Goal: Task Accomplishment & Management: Manage account settings

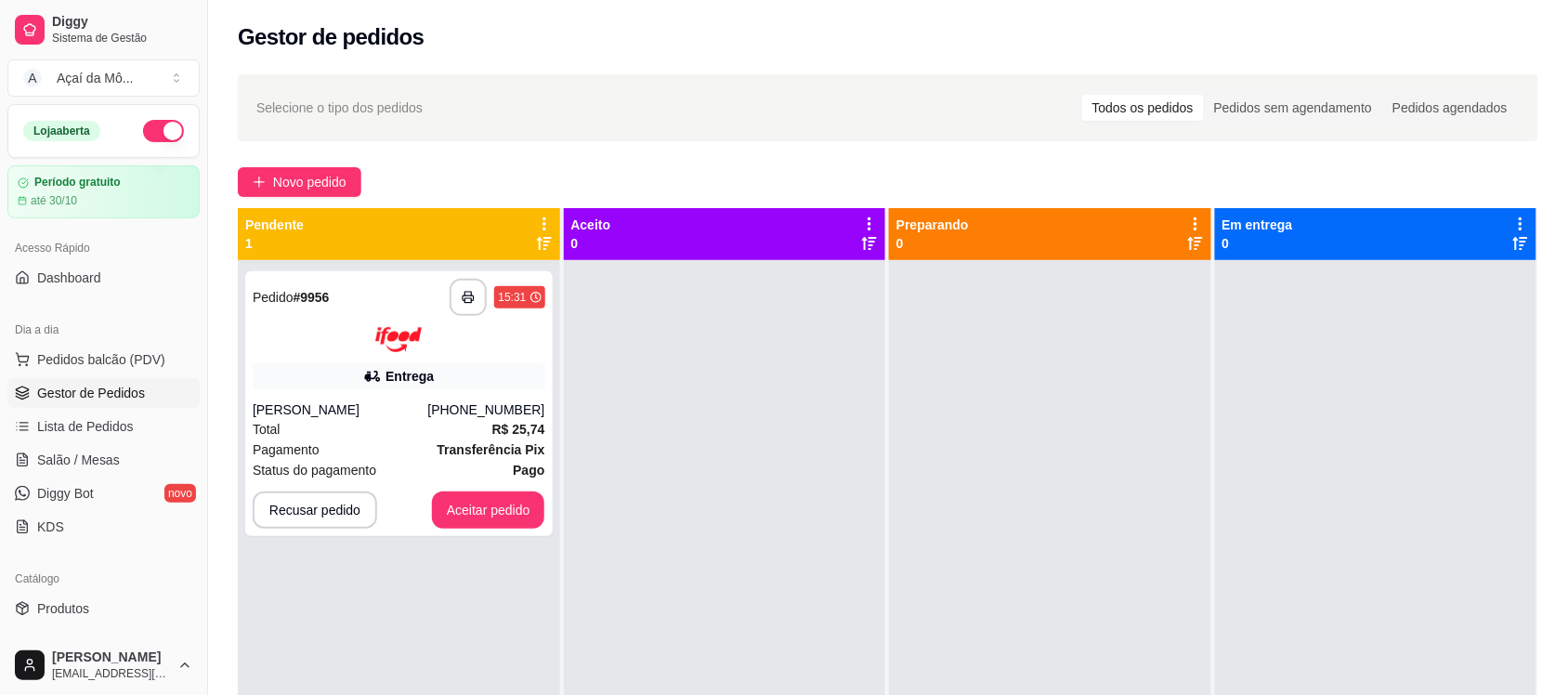
click at [397, 345] on img at bounding box center [398, 339] width 46 height 25
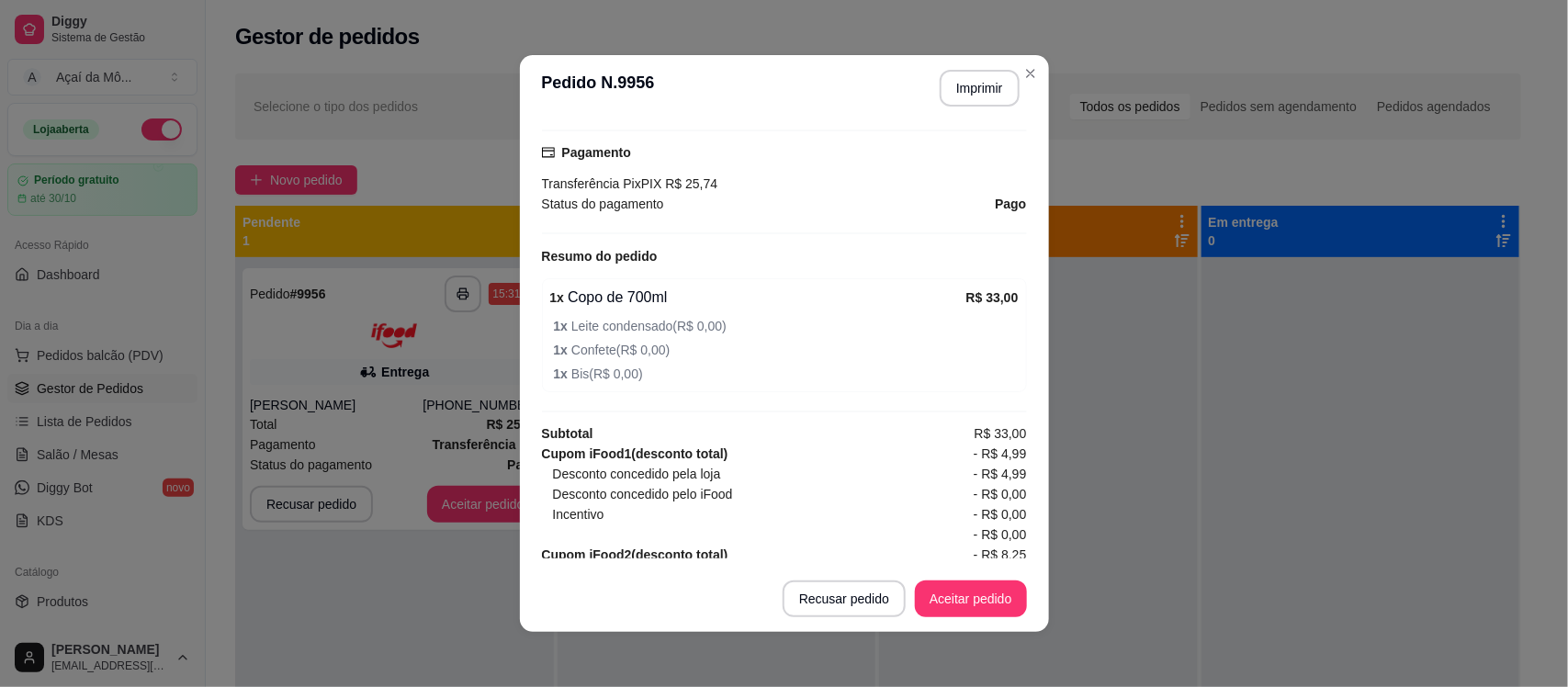
scroll to position [579, 0]
click at [957, 593] on button "Aceitar pedido" at bounding box center [972, 599] width 109 height 36
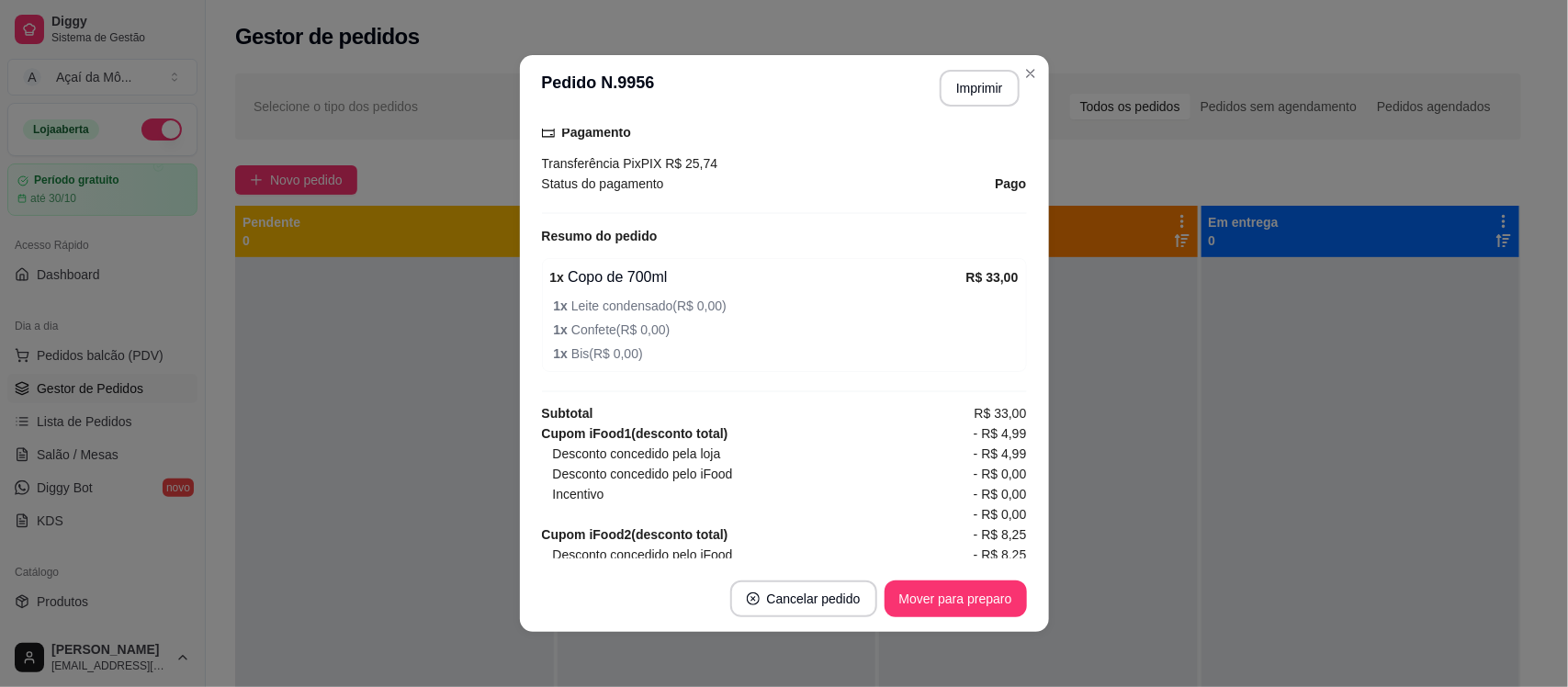
scroll to position [590, 0]
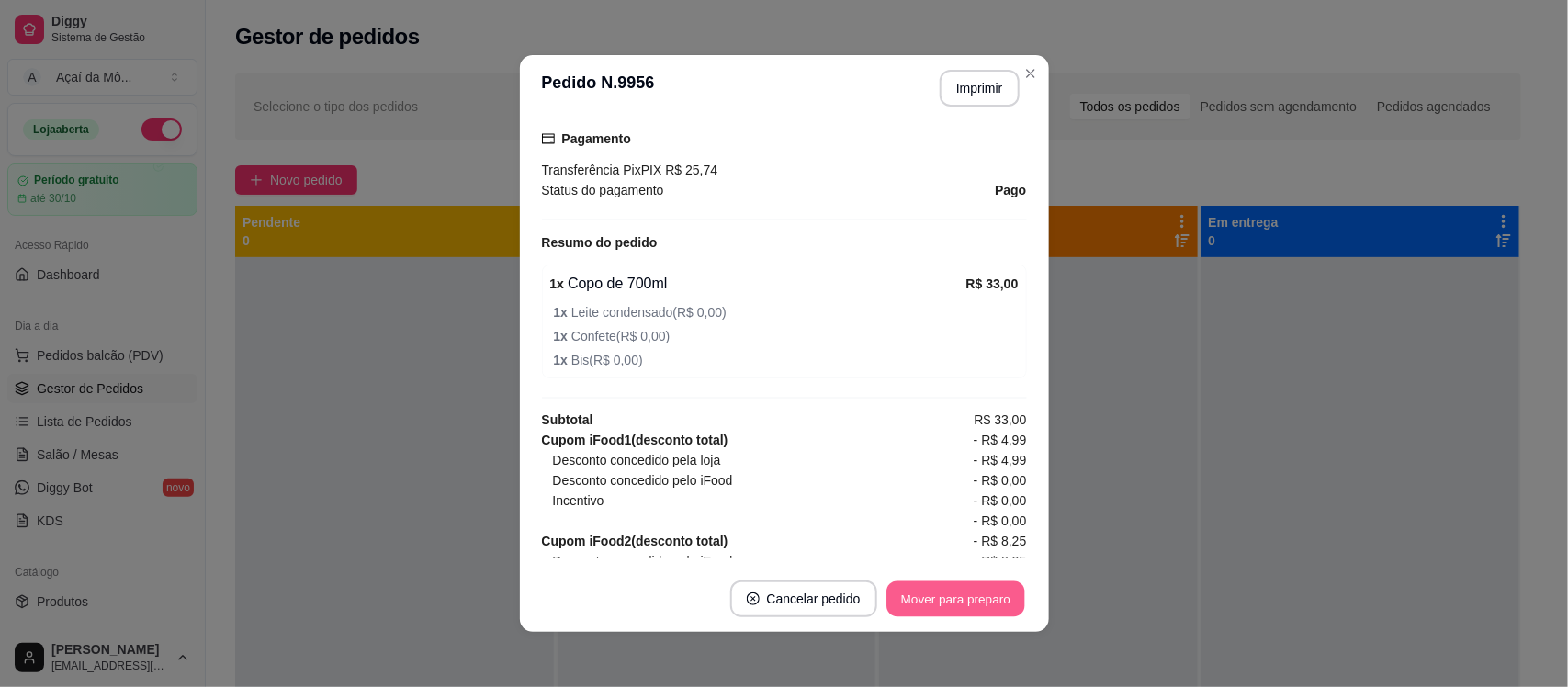
click at [944, 598] on button "Mover para preparo" at bounding box center [955, 599] width 138 height 36
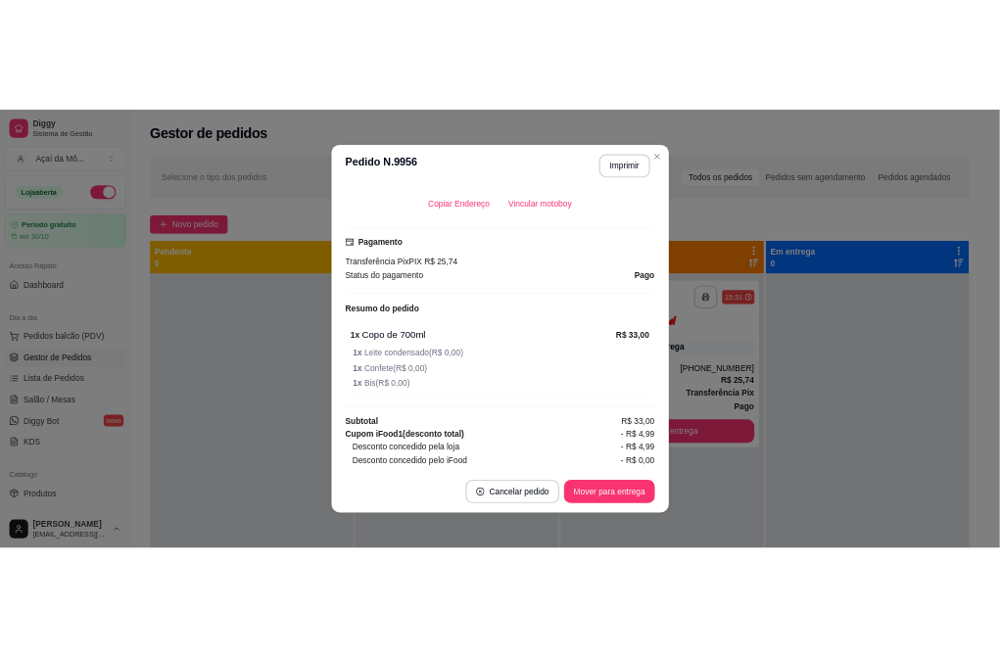
scroll to position [560, 0]
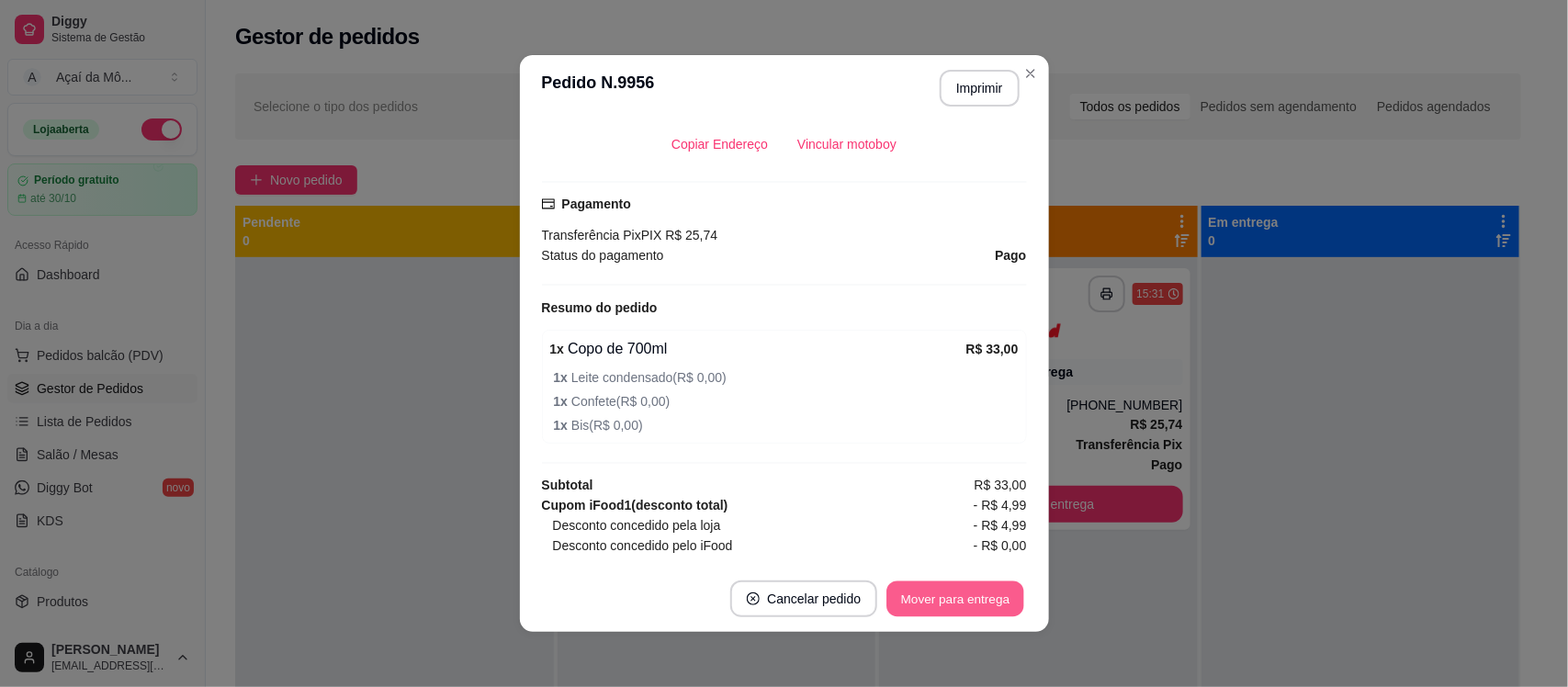
click at [928, 602] on button "Mover para entrega" at bounding box center [956, 599] width 138 height 36
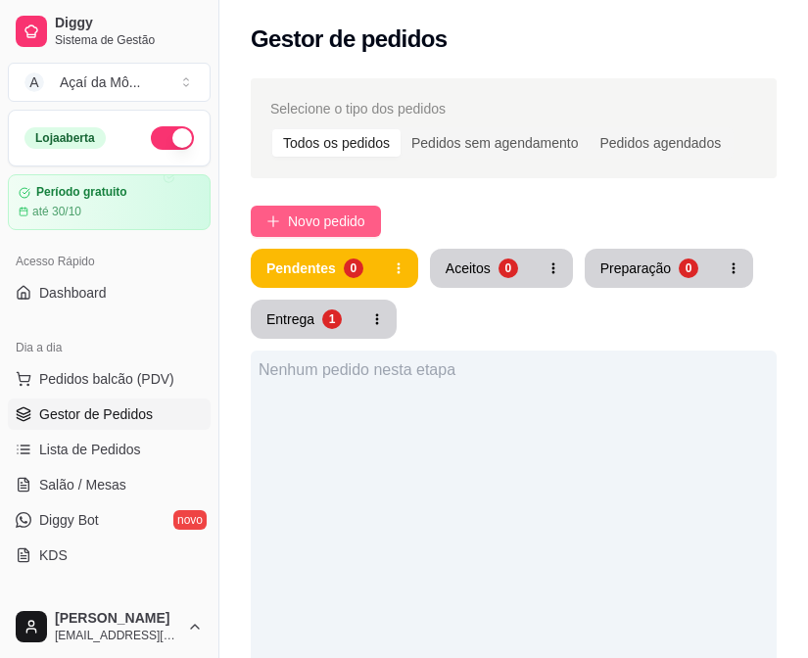
click at [281, 222] on button "Novo pedido" at bounding box center [316, 221] width 130 height 31
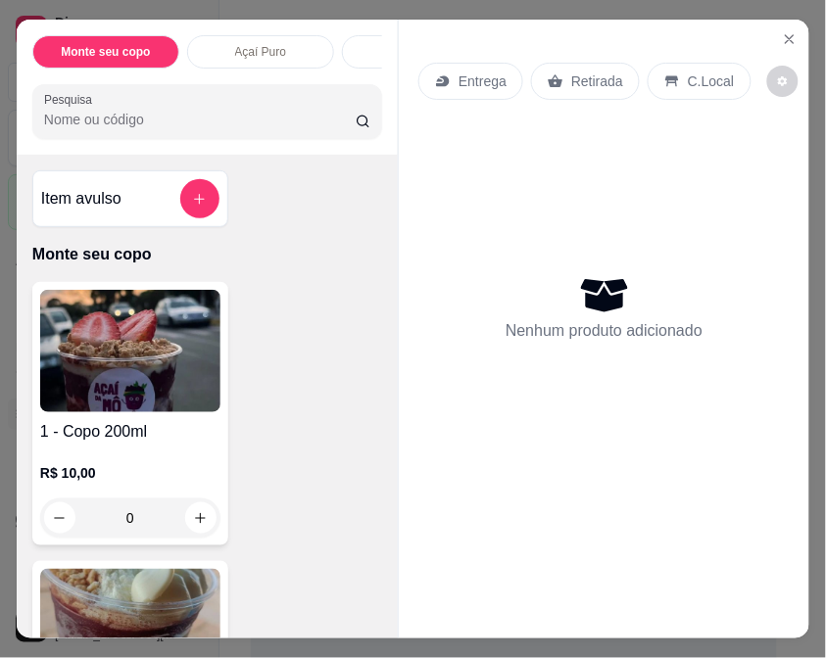
click at [693, 72] on p "C.Local" at bounding box center [711, 82] width 46 height 20
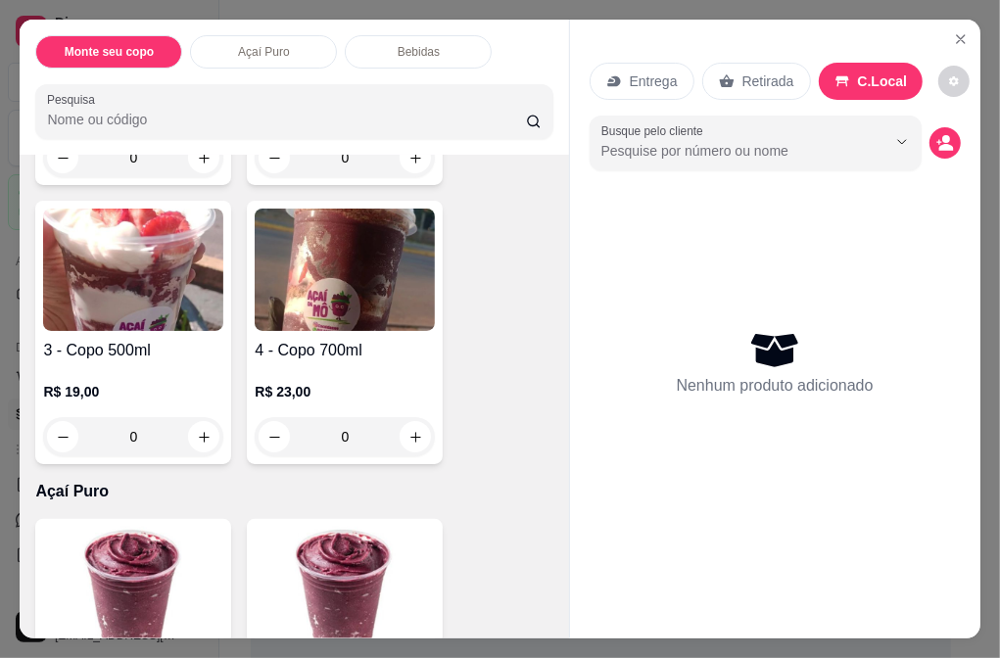
scroll to position [370, 0]
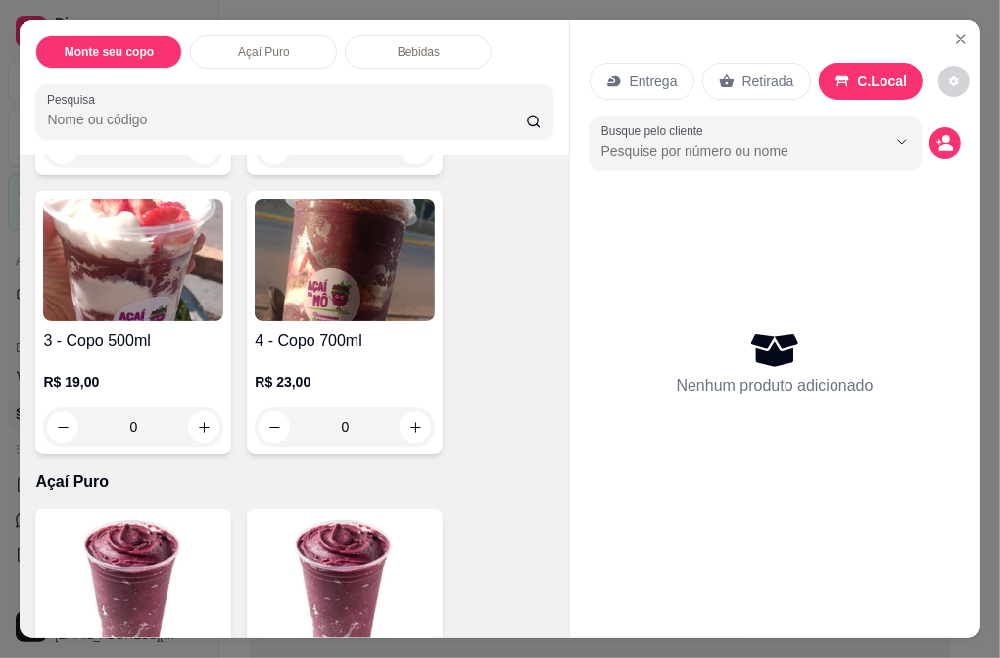
click at [187, 280] on img at bounding box center [133, 260] width 180 height 122
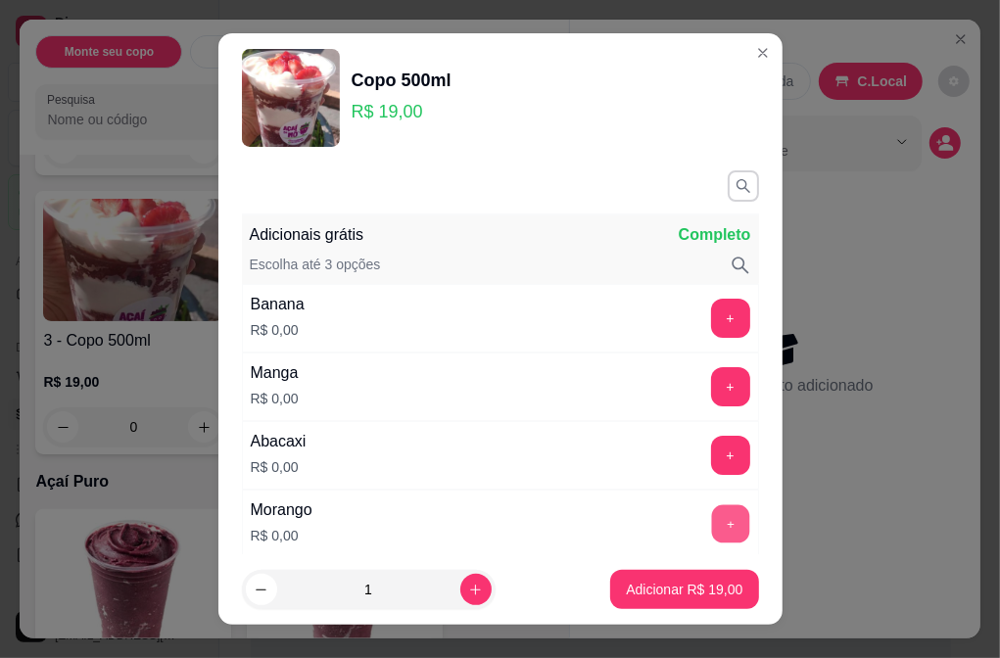
click at [711, 519] on button "+" at bounding box center [730, 524] width 38 height 38
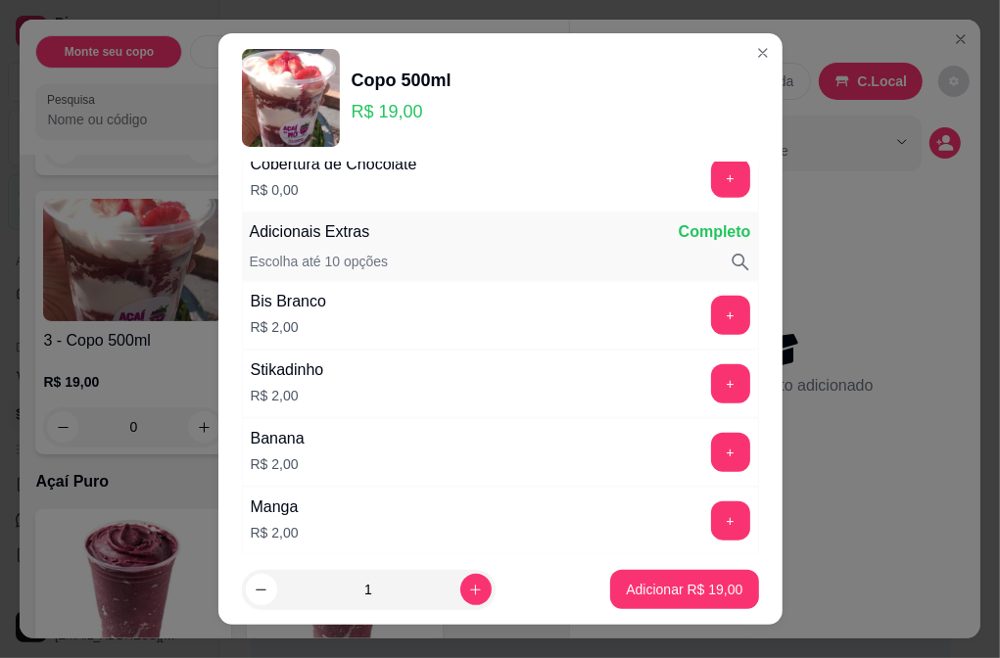
scroll to position [1153, 0]
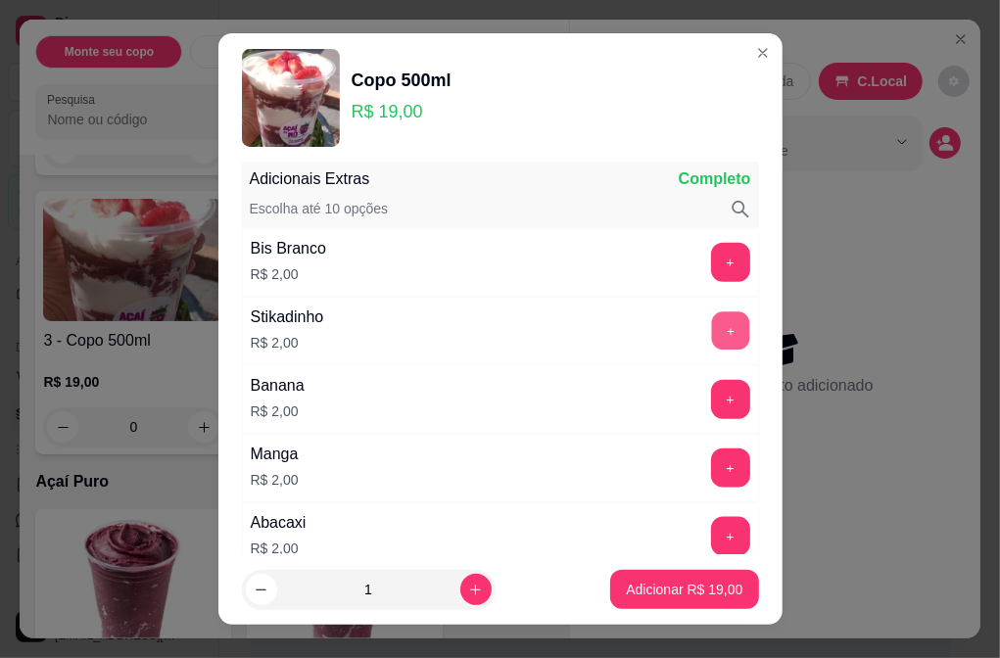
click at [711, 330] on button "+" at bounding box center [730, 331] width 38 height 38
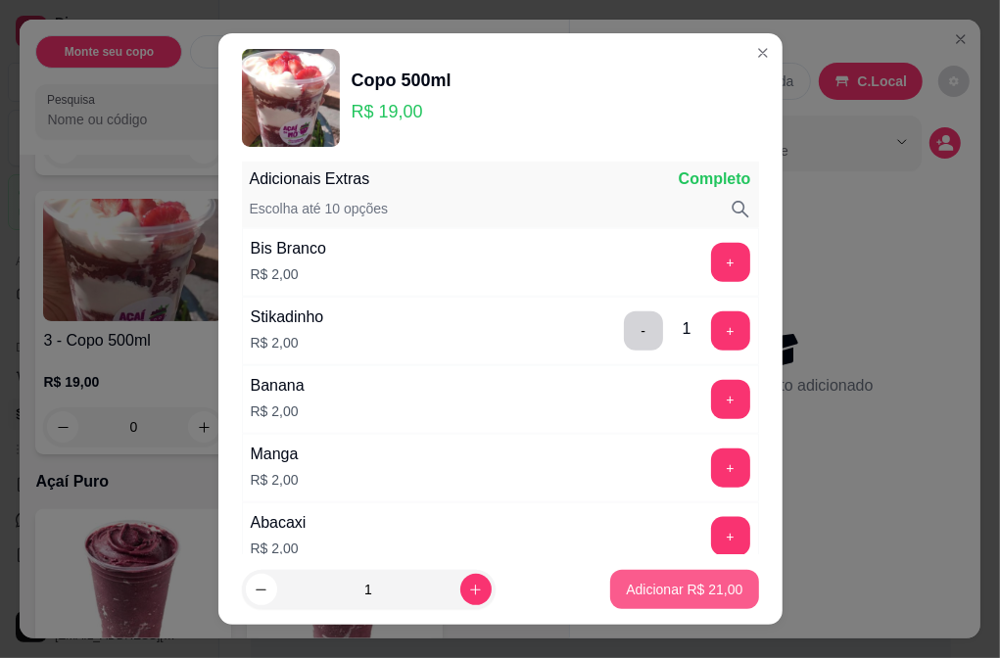
click at [702, 588] on p "Adicionar R$ 21,00" at bounding box center [684, 590] width 117 height 20
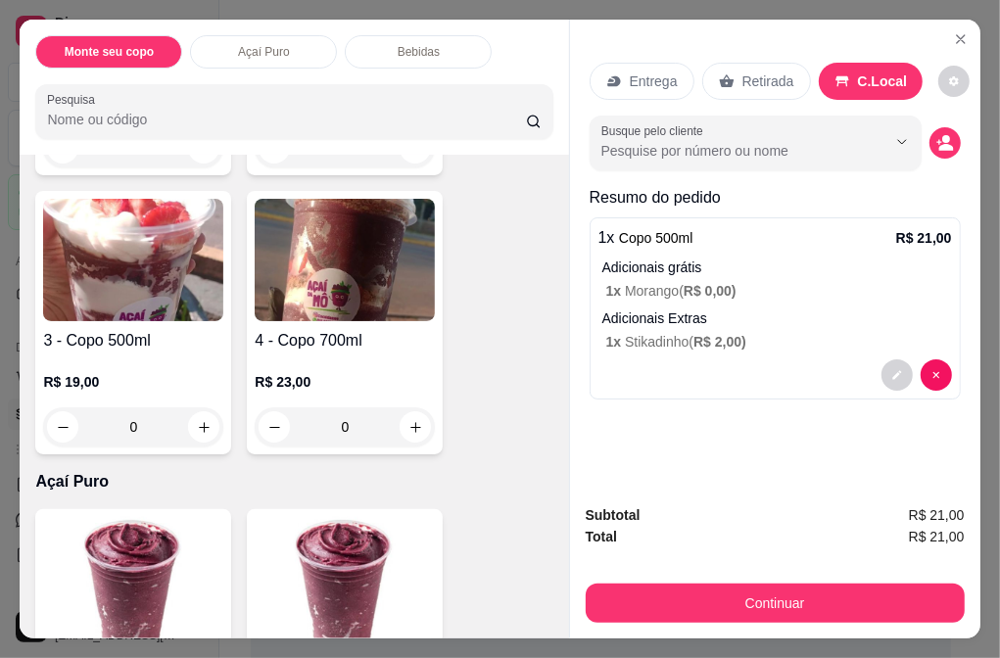
click at [135, 289] on img at bounding box center [133, 260] width 180 height 122
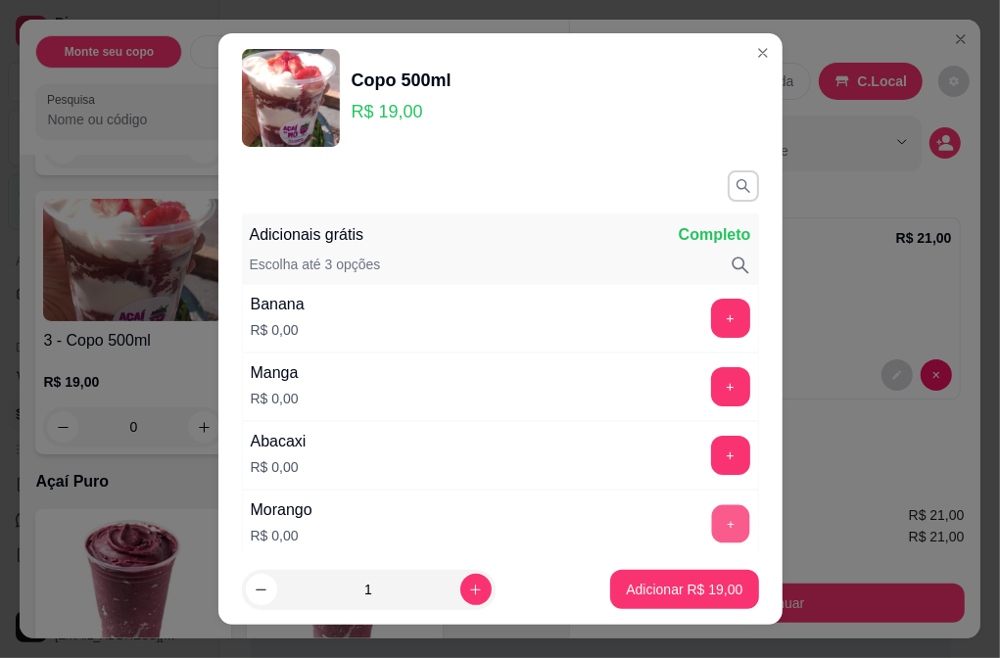
click at [711, 514] on button "+" at bounding box center [730, 524] width 38 height 38
click at [711, 456] on button "+" at bounding box center [730, 455] width 39 height 39
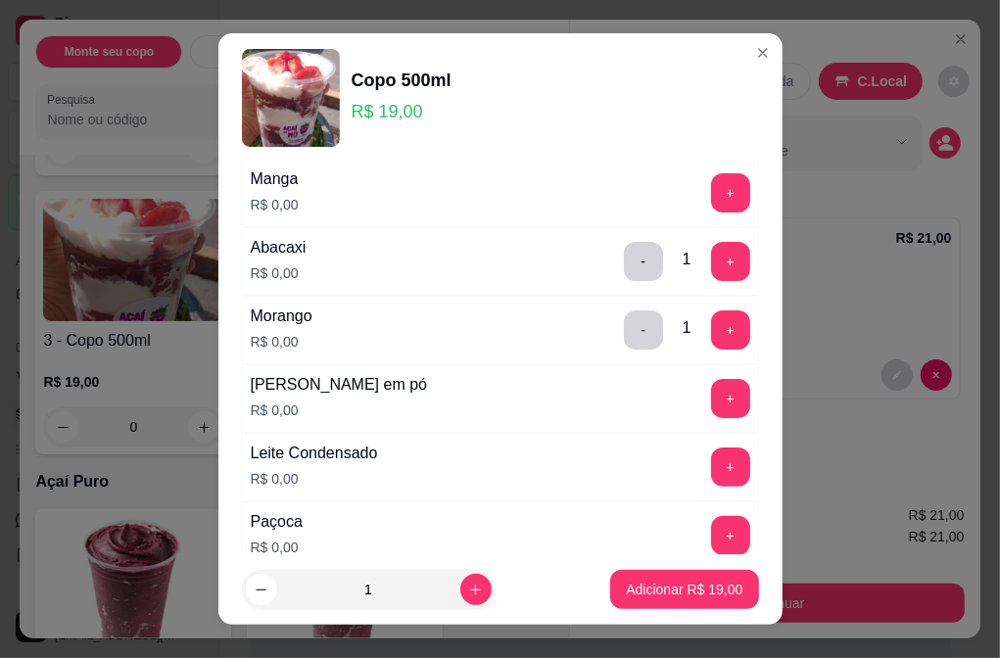
scroll to position [280, 0]
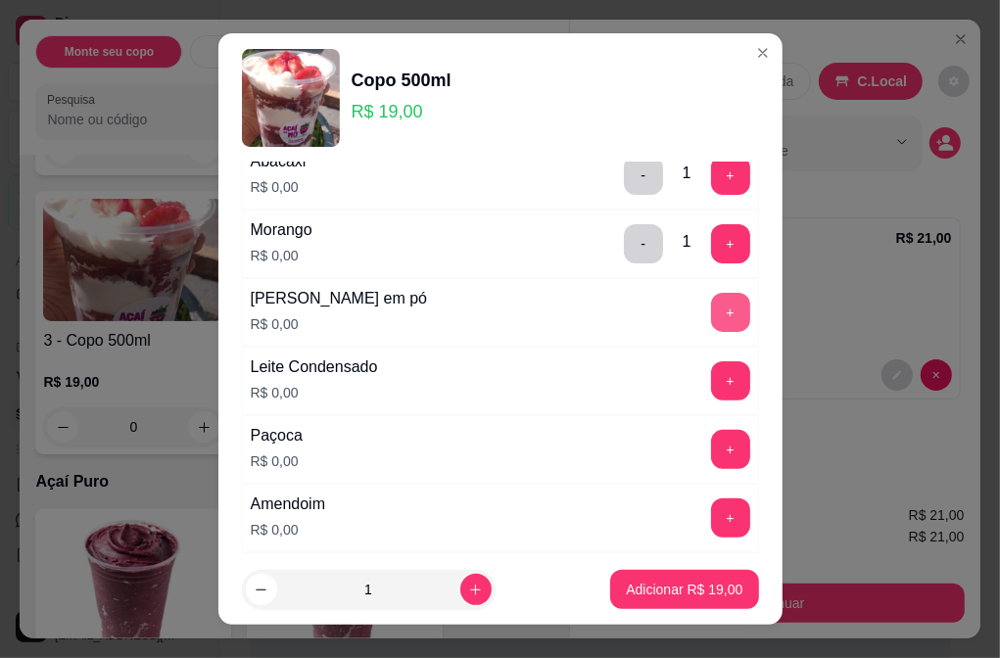
click at [711, 312] on button "+" at bounding box center [730, 312] width 39 height 39
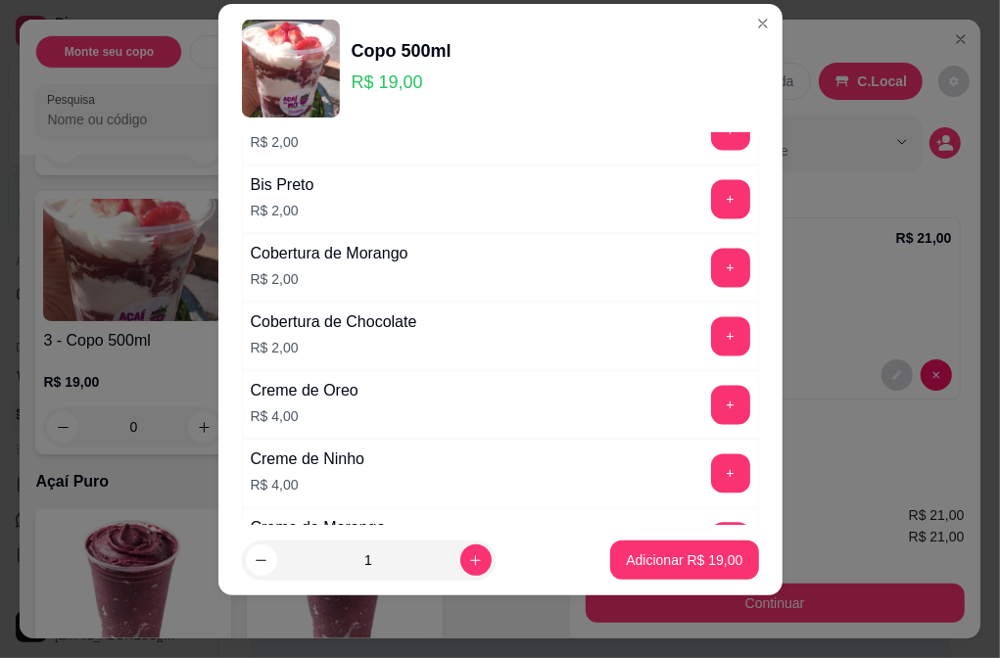
scroll to position [2211, 0]
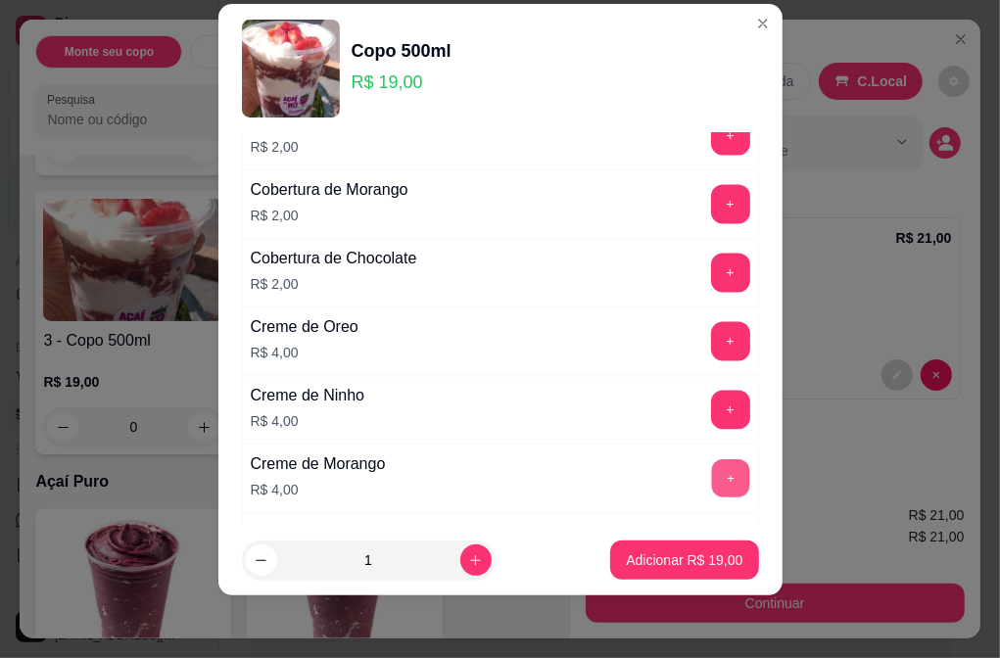
click at [711, 497] on button "+" at bounding box center [730, 478] width 38 height 38
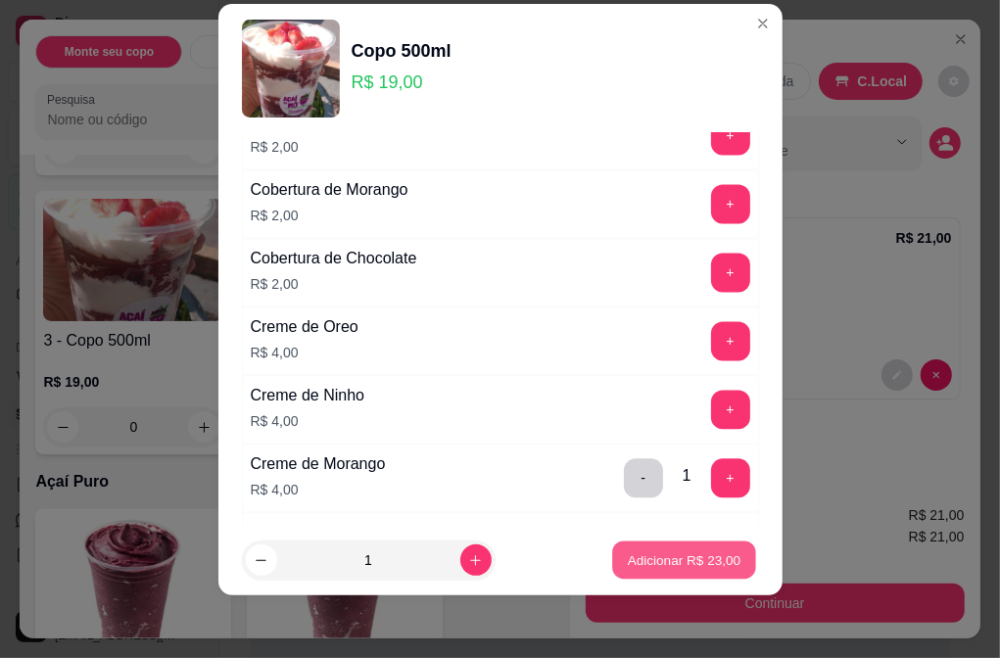
click at [687, 561] on p "Adicionar R$ 23,00" at bounding box center [685, 561] width 114 height 19
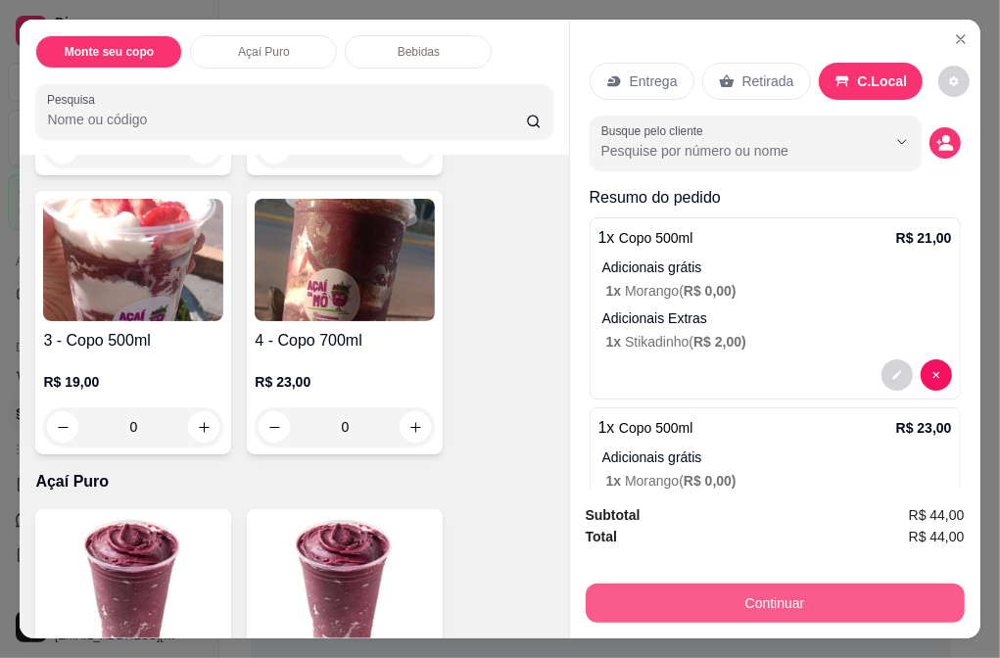
click at [806, 603] on button "Continuar" at bounding box center [775, 603] width 379 height 39
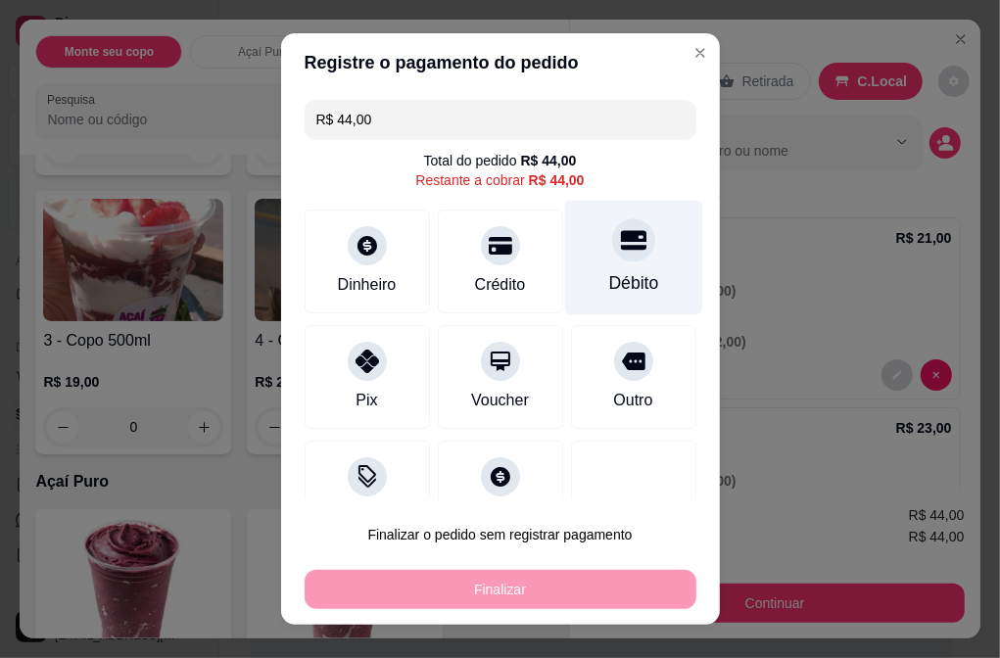
click at [564, 286] on div "Débito" at bounding box center [633, 257] width 138 height 115
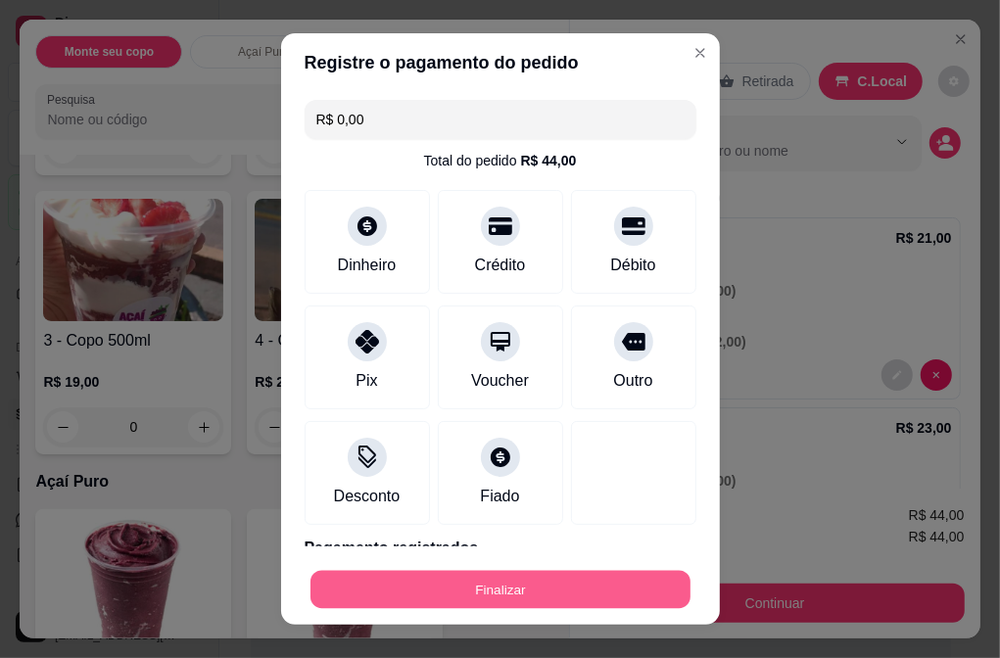
click at [516, 589] on button "Finalizar" at bounding box center [501, 590] width 380 height 38
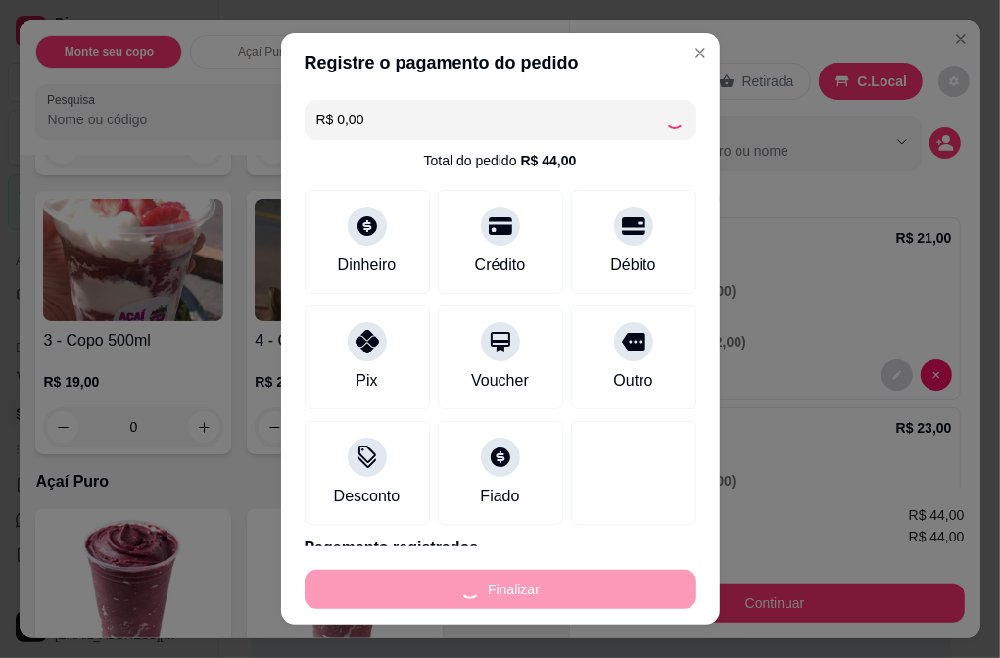
type input "-R$ 44,00"
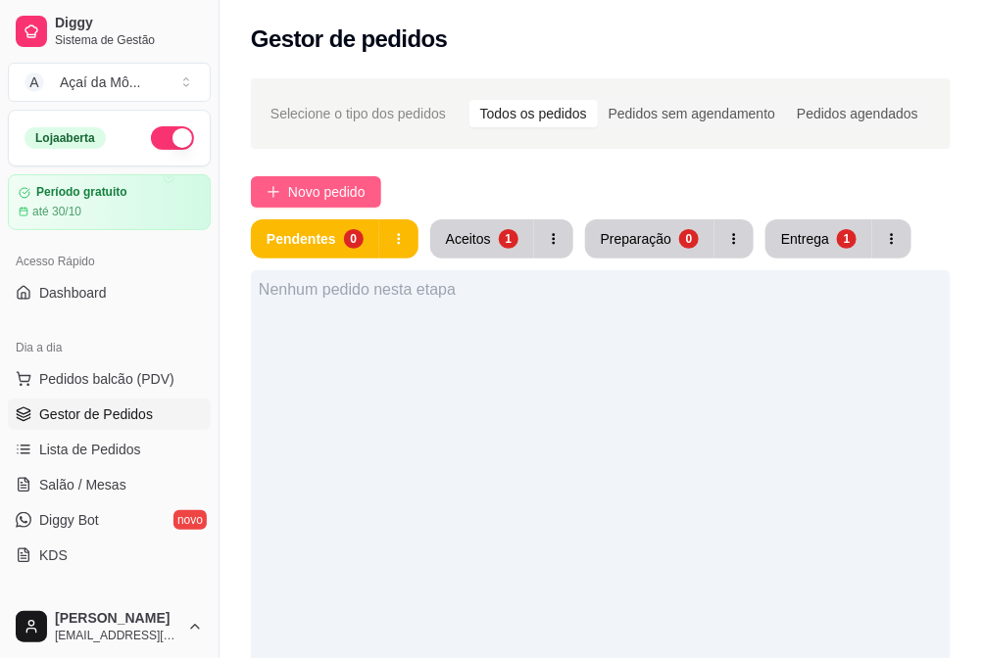
click at [348, 179] on button "Novo pedido" at bounding box center [316, 191] width 130 height 31
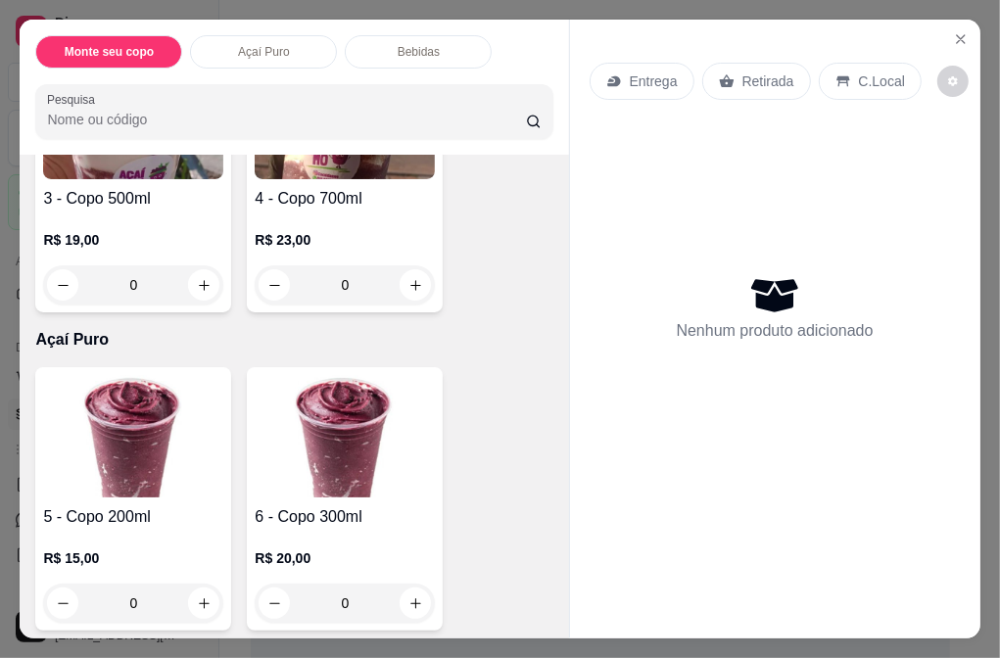
scroll to position [529, 0]
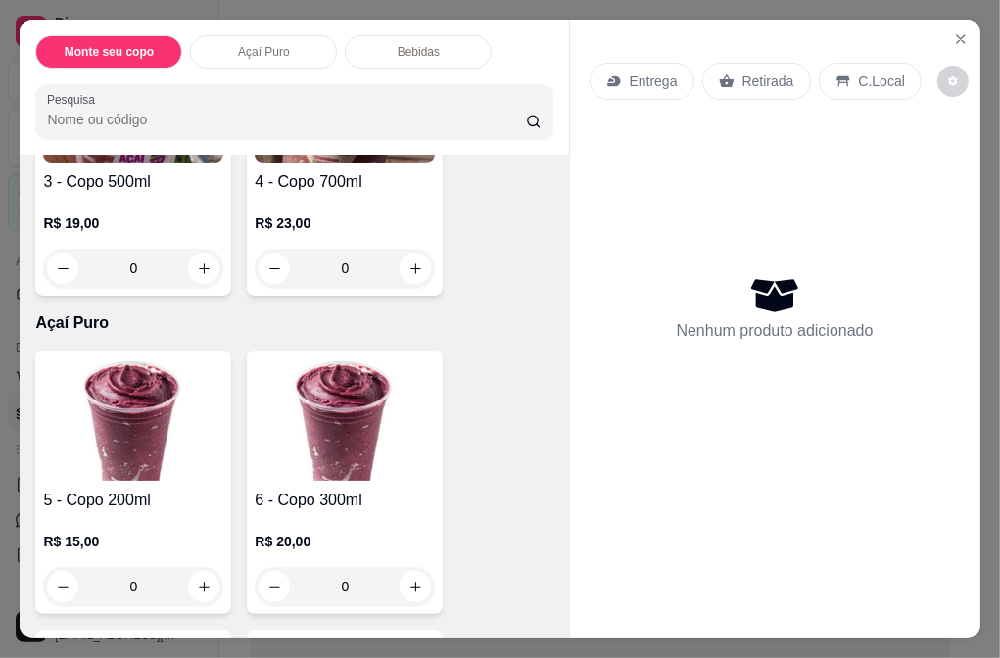
click at [373, 170] on h4 "4 - Copo 700ml" at bounding box center [345, 182] width 180 height 24
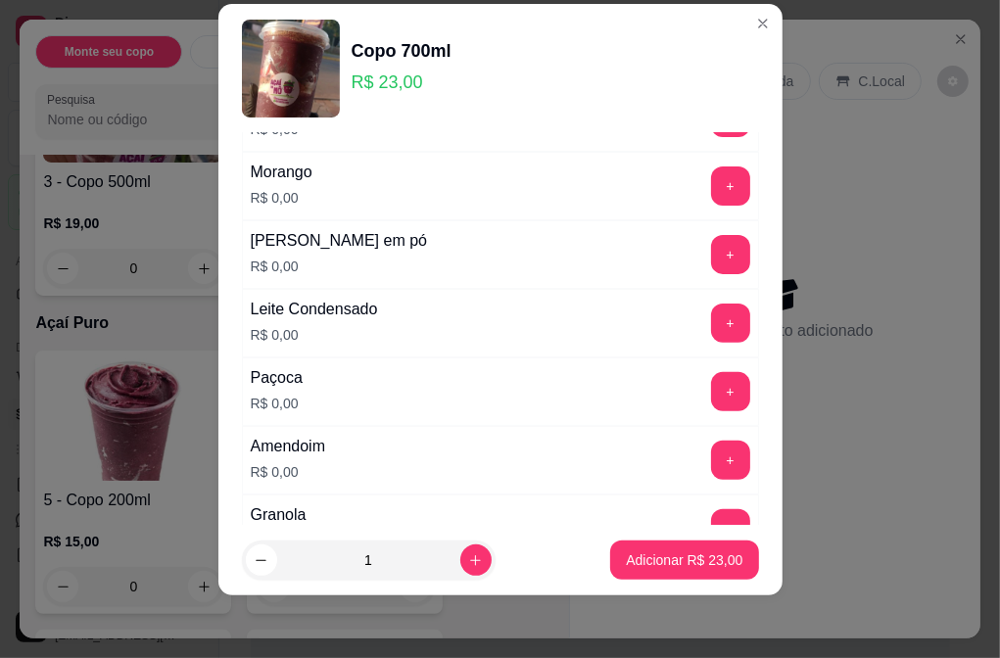
scroll to position [344, 0]
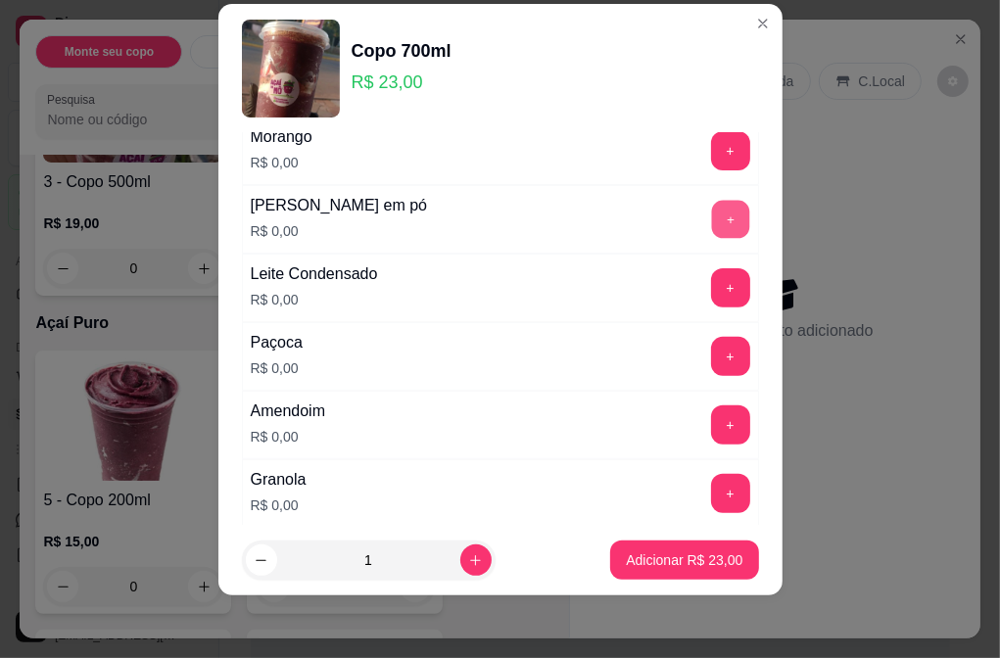
click at [711, 204] on button "+" at bounding box center [730, 219] width 38 height 38
click at [711, 285] on button "+" at bounding box center [730, 287] width 38 height 38
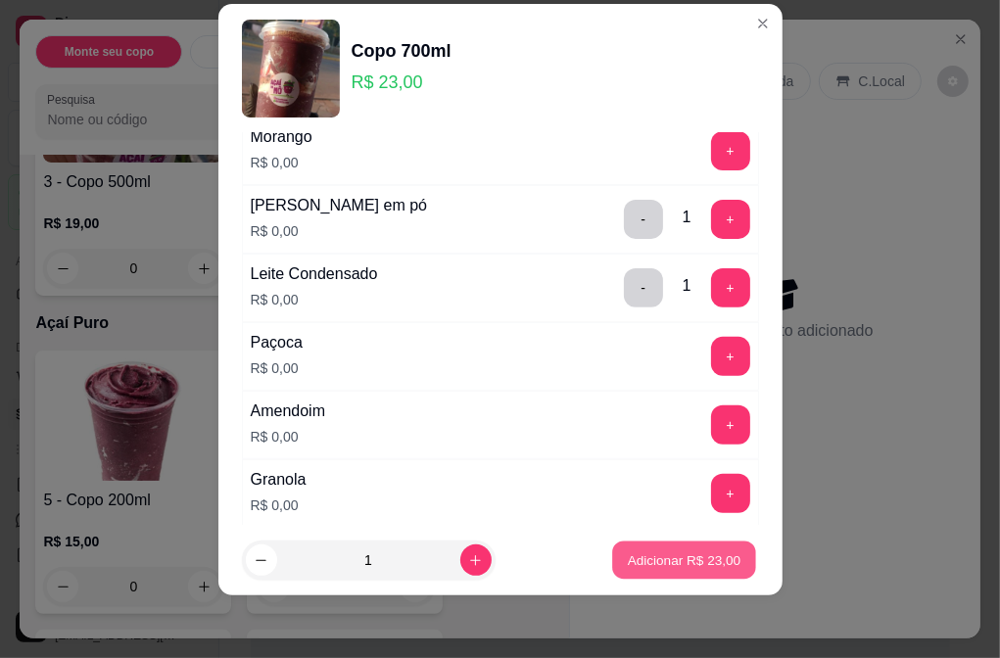
click at [661, 563] on p "Adicionar R$ 23,00" at bounding box center [685, 561] width 114 height 19
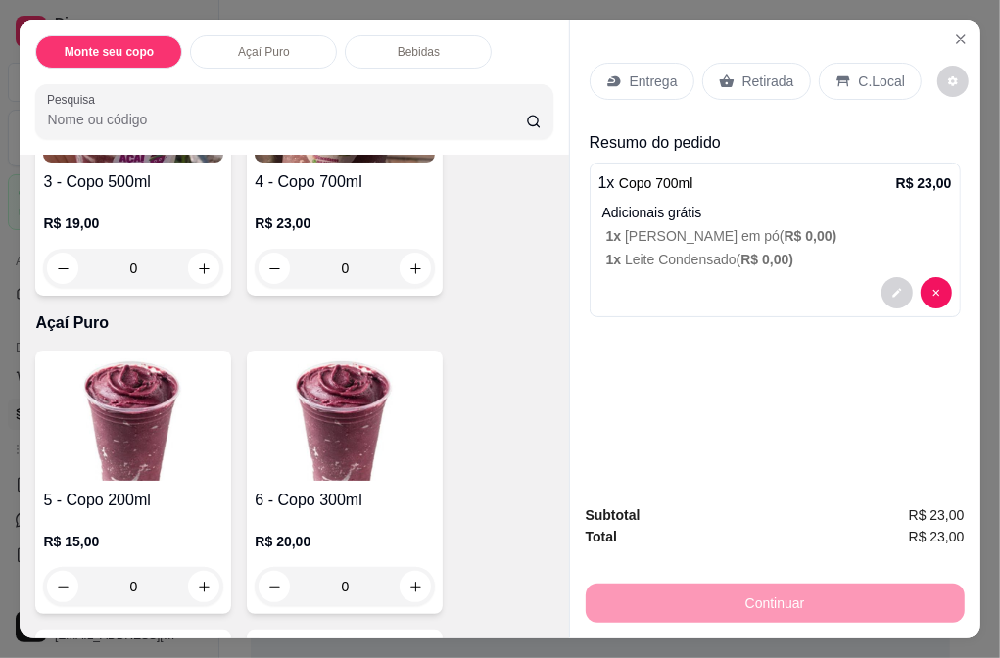
click at [748, 73] on p "Retirada" at bounding box center [769, 82] width 52 height 20
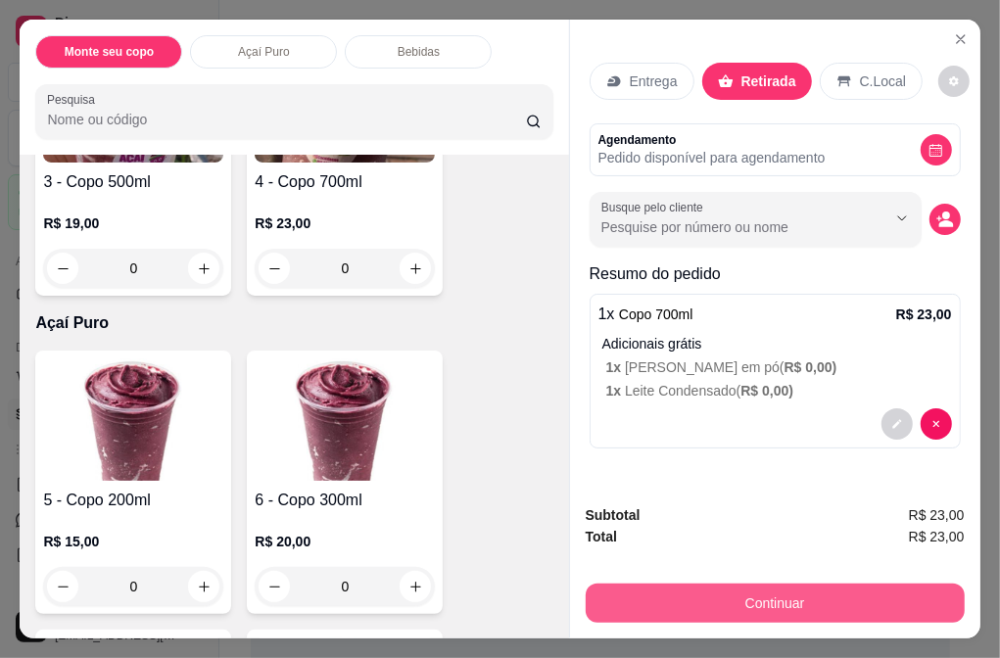
click at [765, 590] on button "Continuar" at bounding box center [775, 603] width 379 height 39
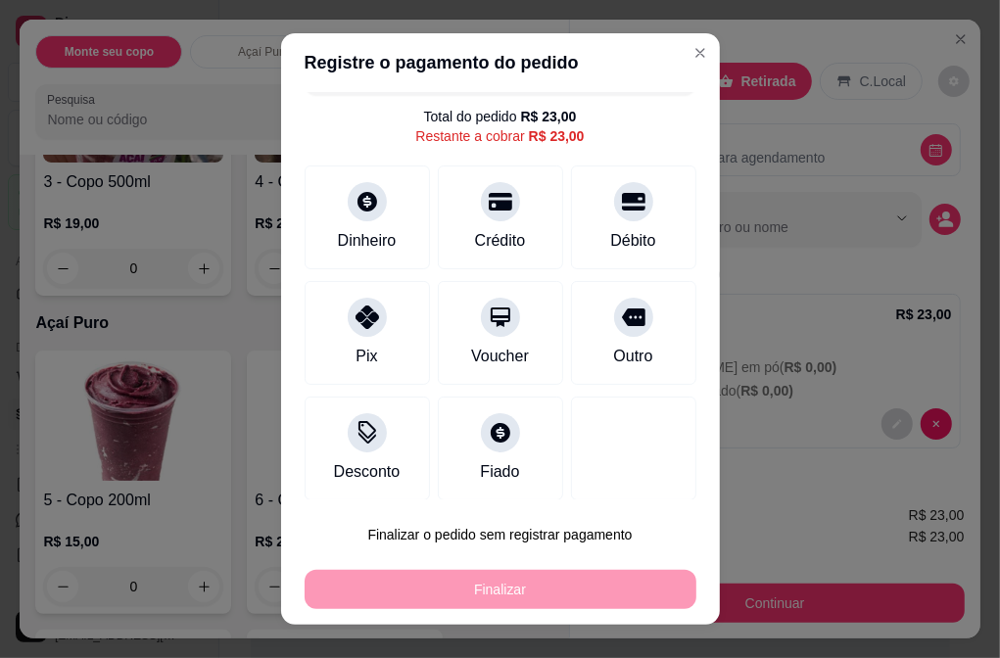
scroll to position [52, 0]
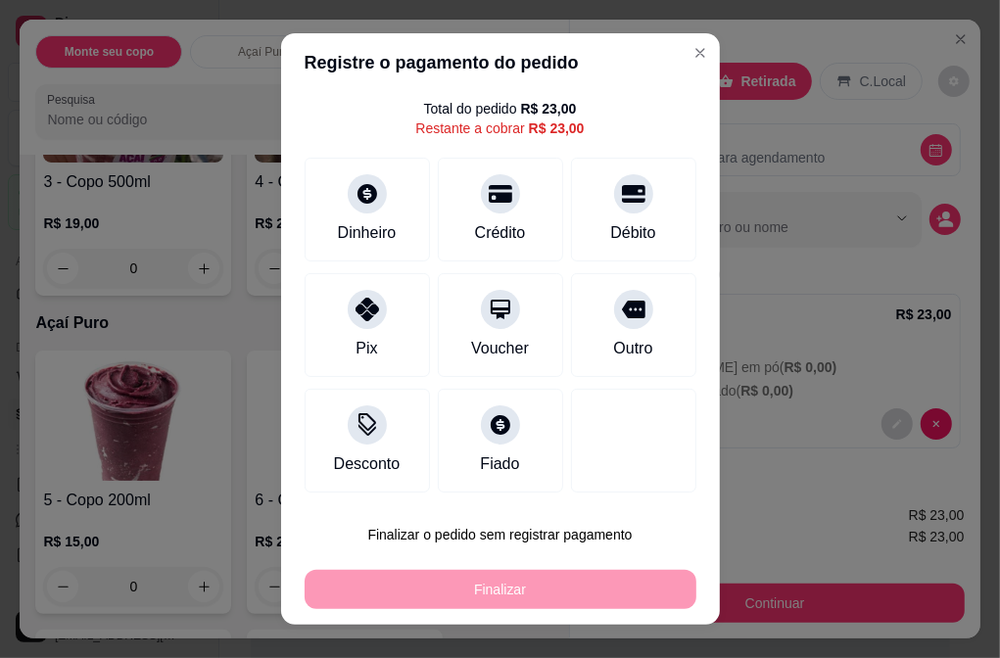
click at [522, 590] on div "Finalizar" at bounding box center [501, 589] width 392 height 39
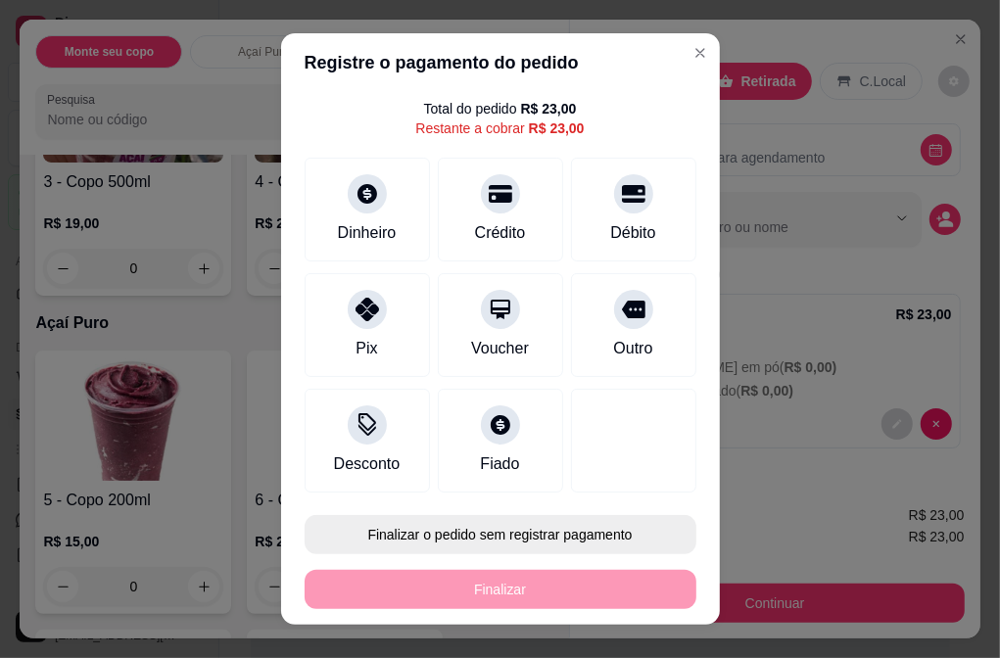
click at [498, 537] on button "Finalizar o pedido sem registrar pagamento" at bounding box center [501, 534] width 392 height 39
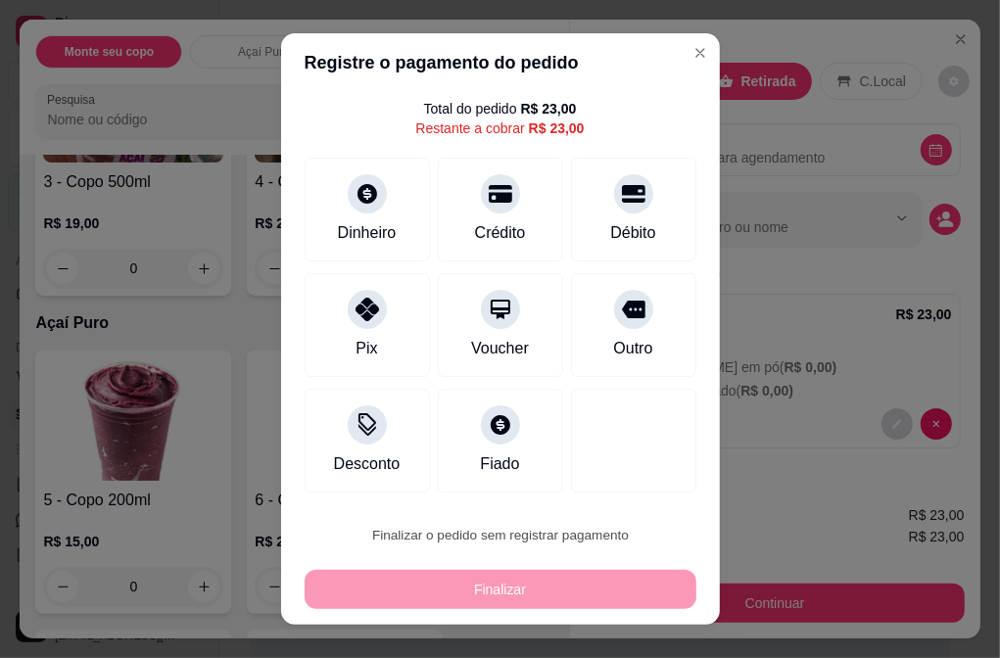
click at [623, 478] on button "Confirmar" at bounding box center [606, 479] width 70 height 29
type input "R$ 0,00"
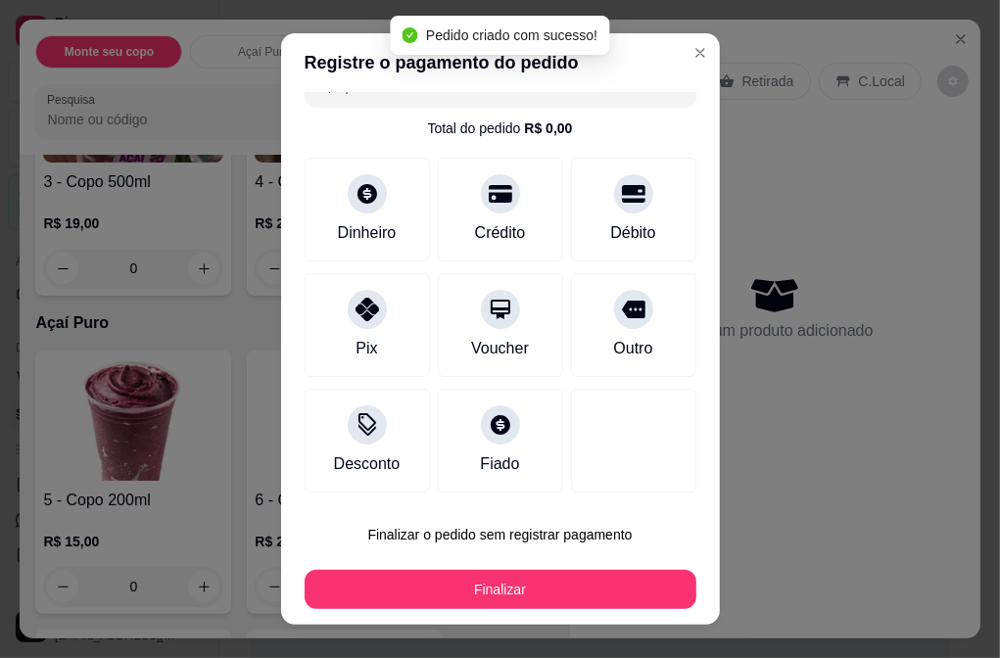
scroll to position [32, 0]
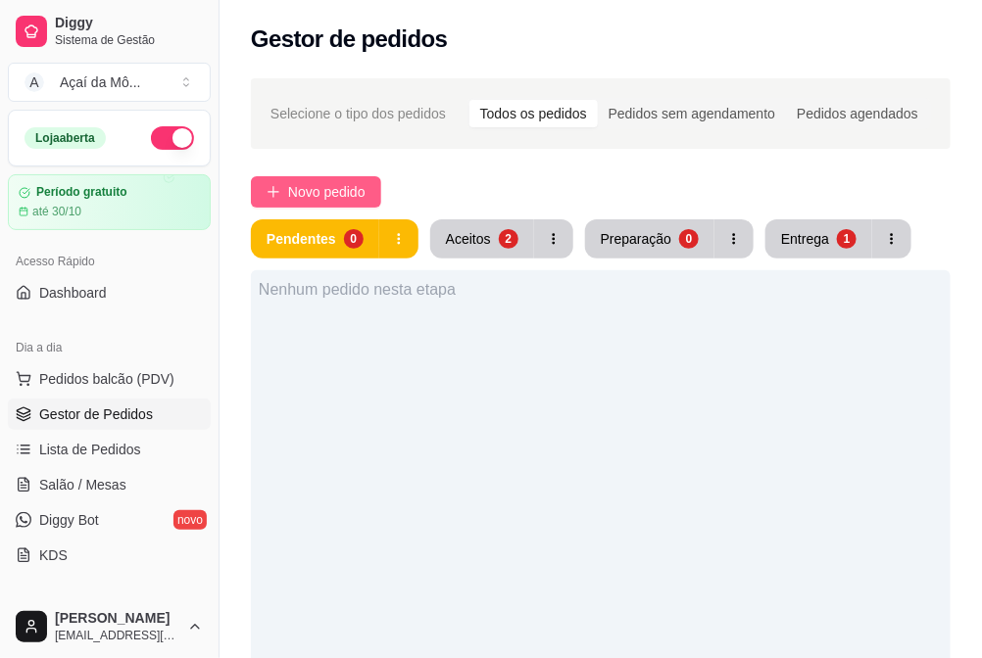
click at [319, 193] on span "Novo pedido" at bounding box center [326, 192] width 77 height 22
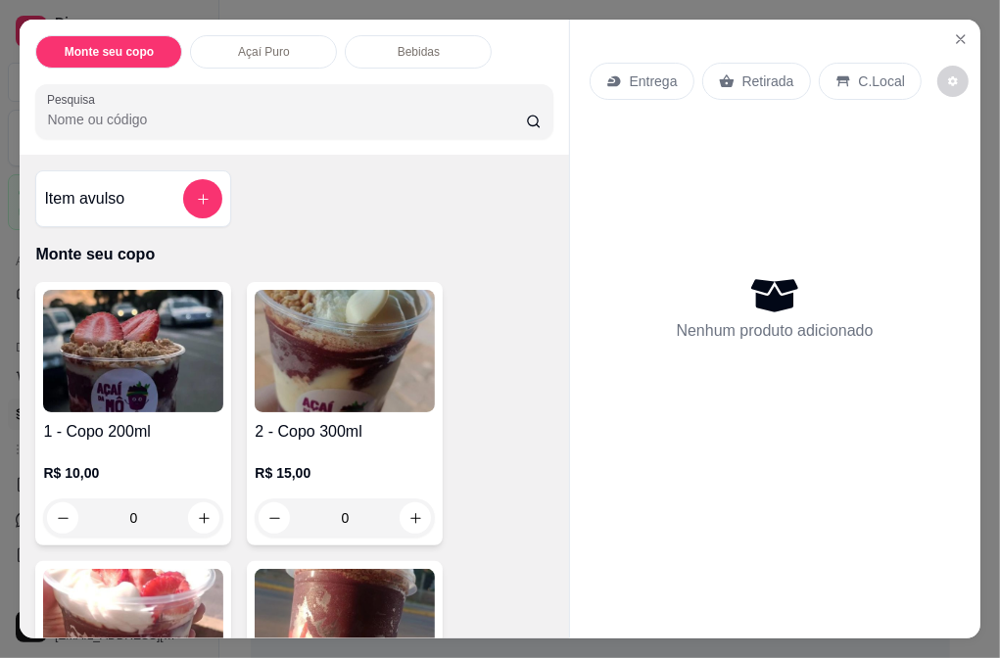
click at [304, 397] on img at bounding box center [345, 351] width 180 height 122
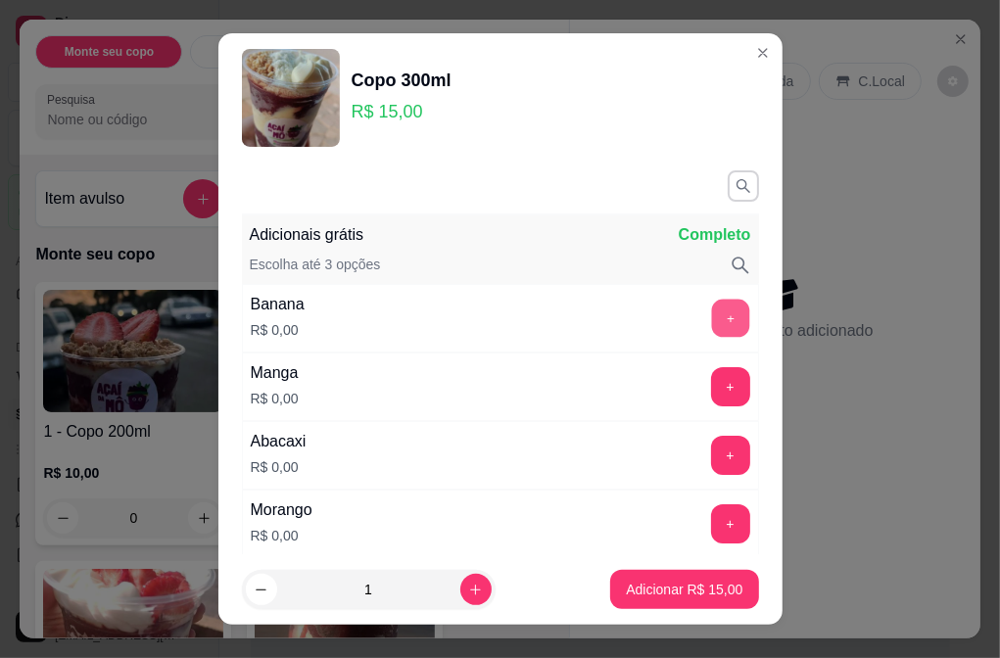
click at [711, 310] on button "+" at bounding box center [730, 318] width 38 height 38
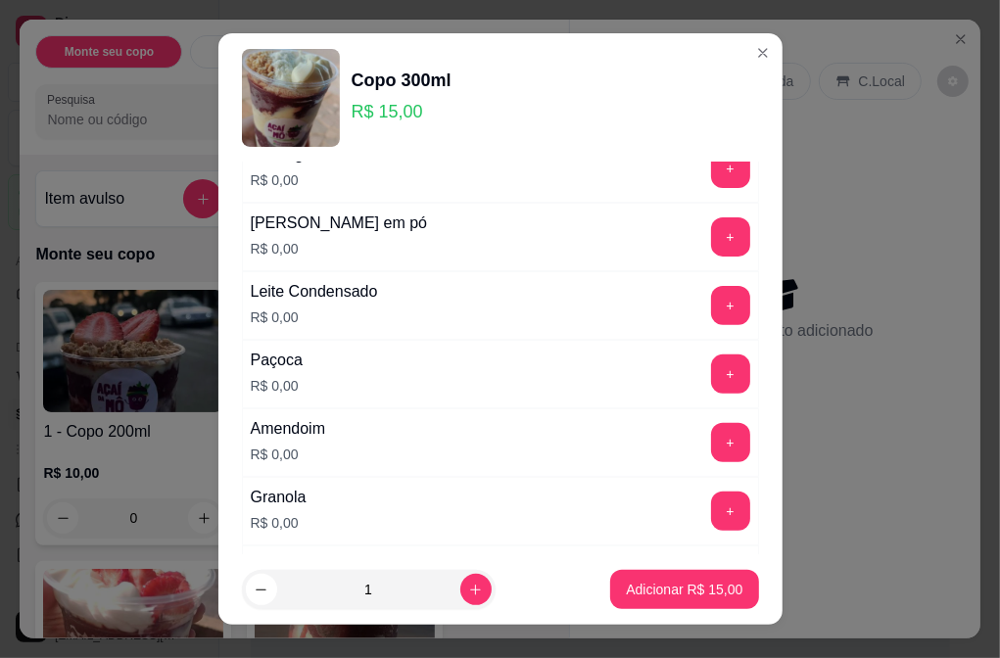
scroll to position [453, 0]
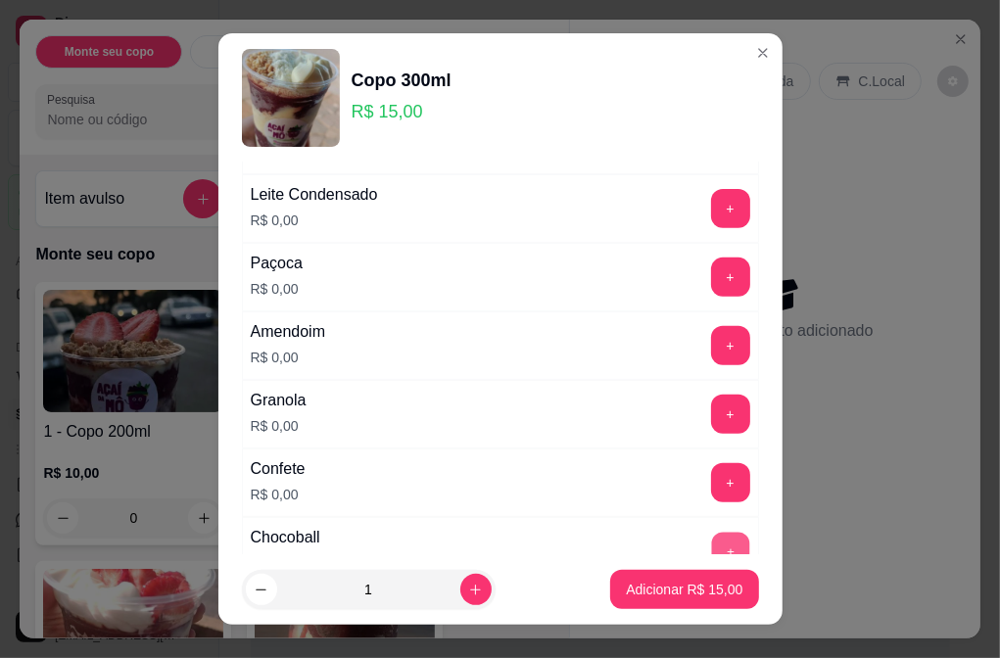
click at [711, 545] on button "+" at bounding box center [730, 551] width 38 height 38
click at [711, 217] on button "+" at bounding box center [730, 208] width 39 height 39
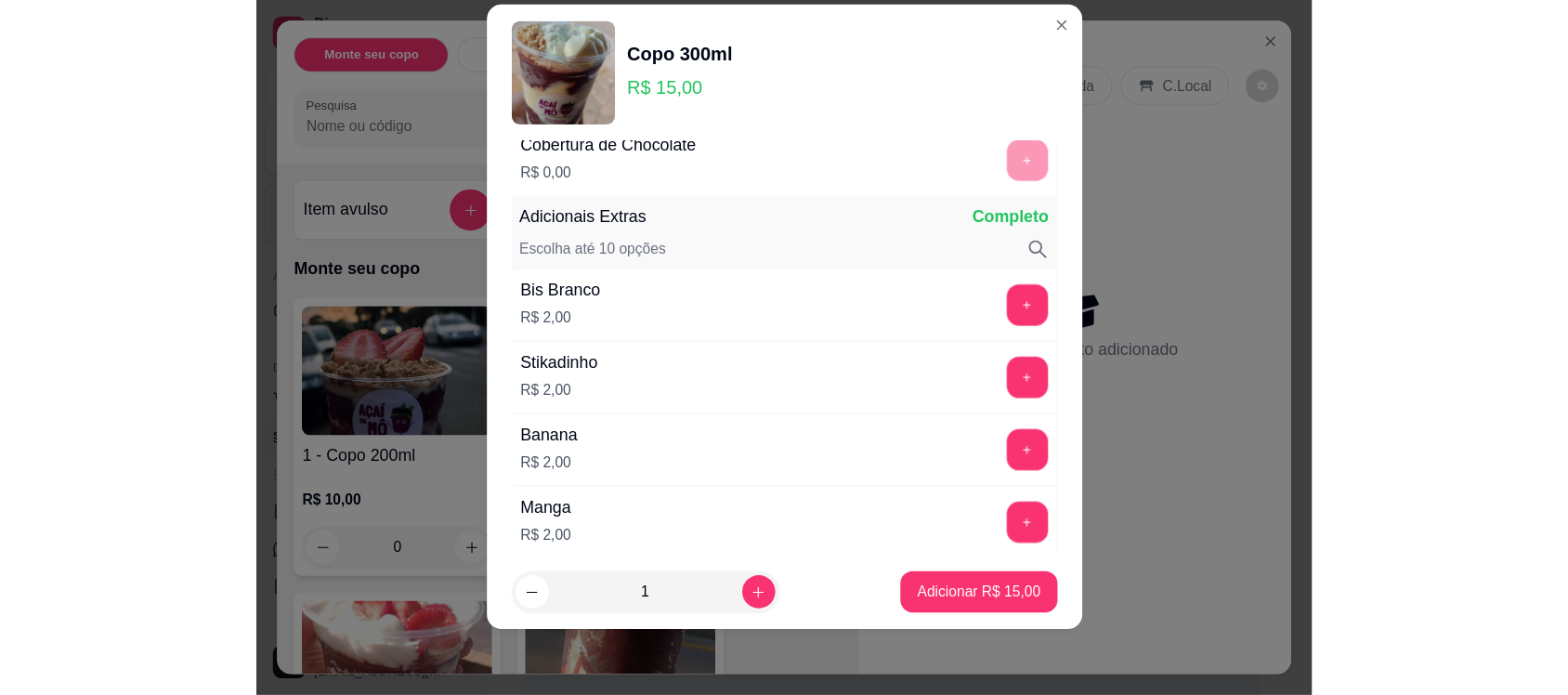
scroll to position [1097, 0]
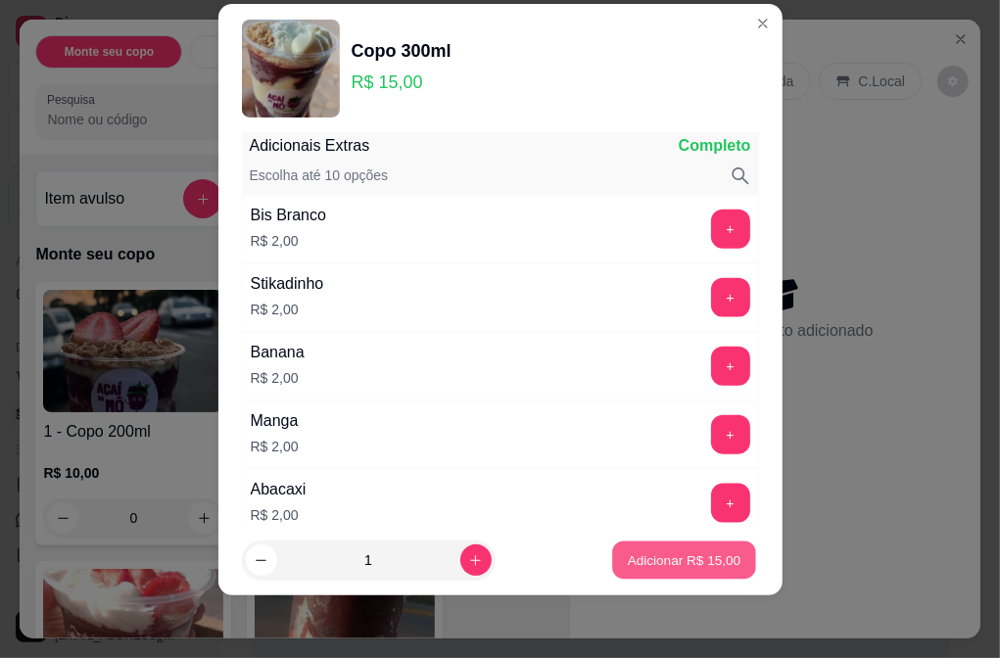
click at [639, 568] on p "Adicionar R$ 15,00" at bounding box center [685, 561] width 114 height 19
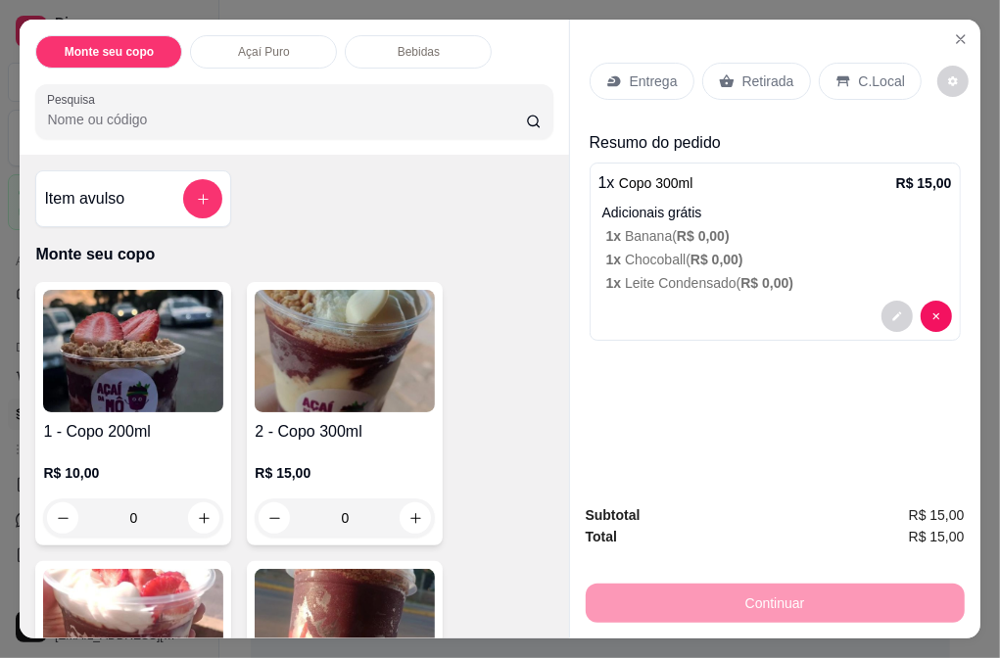
click at [865, 78] on p "C.Local" at bounding box center [882, 82] width 46 height 20
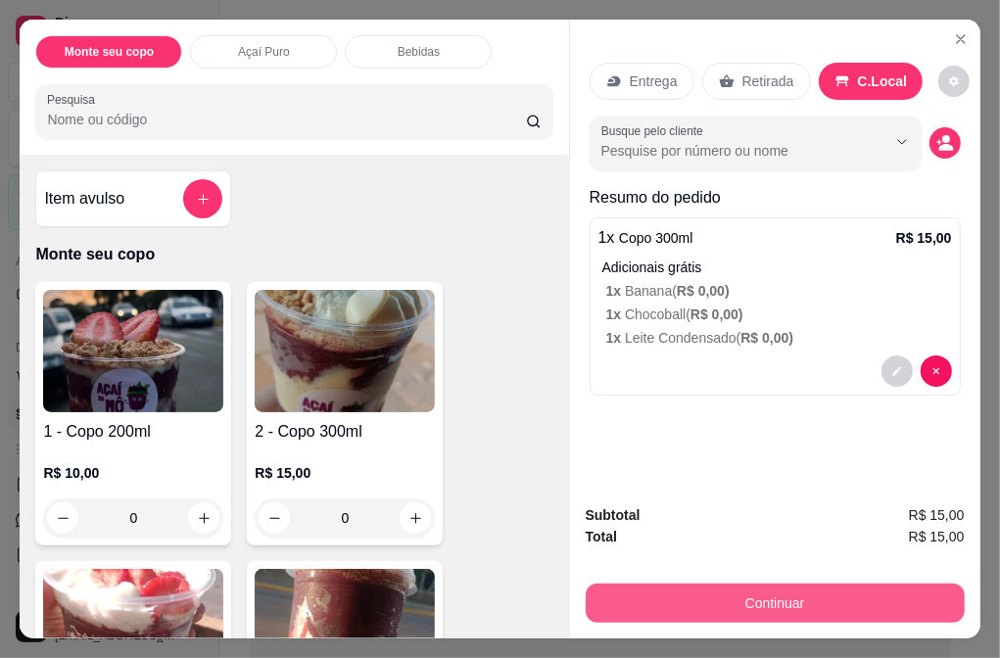
click at [755, 585] on button "Continuar" at bounding box center [775, 603] width 379 height 39
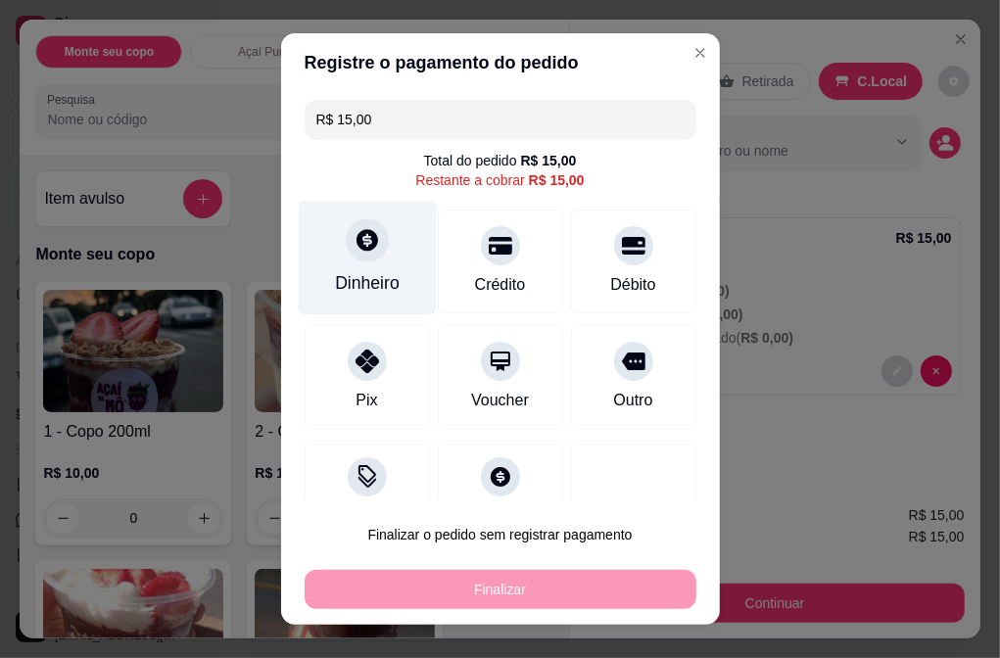
click at [398, 251] on div "Dinheiro" at bounding box center [367, 257] width 138 height 115
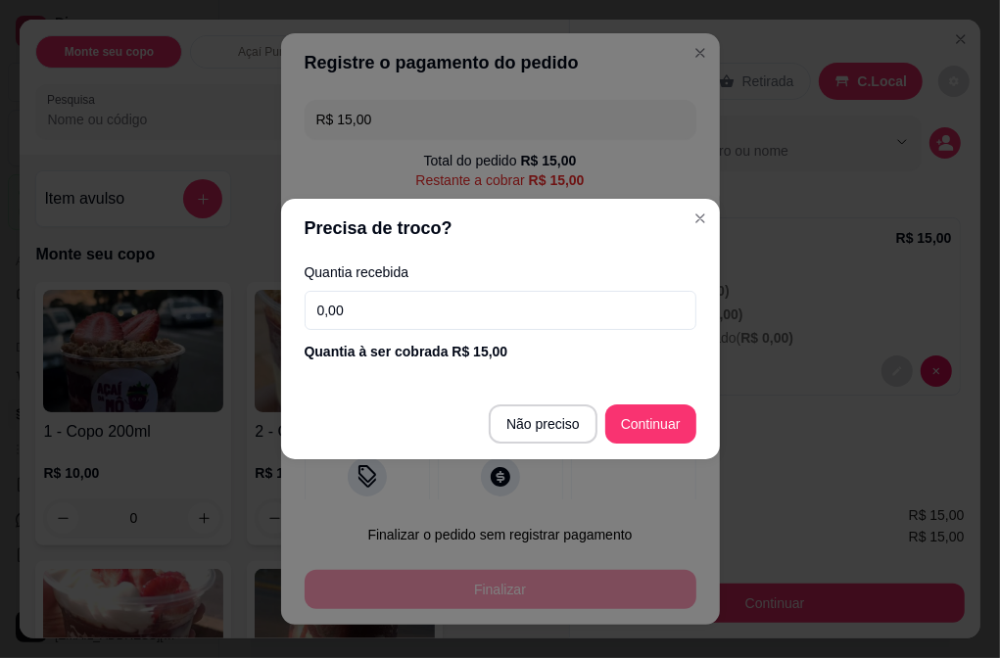
click at [476, 328] on input "0,00" at bounding box center [501, 310] width 392 height 39
type input "15,00"
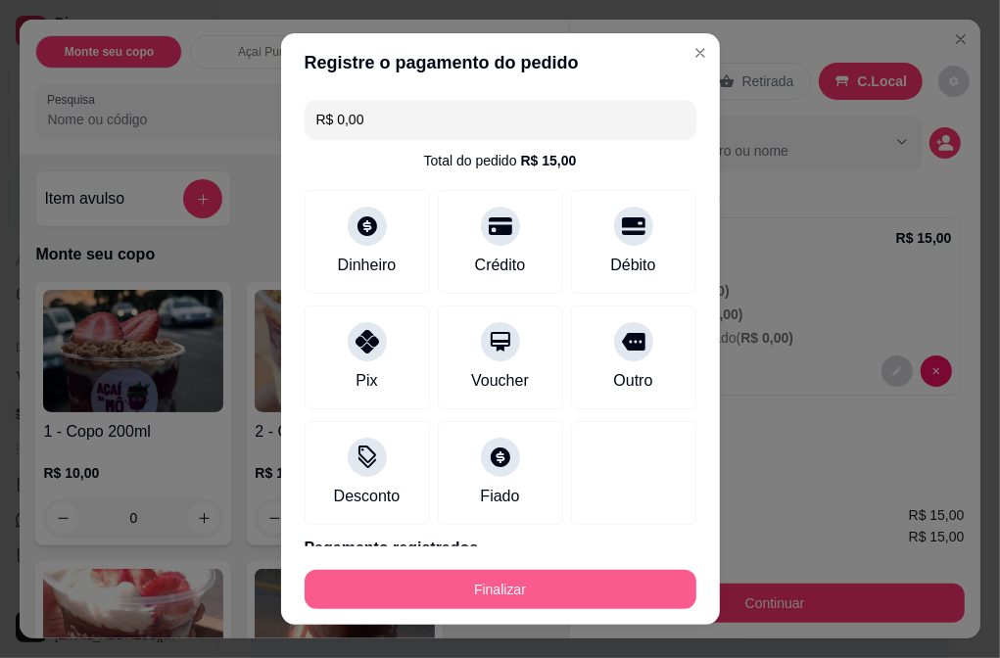
click at [541, 591] on button "Finalizar" at bounding box center [501, 589] width 392 height 39
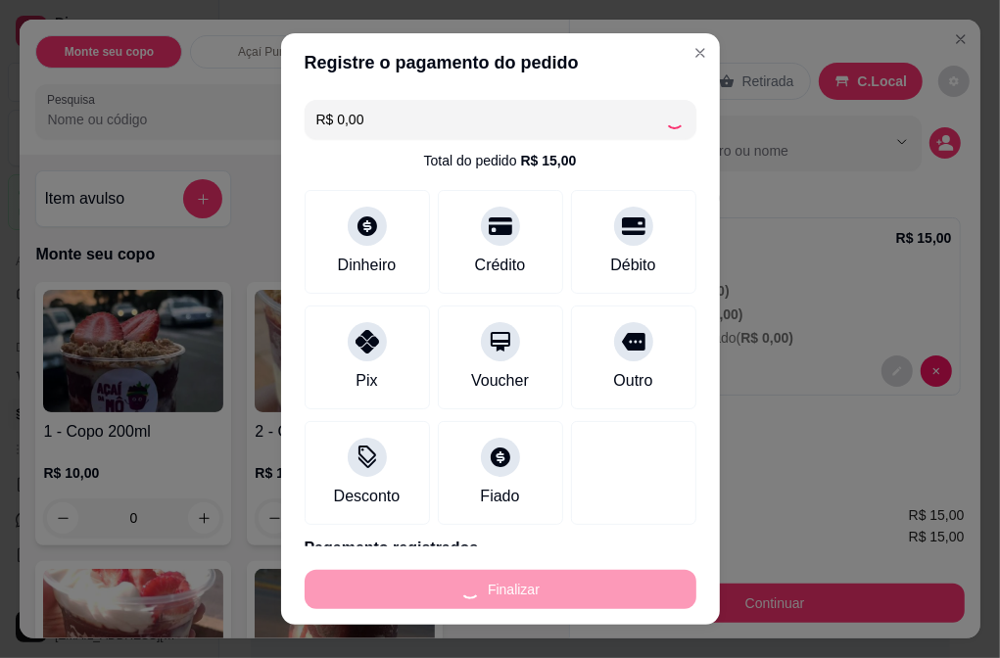
type input "-R$ 15,00"
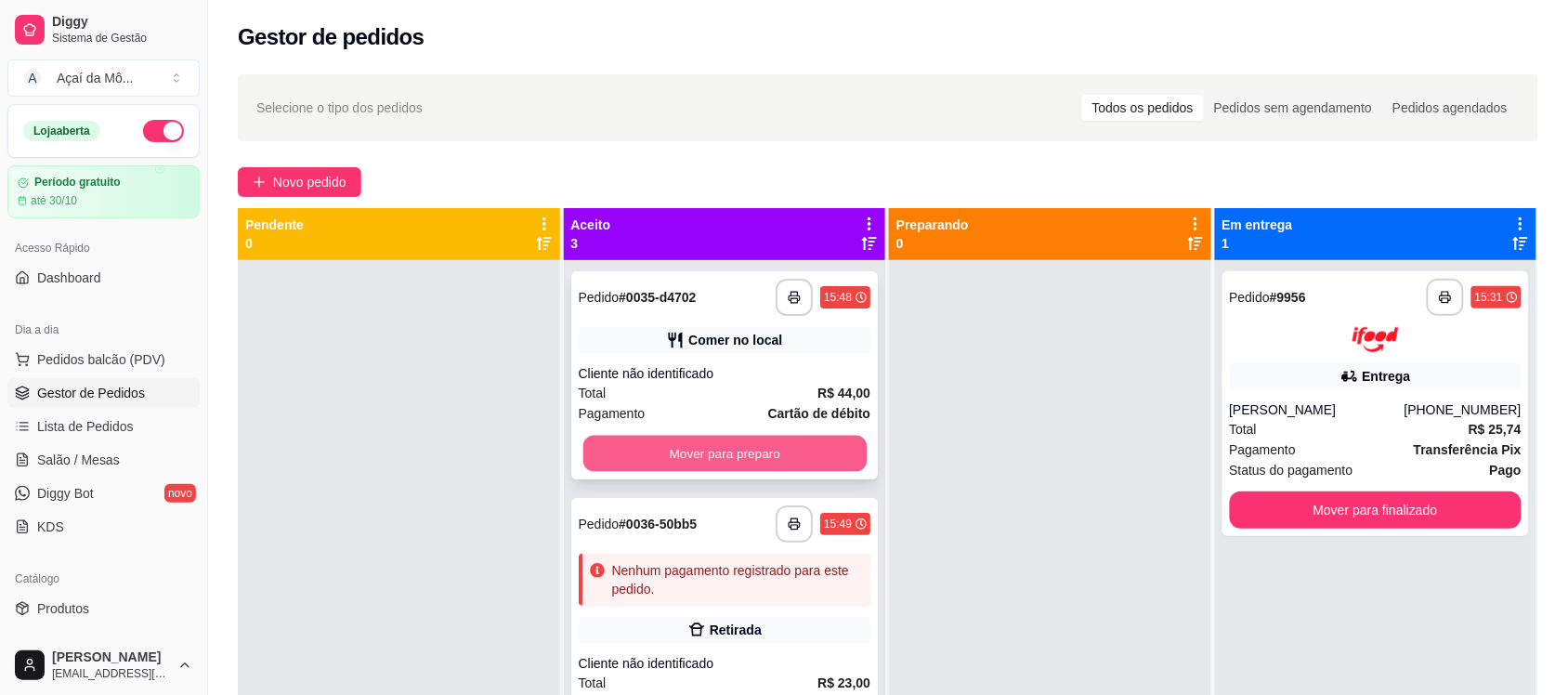
click at [774, 460] on button "Mover para preparo" at bounding box center [723, 454] width 283 height 36
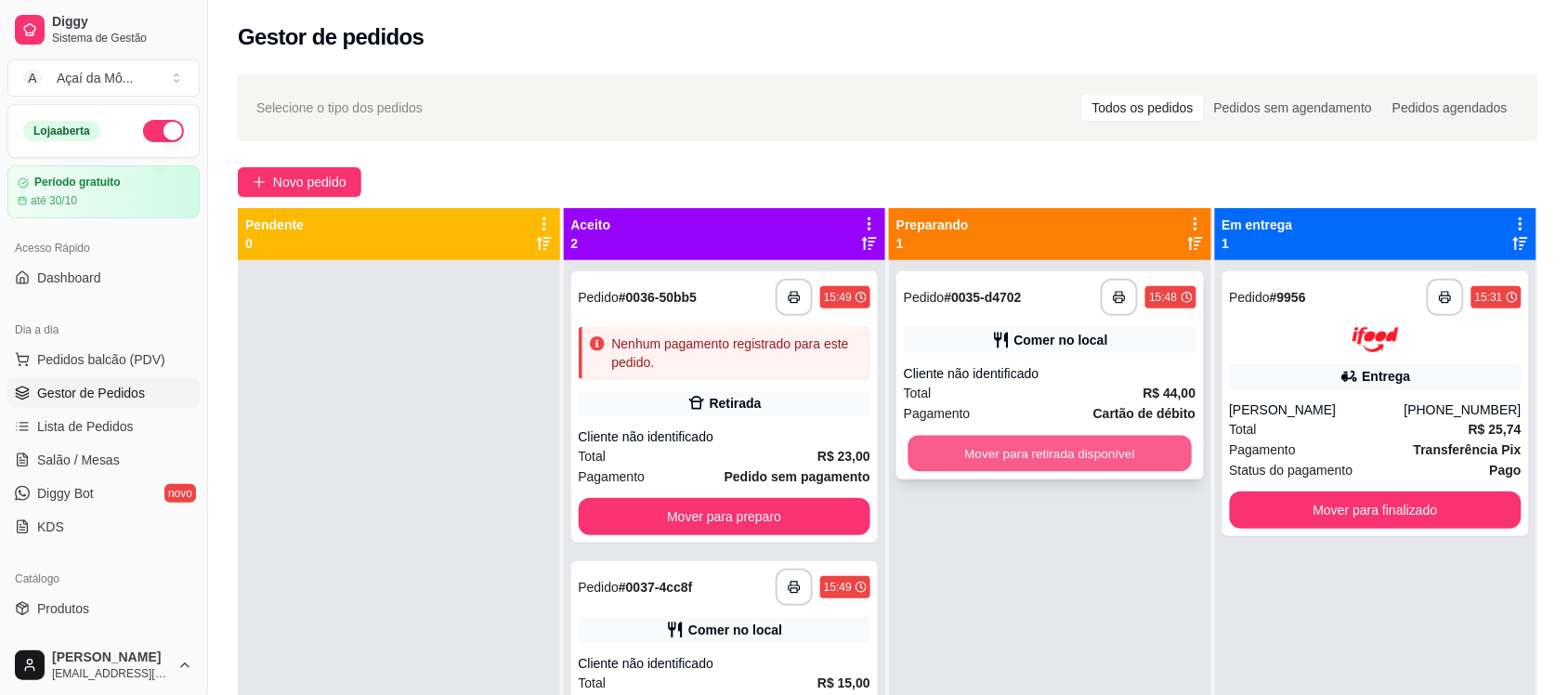
click at [980, 452] on button "Mover para retirada disponível" at bounding box center [1049, 454] width 283 height 36
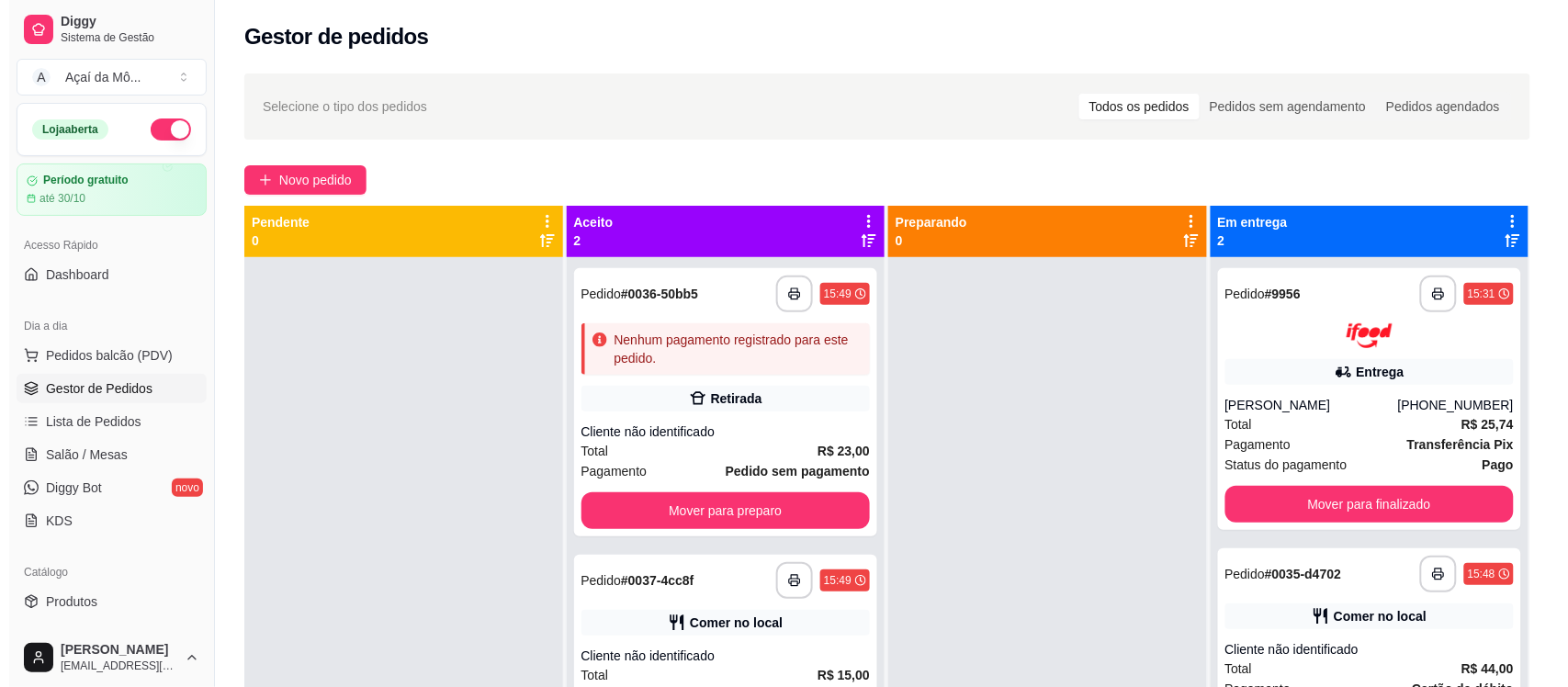
scroll to position [52, 0]
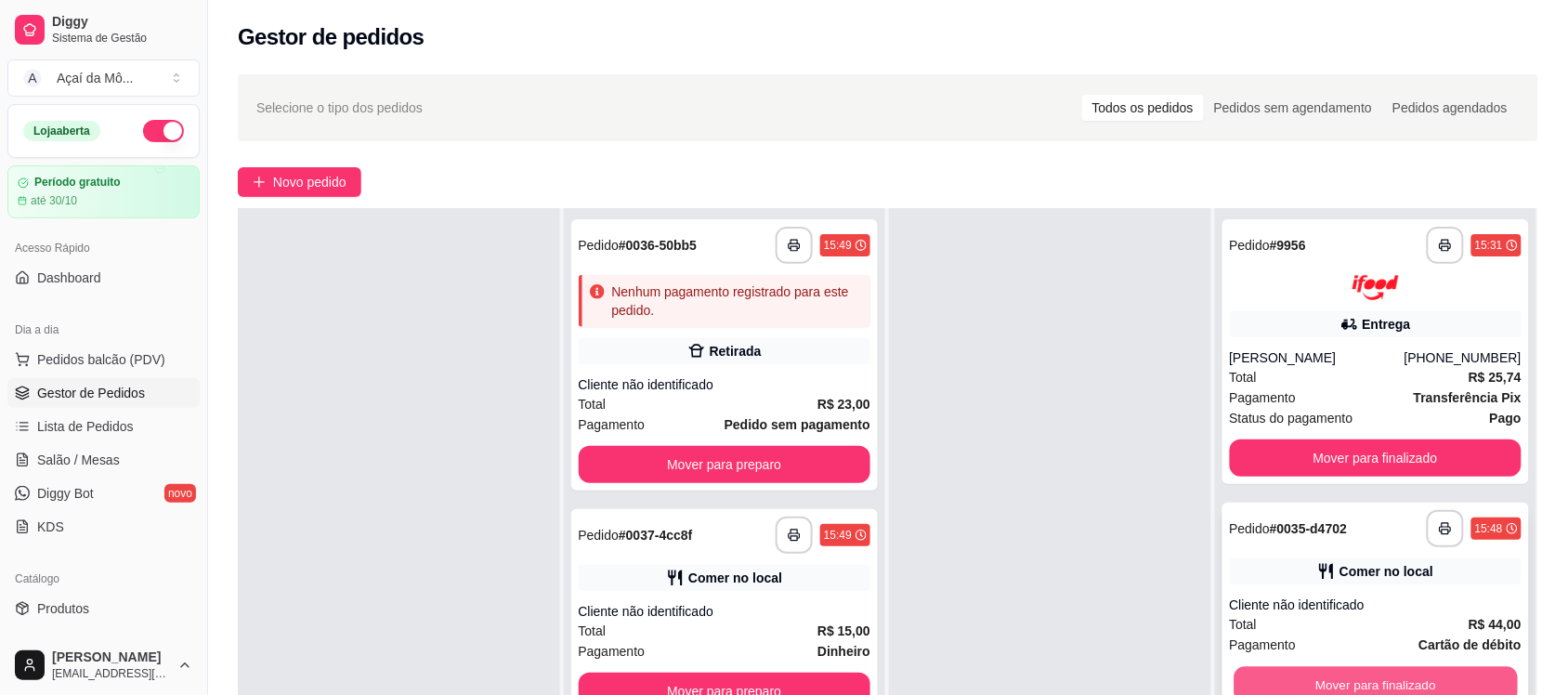
click at [1395, 680] on button "Mover para finalizado" at bounding box center [1375, 684] width 283 height 36
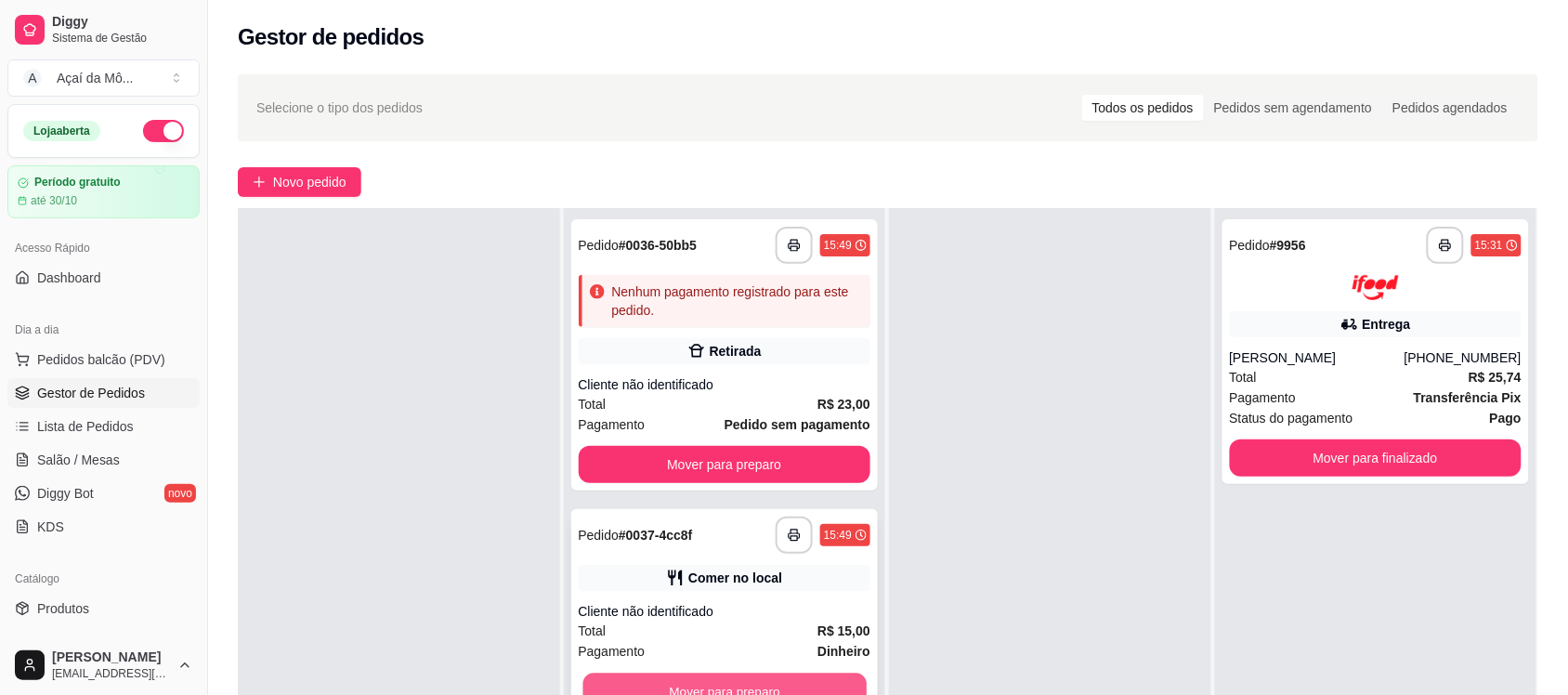
click at [791, 674] on button "Mover para preparo" at bounding box center [723, 691] width 283 height 36
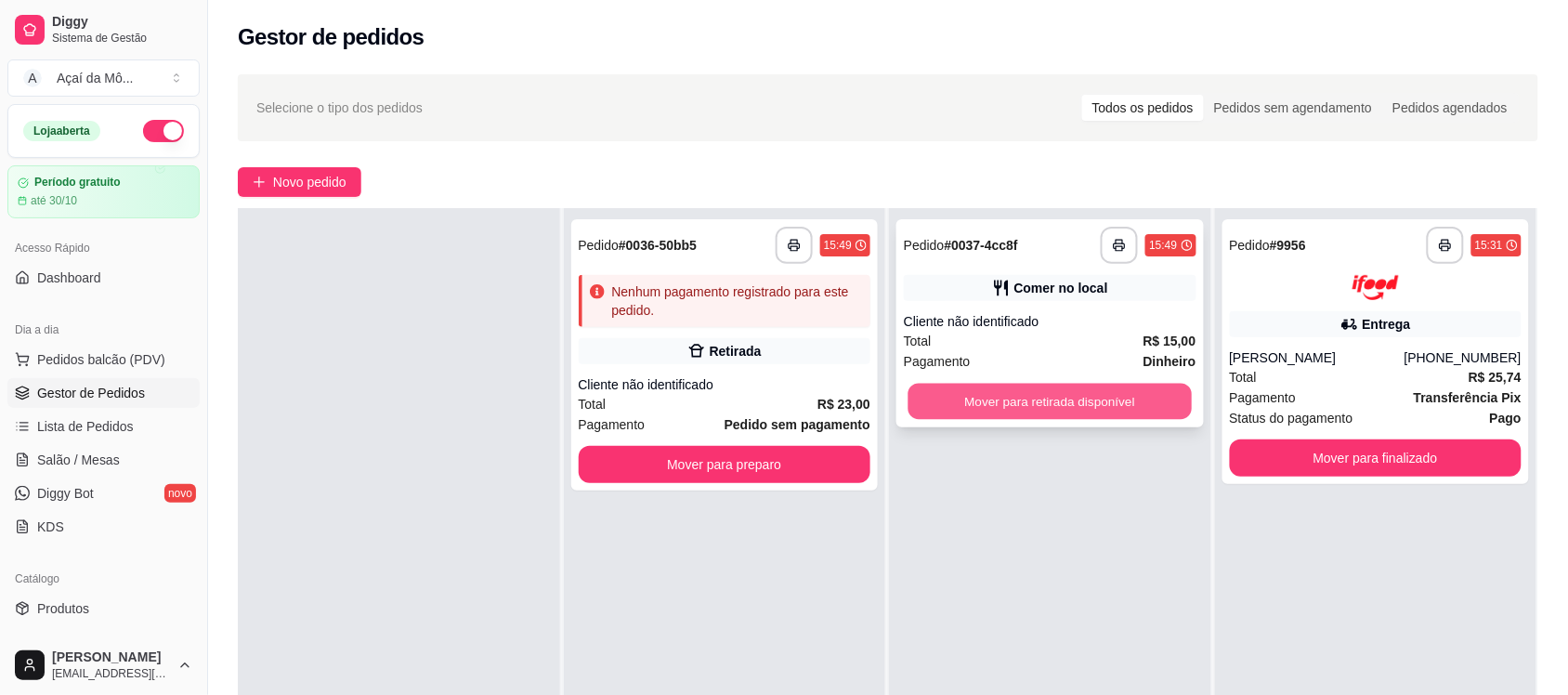
click at [1019, 410] on button "Mover para retirada disponível" at bounding box center [1049, 402] width 283 height 36
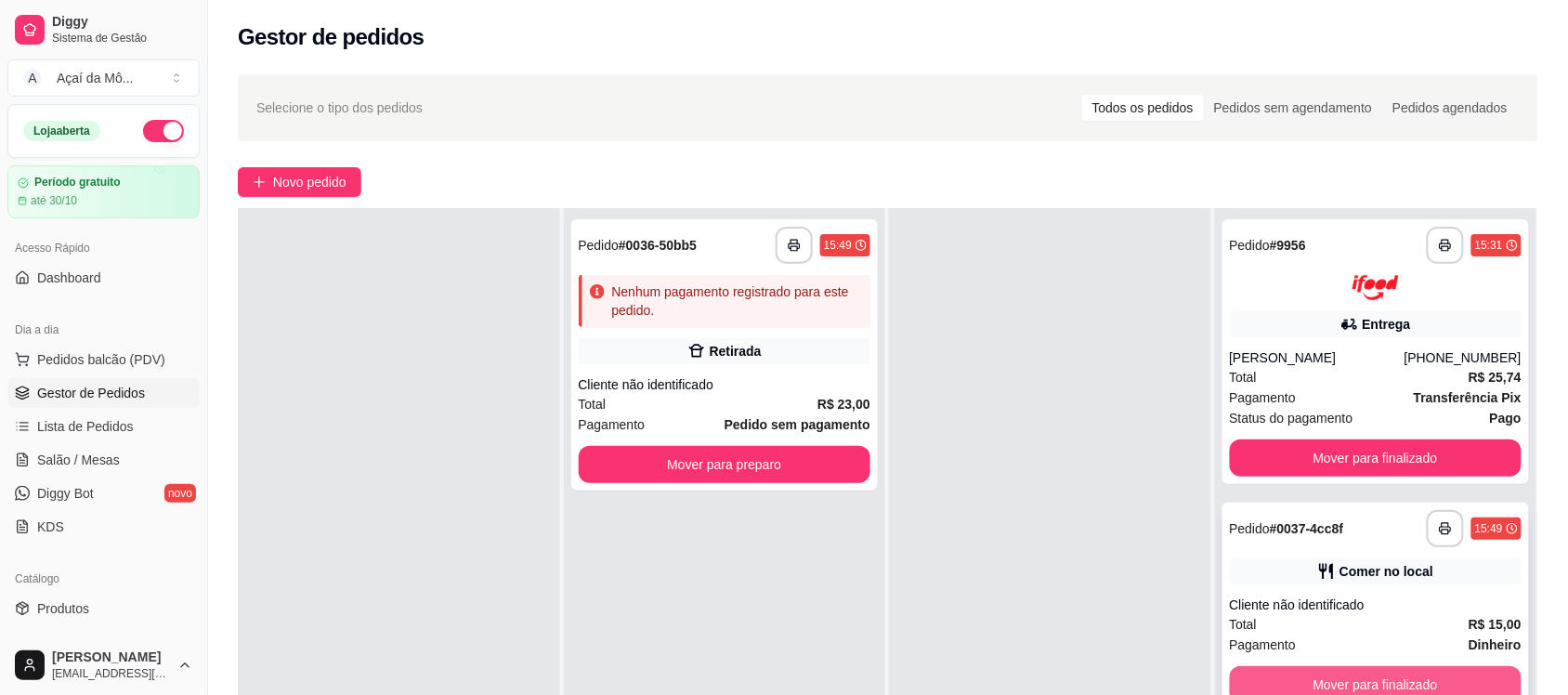
click at [1343, 675] on button "Mover para finalizado" at bounding box center [1376, 684] width 293 height 37
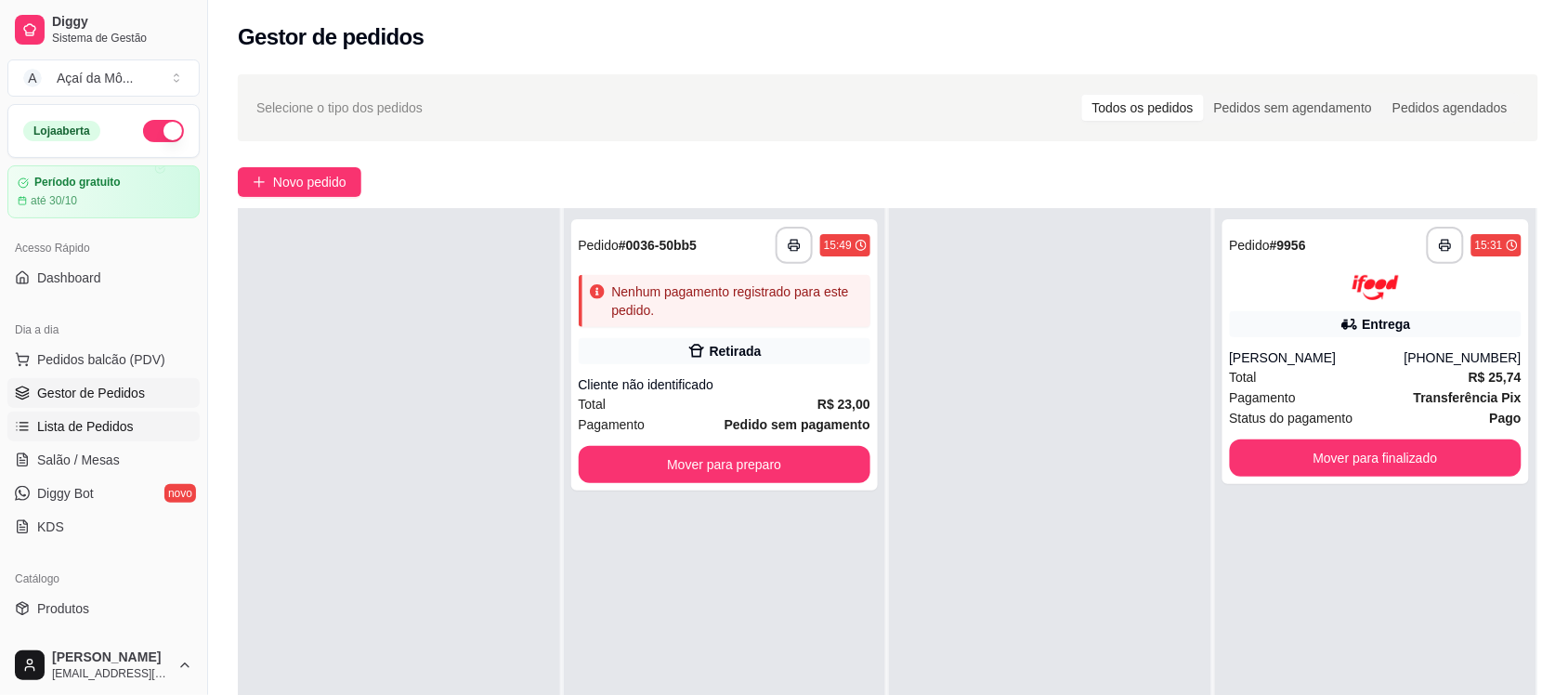
click at [128, 417] on span "Lista de Pedidos" at bounding box center [85, 427] width 97 height 19
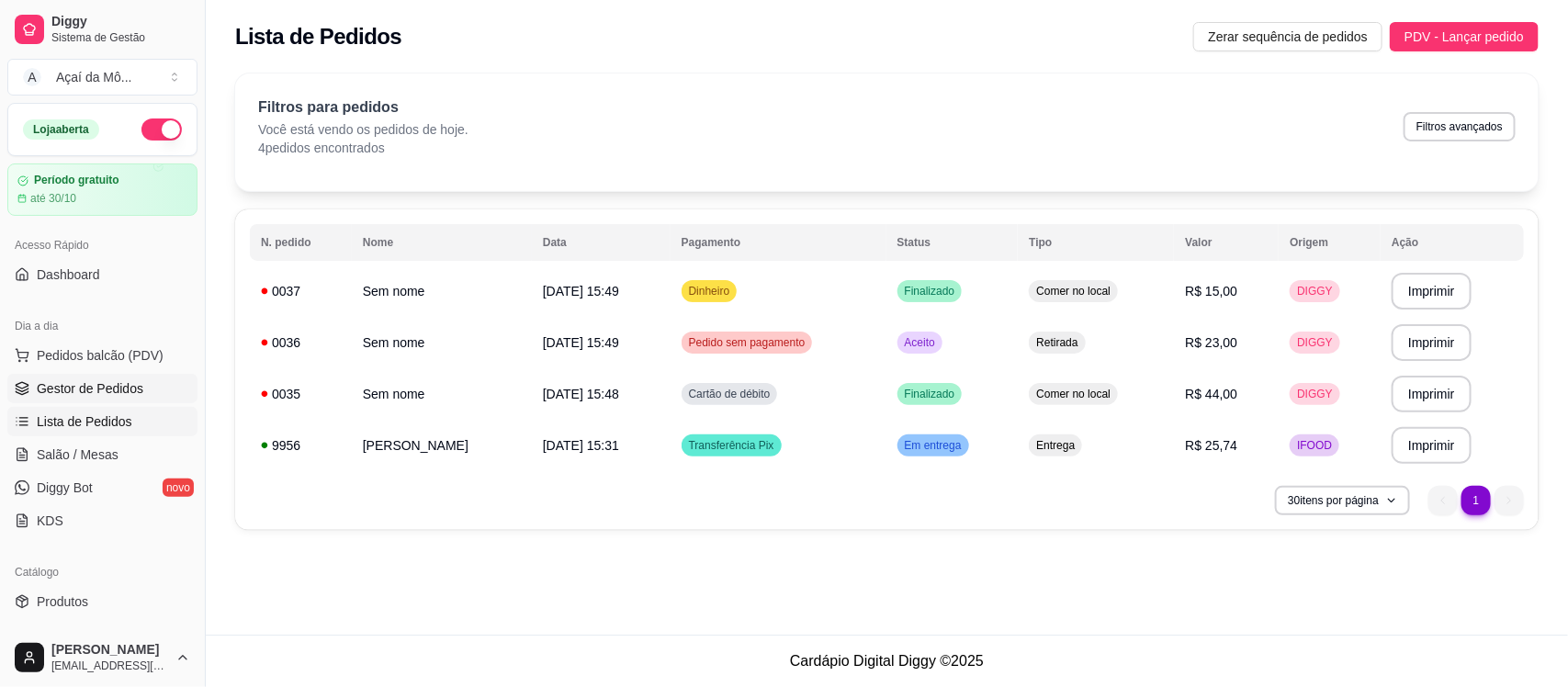
click at [129, 385] on span "Gestor de Pedidos" at bounding box center [90, 389] width 107 height 19
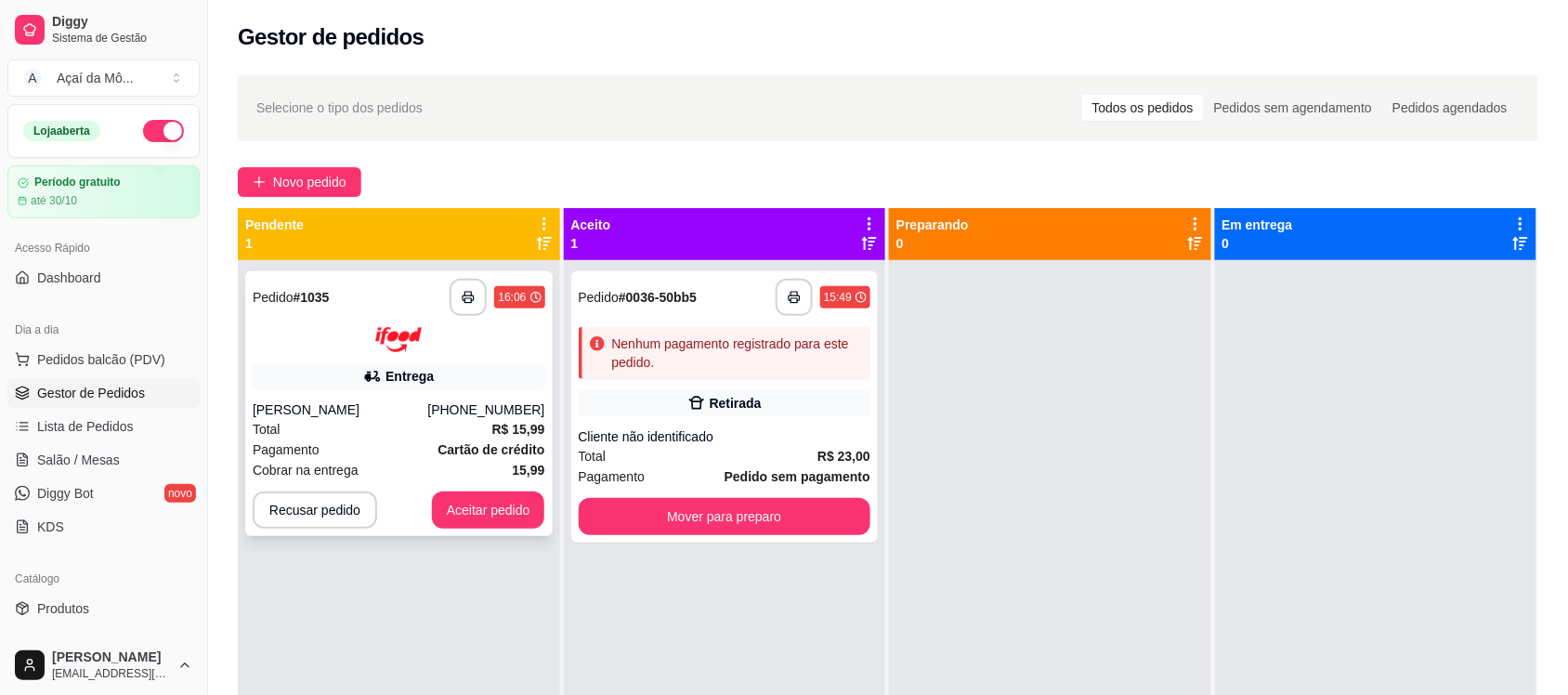
click at [404, 344] on img at bounding box center [398, 339] width 46 height 25
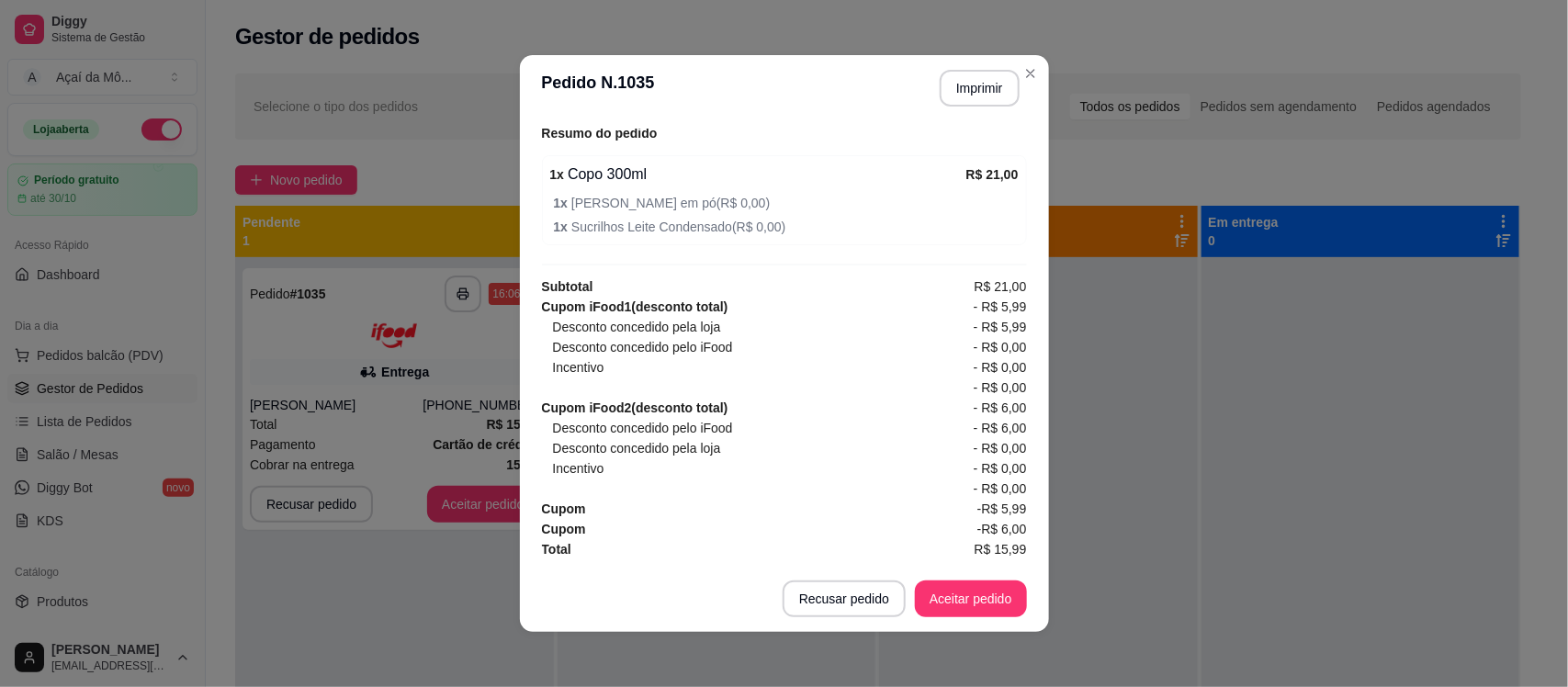
scroll to position [685, 0]
click at [951, 600] on button "Aceitar pedido" at bounding box center [972, 599] width 109 height 36
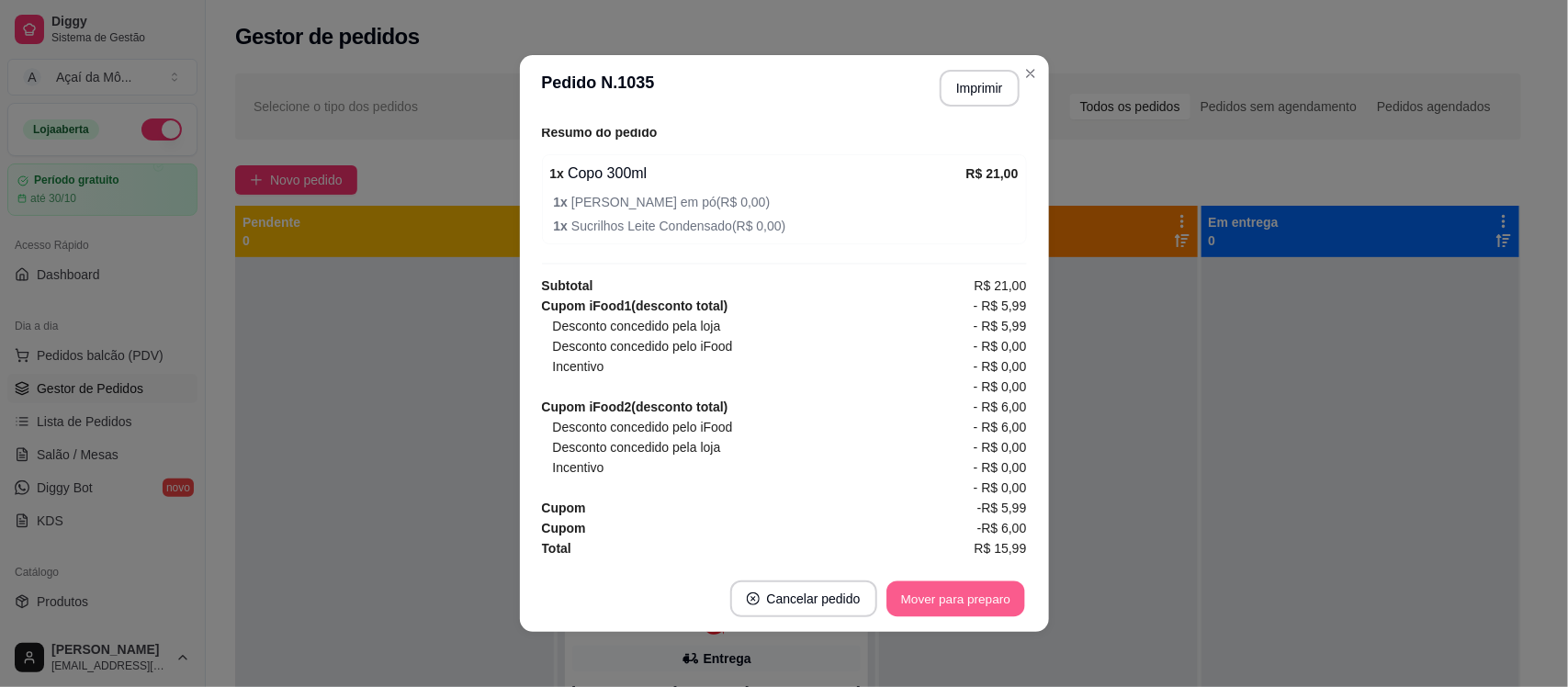
click at [998, 604] on button "Mover para preparo" at bounding box center [955, 599] width 138 height 36
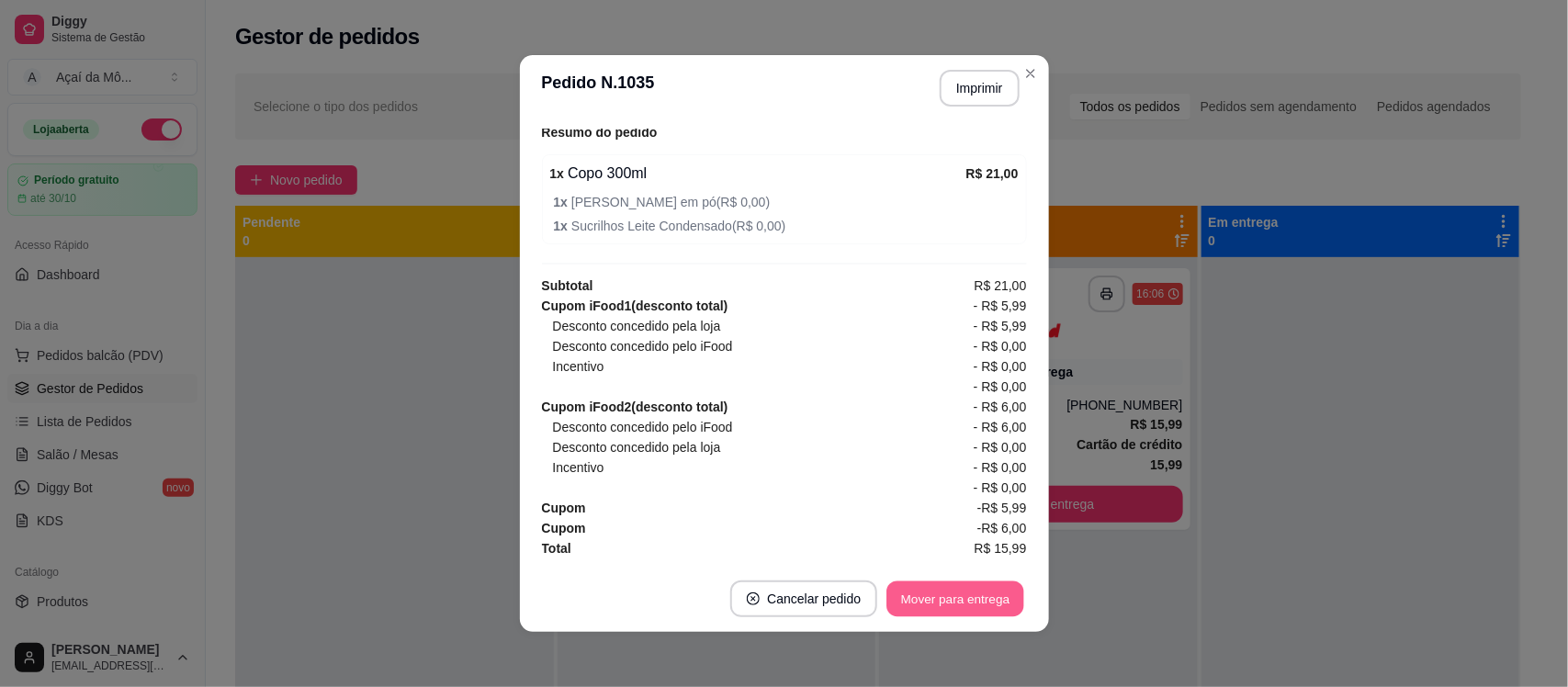
click at [998, 604] on button "Mover para entrega" at bounding box center [956, 599] width 138 height 36
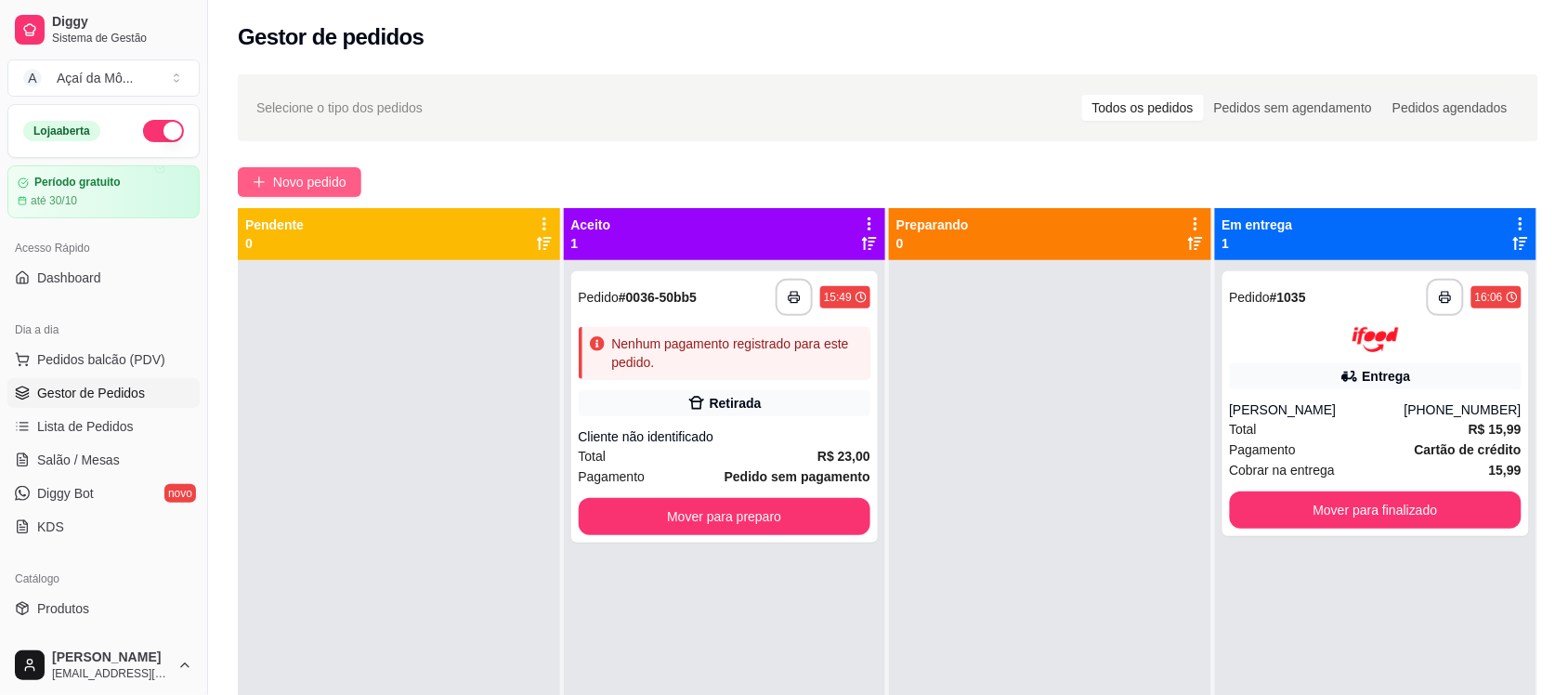
click at [335, 172] on span "Novo pedido" at bounding box center [309, 182] width 73 height 21
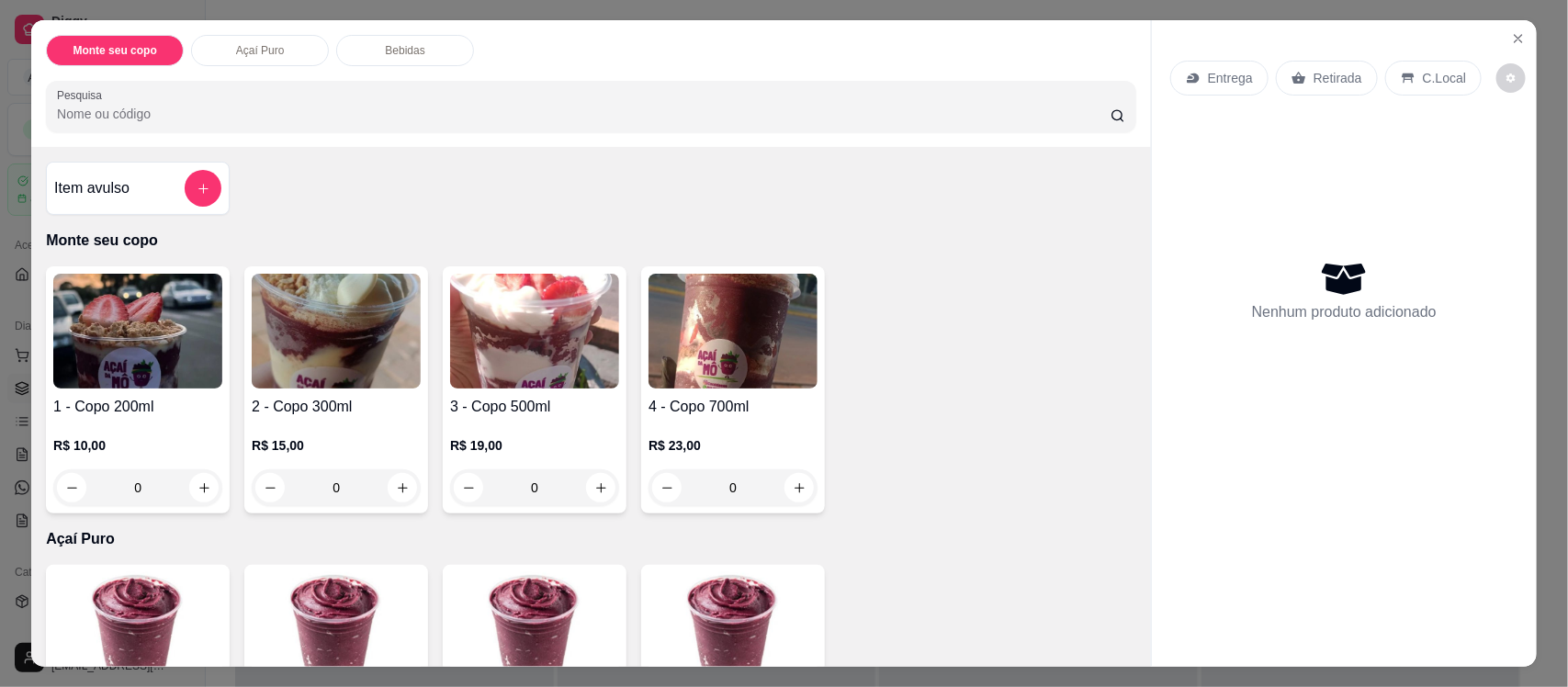
click at [567, 356] on img at bounding box center [535, 331] width 169 height 114
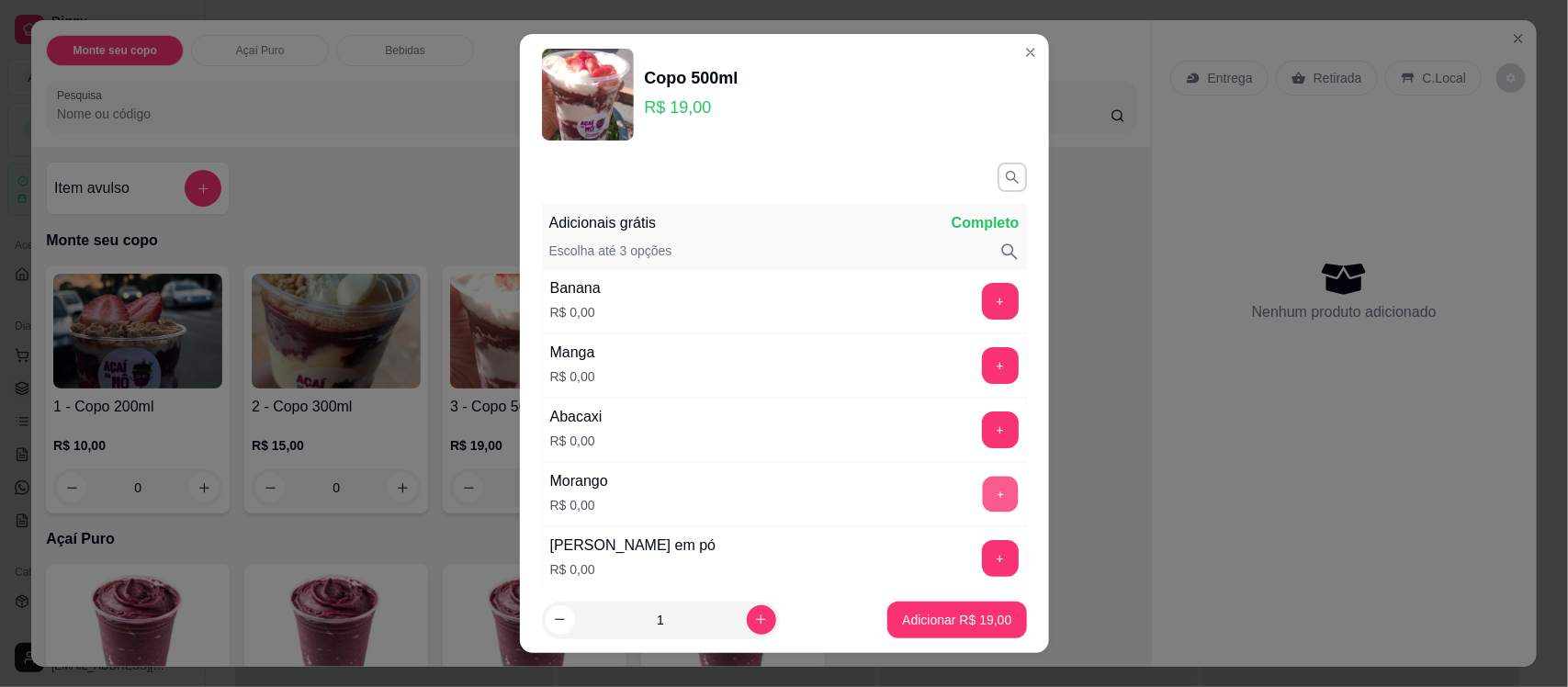
click at [982, 503] on button "+" at bounding box center [1000, 494] width 36 height 36
click at [982, 561] on button "+" at bounding box center [1000, 558] width 37 height 37
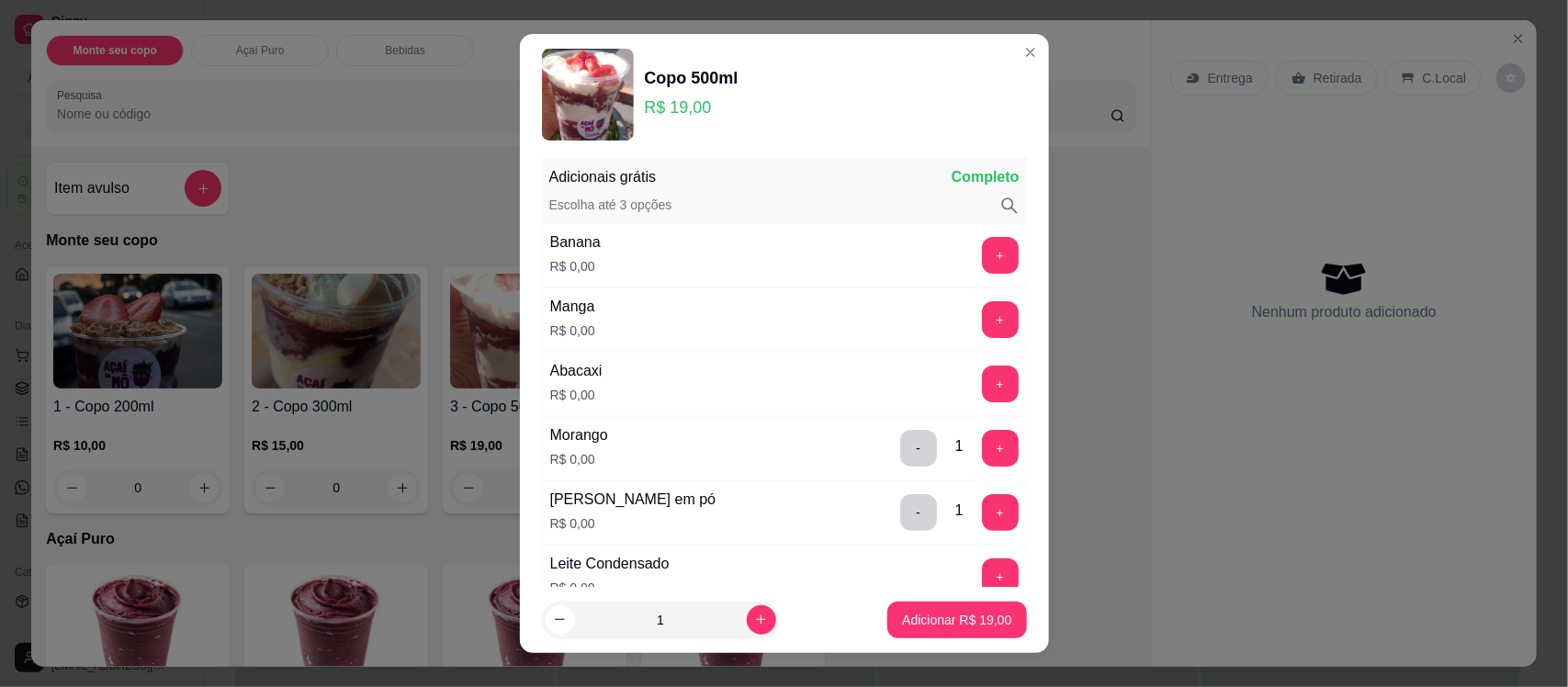
scroll to position [92, 0]
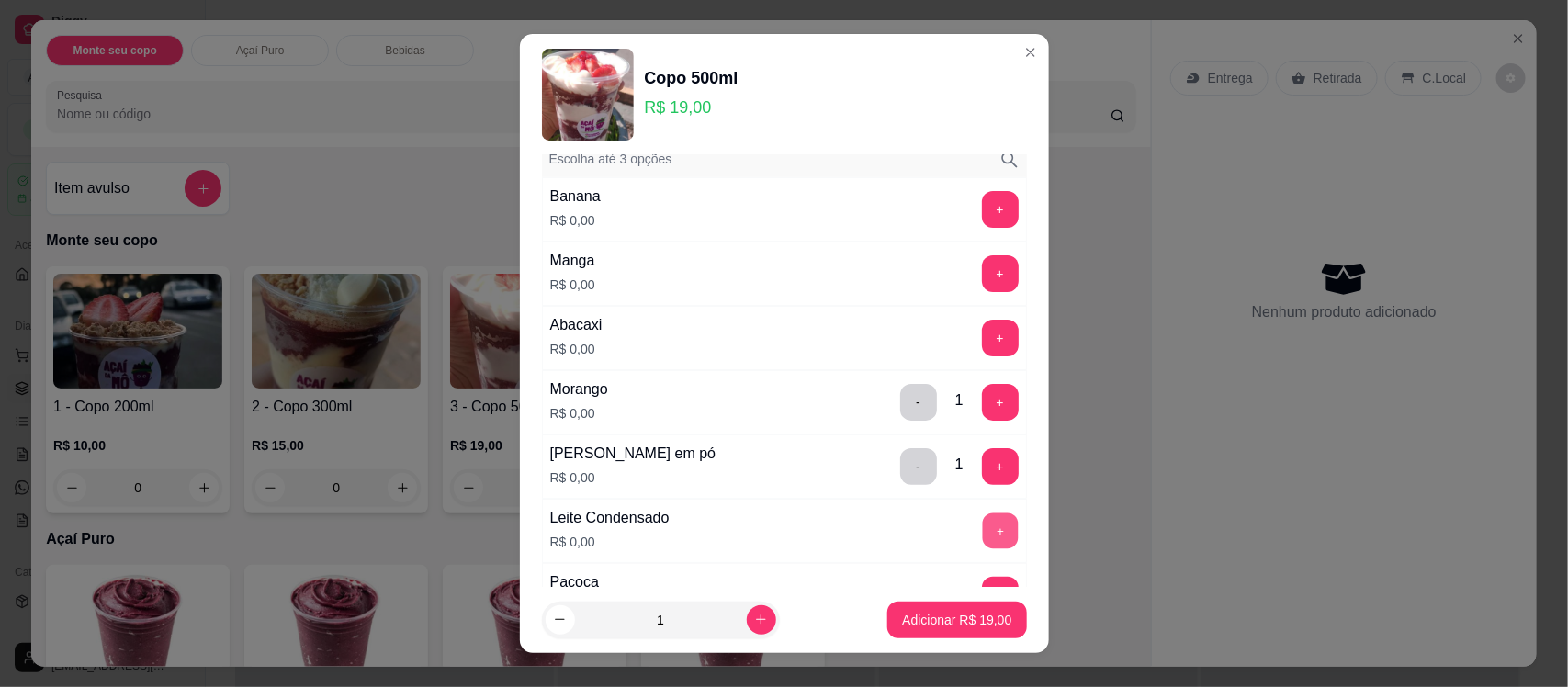
click at [982, 530] on button "+" at bounding box center [1000, 531] width 36 height 36
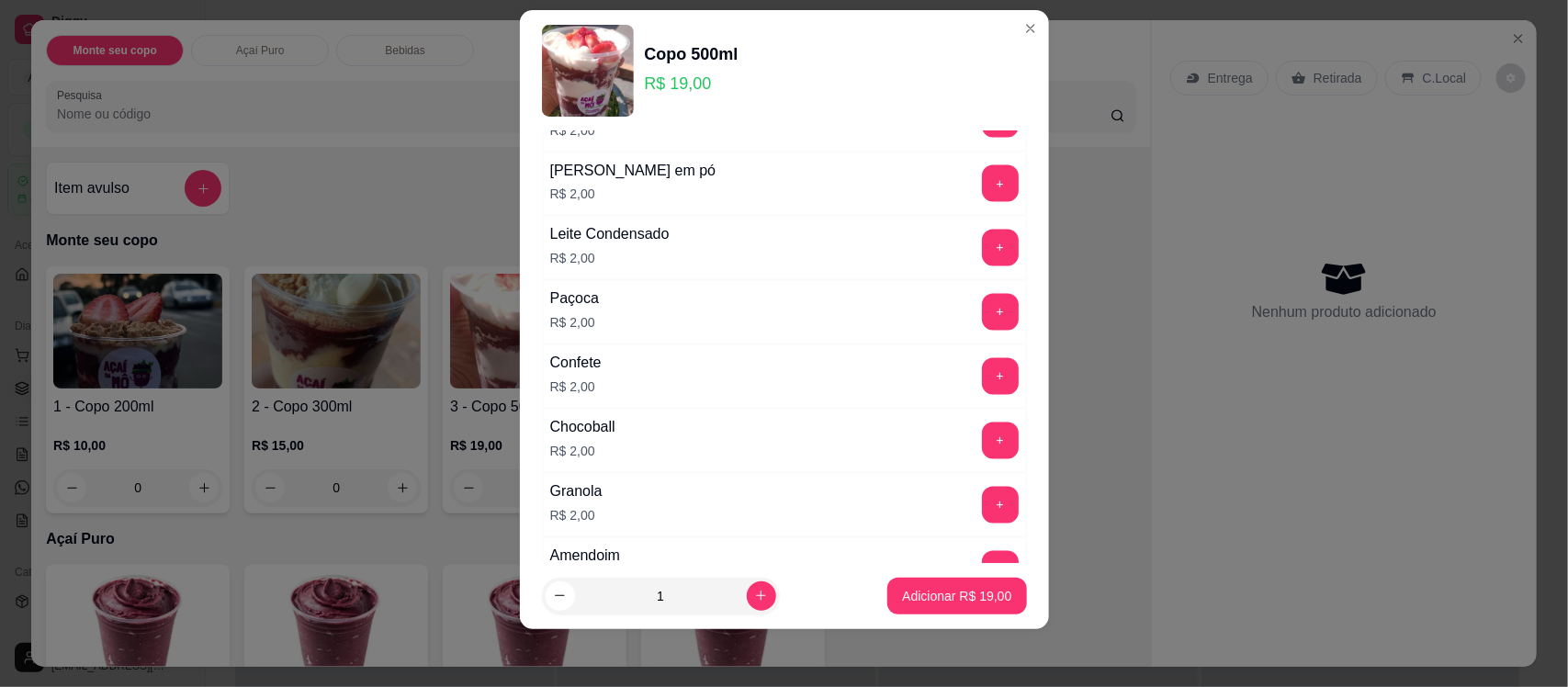
scroll to position [1456, 0]
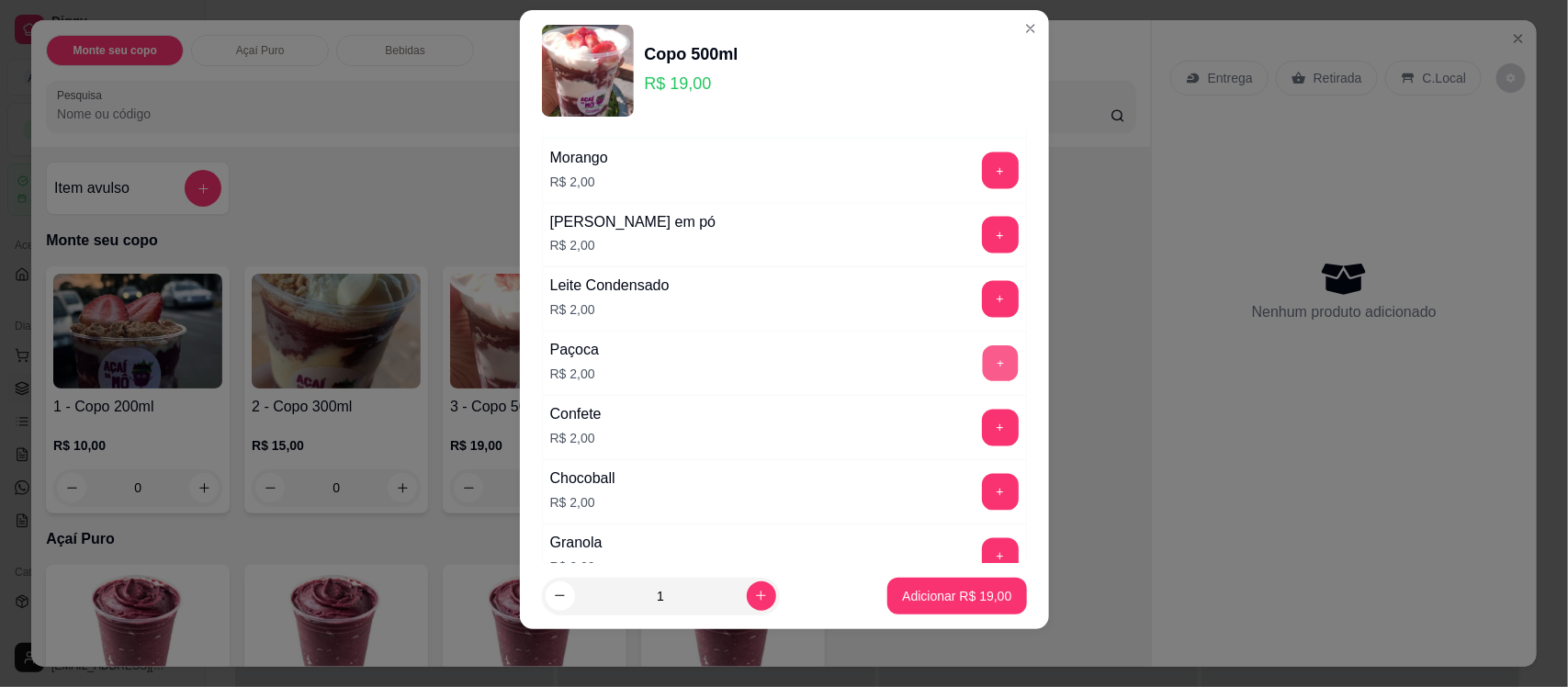
click at [982, 369] on button "+" at bounding box center [1000, 364] width 36 height 36
click at [916, 611] on button "Adicionar R$ 21,00" at bounding box center [957, 595] width 139 height 37
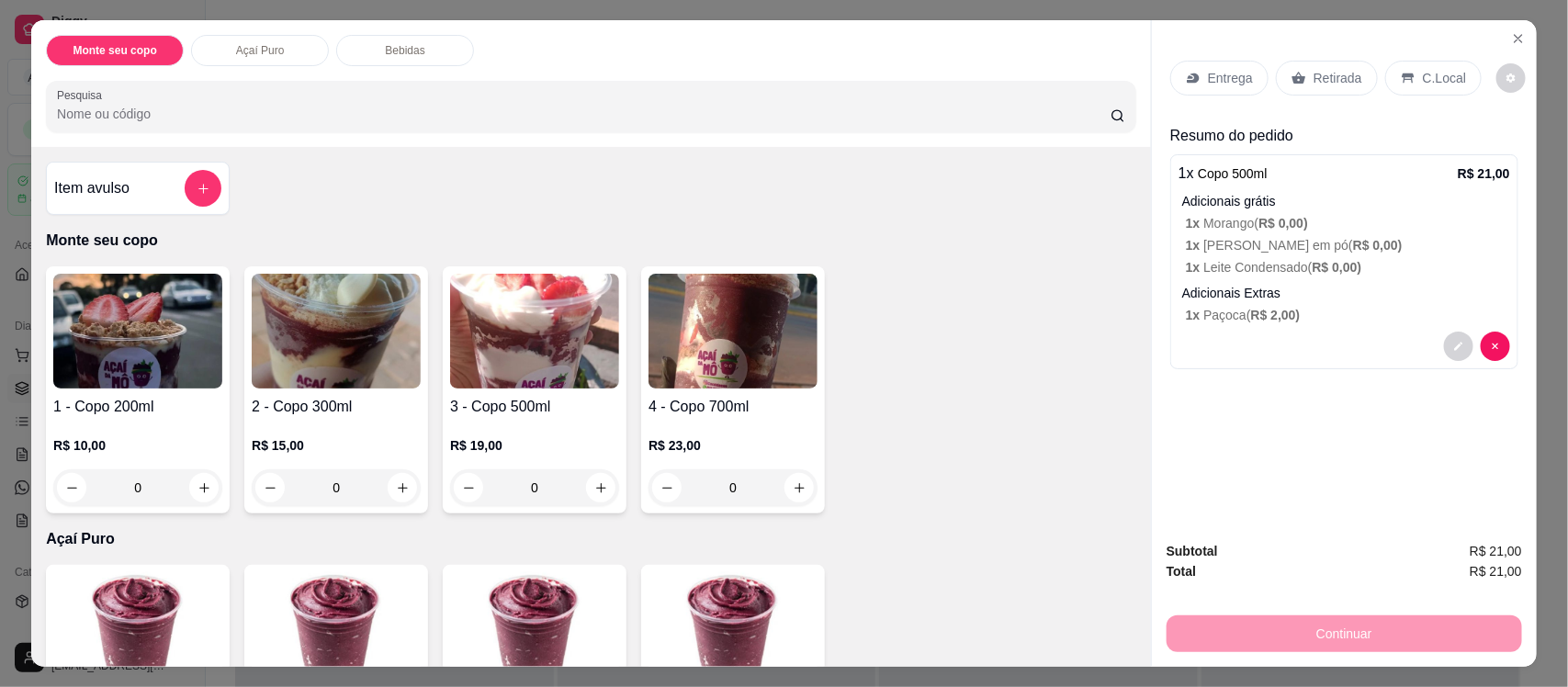
click at [1333, 67] on div "Retirada" at bounding box center [1327, 78] width 102 height 35
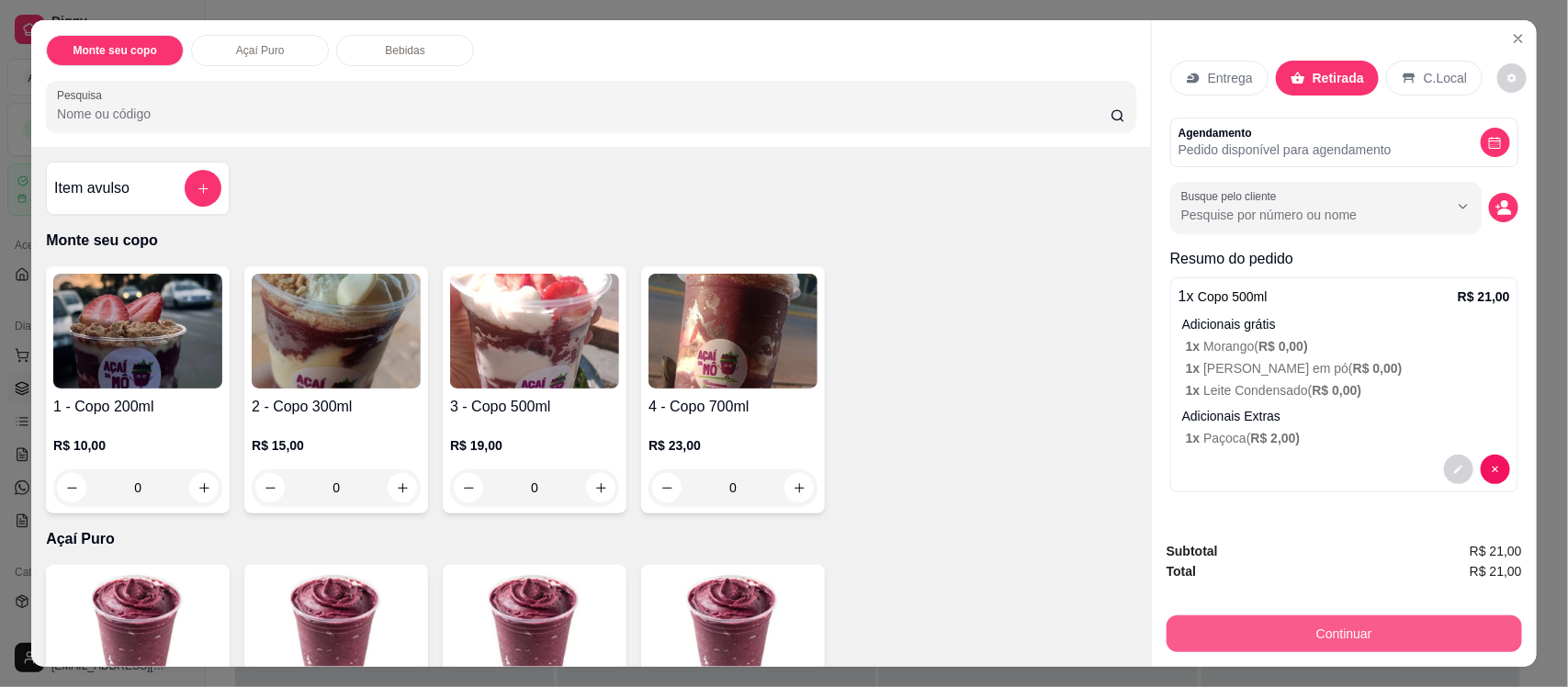
click at [1341, 634] on button "Continuar" at bounding box center [1344, 633] width 355 height 37
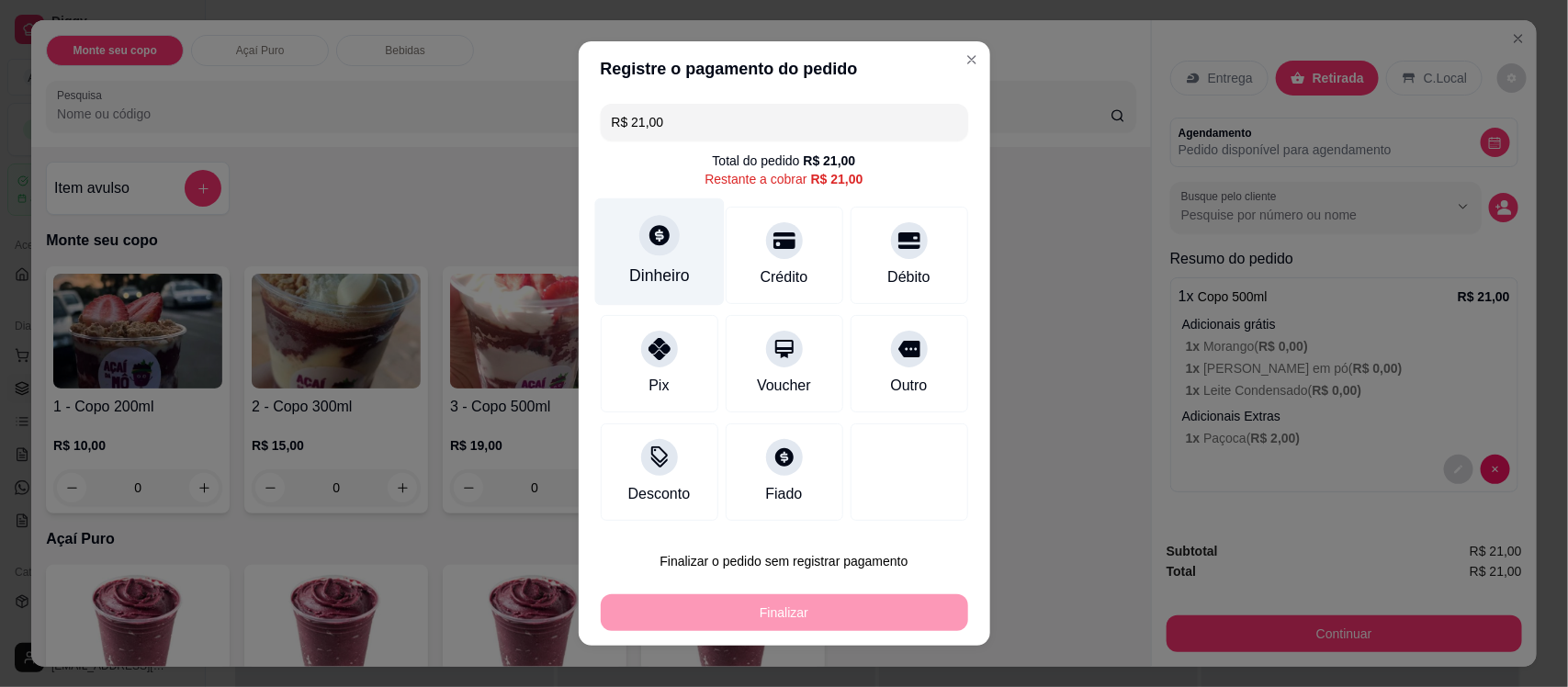
click at [653, 261] on div "Dinheiro" at bounding box center [659, 252] width 129 height 108
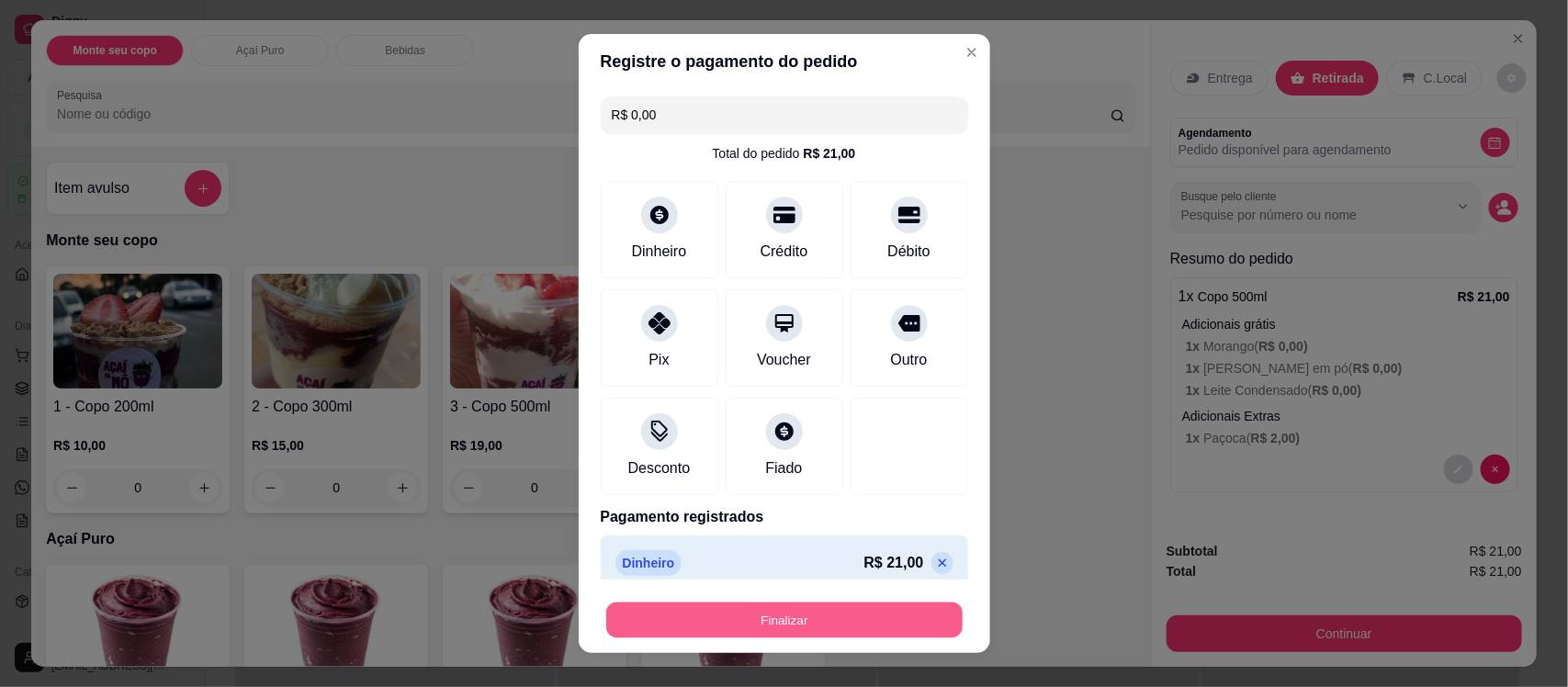
click at [819, 612] on button "Finalizar" at bounding box center [785, 620] width 356 height 36
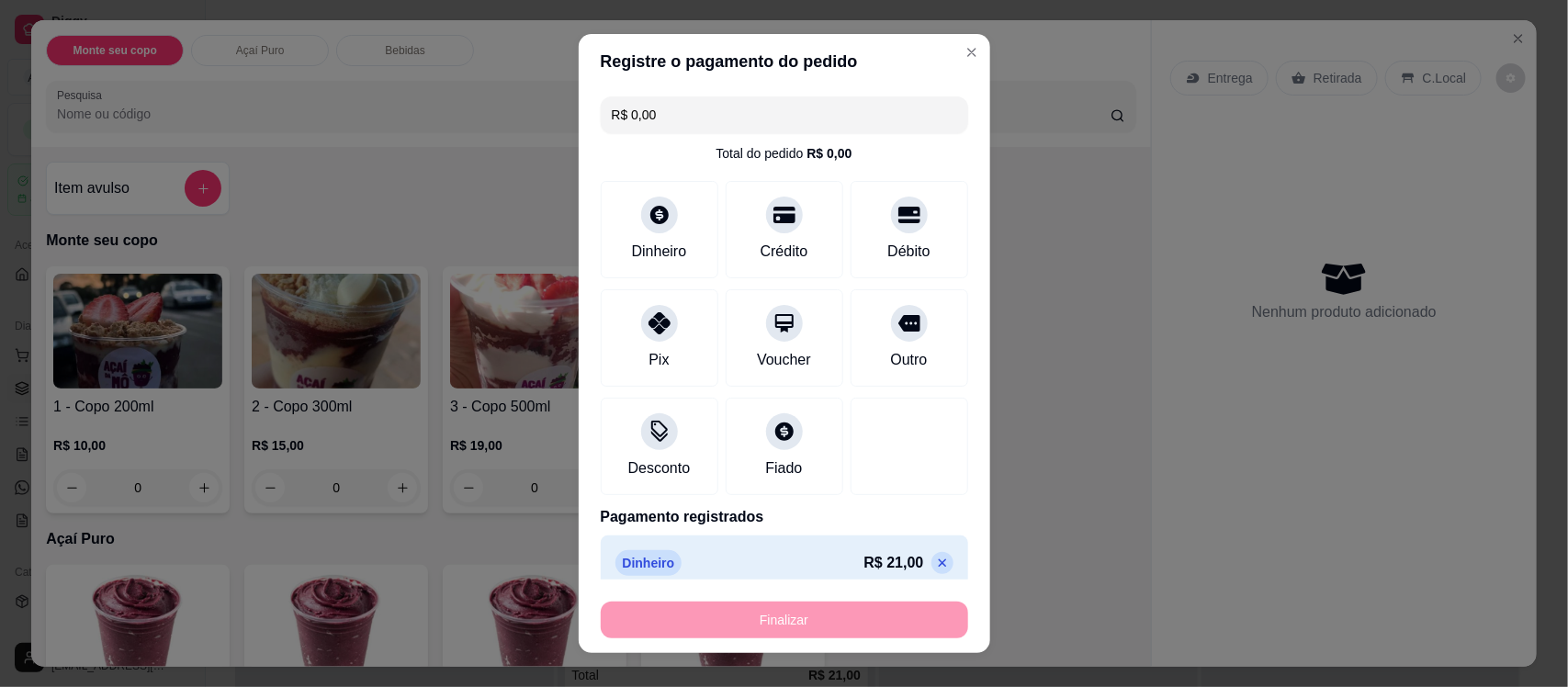
type input "-R$ 21,00"
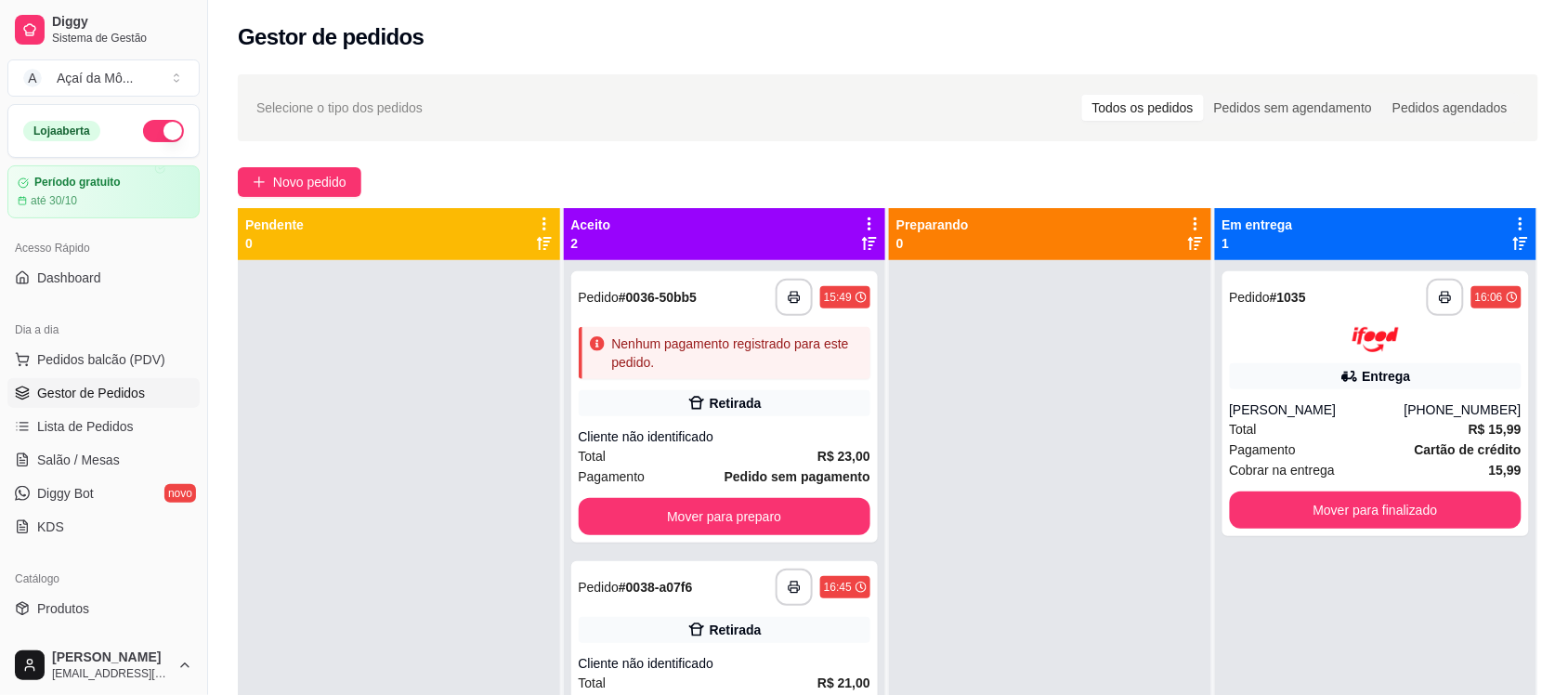
drag, startPoint x: 828, startPoint y: 619, endPoint x: 577, endPoint y: 184, distance: 502.2
click at [577, 184] on div "Novo pedido" at bounding box center [888, 181] width 1301 height 29
click at [339, 176] on span "Novo pedido" at bounding box center [309, 182] width 73 height 21
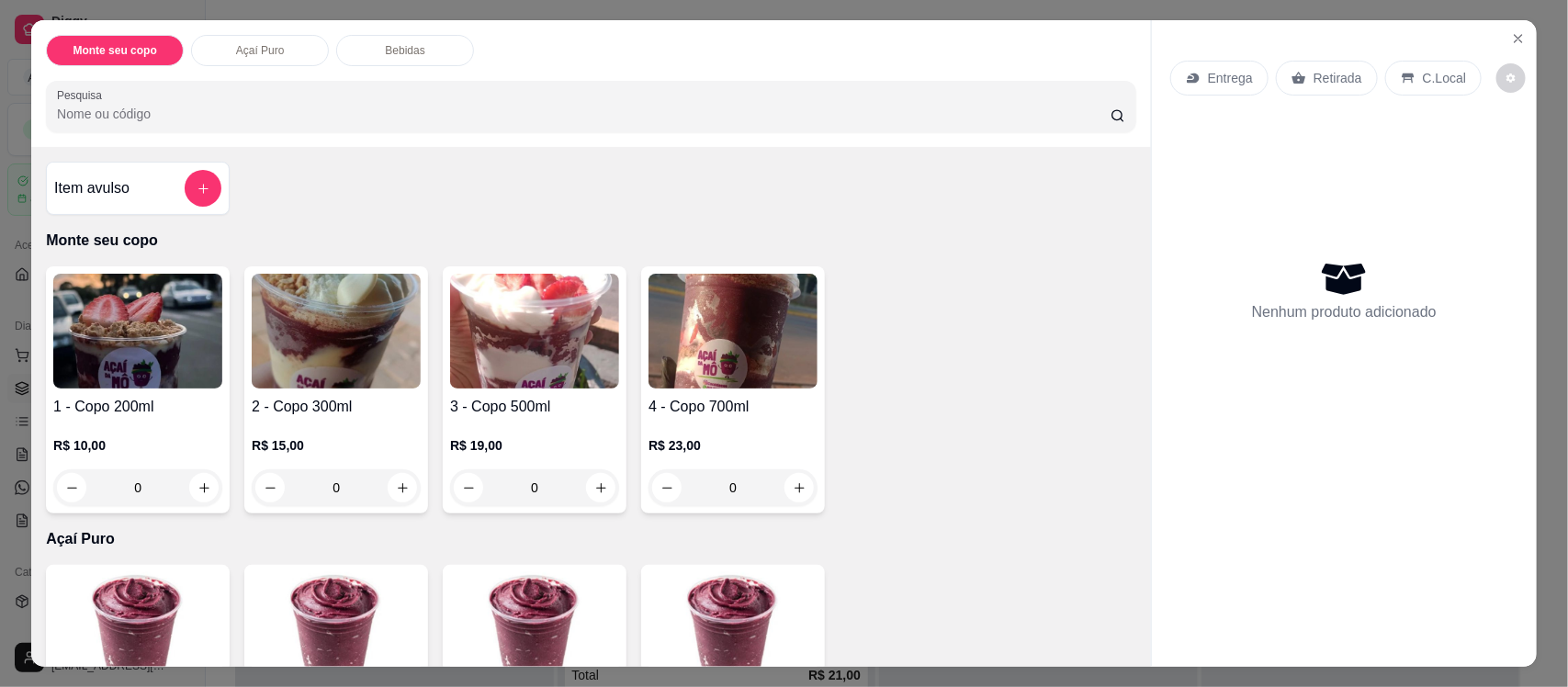
click at [138, 356] on img at bounding box center [138, 331] width 169 height 114
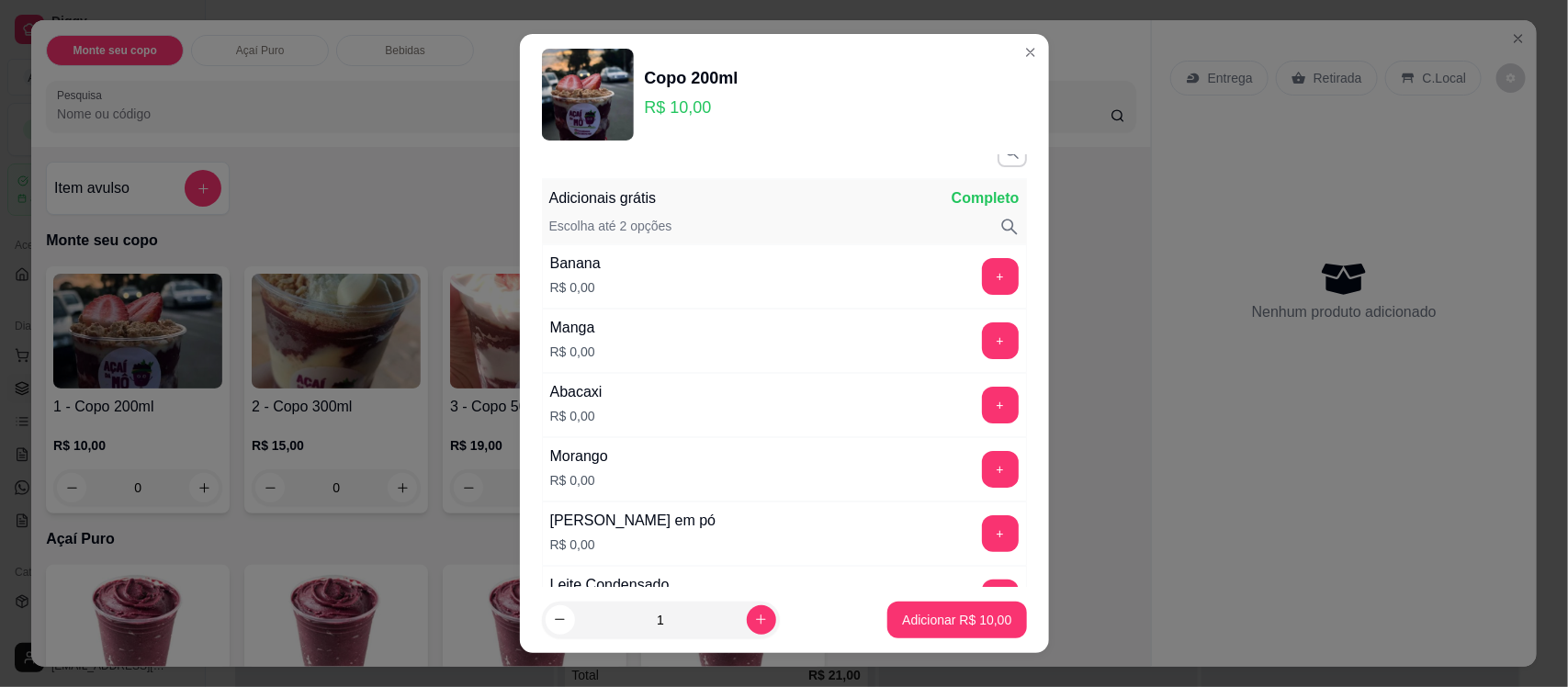
scroll to position [46, 0]
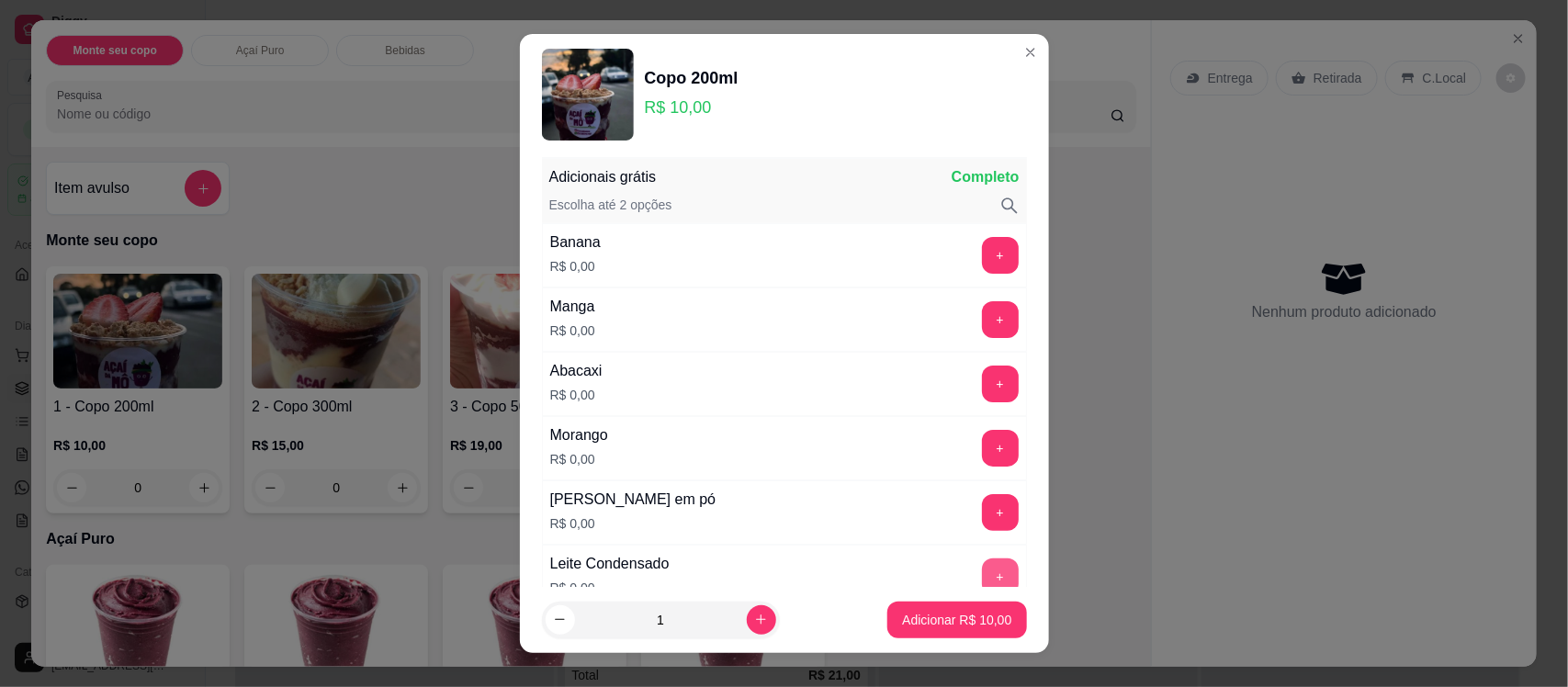
click at [982, 575] on button "+" at bounding box center [1000, 576] width 37 height 37
click at [982, 508] on button "+" at bounding box center [1000, 512] width 37 height 37
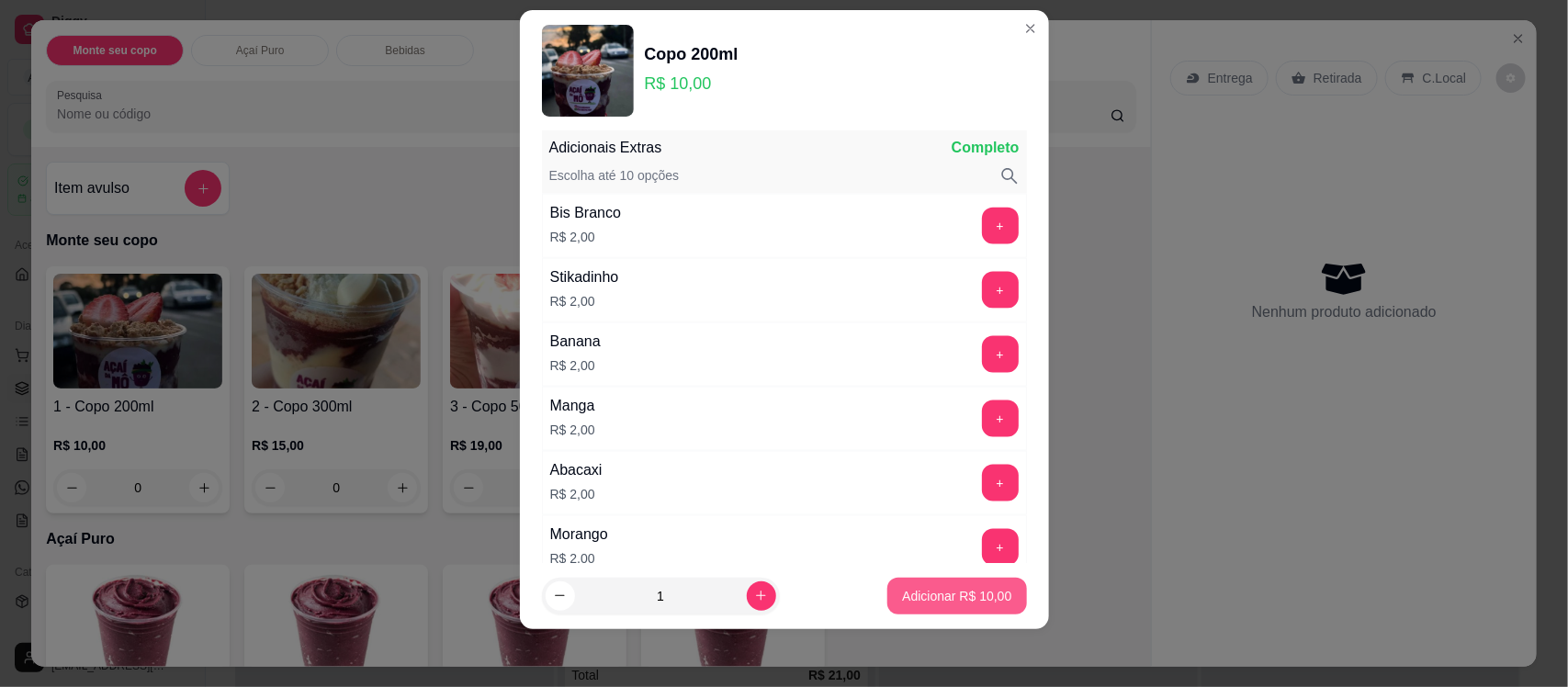
scroll to position [1084, 0]
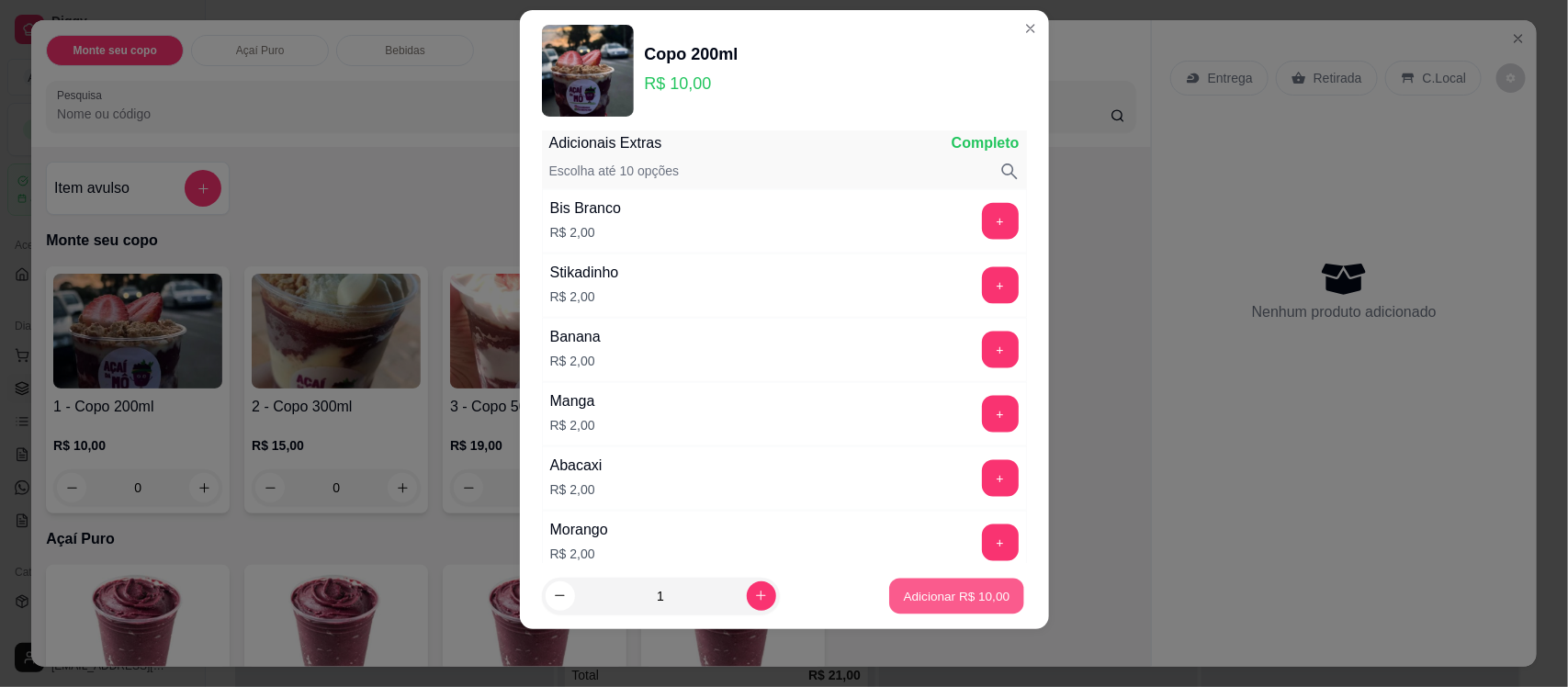
click at [963, 592] on p "Adicionar R$ 10,00" at bounding box center [957, 595] width 107 height 18
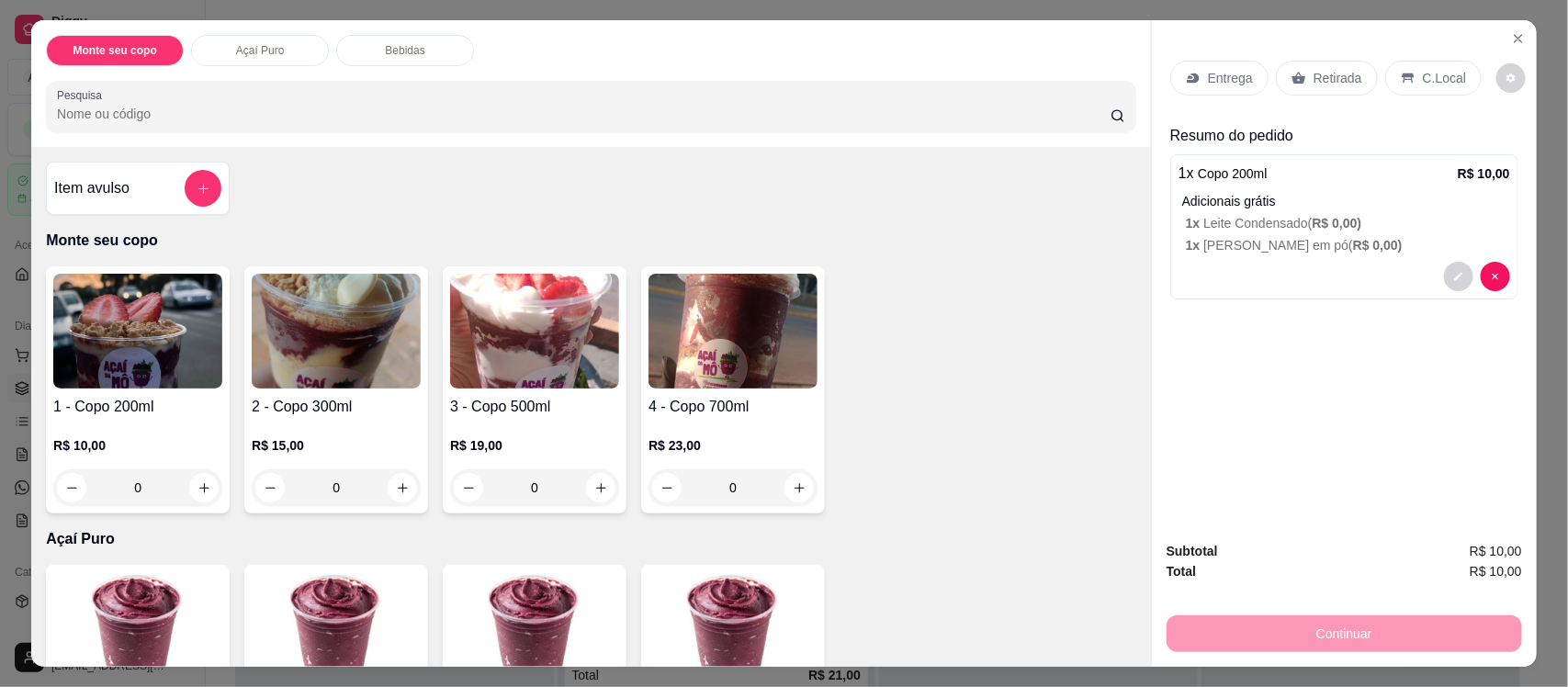
click at [1435, 70] on p "C.Local" at bounding box center [1445, 78] width 43 height 19
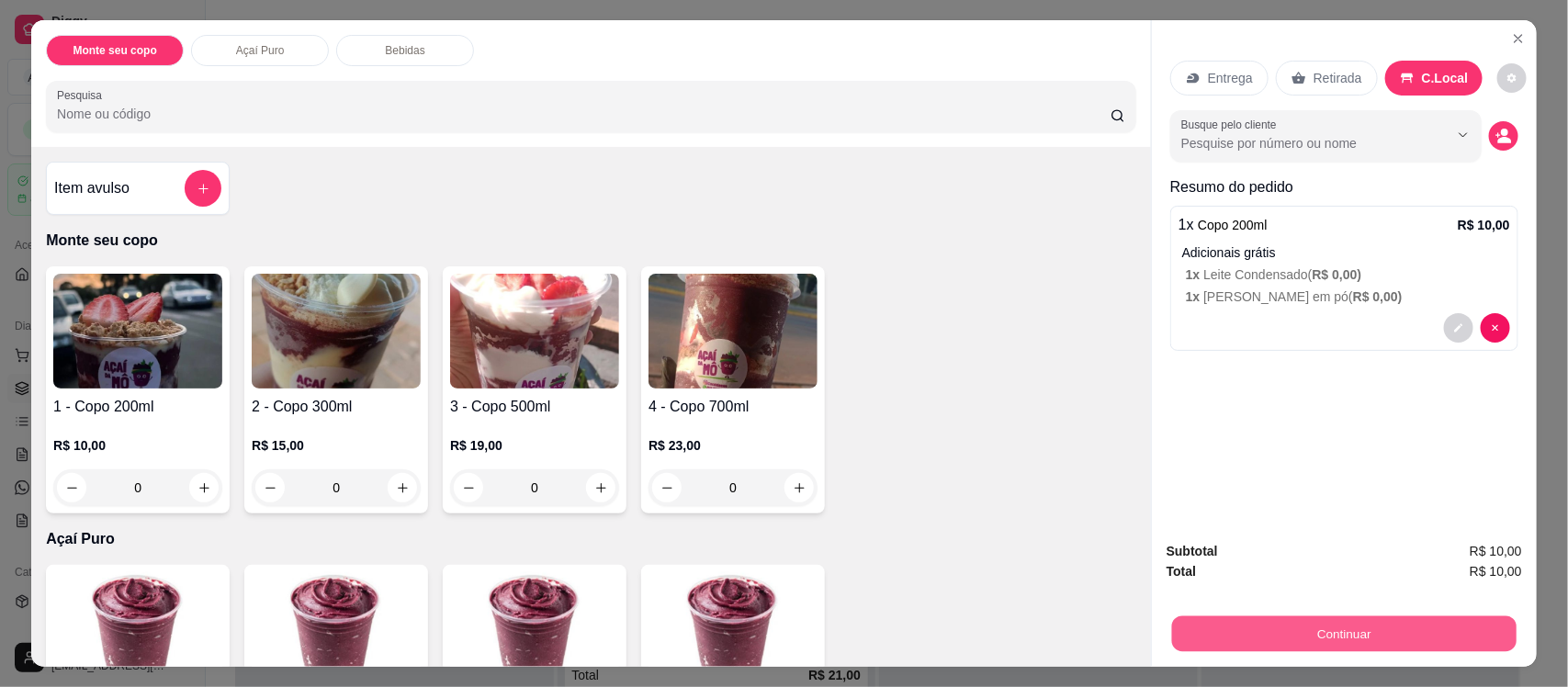
click at [1384, 620] on button "Continuar" at bounding box center [1344, 633] width 344 height 36
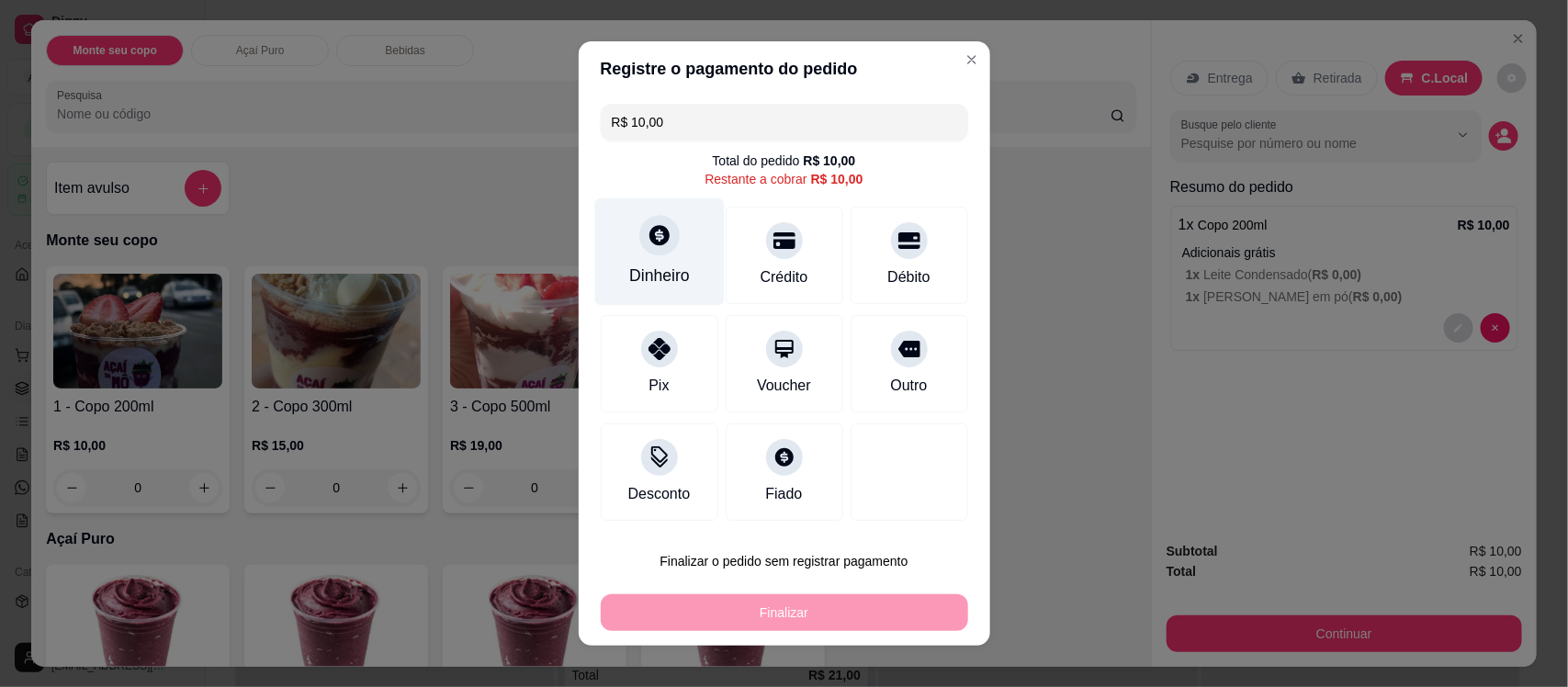
click at [680, 262] on div "Dinheiro" at bounding box center [659, 252] width 129 height 108
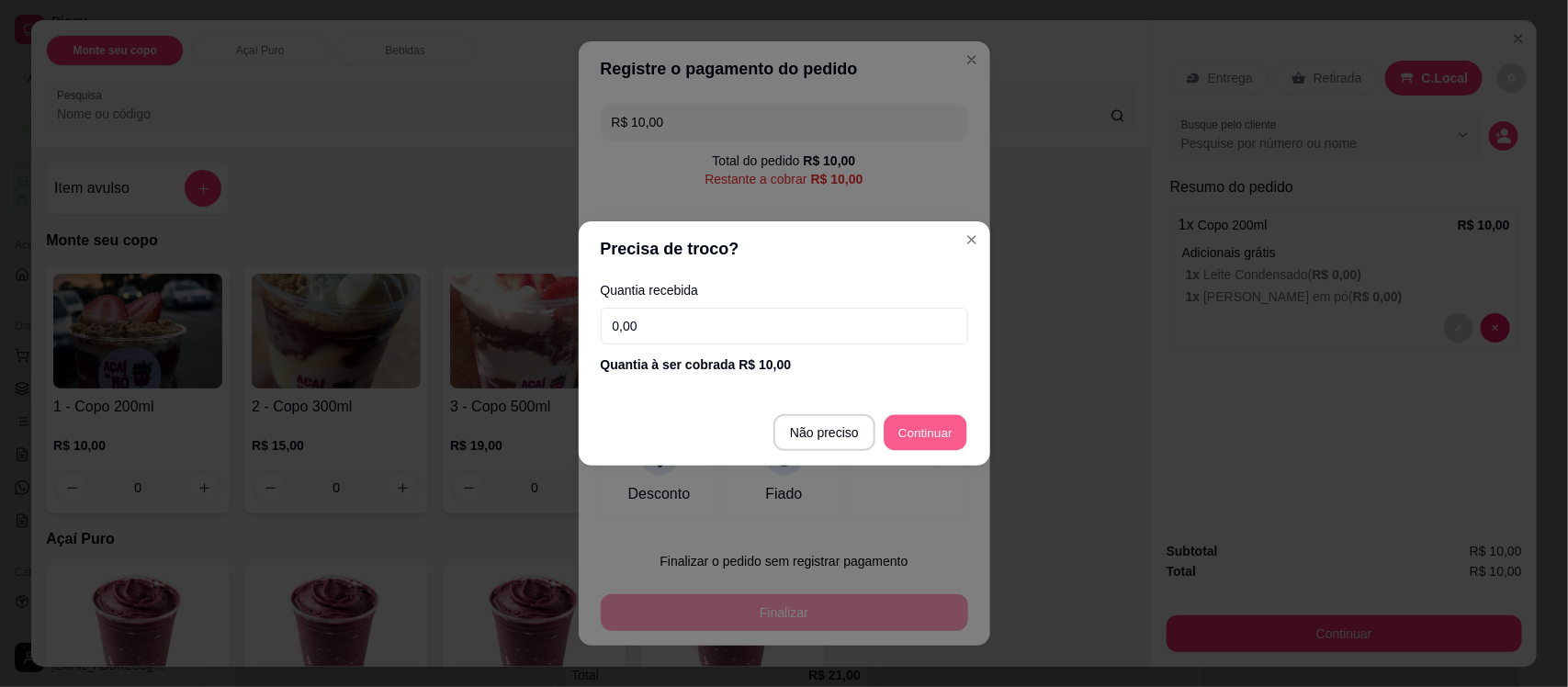
type input "R$ 0,00"
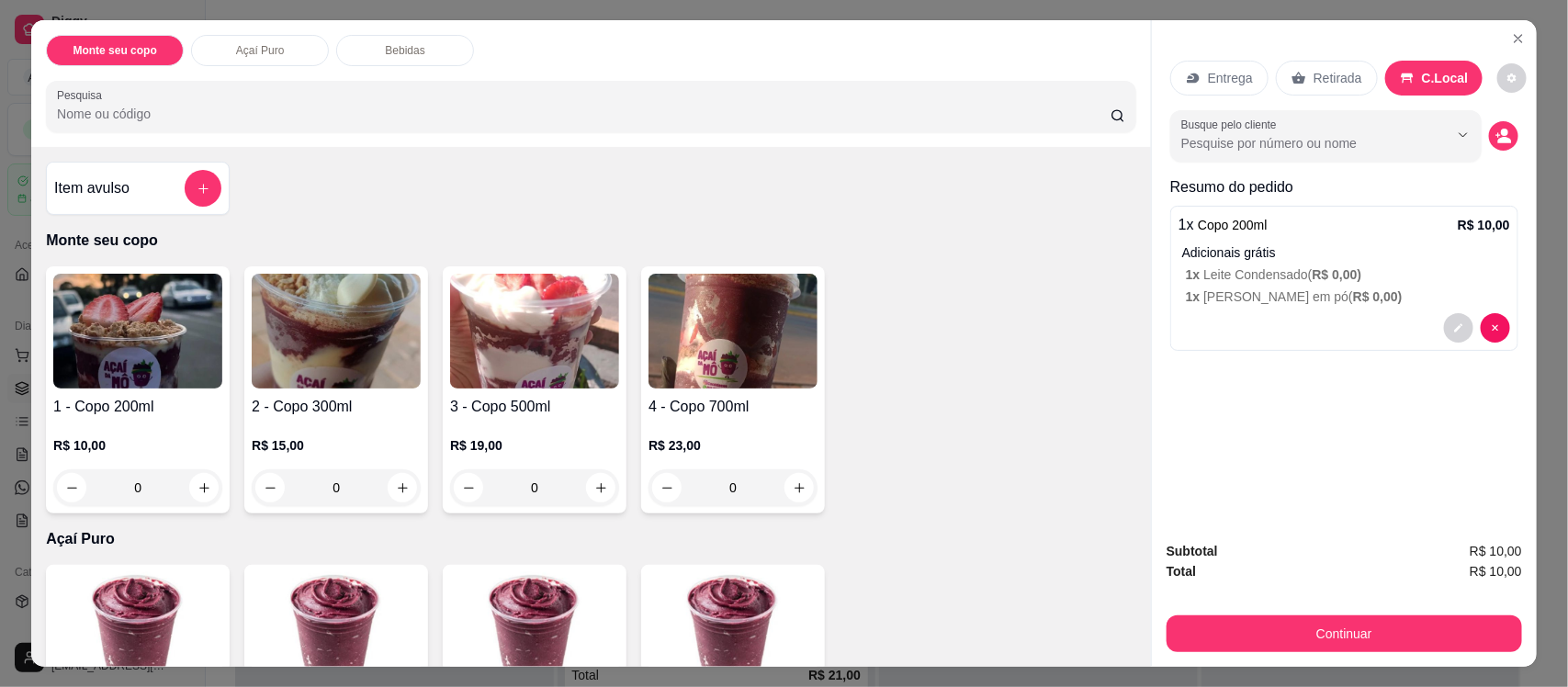
click at [309, 306] on img at bounding box center [336, 331] width 169 height 114
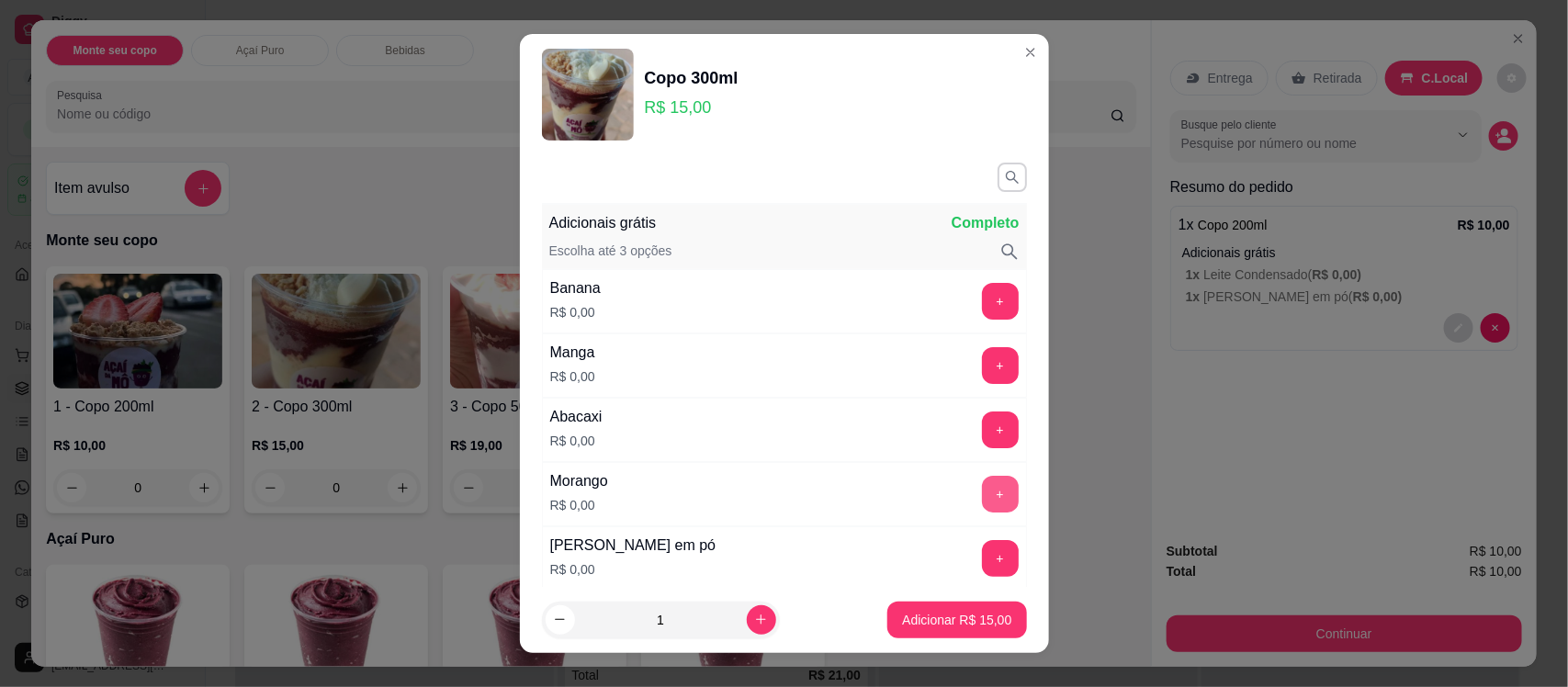
click at [982, 497] on button "+" at bounding box center [1000, 494] width 37 height 37
click at [982, 557] on button "+" at bounding box center [1000, 559] width 36 height 36
click at [1004, 579] on div "Adicionais grátis Completo Escolha até 3 opções Banana R$ 0,00 + Manga R$ 0,00 …" at bounding box center [785, 371] width 529 height 431
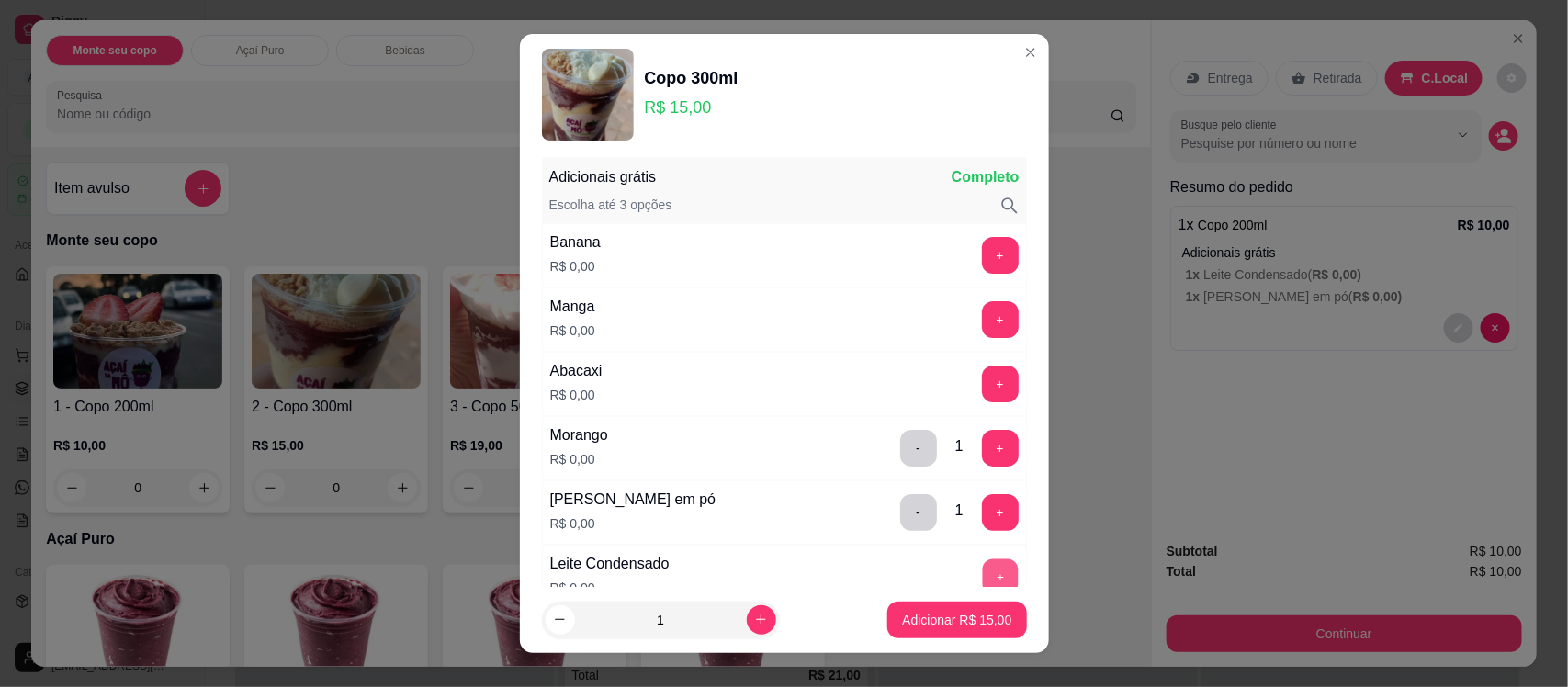
click at [982, 562] on button "+" at bounding box center [1000, 577] width 36 height 36
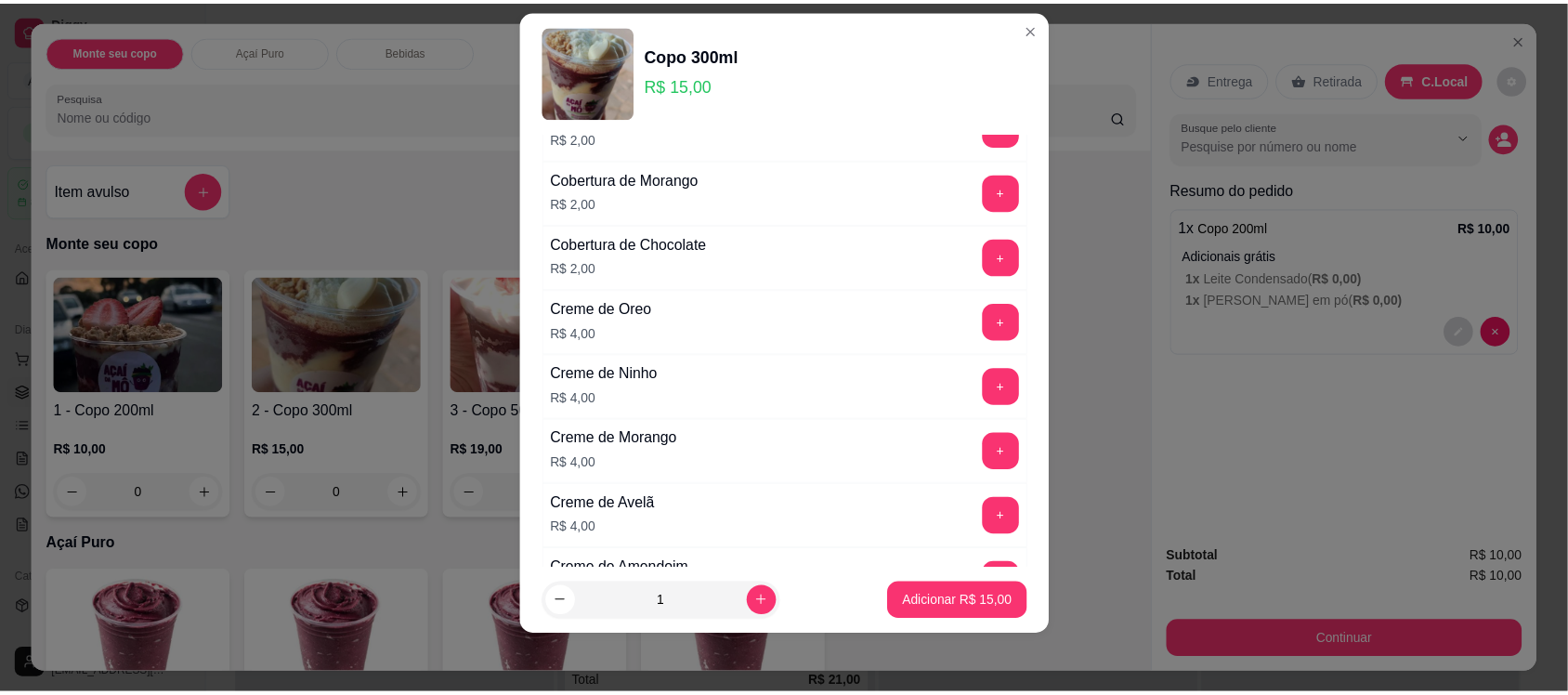
scroll to position [2112, 0]
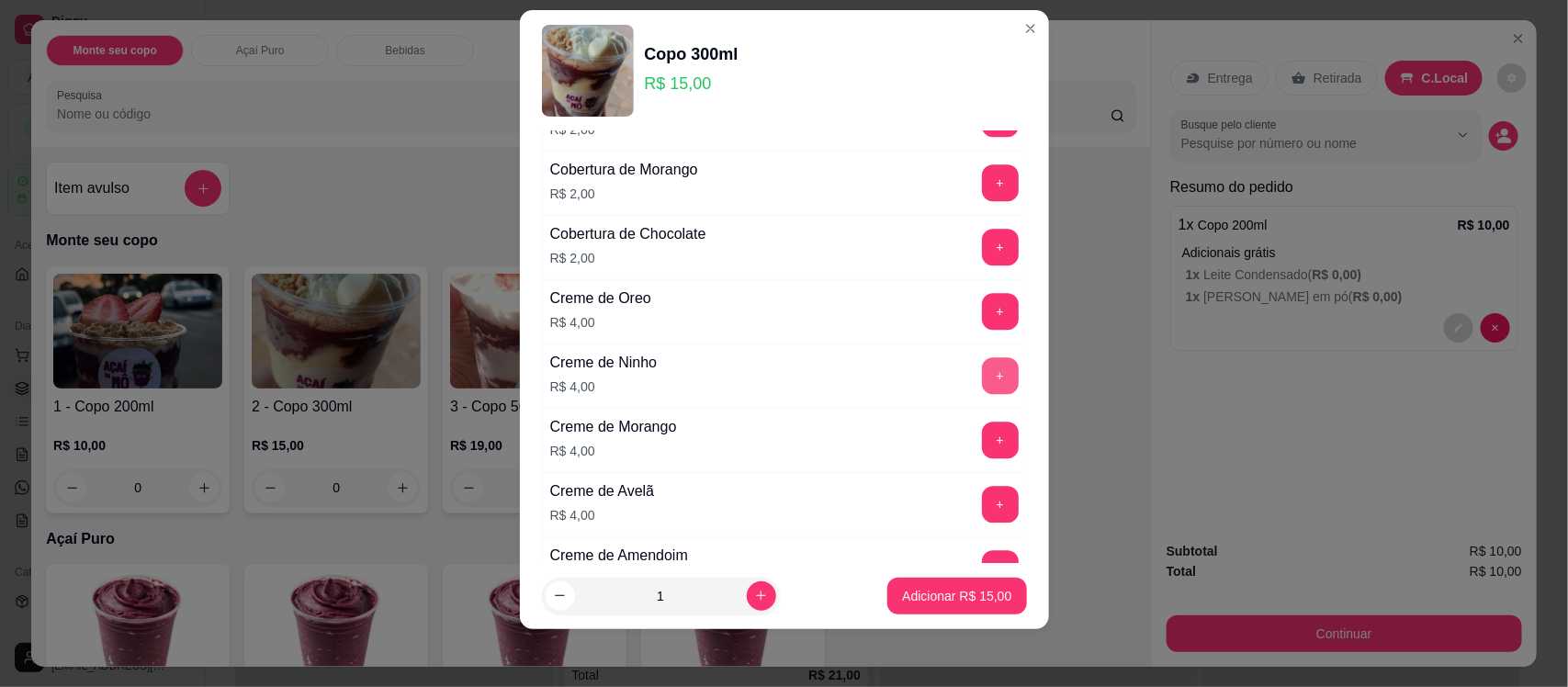
click at [982, 385] on button "+" at bounding box center [1000, 375] width 37 height 37
click at [949, 603] on p "Adicionar R$ 19,00" at bounding box center [957, 596] width 110 height 19
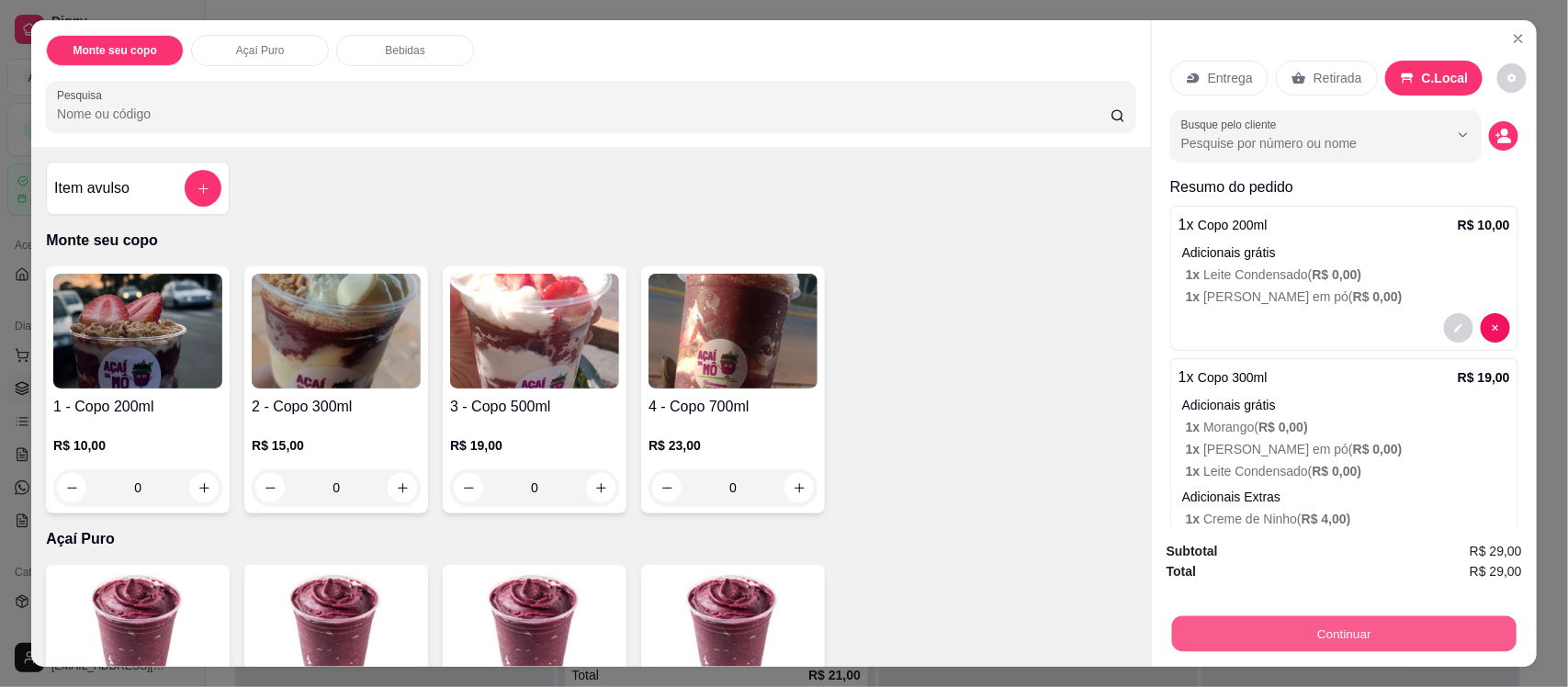
click at [1413, 627] on button "Continuar" at bounding box center [1344, 633] width 344 height 36
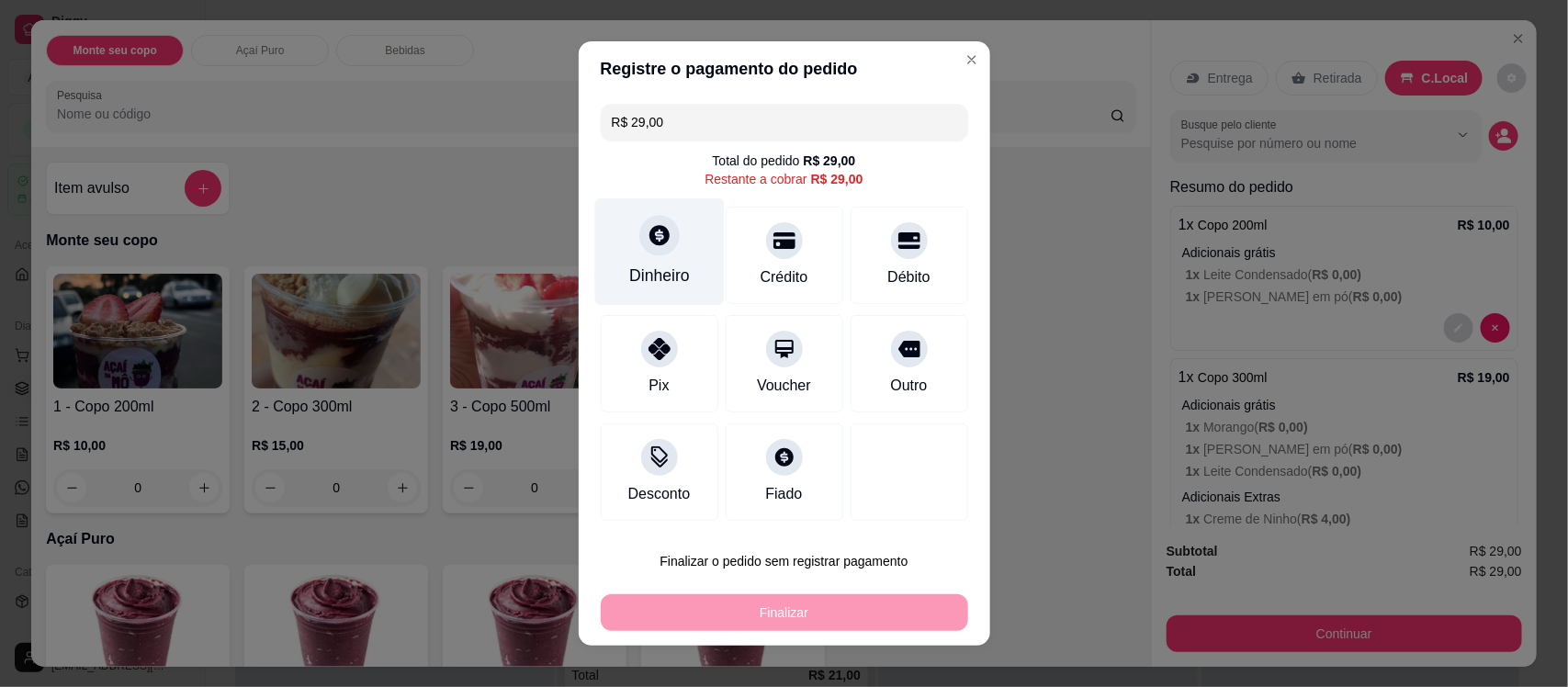
click at [667, 273] on div "Dinheiro" at bounding box center [659, 275] width 61 height 23
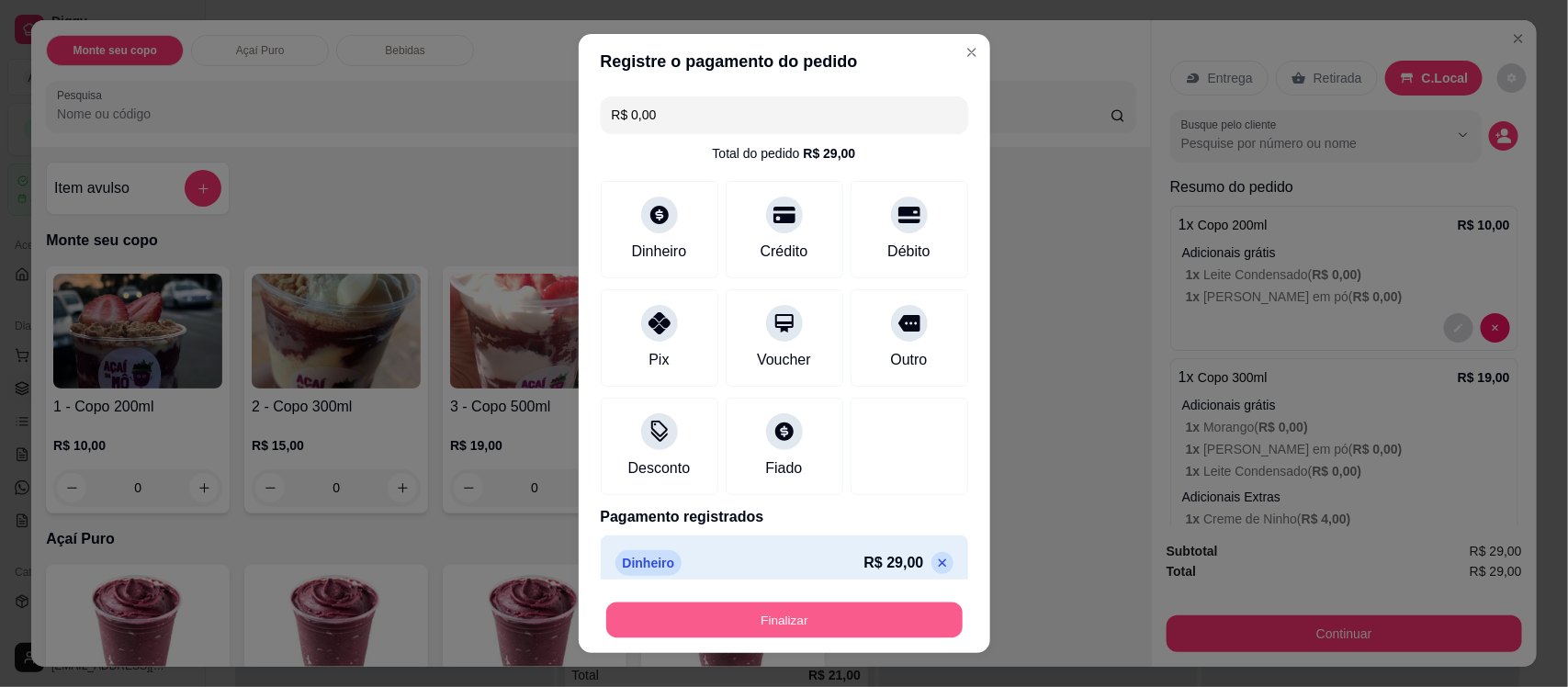
click at [859, 607] on button "Finalizar" at bounding box center [785, 620] width 356 height 36
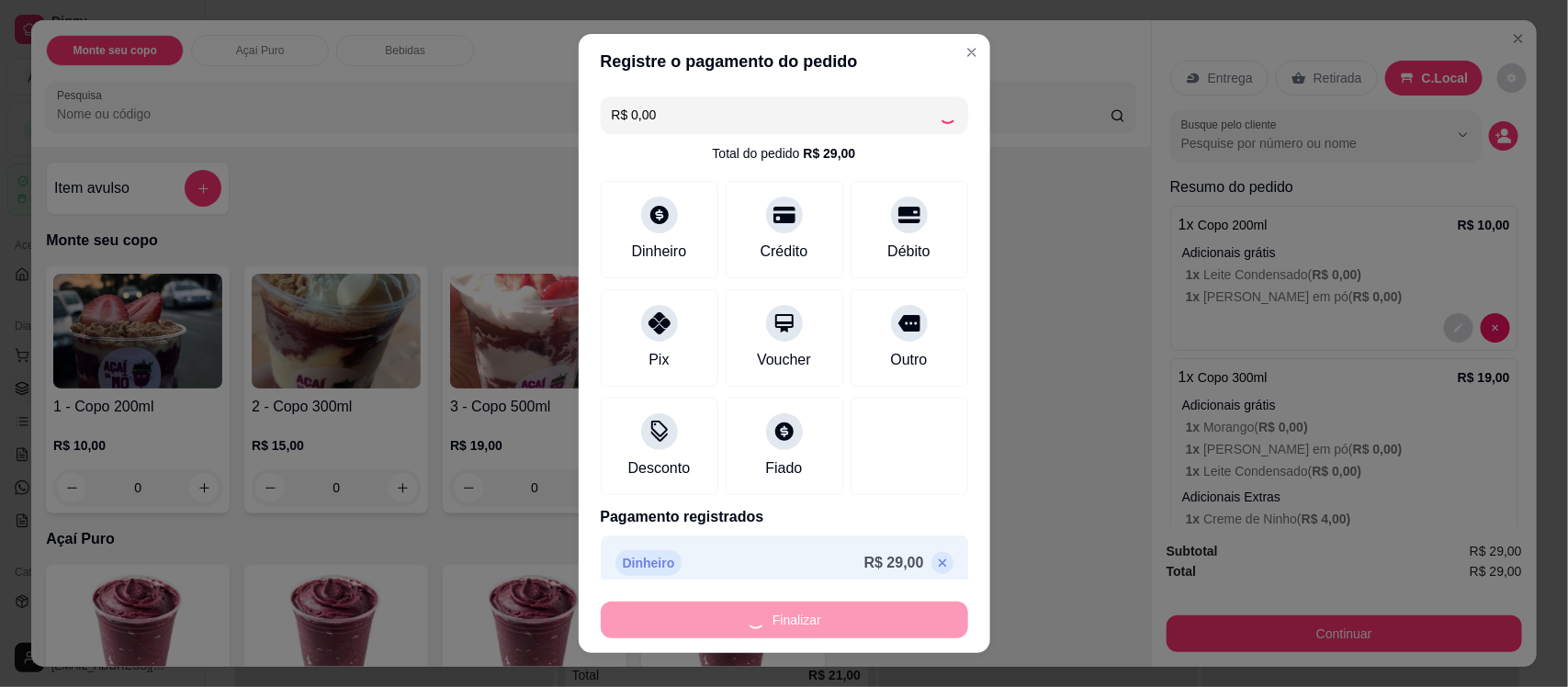
type input "-R$ 29,00"
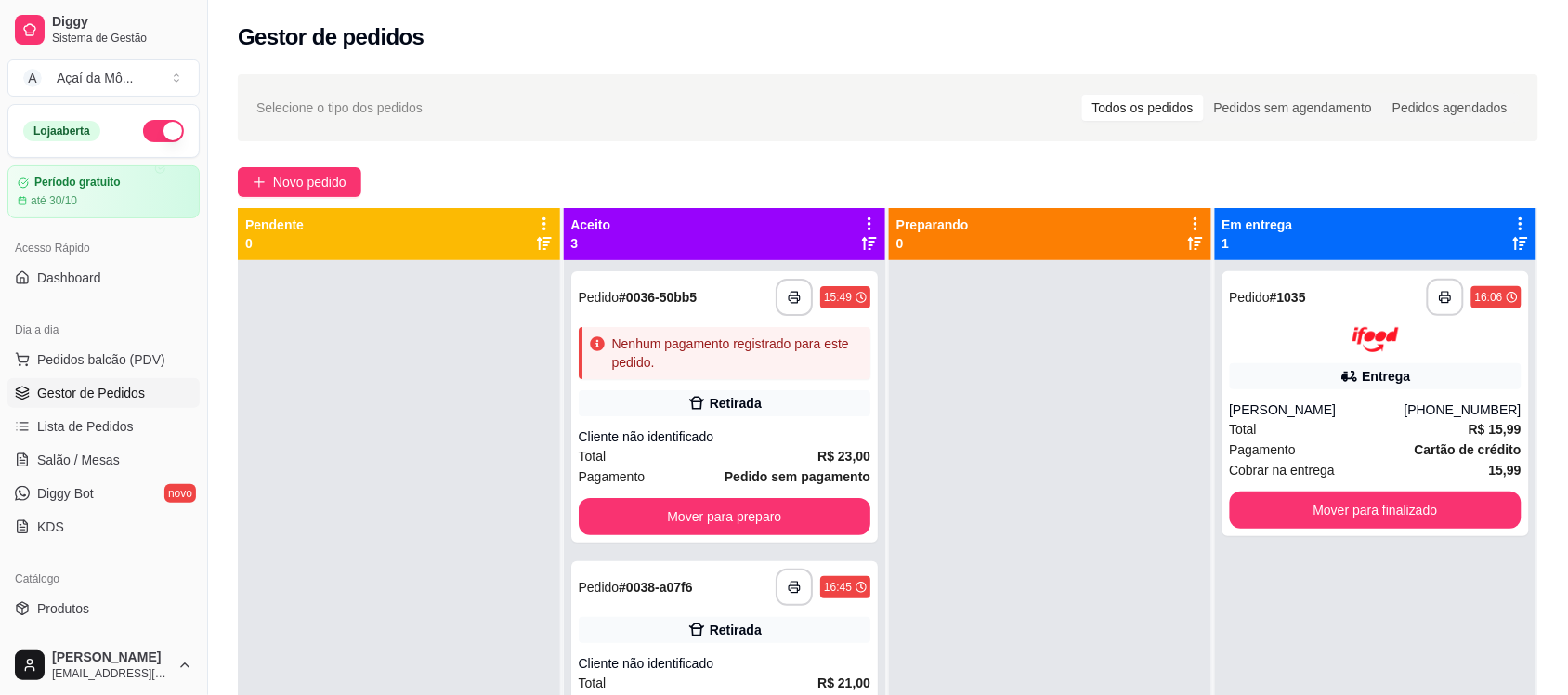
click at [954, 56] on div "Gestor de pedidos" at bounding box center [887, 31] width 1359 height 64
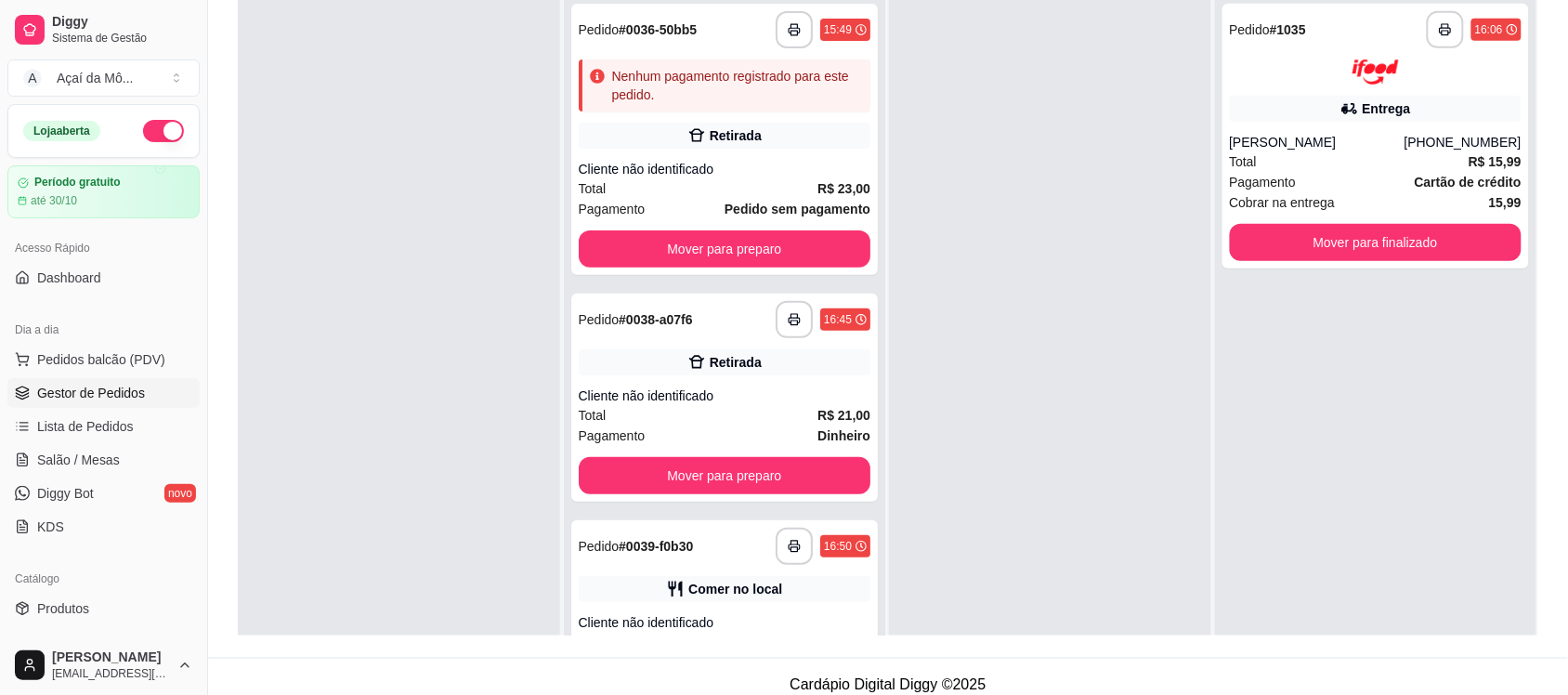
scroll to position [283, 0]
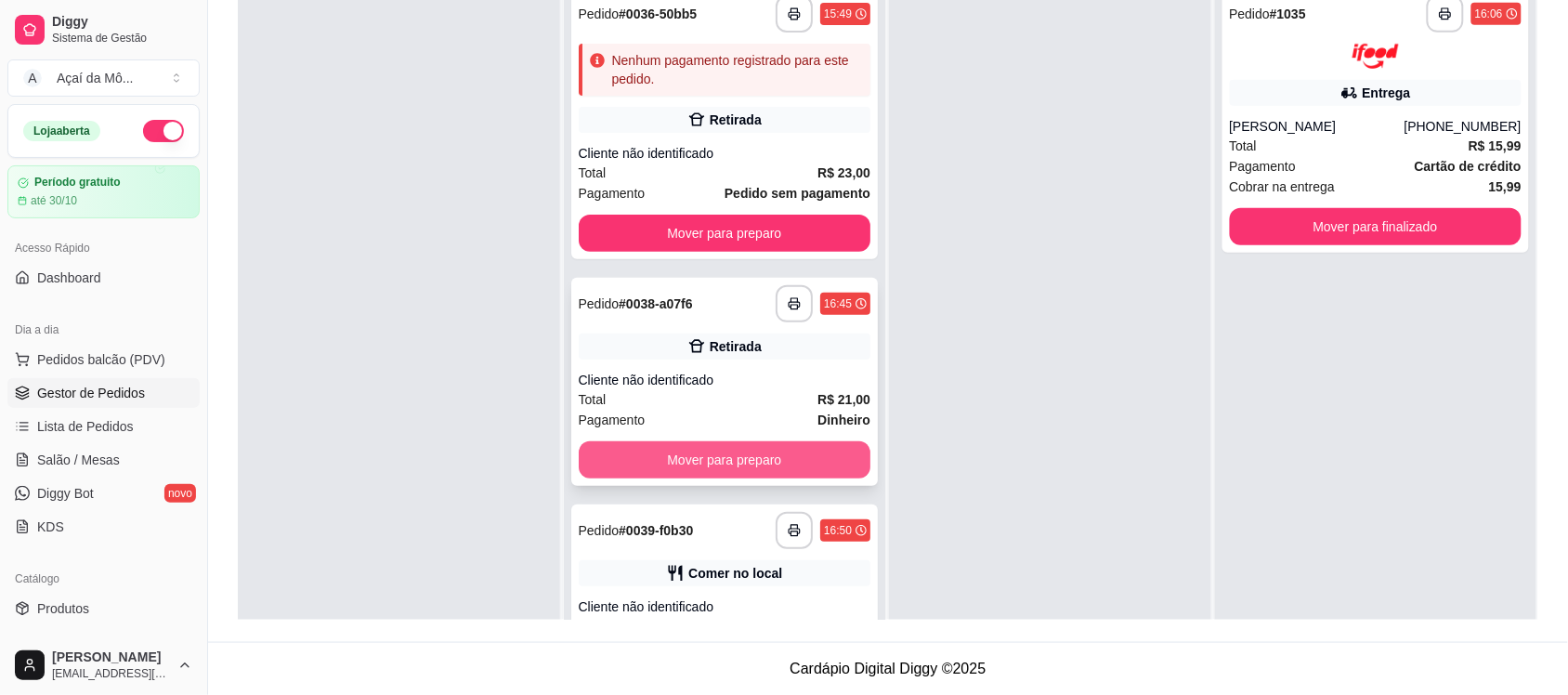
click at [775, 465] on button "Mover para preparo" at bounding box center [724, 459] width 293 height 37
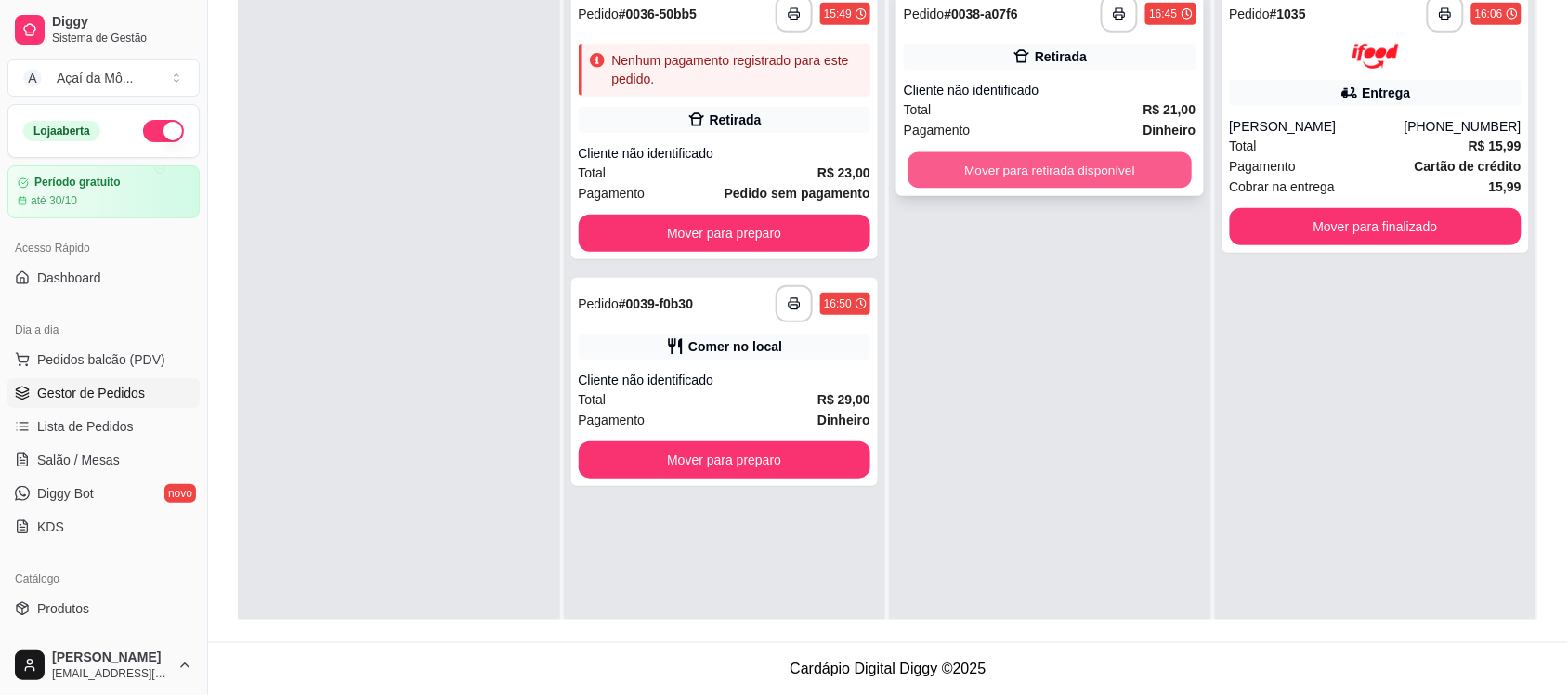
click at [996, 168] on button "Mover para retirada disponível" at bounding box center [1049, 171] width 283 height 36
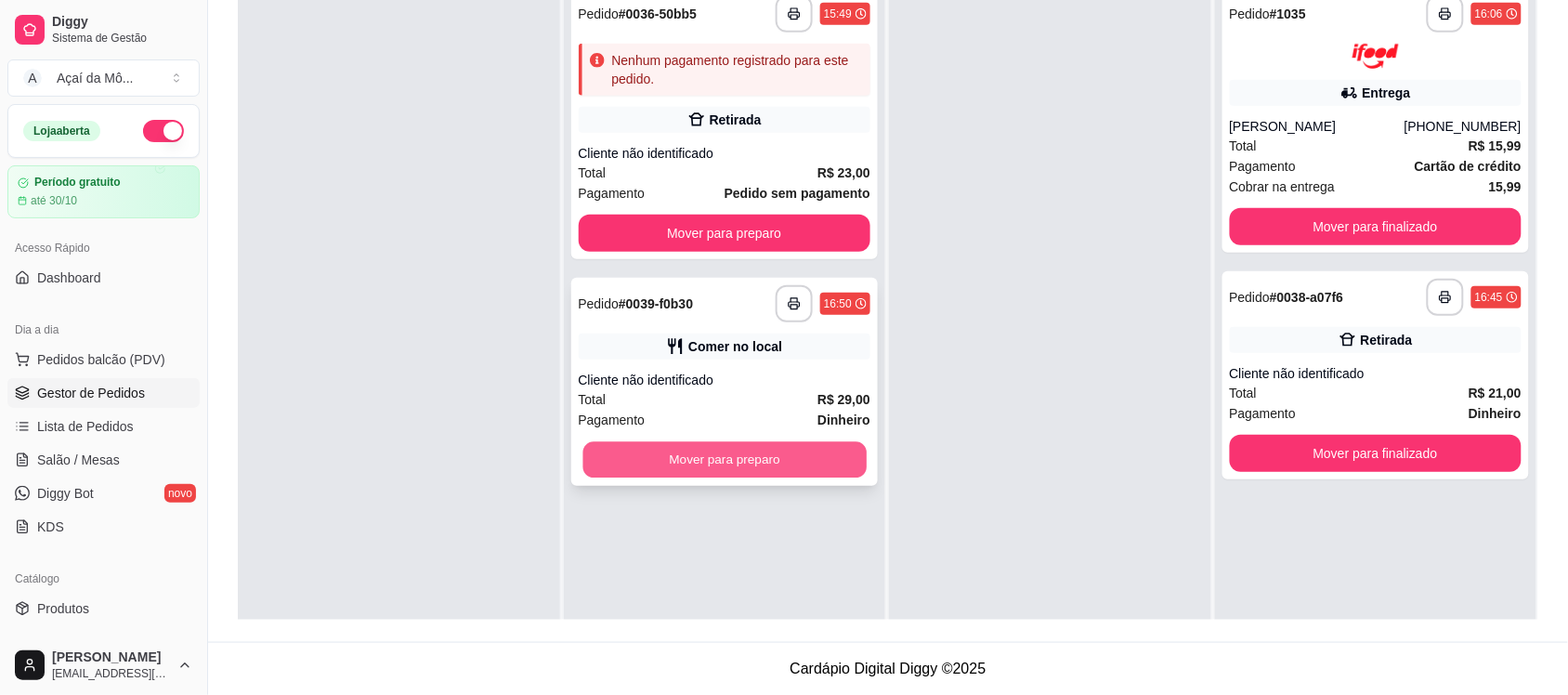
click at [734, 448] on button "Mover para preparo" at bounding box center [723, 460] width 283 height 36
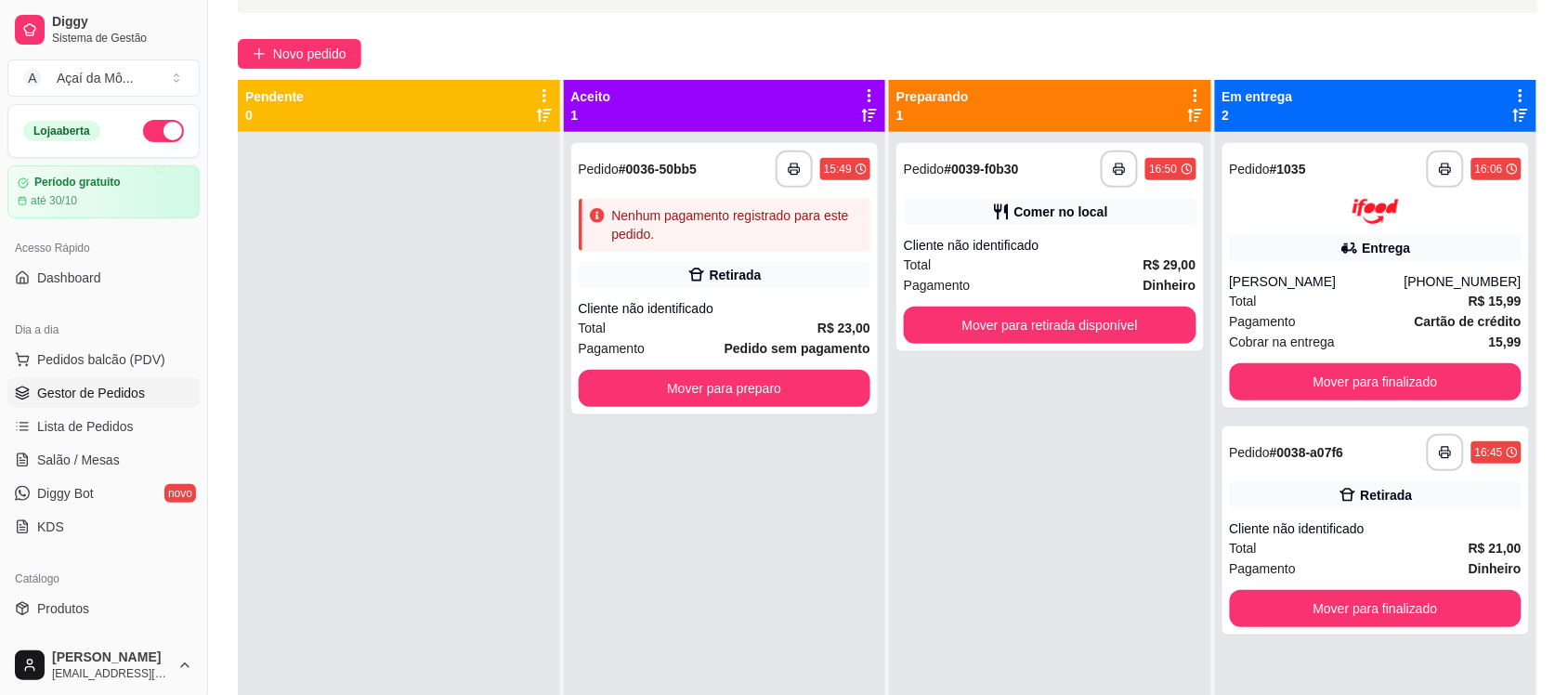
scroll to position [118, 0]
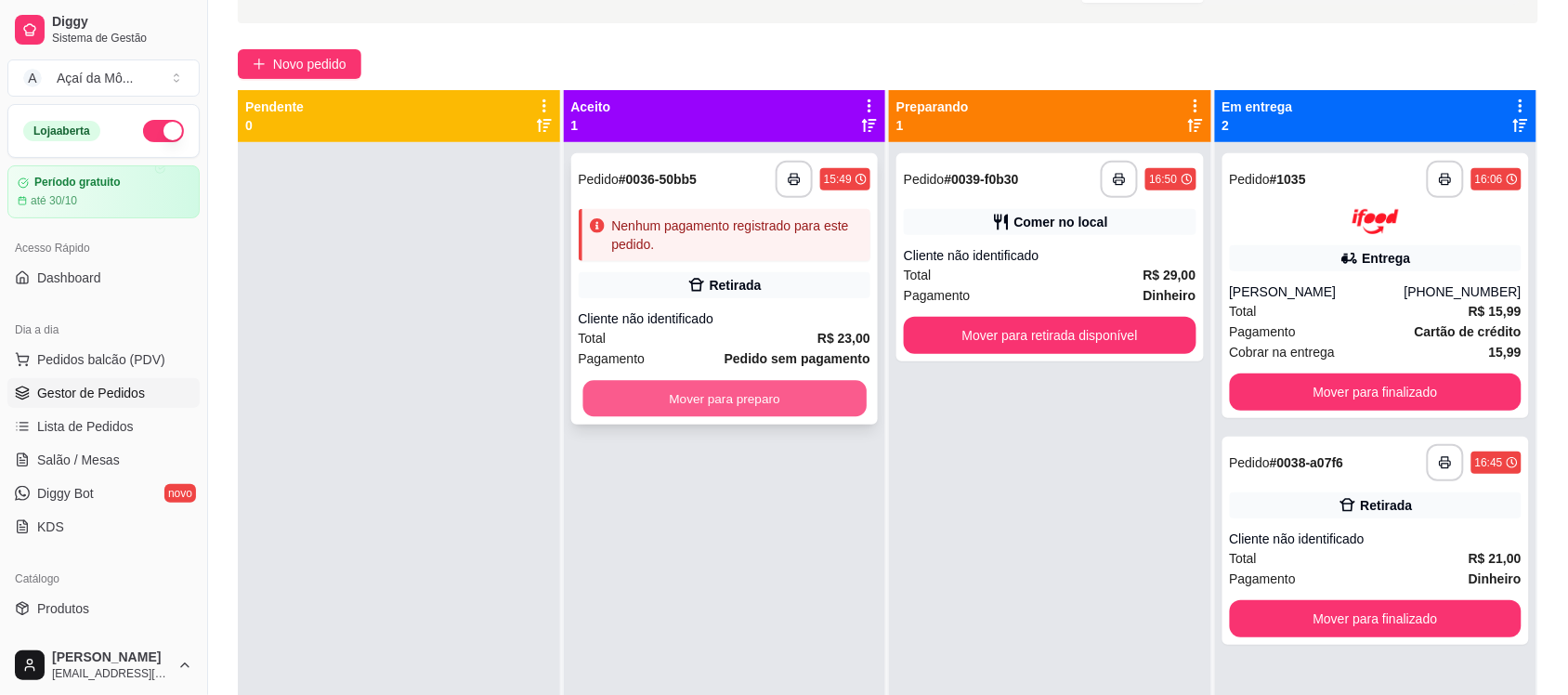
click at [753, 395] on button "Mover para preparo" at bounding box center [723, 399] width 283 height 36
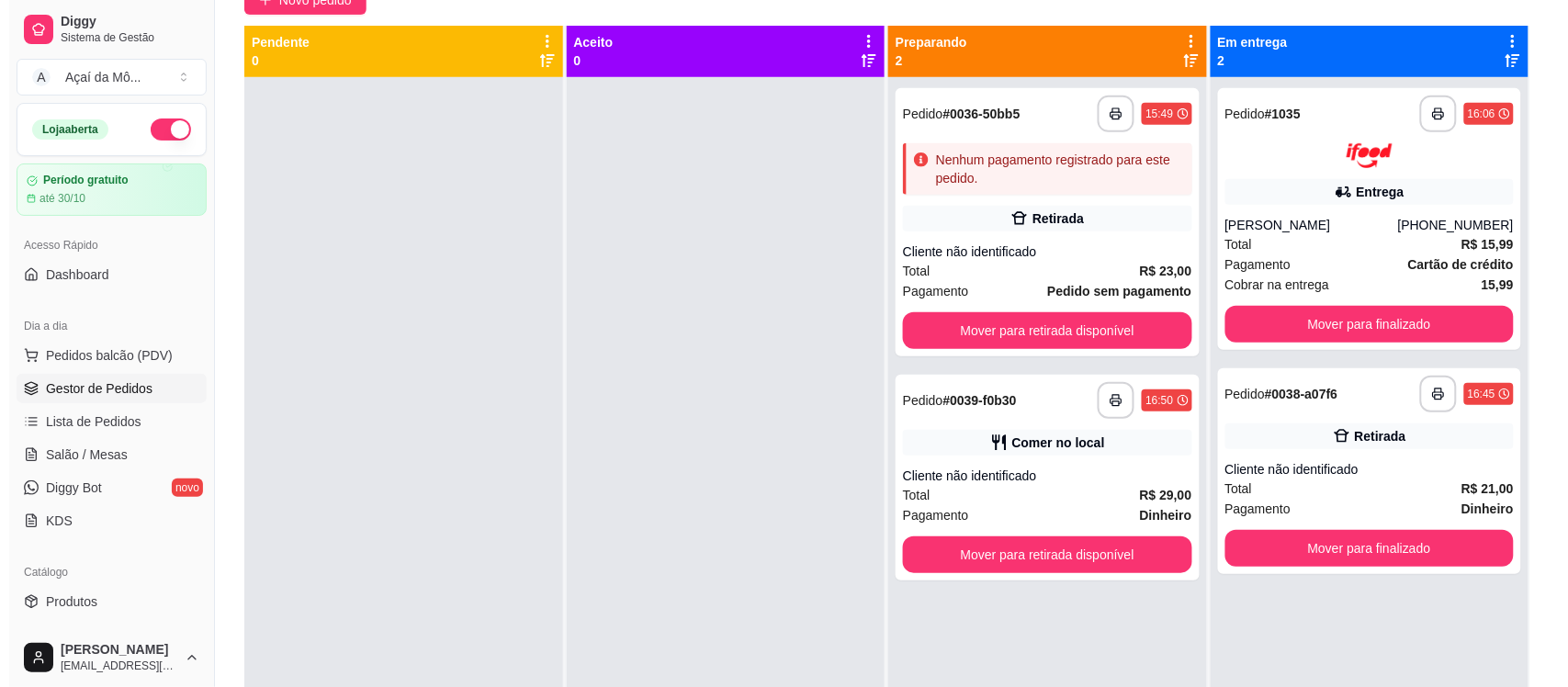
scroll to position [176, 0]
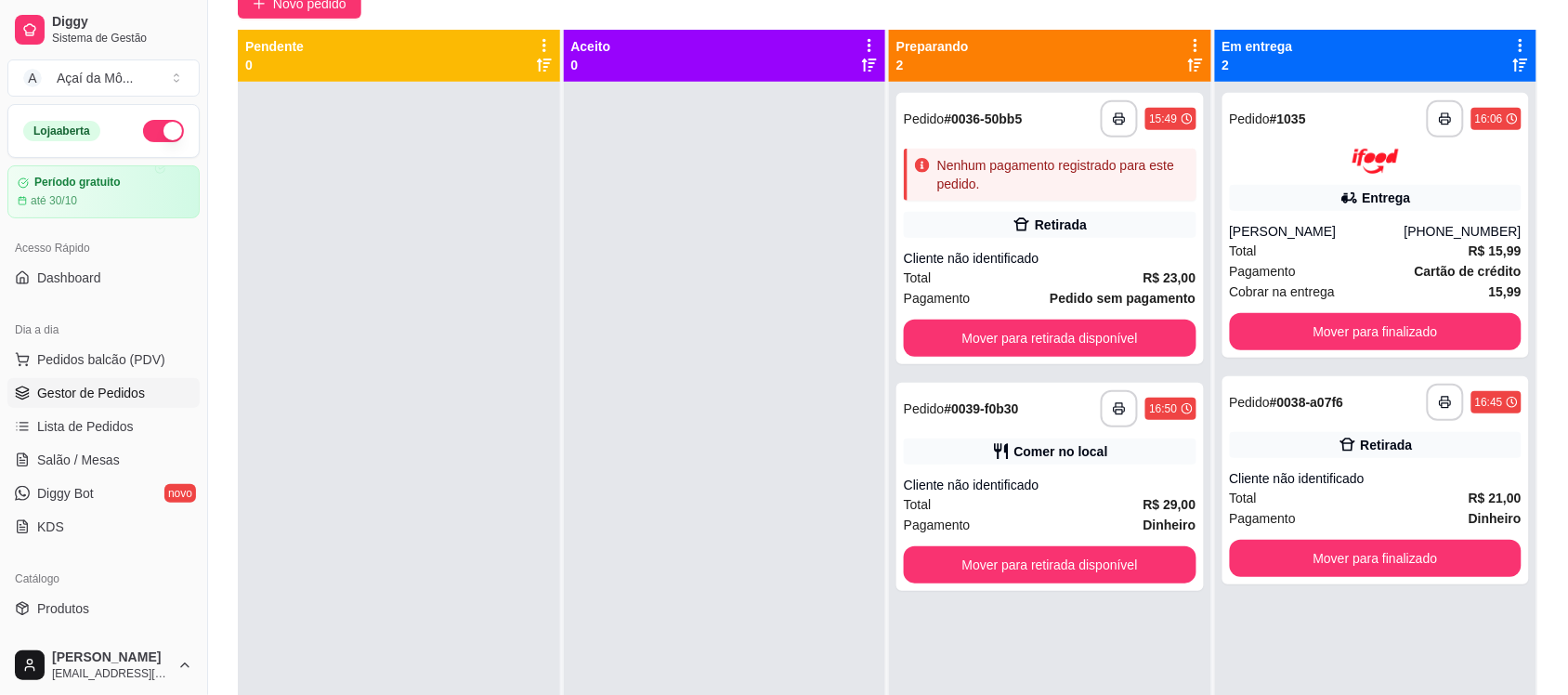
click at [611, 160] on div at bounding box center [725, 429] width 322 height 695
click at [1315, 245] on div "Total R$ 15,99" at bounding box center [1376, 251] width 293 height 21
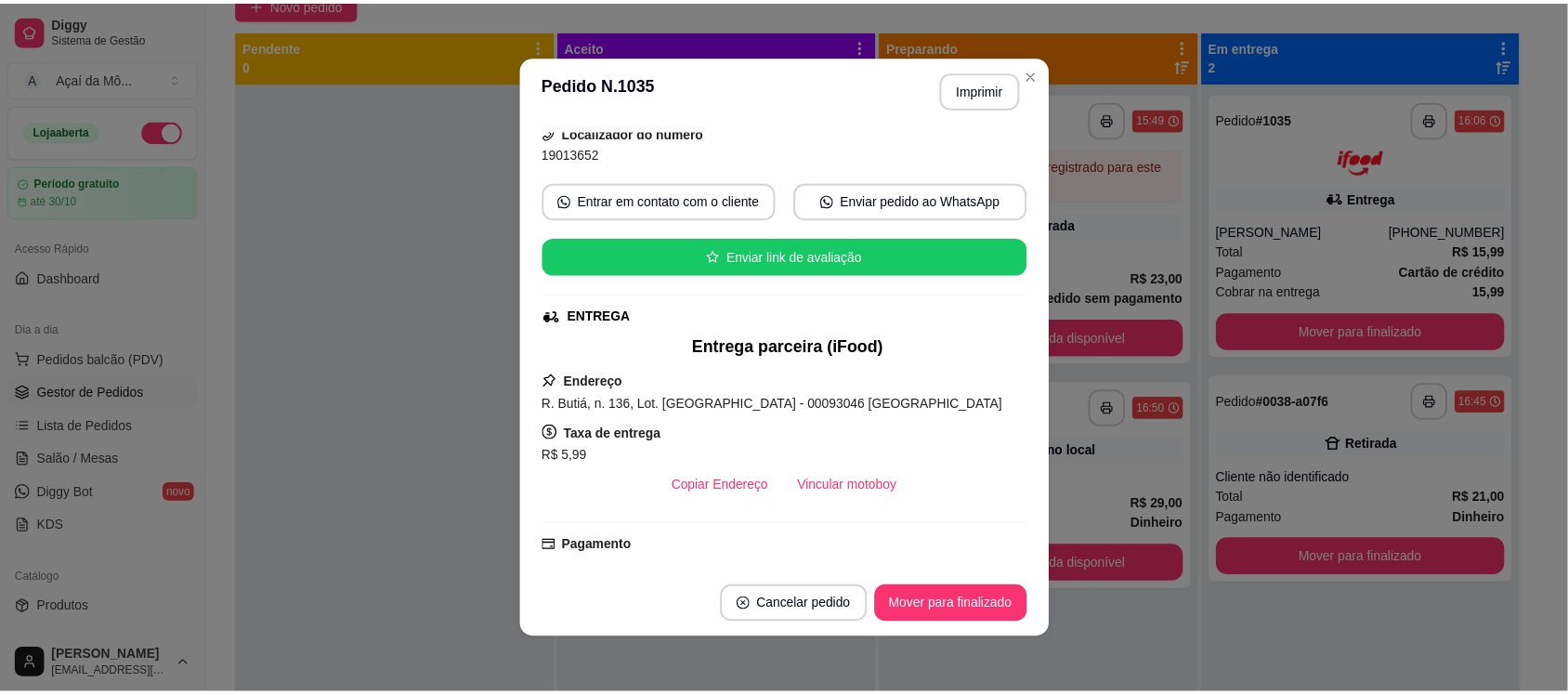
scroll to position [160, 0]
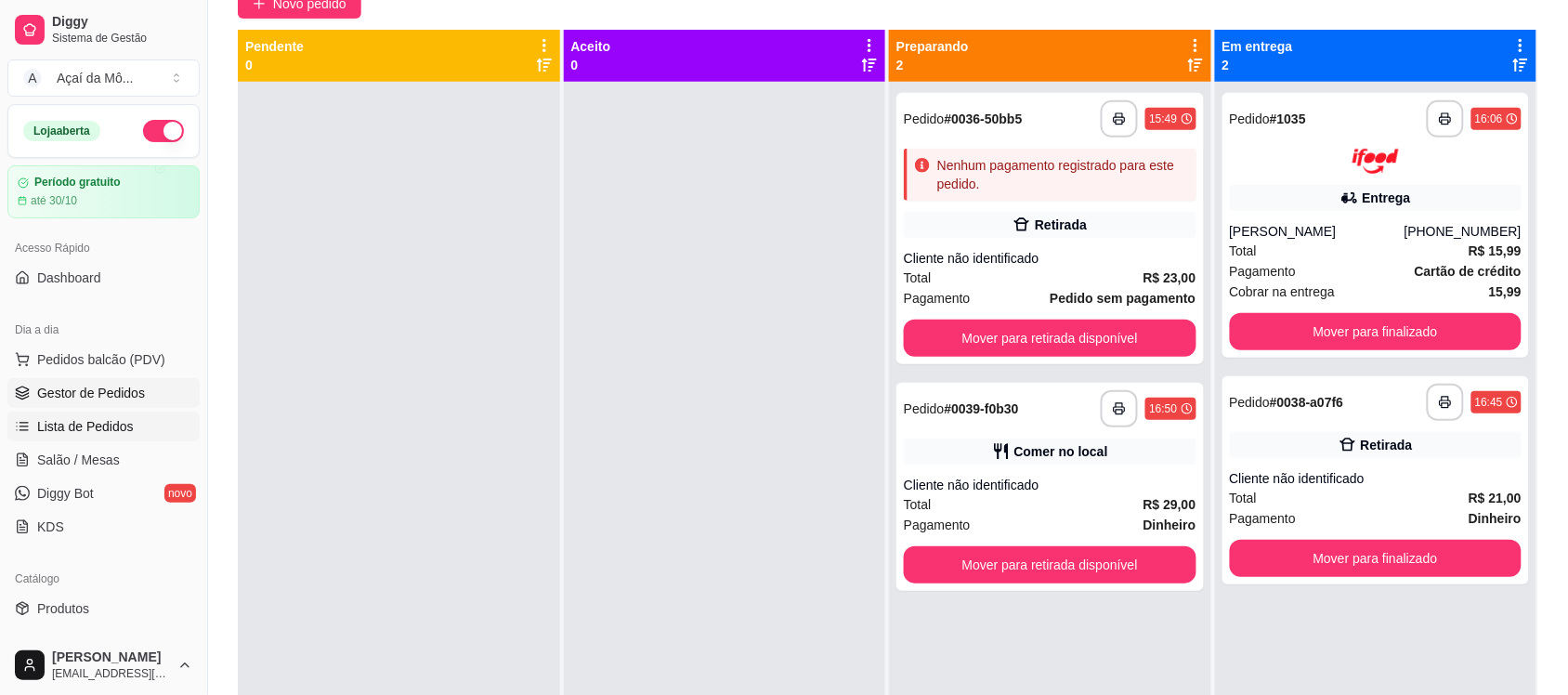
click at [169, 428] on link "Lista de Pedidos" at bounding box center [103, 426] width 192 height 29
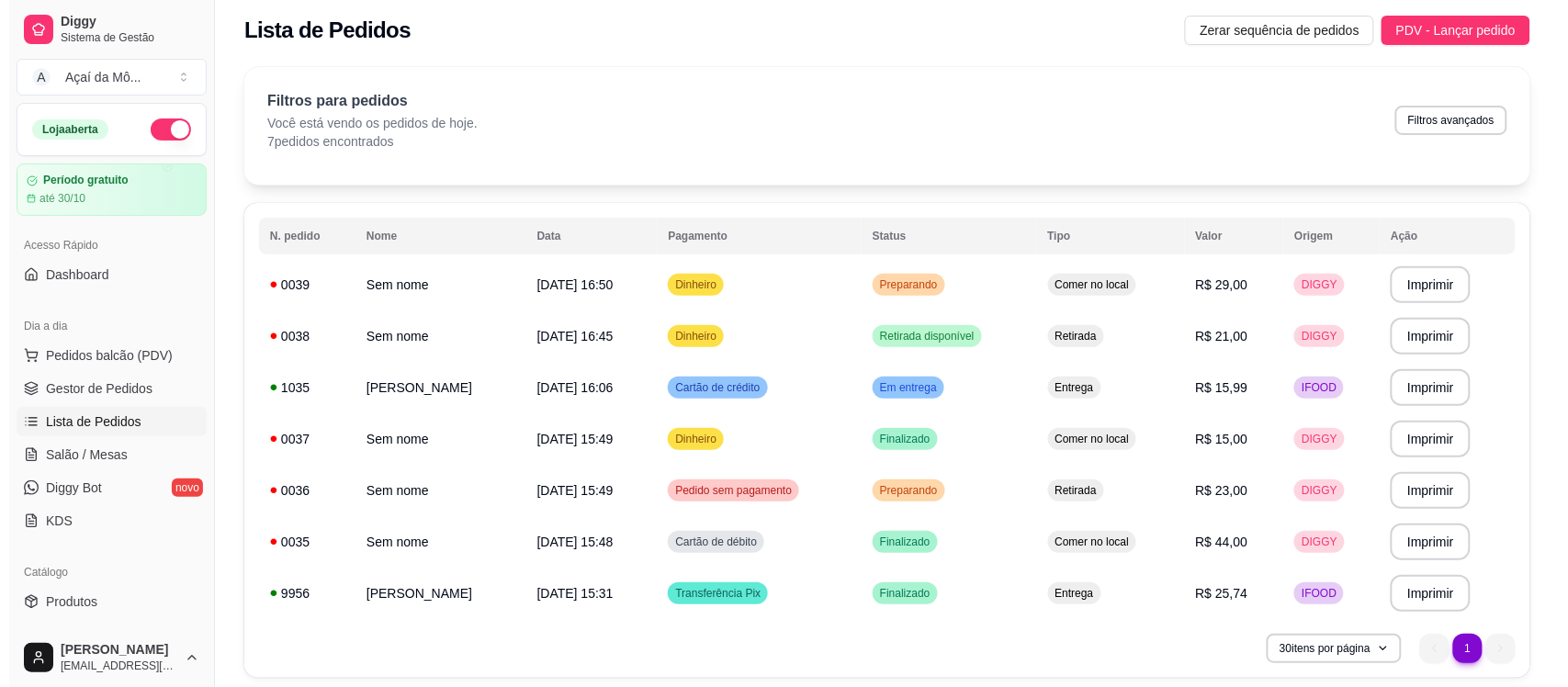
scroll to position [70, 0]
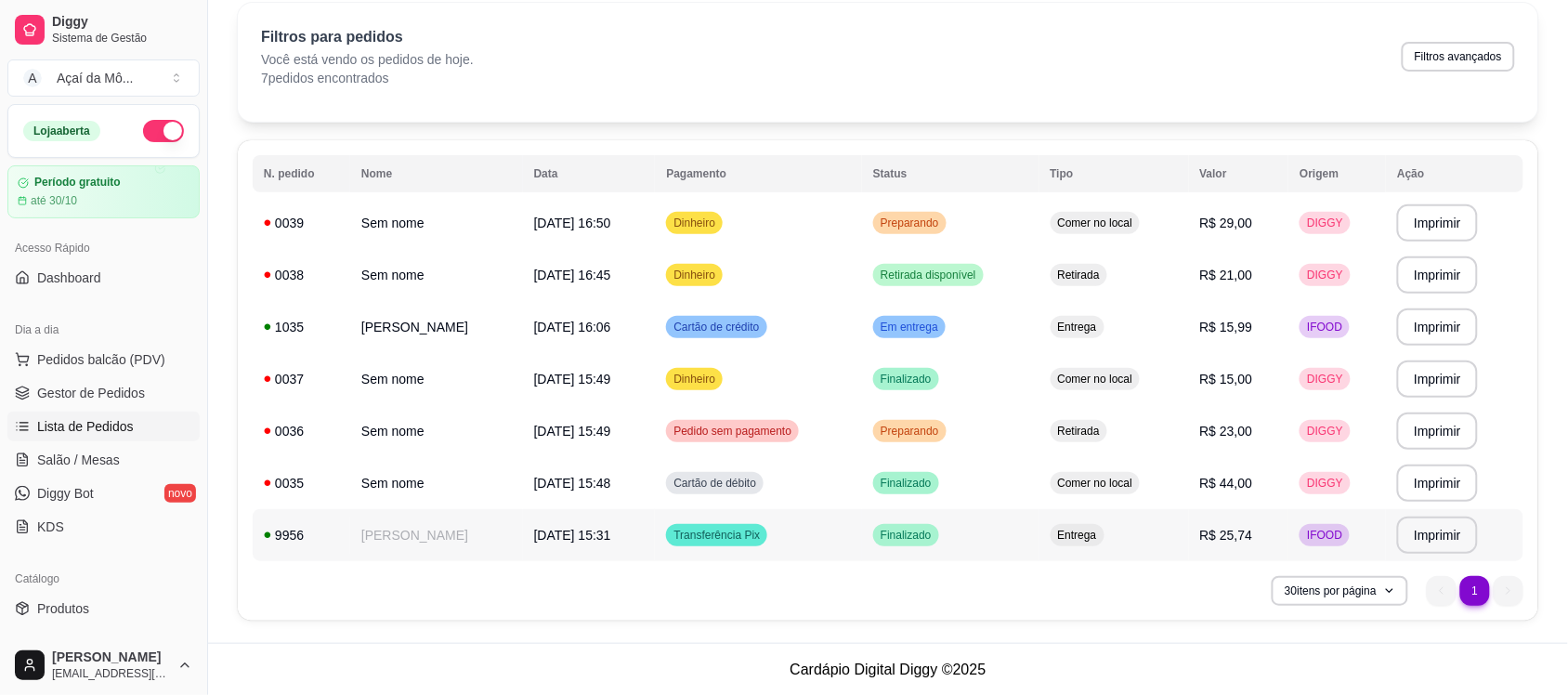
click at [1013, 535] on td "Finalizado" at bounding box center [950, 535] width 176 height 52
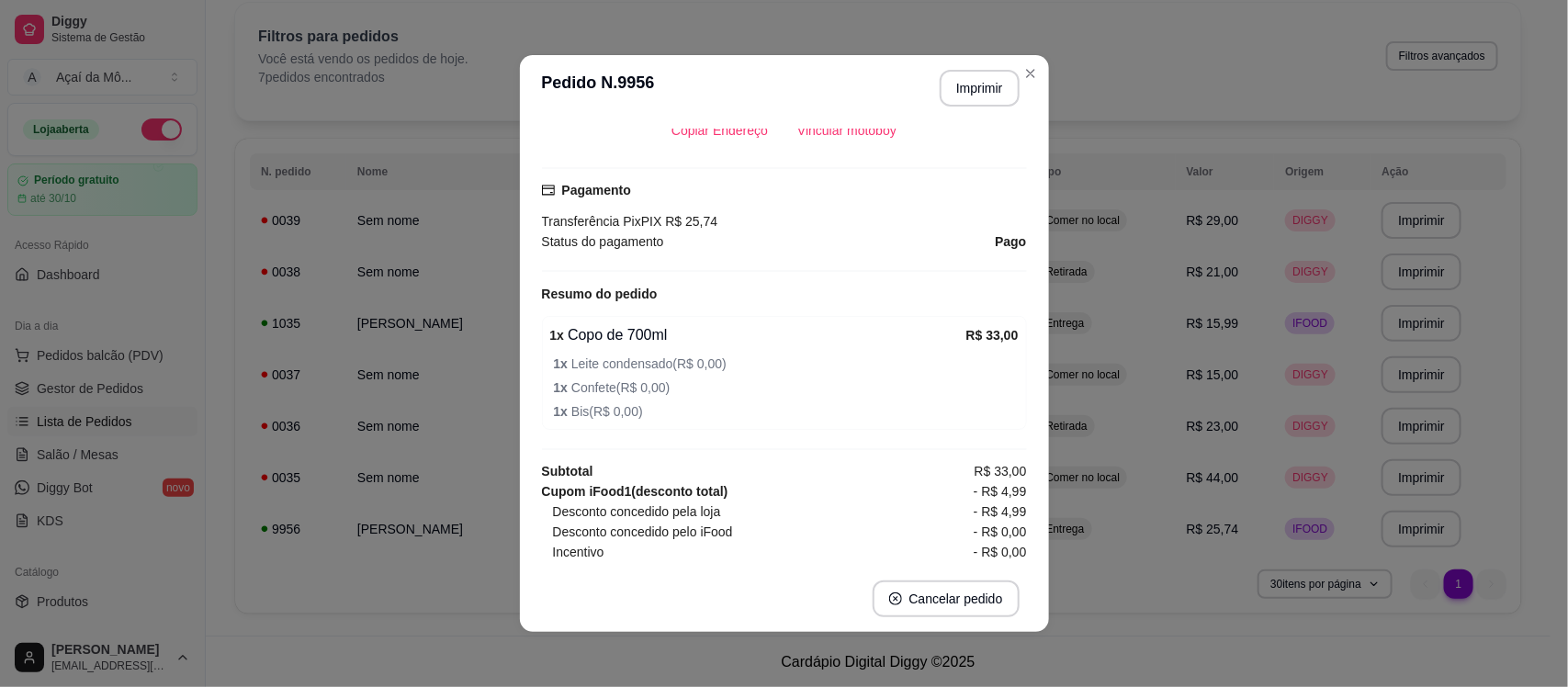
scroll to position [501, 0]
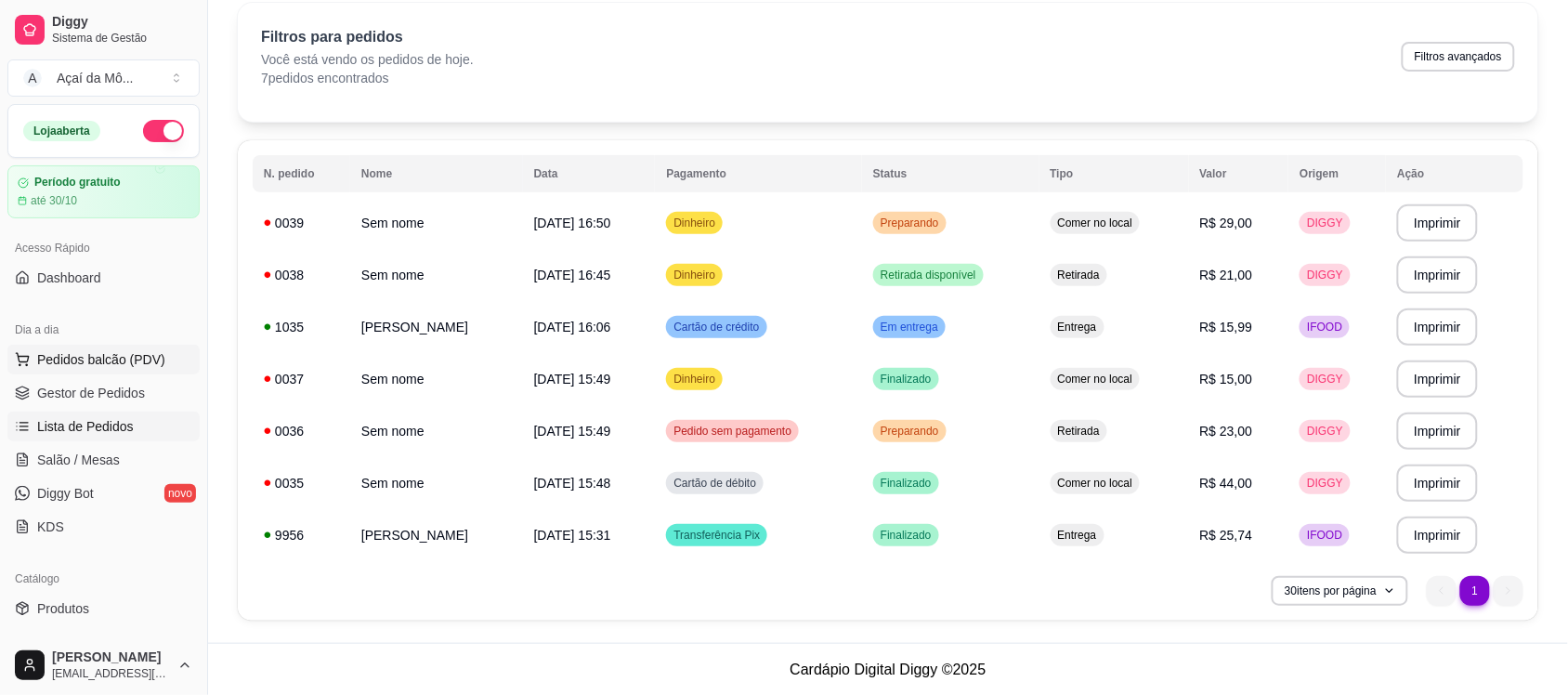
click at [119, 368] on span "Pedidos balcão (PDV)" at bounding box center [100, 359] width 128 height 19
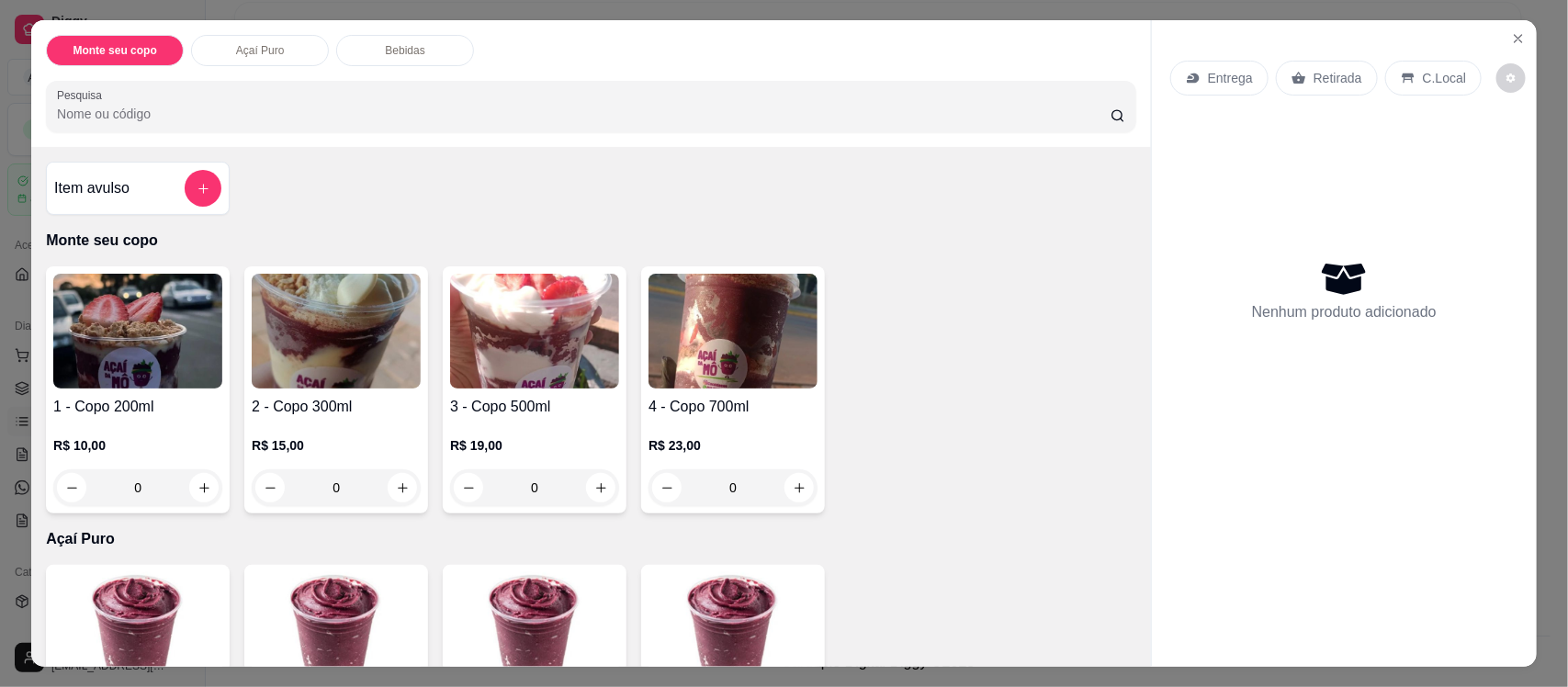
click at [465, 372] on img at bounding box center [535, 331] width 169 height 114
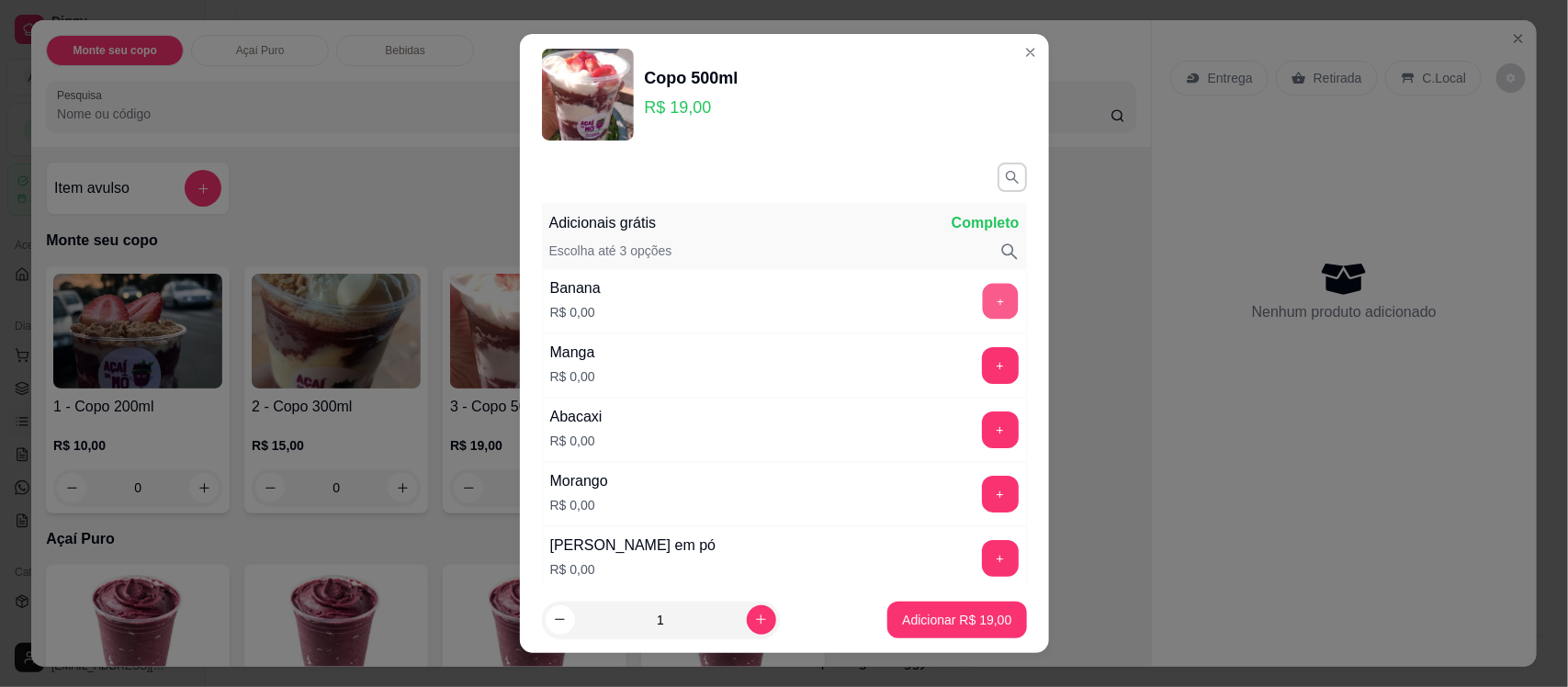
click at [982, 292] on button "+" at bounding box center [1000, 302] width 36 height 36
click at [982, 496] on button "+" at bounding box center [1000, 494] width 37 height 37
click at [982, 570] on button "+" at bounding box center [1000, 559] width 36 height 36
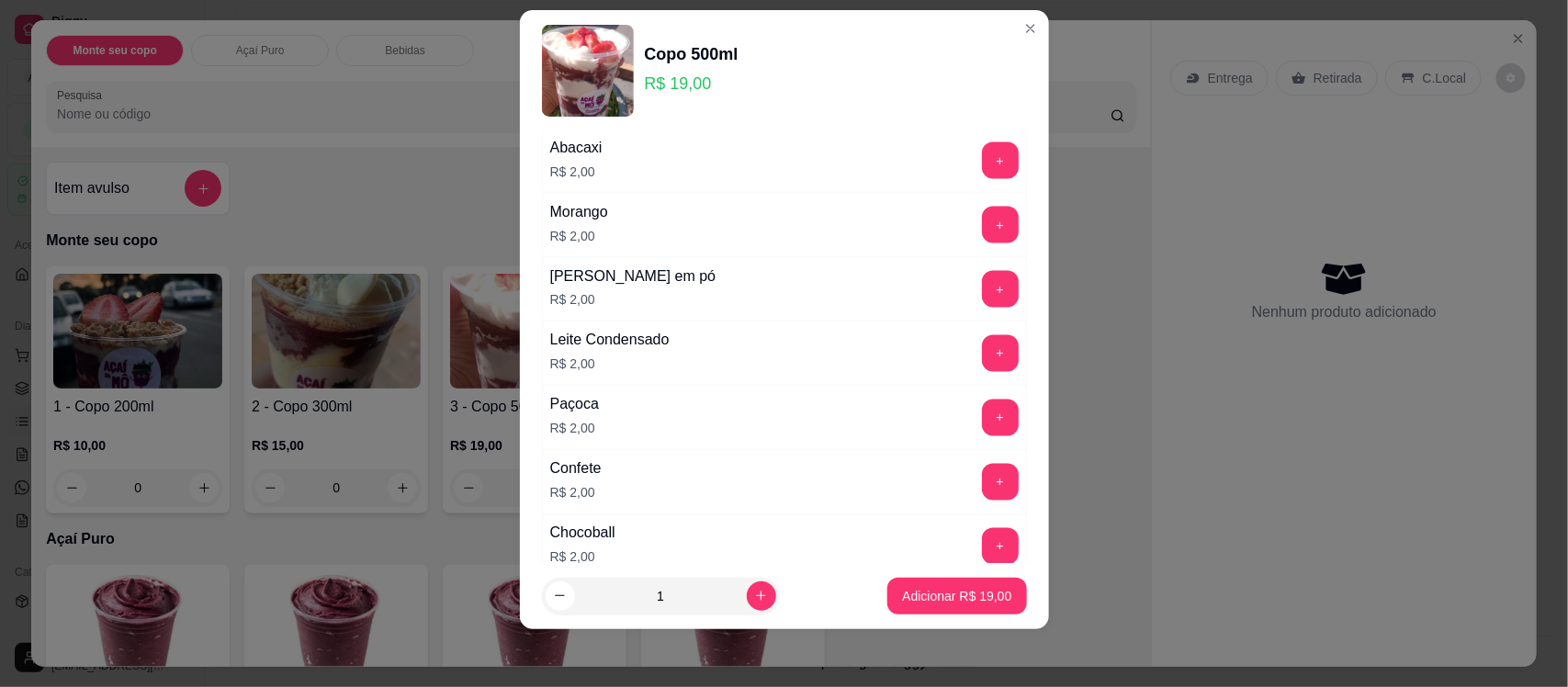
scroll to position [1452, 0]
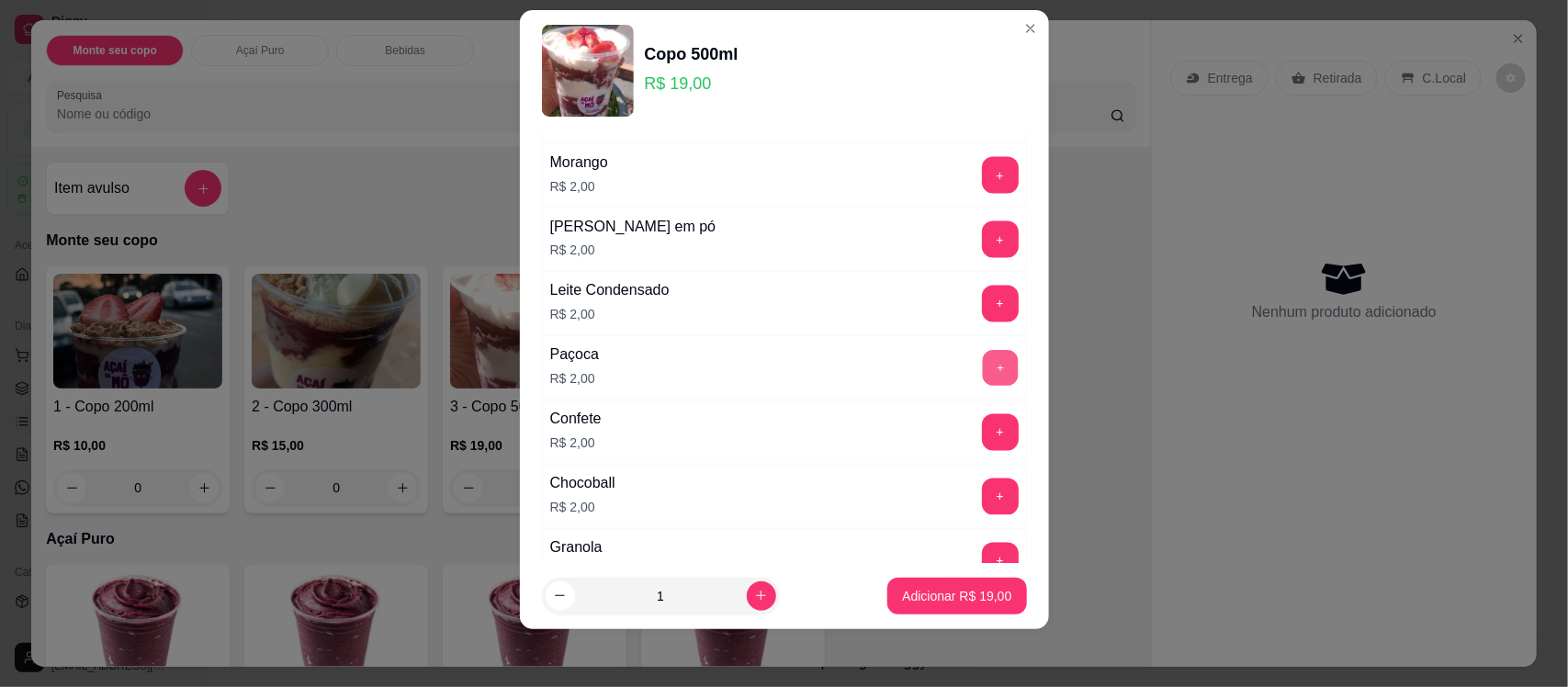
click at [982, 385] on button "+" at bounding box center [1000, 368] width 36 height 36
click at [928, 599] on p "Adicionar R$ 21,00" at bounding box center [957, 596] width 110 height 19
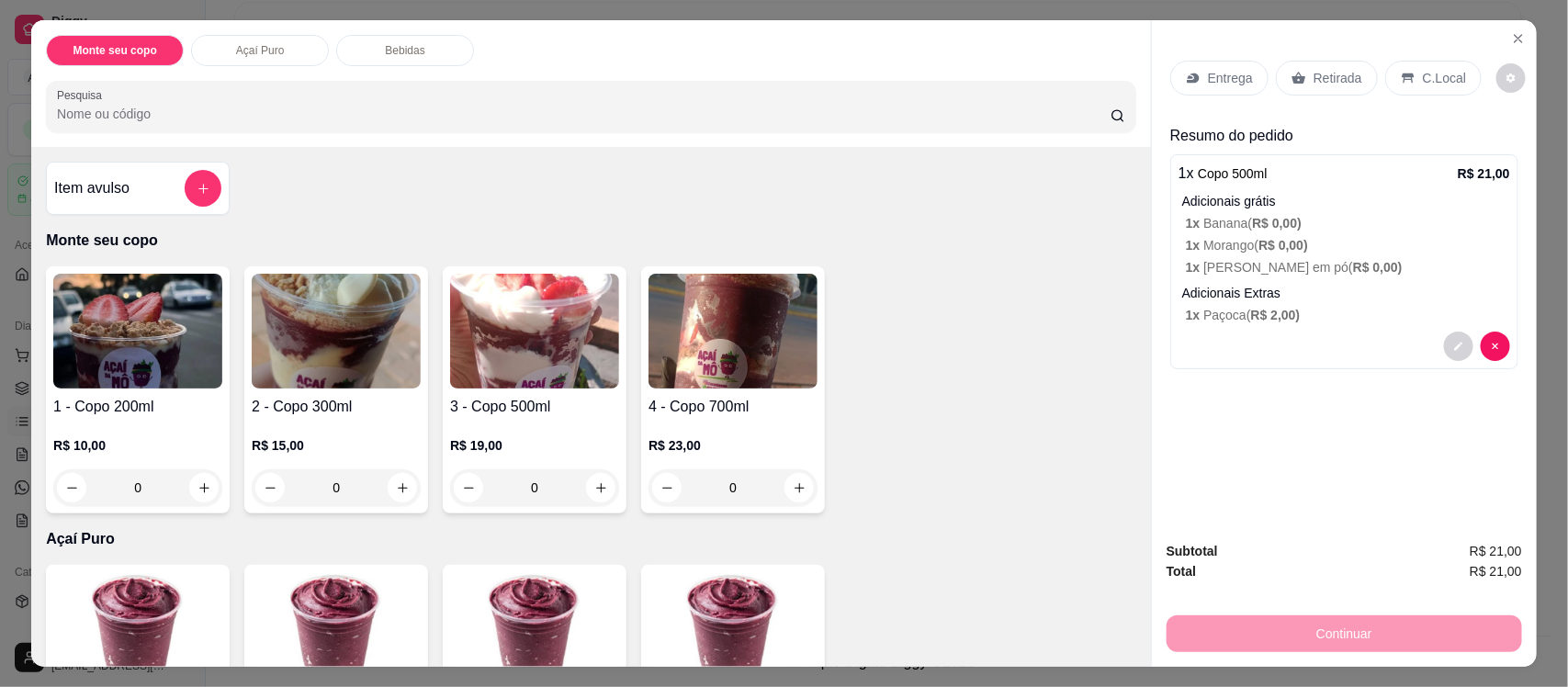
click at [492, 359] on img at bounding box center [535, 331] width 169 height 114
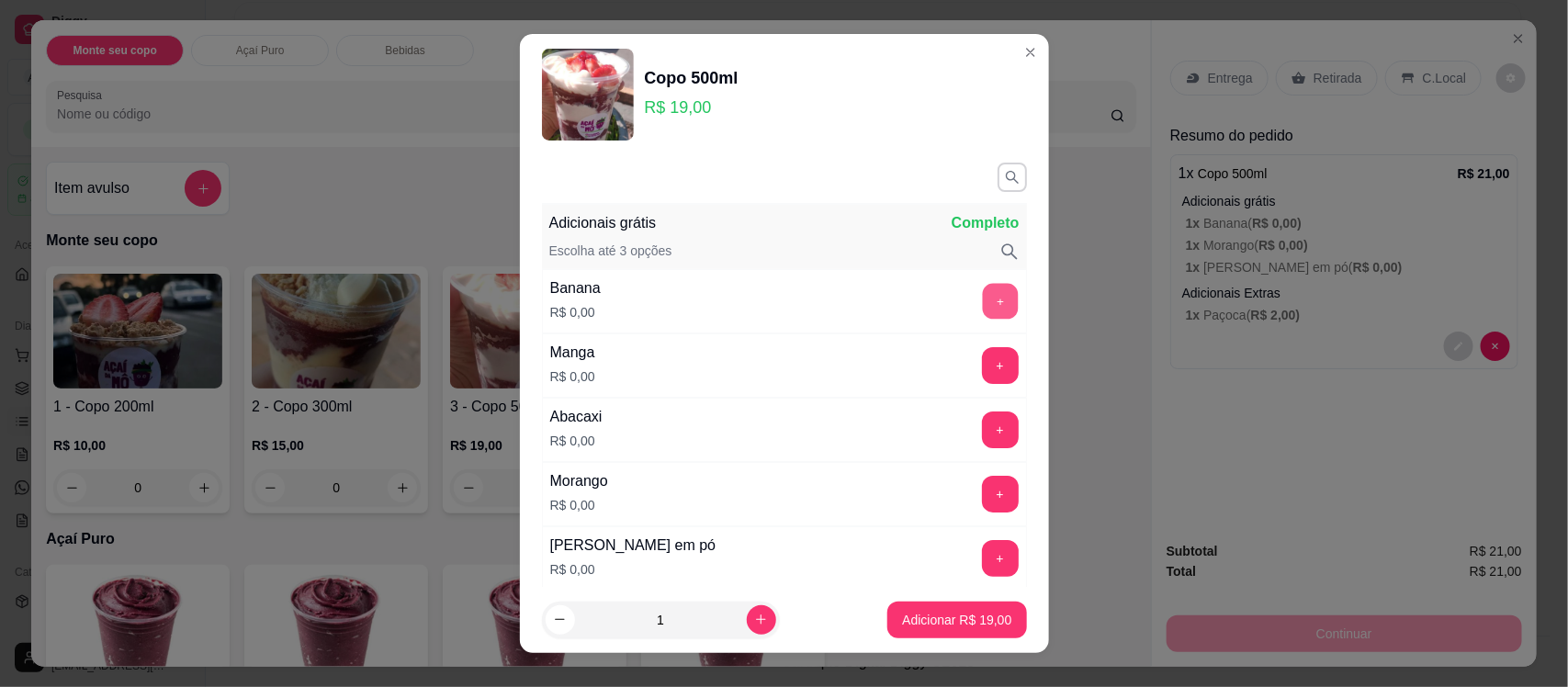
click at [982, 300] on button "+" at bounding box center [1000, 302] width 36 height 36
click at [982, 363] on button "+" at bounding box center [1000, 366] width 36 height 36
click at [982, 558] on button "+" at bounding box center [1000, 559] width 36 height 36
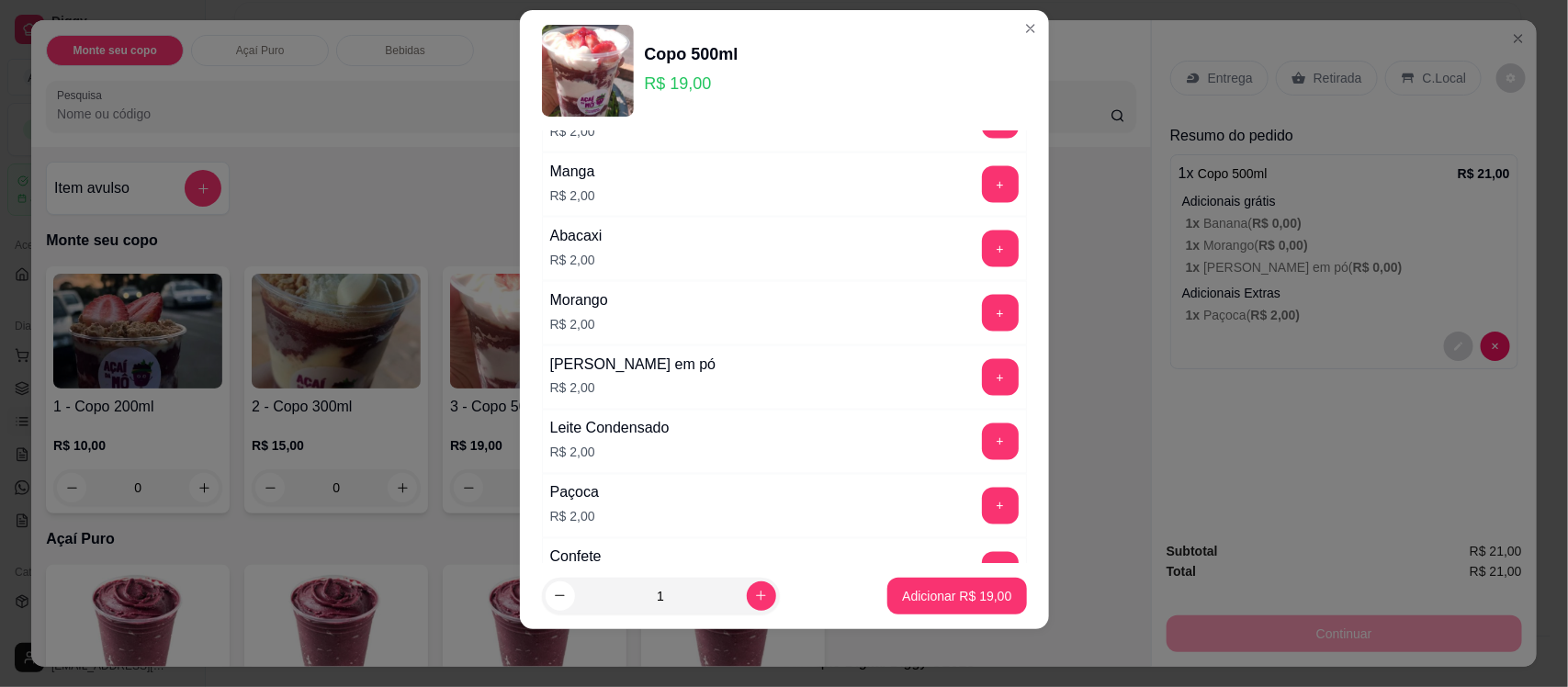
scroll to position [1360, 0]
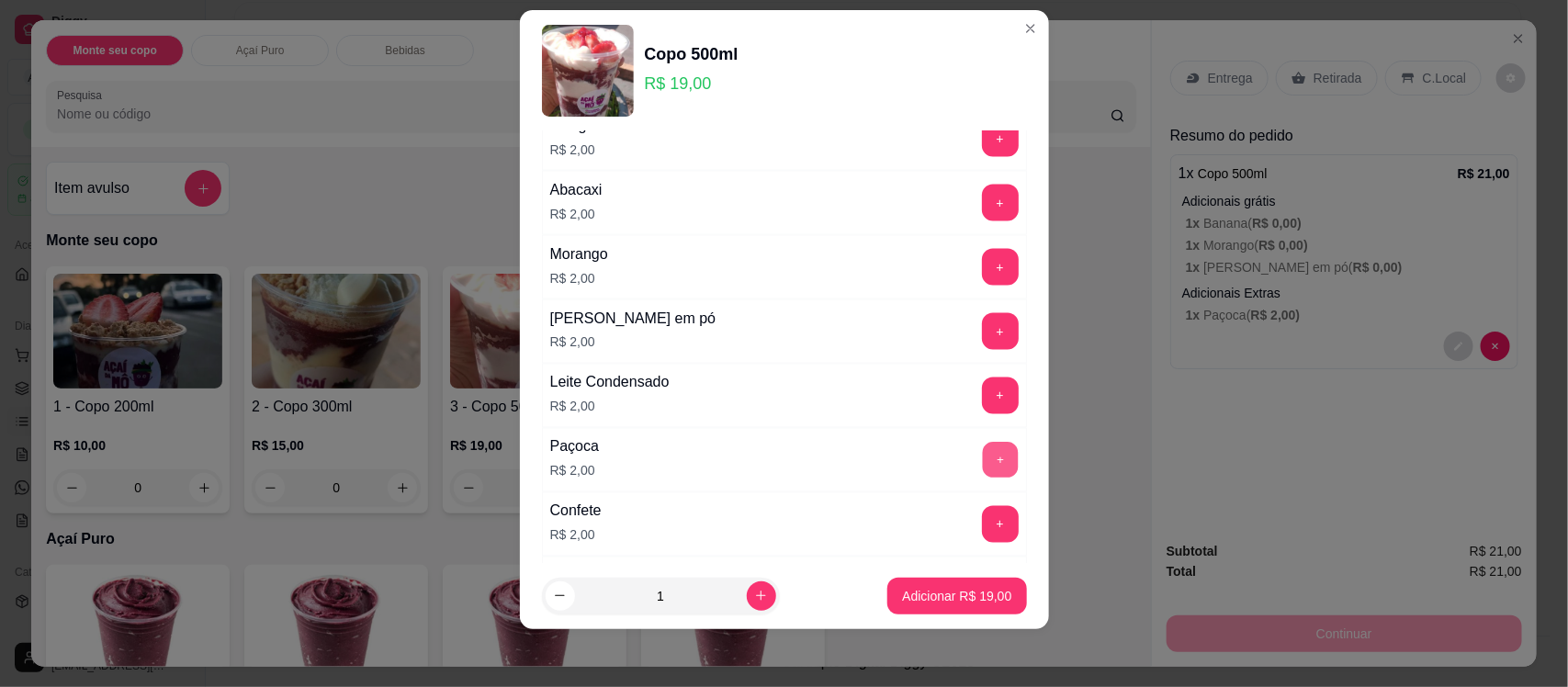
click at [982, 460] on button "+" at bounding box center [1000, 460] width 36 height 36
click at [904, 590] on p "Adicionar R$ 21,00" at bounding box center [957, 595] width 107 height 18
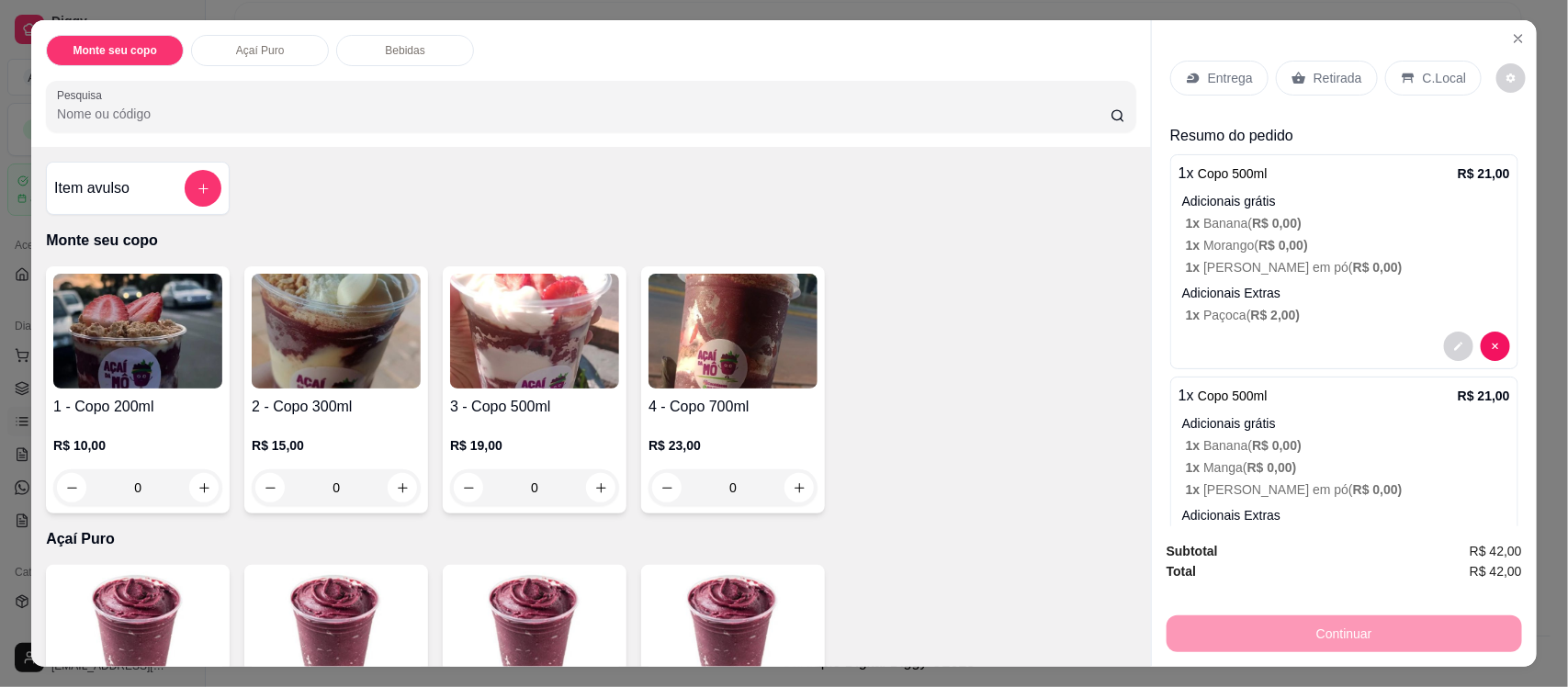
click at [1320, 83] on p "Retirada" at bounding box center [1338, 78] width 49 height 19
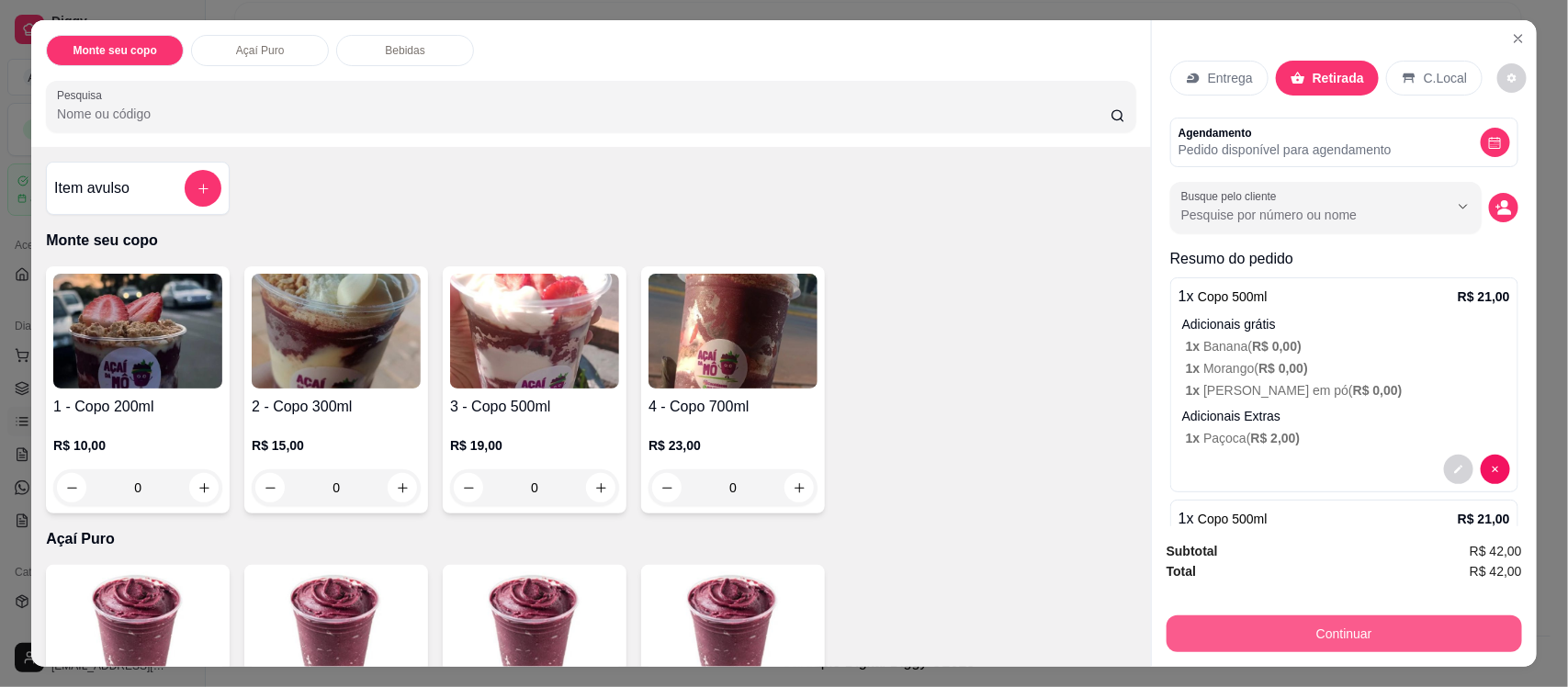
click at [1346, 639] on button "Continuar" at bounding box center [1344, 633] width 355 height 37
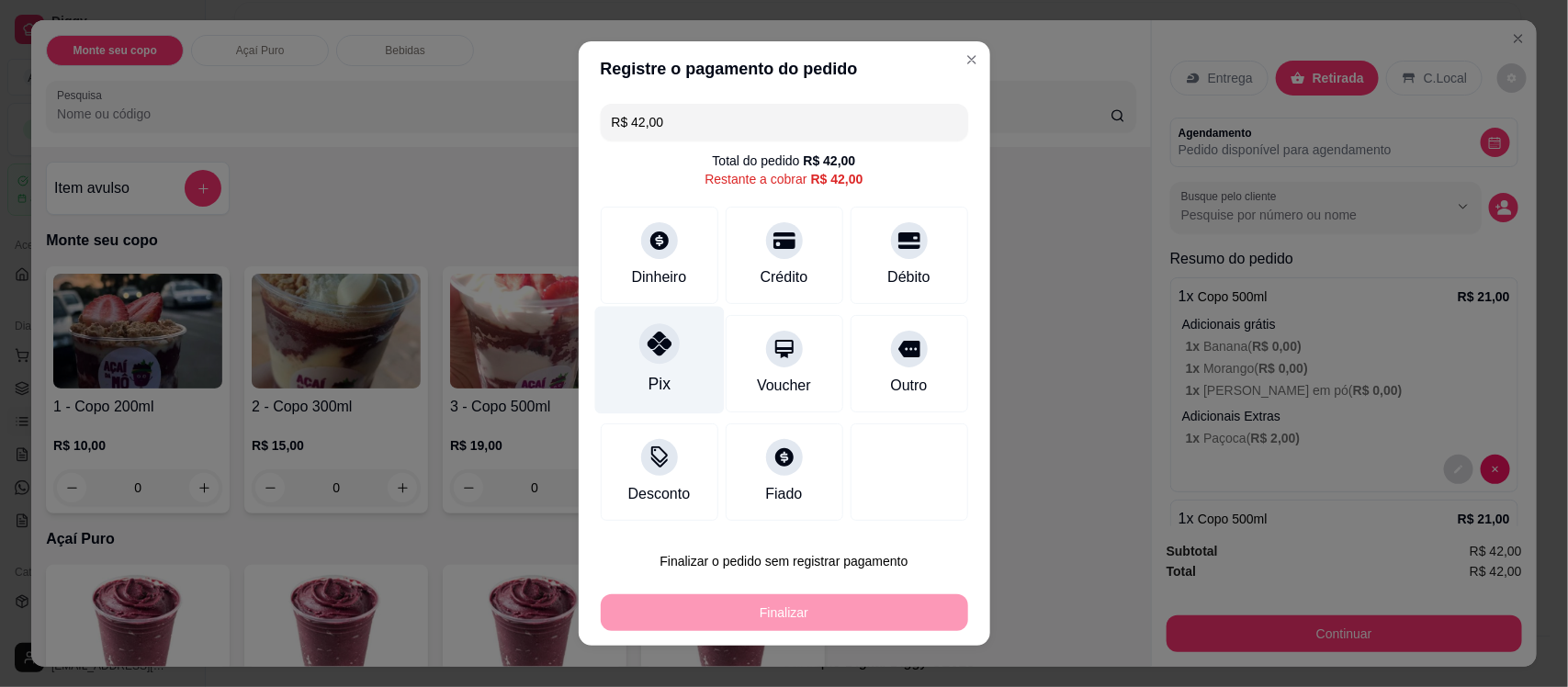
click at [626, 373] on div "Pix" at bounding box center [659, 360] width 129 height 108
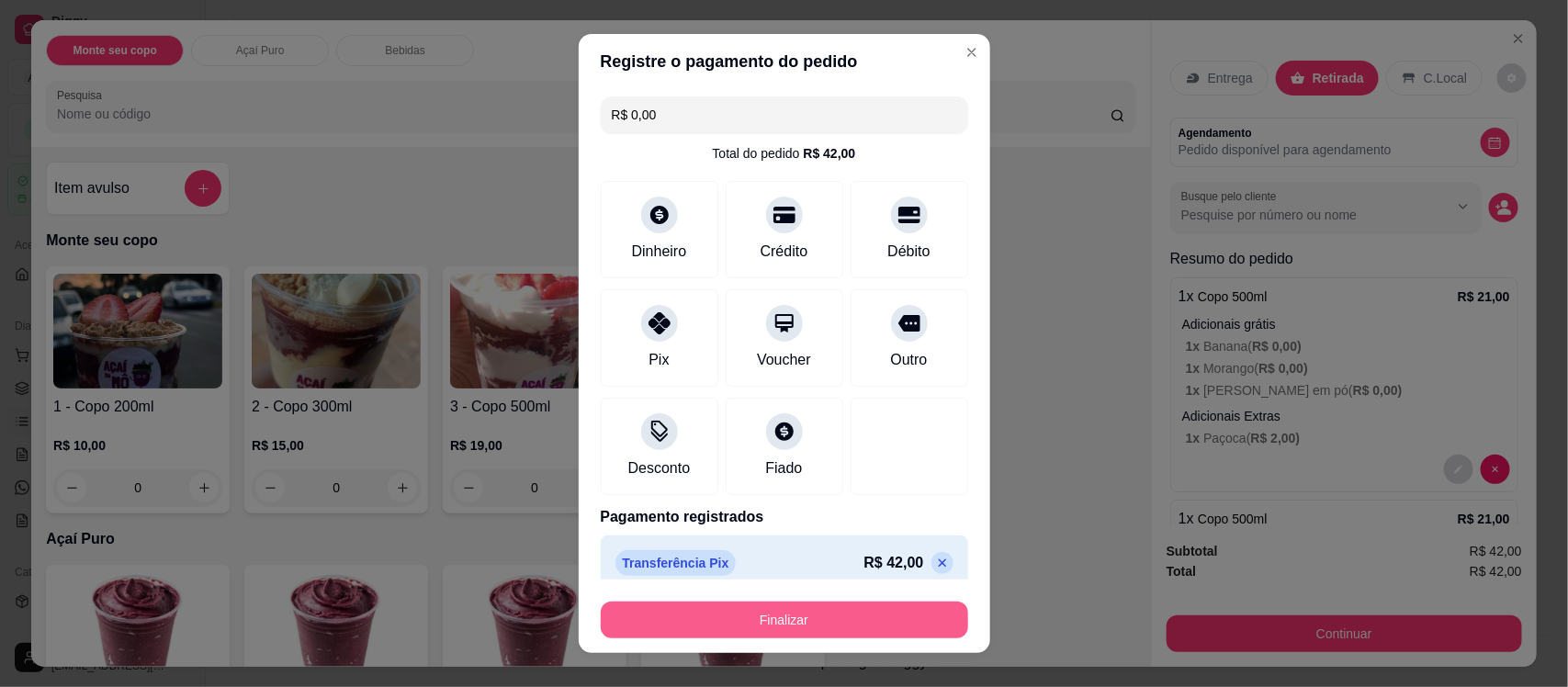
click at [781, 627] on button "Finalizar" at bounding box center [785, 620] width 368 height 37
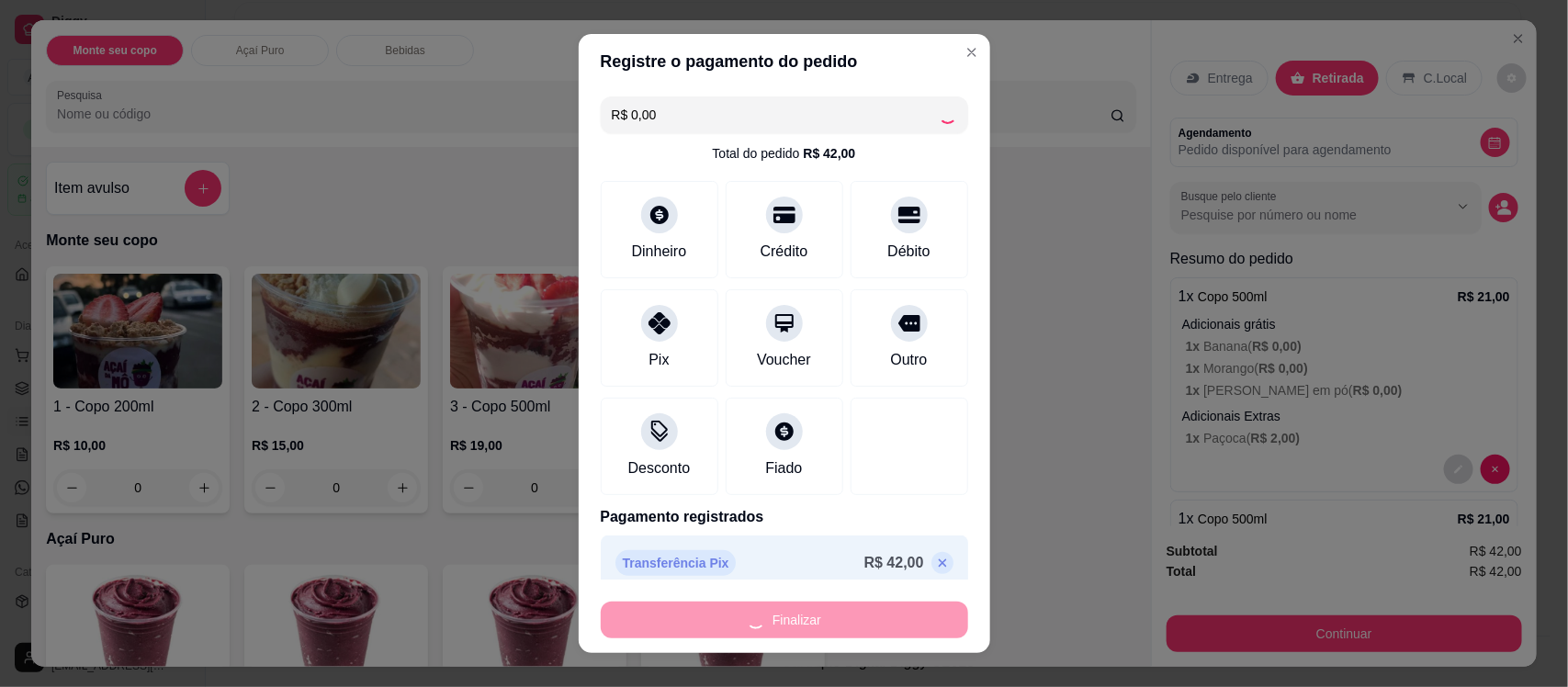
type input "-R$ 42,00"
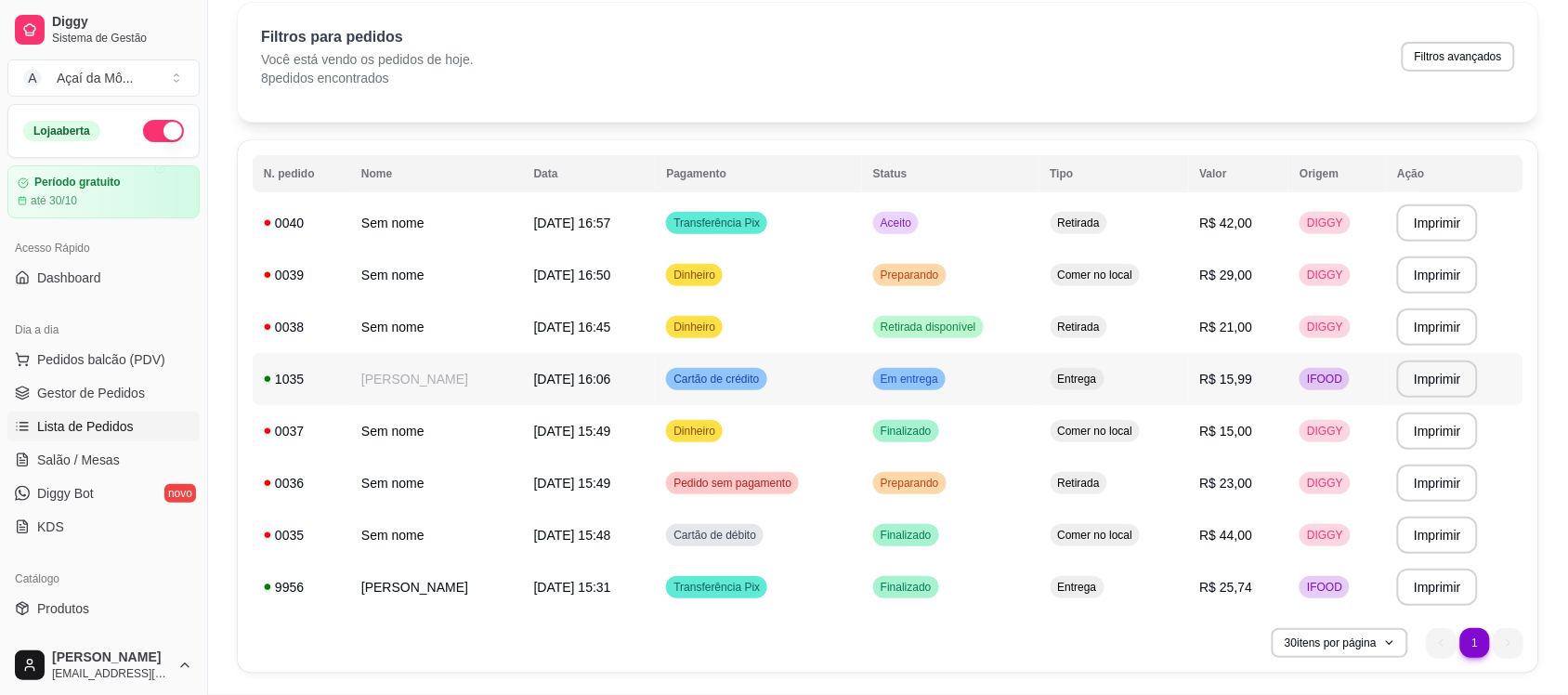
click at [992, 387] on td "Em entrega" at bounding box center [950, 378] width 176 height 52
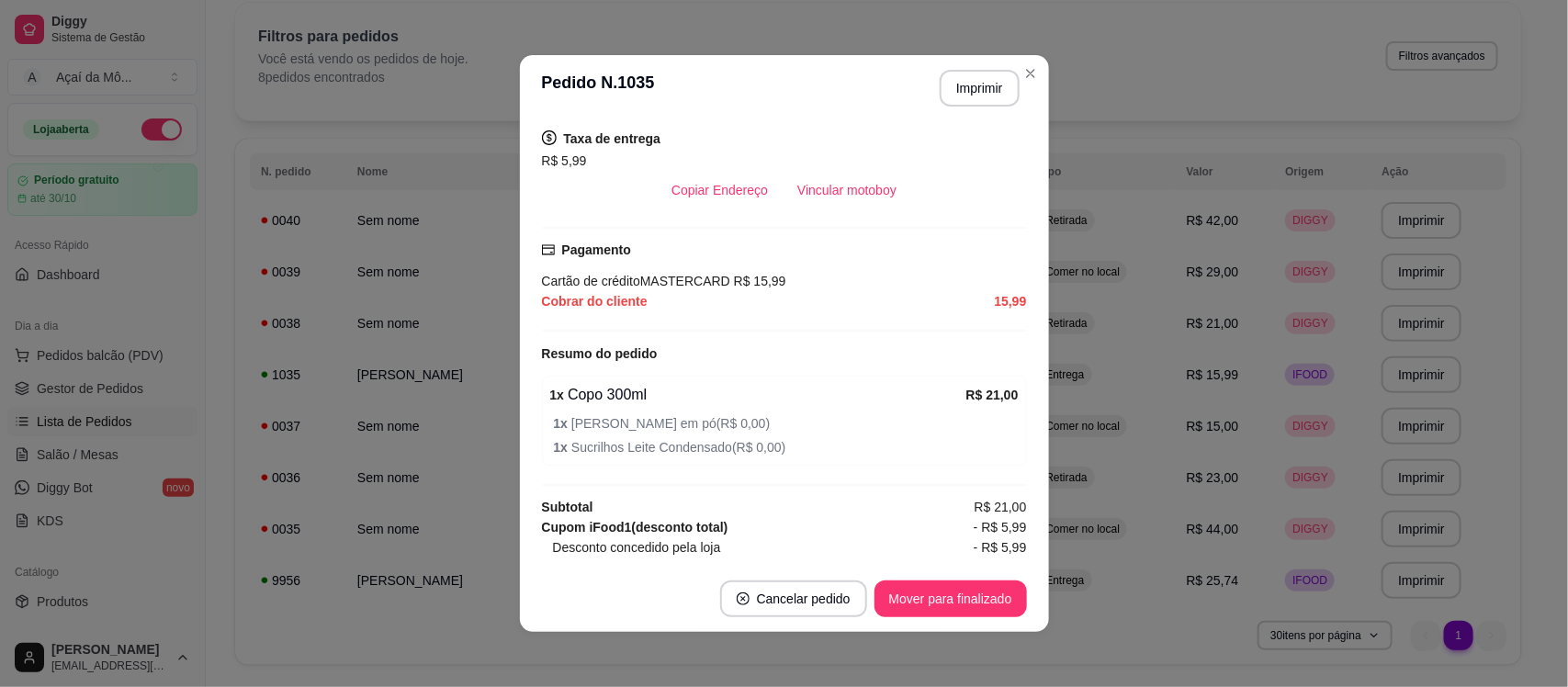
scroll to position [685, 0]
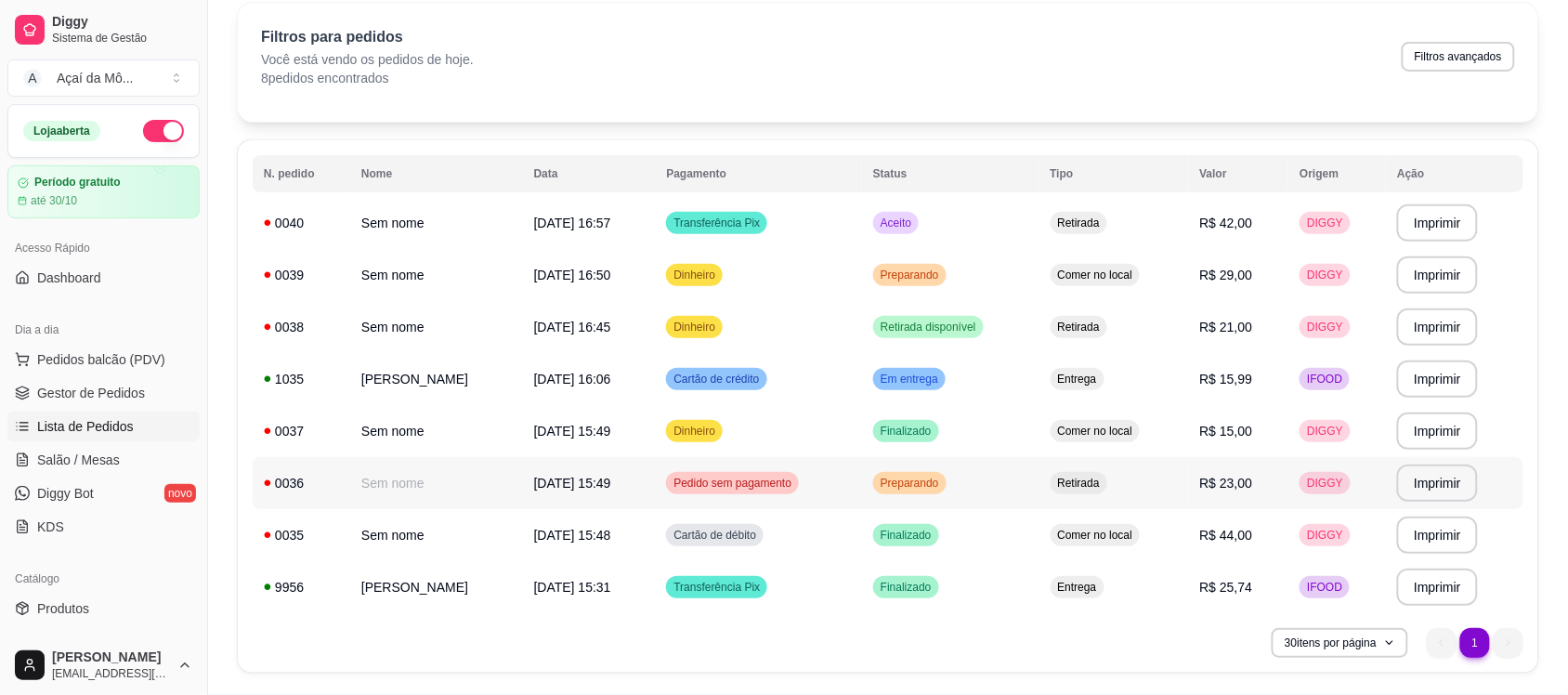
click at [772, 472] on div "Pedido sem pagamento" at bounding box center [732, 484] width 133 height 23
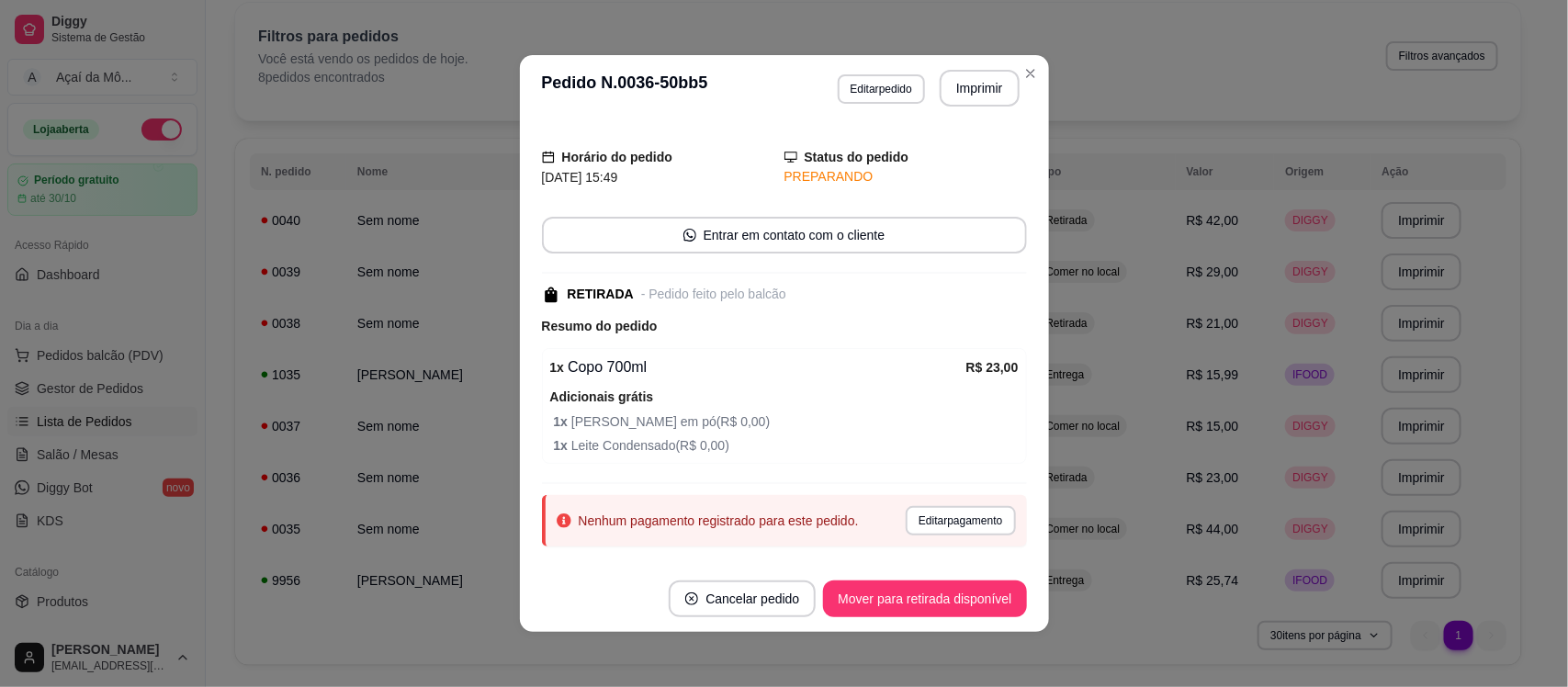
scroll to position [84, 0]
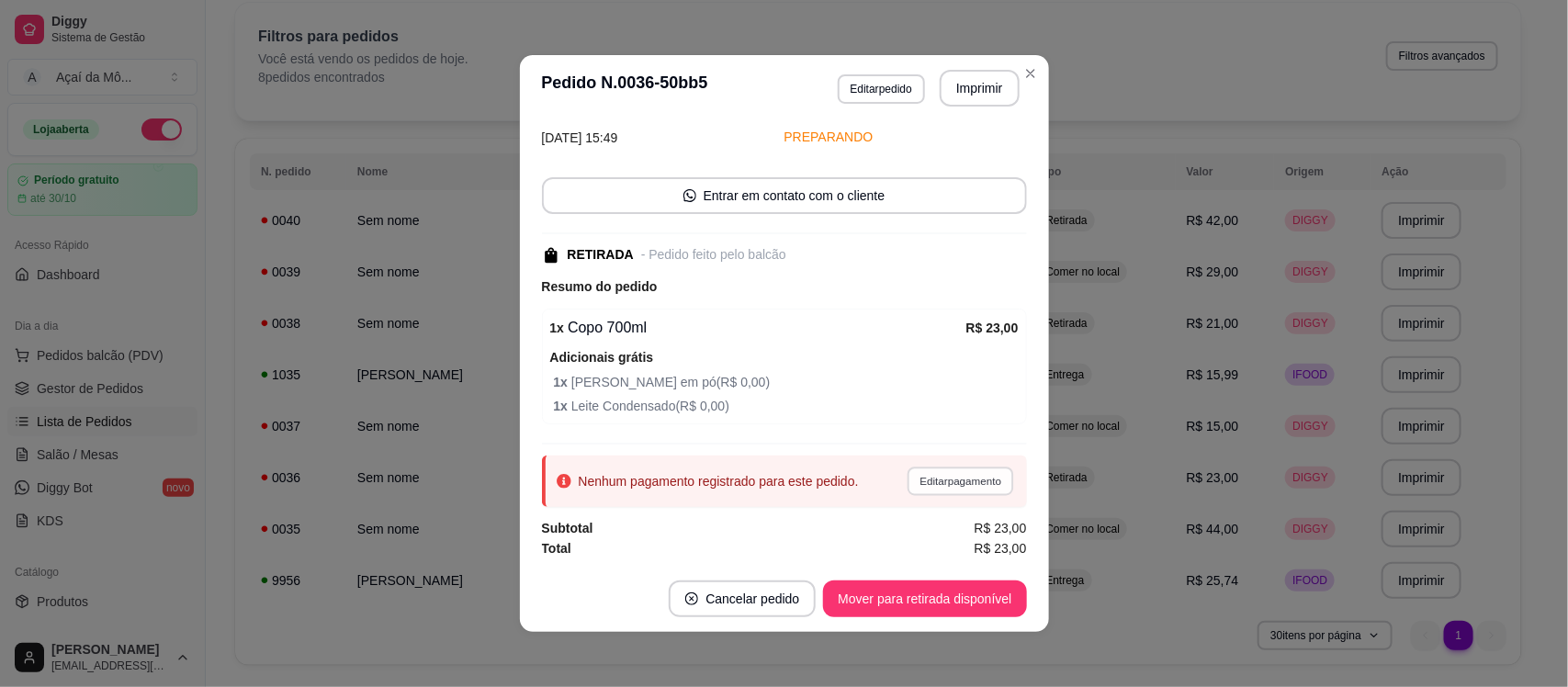
click at [958, 483] on button "Editar pagamento" at bounding box center [961, 481] width 107 height 28
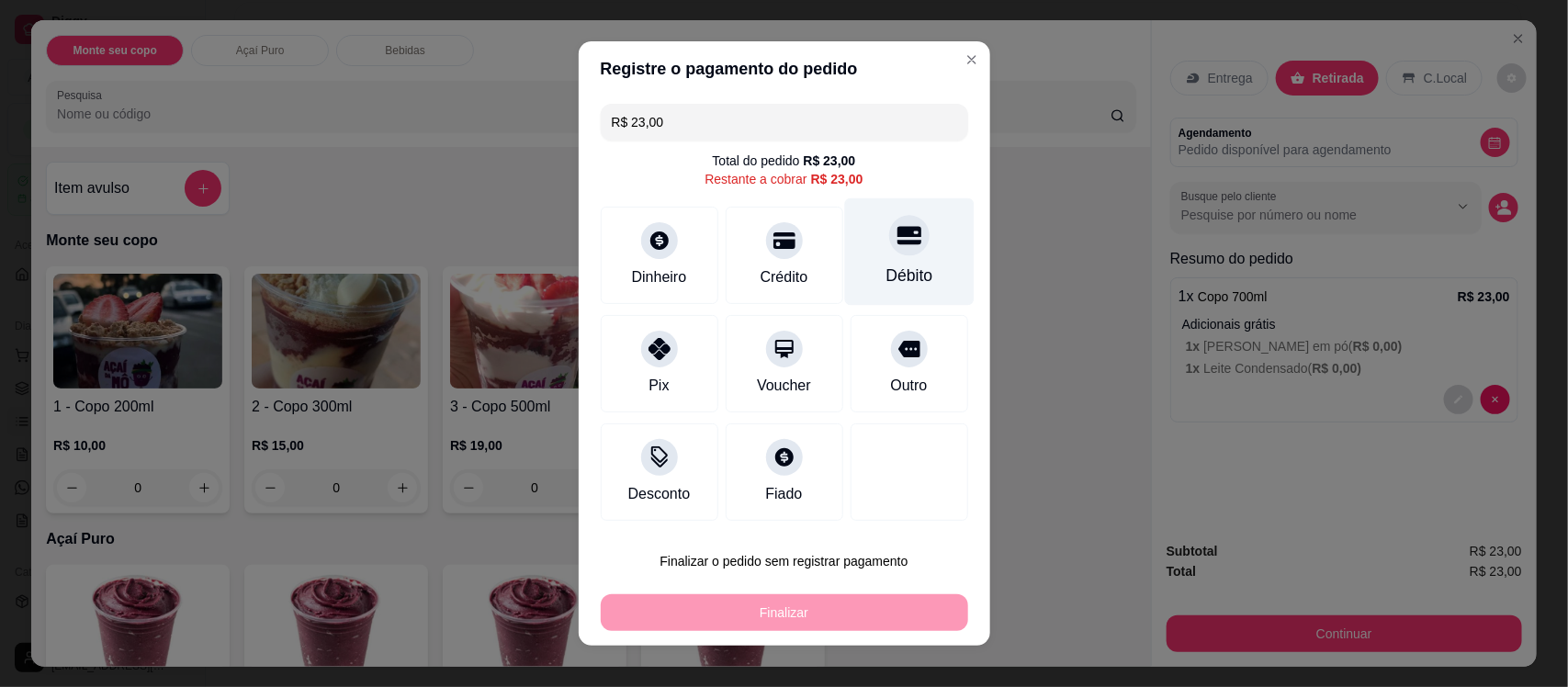
click at [874, 258] on div "Débito" at bounding box center [909, 252] width 129 height 108
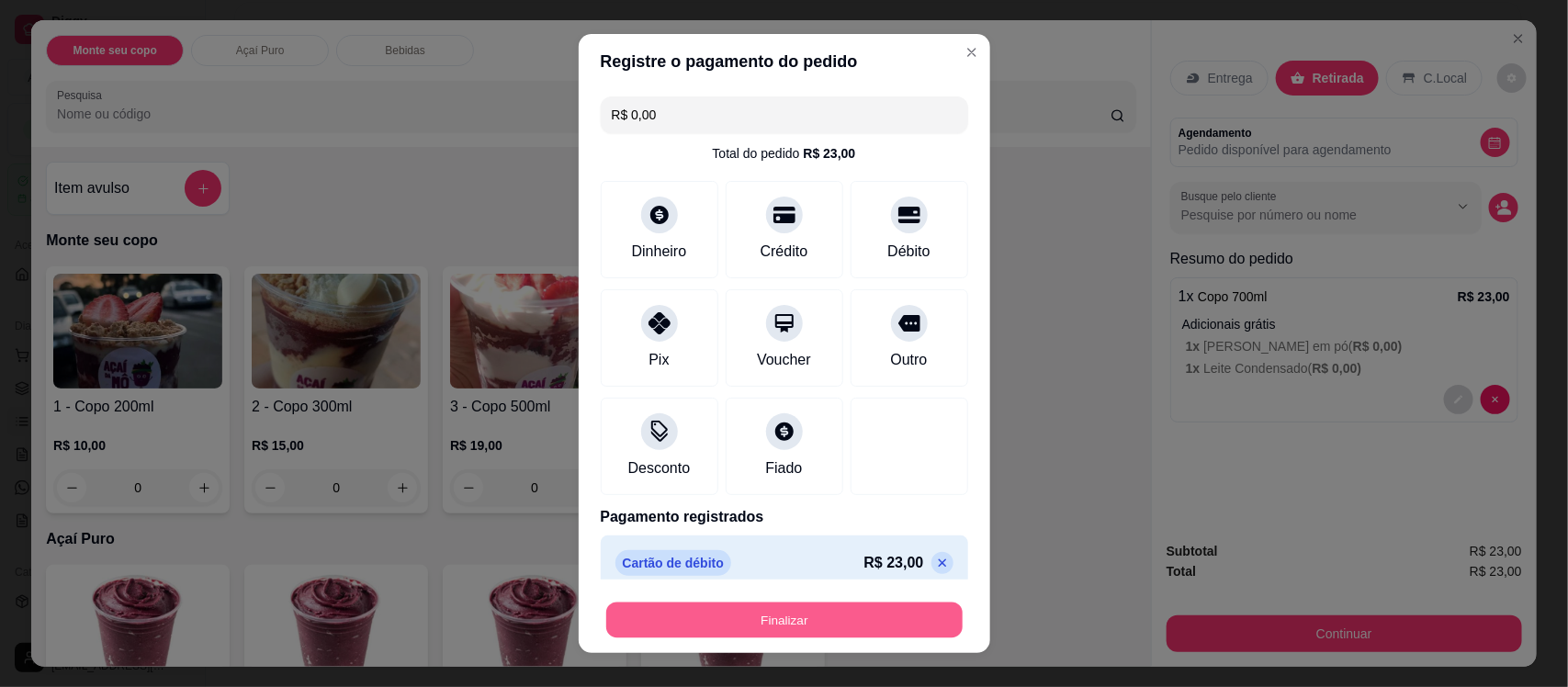
click at [758, 607] on button "Finalizar" at bounding box center [785, 620] width 356 height 36
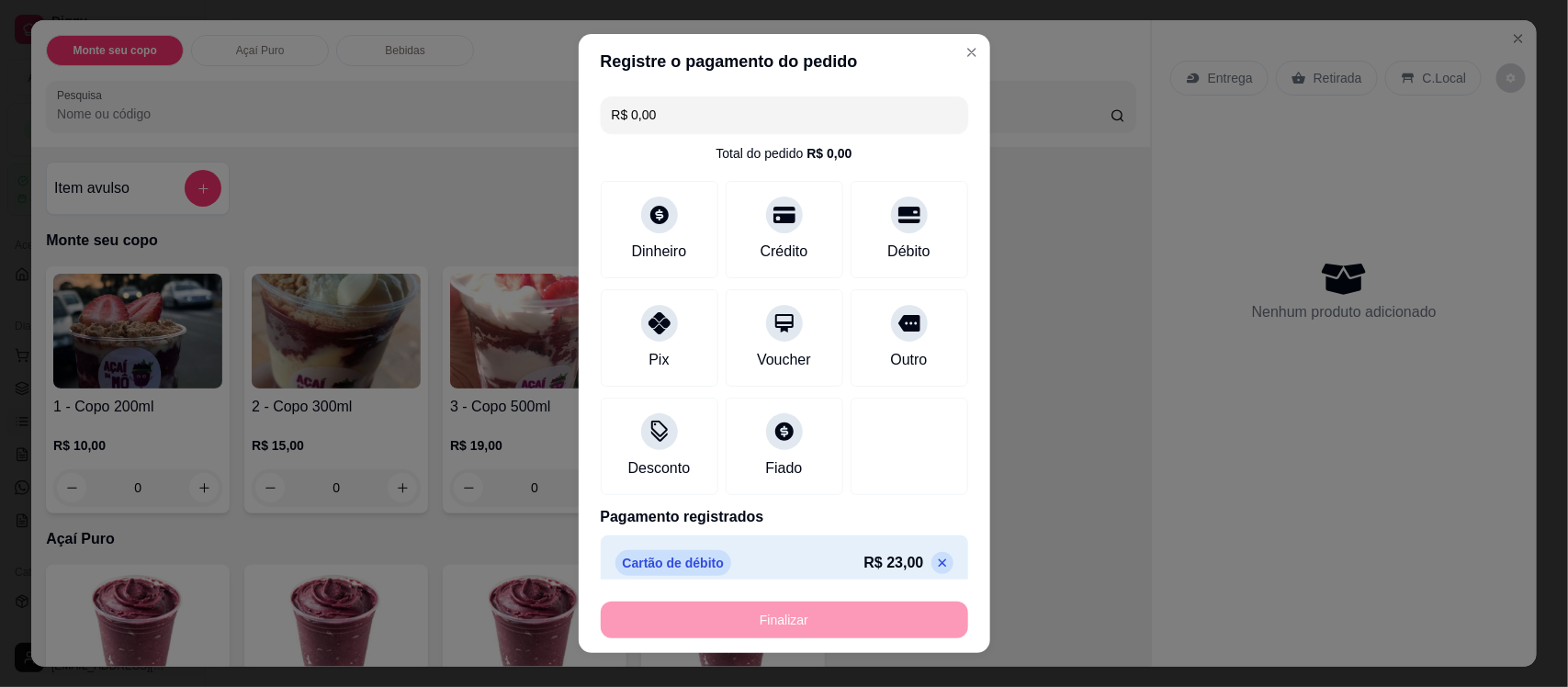
type input "-R$ 23,00"
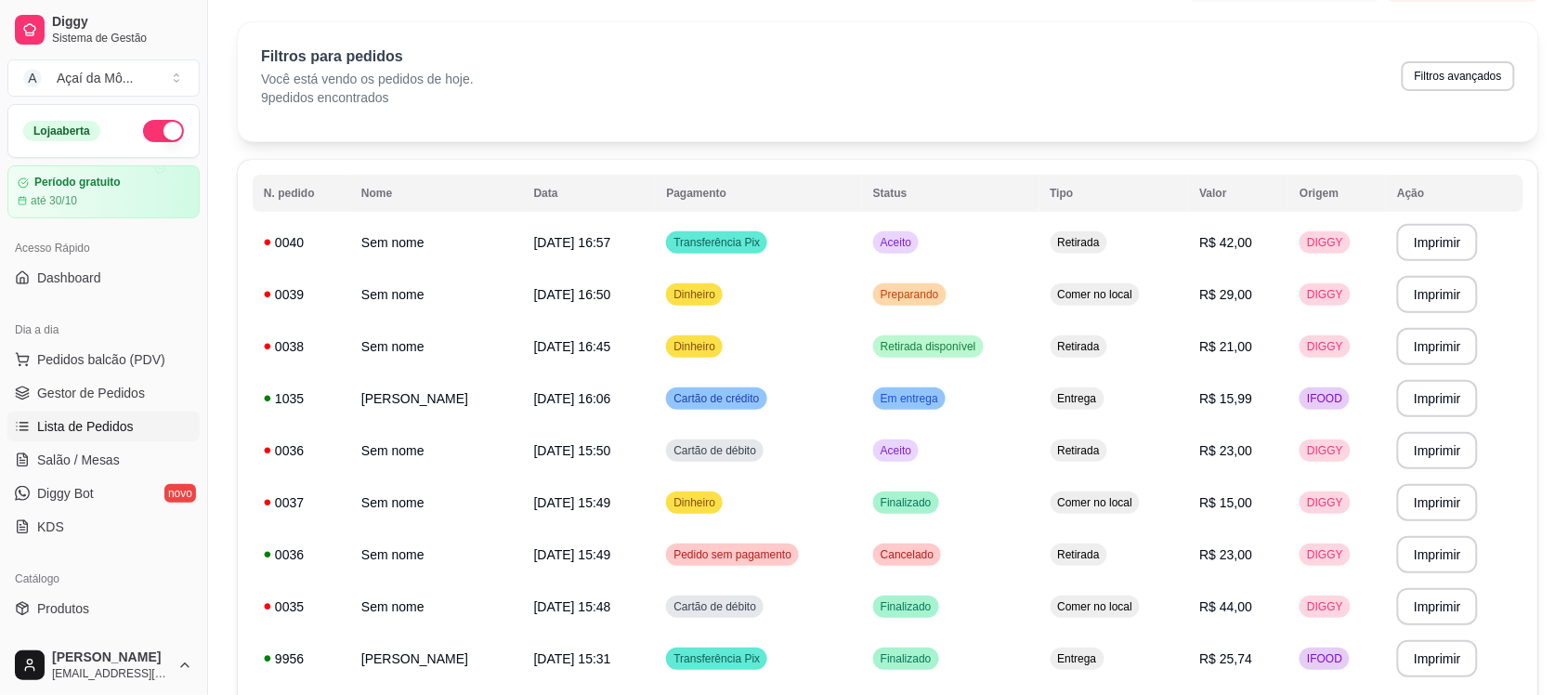
scroll to position [0, 0]
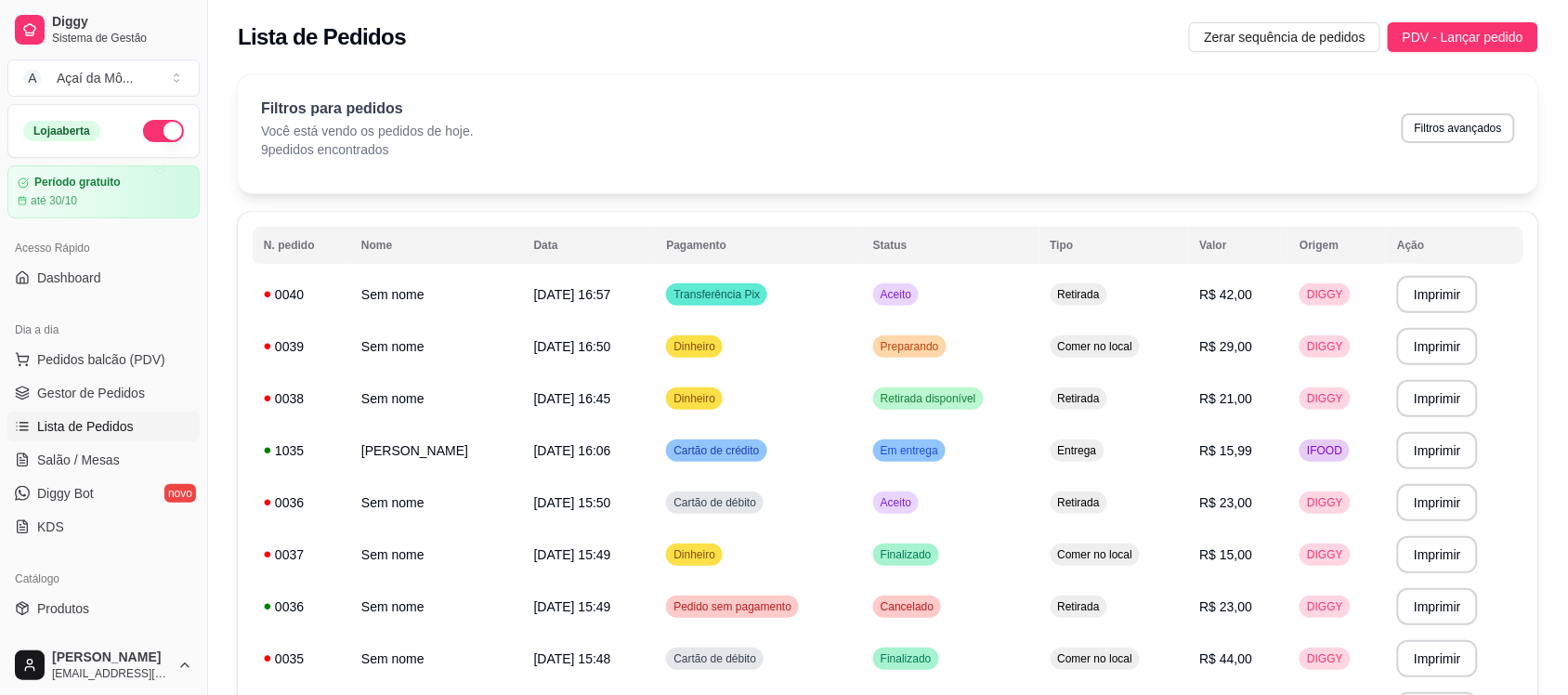
click at [90, 415] on link "Lista de Pedidos" at bounding box center [103, 426] width 192 height 29
click at [90, 397] on span "Gestor de Pedidos" at bounding box center [91, 393] width 108 height 19
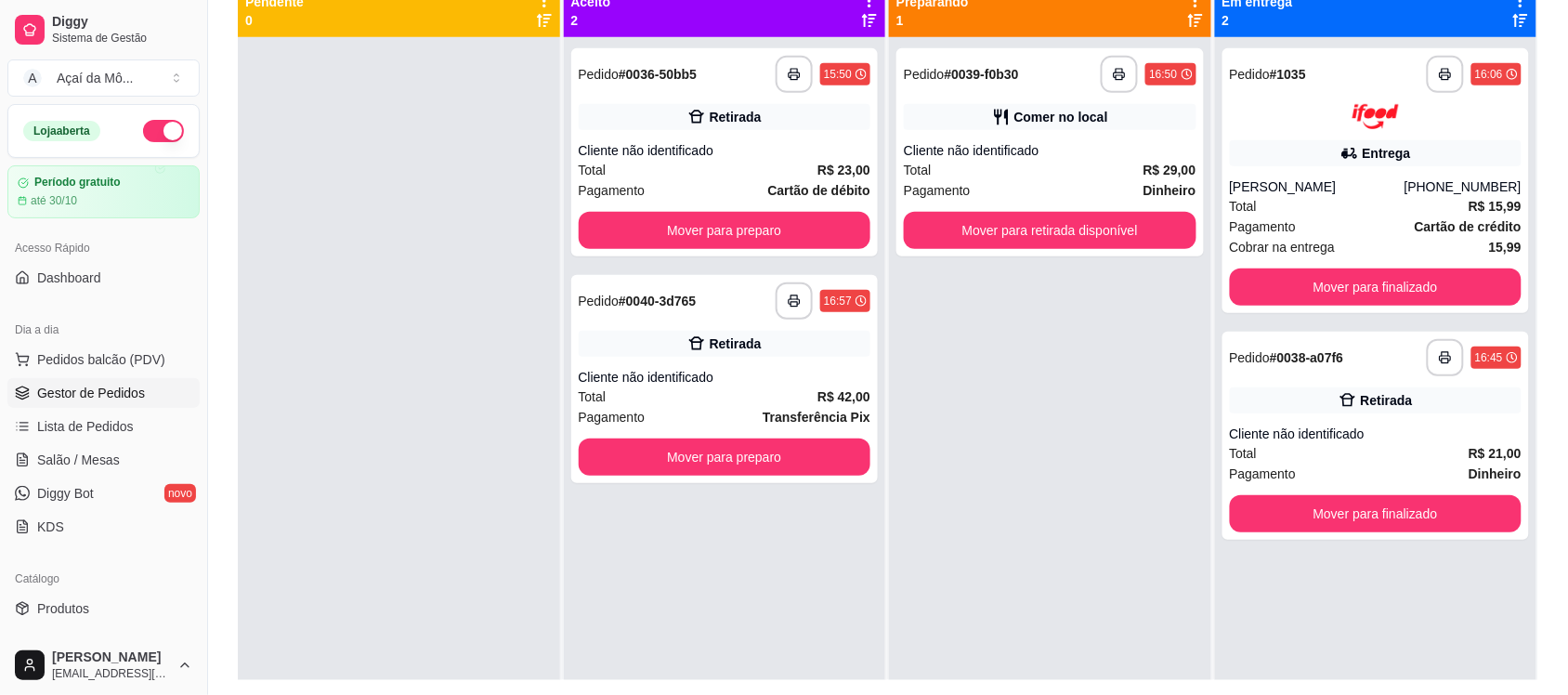
scroll to position [228, 0]
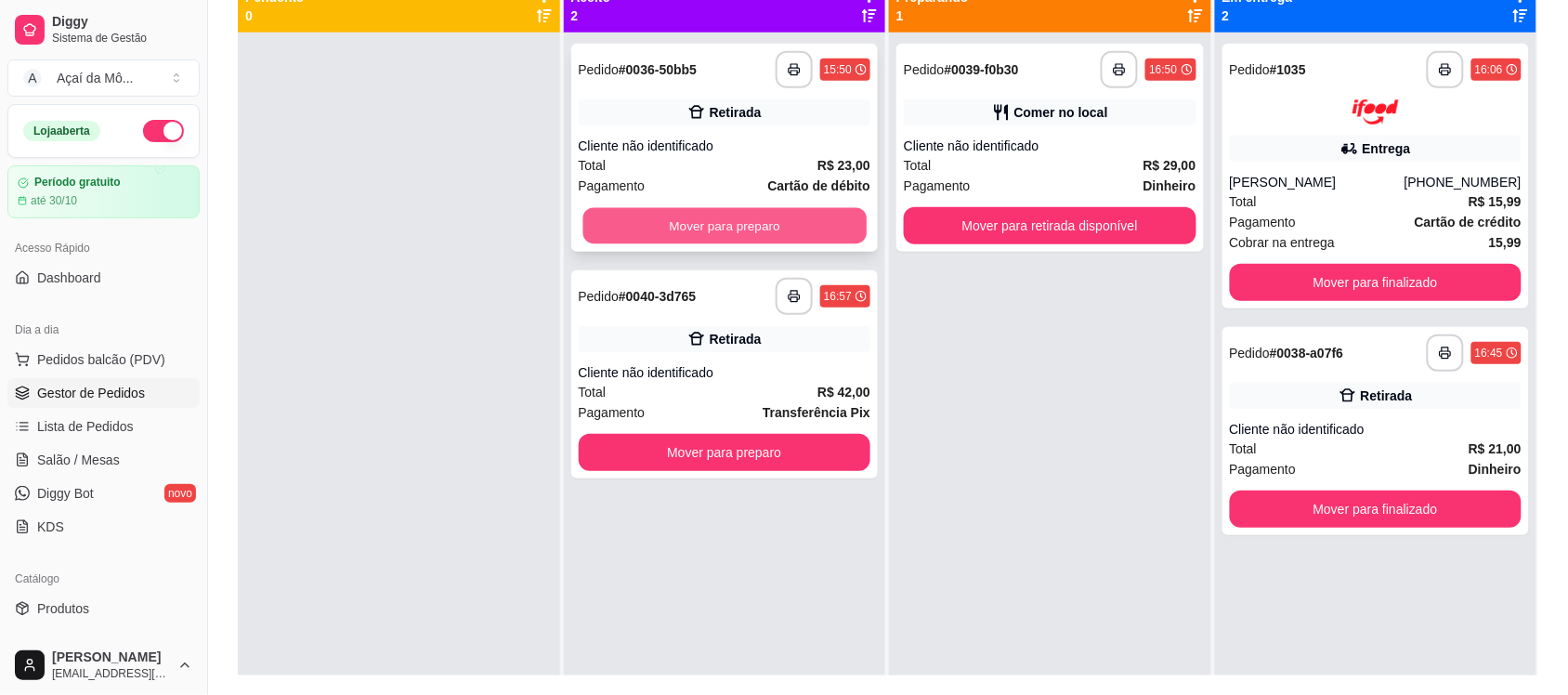
click at [773, 230] on button "Mover para preparo" at bounding box center [723, 226] width 283 height 36
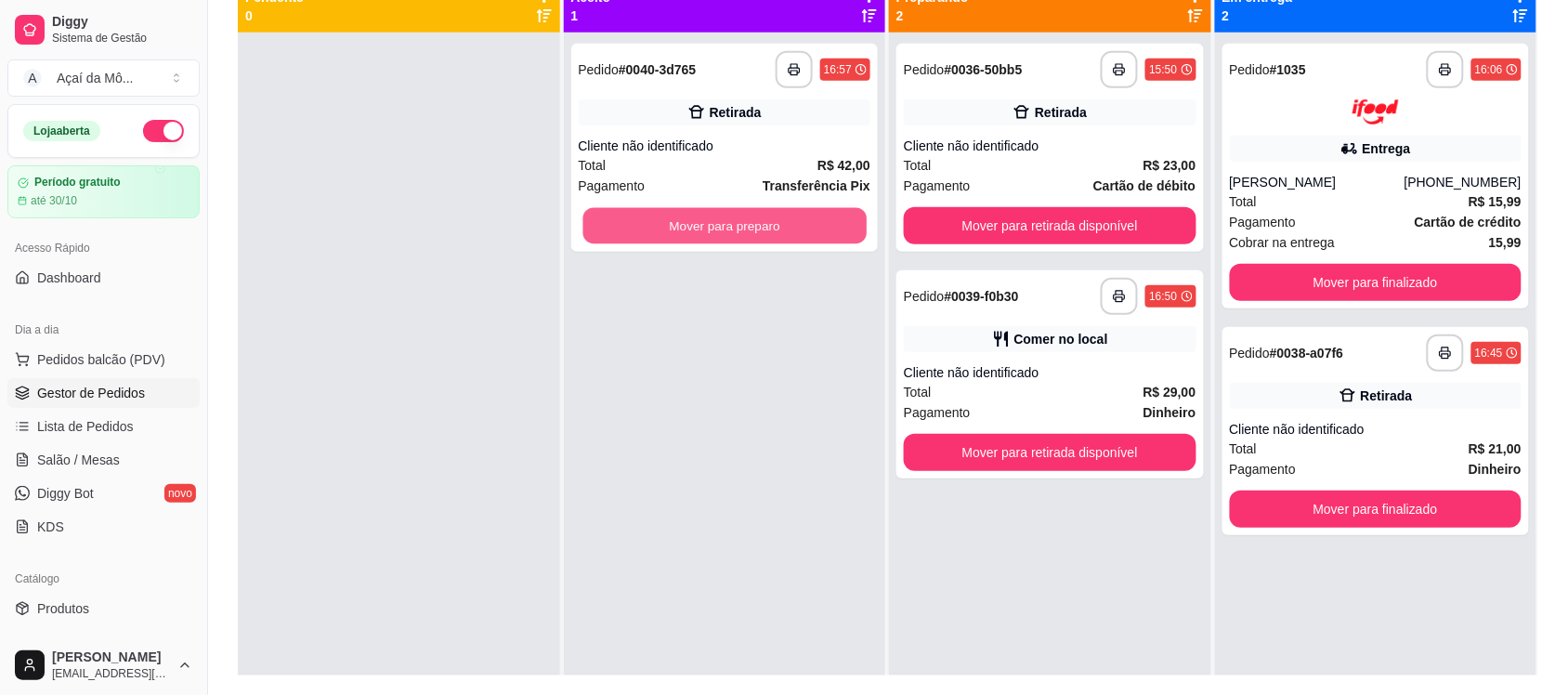
click at [773, 230] on button "Mover para preparo" at bounding box center [723, 226] width 283 height 36
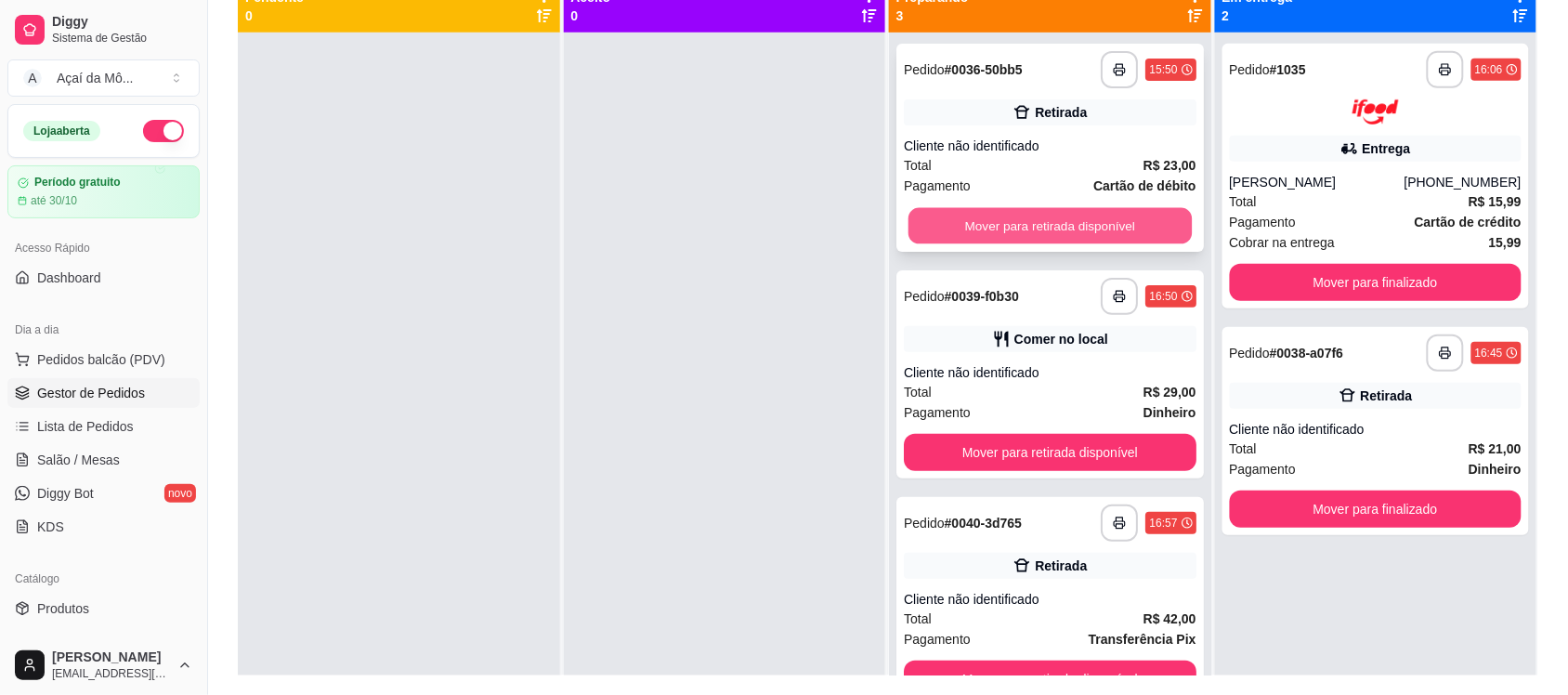
click at [1045, 225] on button "Mover para retirada disponível" at bounding box center [1049, 226] width 283 height 36
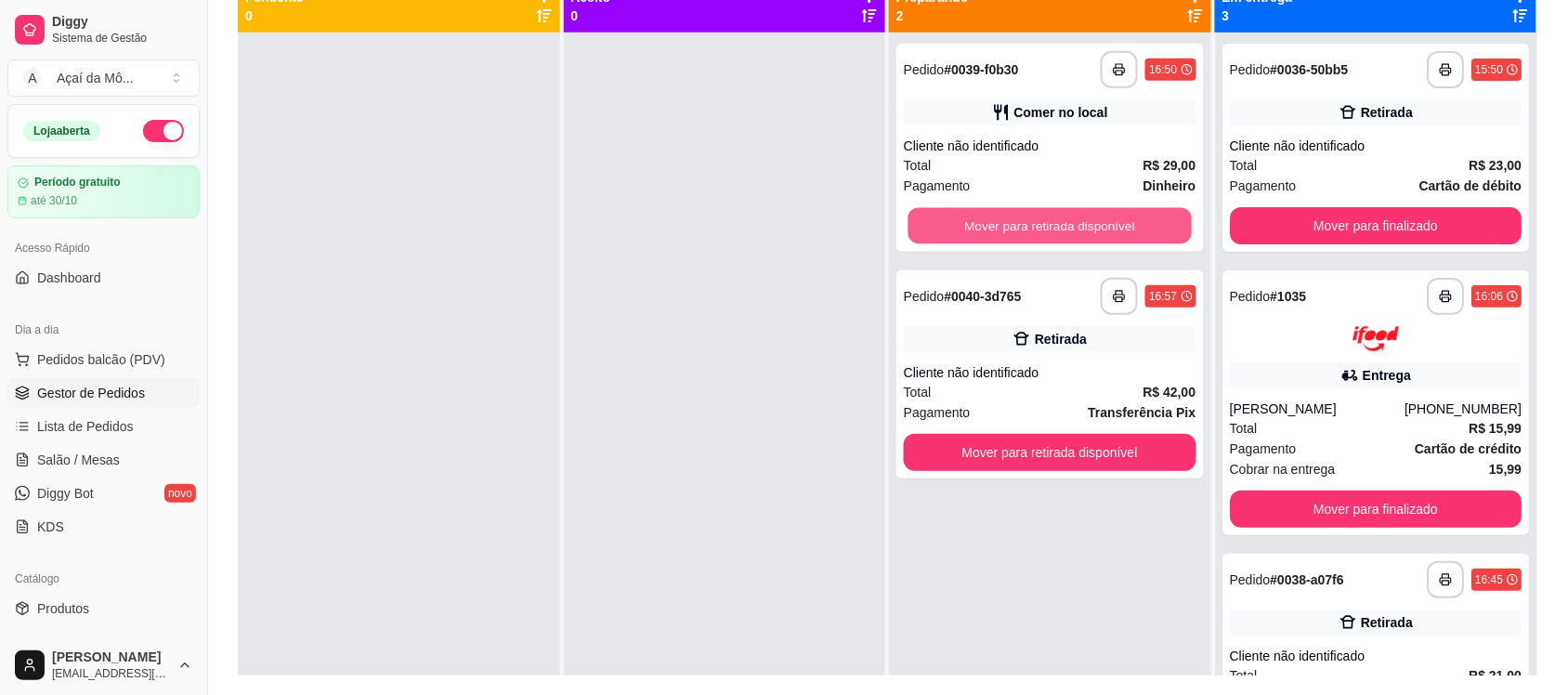
click at [1045, 225] on button "Mover para retirada disponível" at bounding box center [1049, 226] width 283 height 36
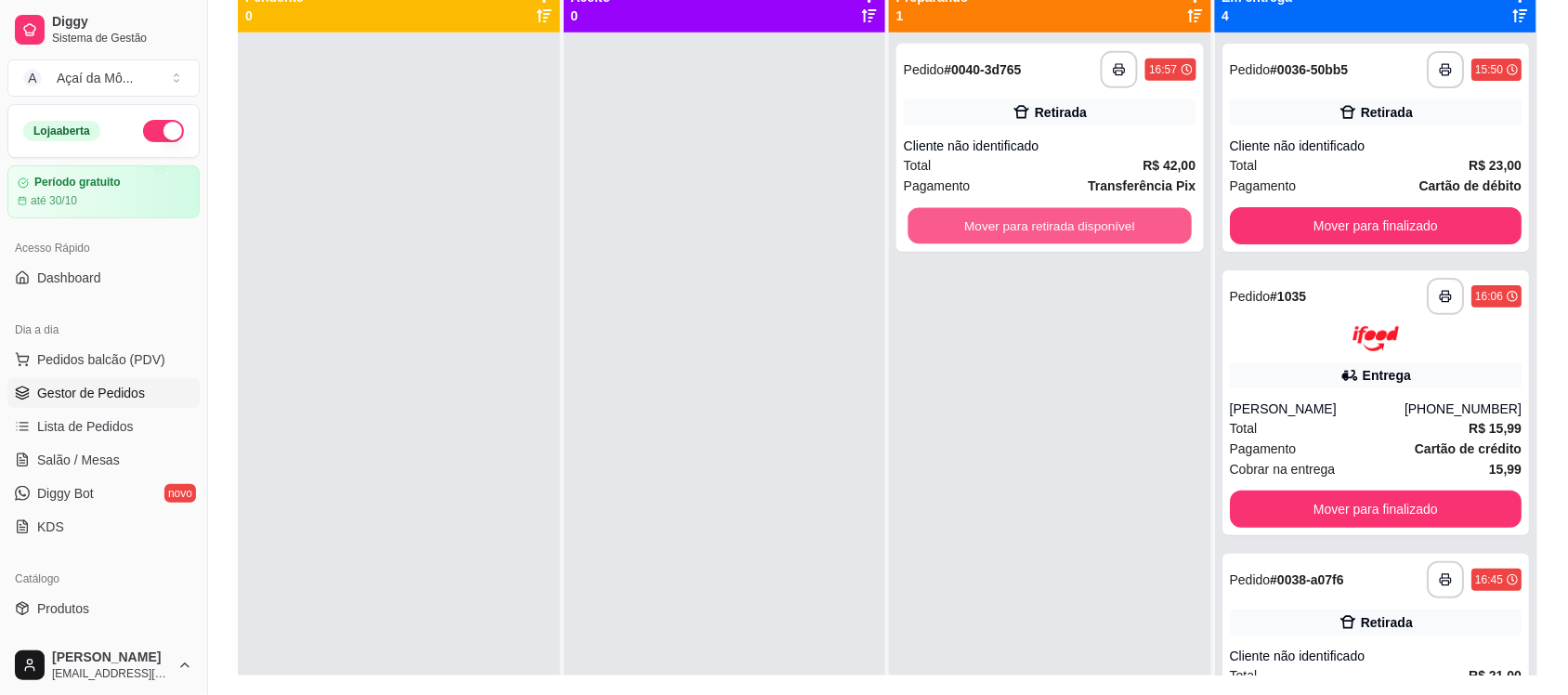
click at [1045, 225] on button "Mover para retirada disponível" at bounding box center [1049, 226] width 283 height 36
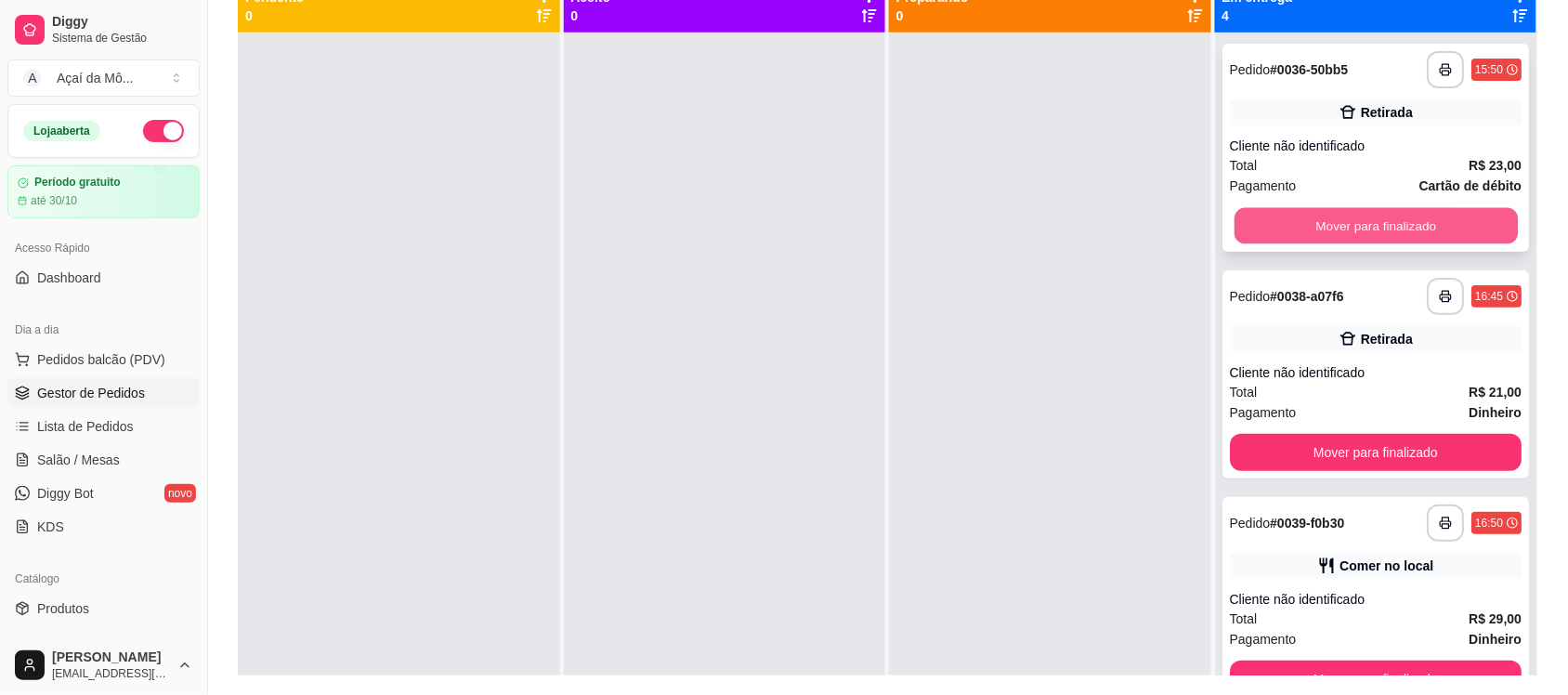
click at [1249, 224] on button "Mover para finalizado" at bounding box center [1375, 226] width 283 height 36
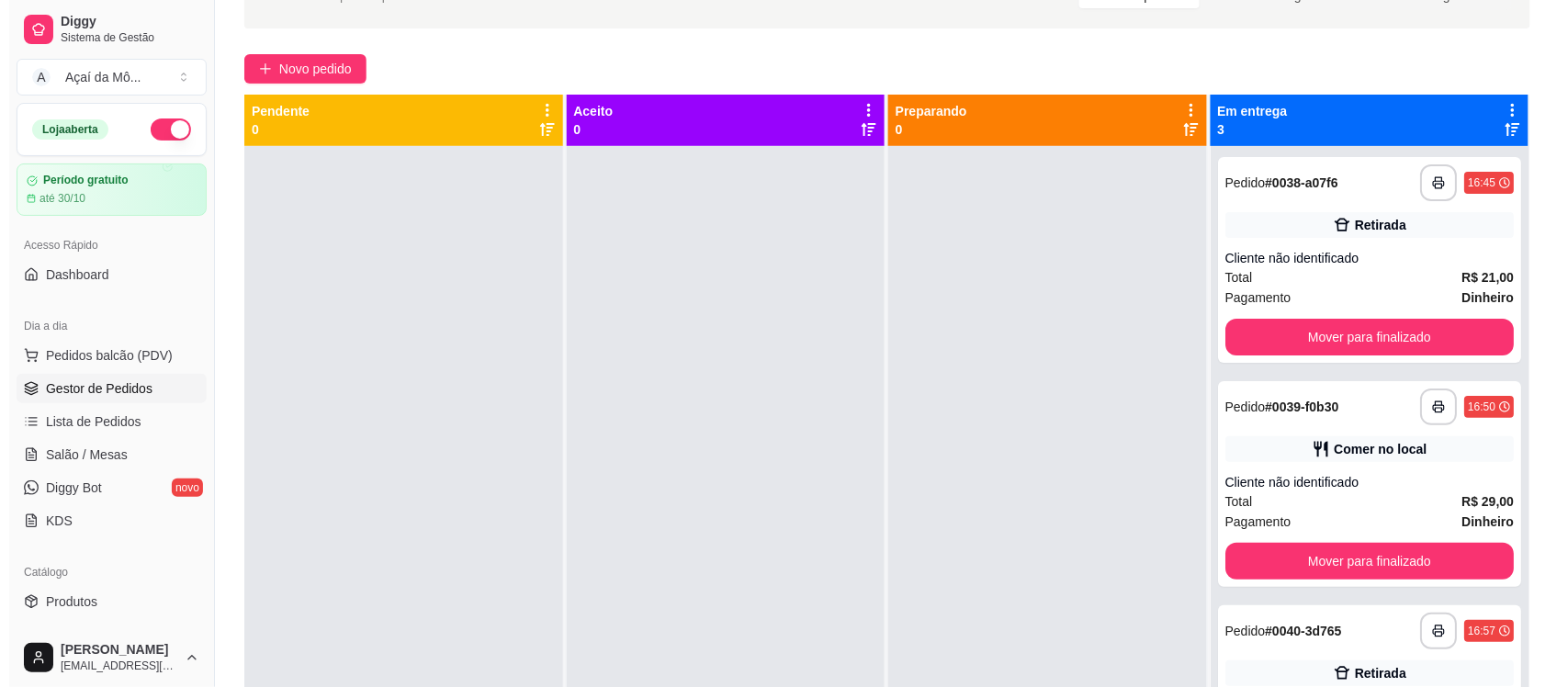
scroll to position [0, 0]
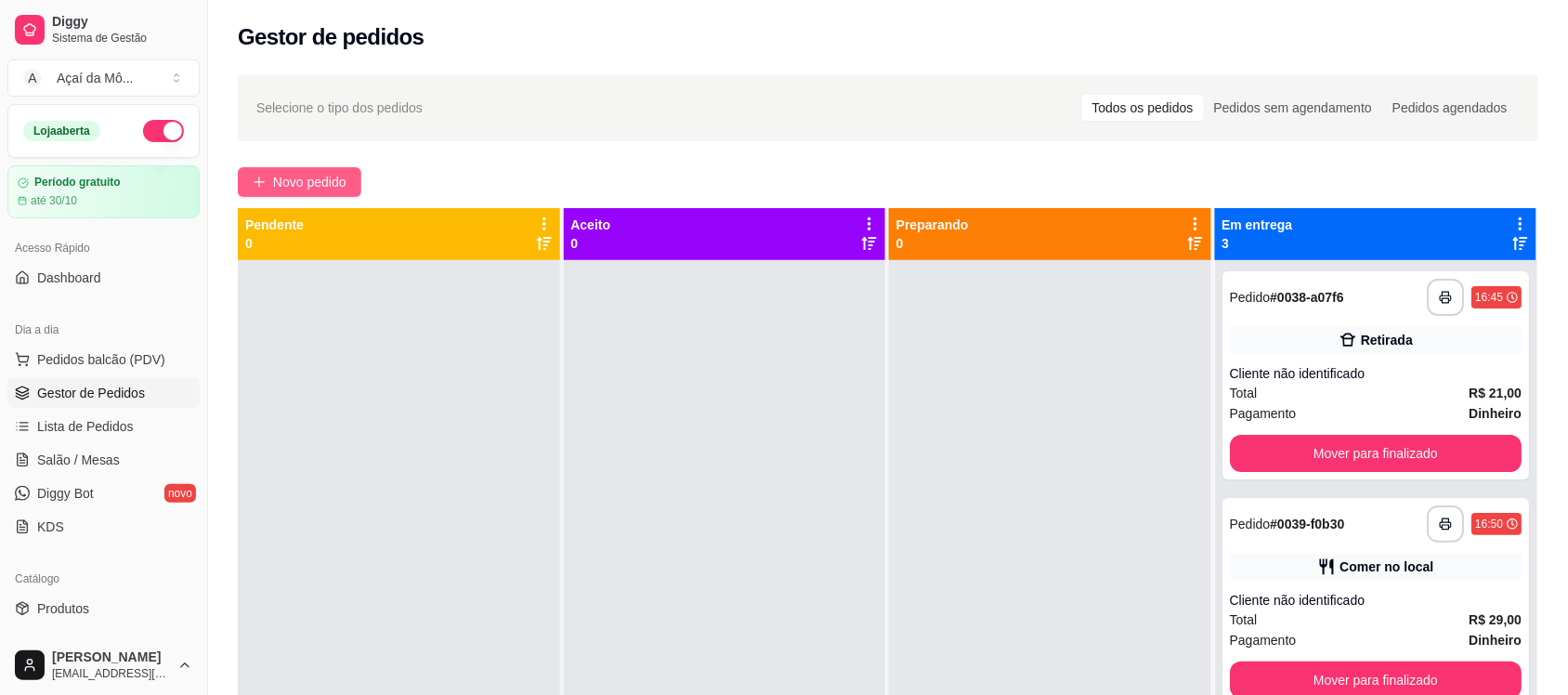
click at [274, 182] on span "Novo pedido" at bounding box center [309, 182] width 73 height 21
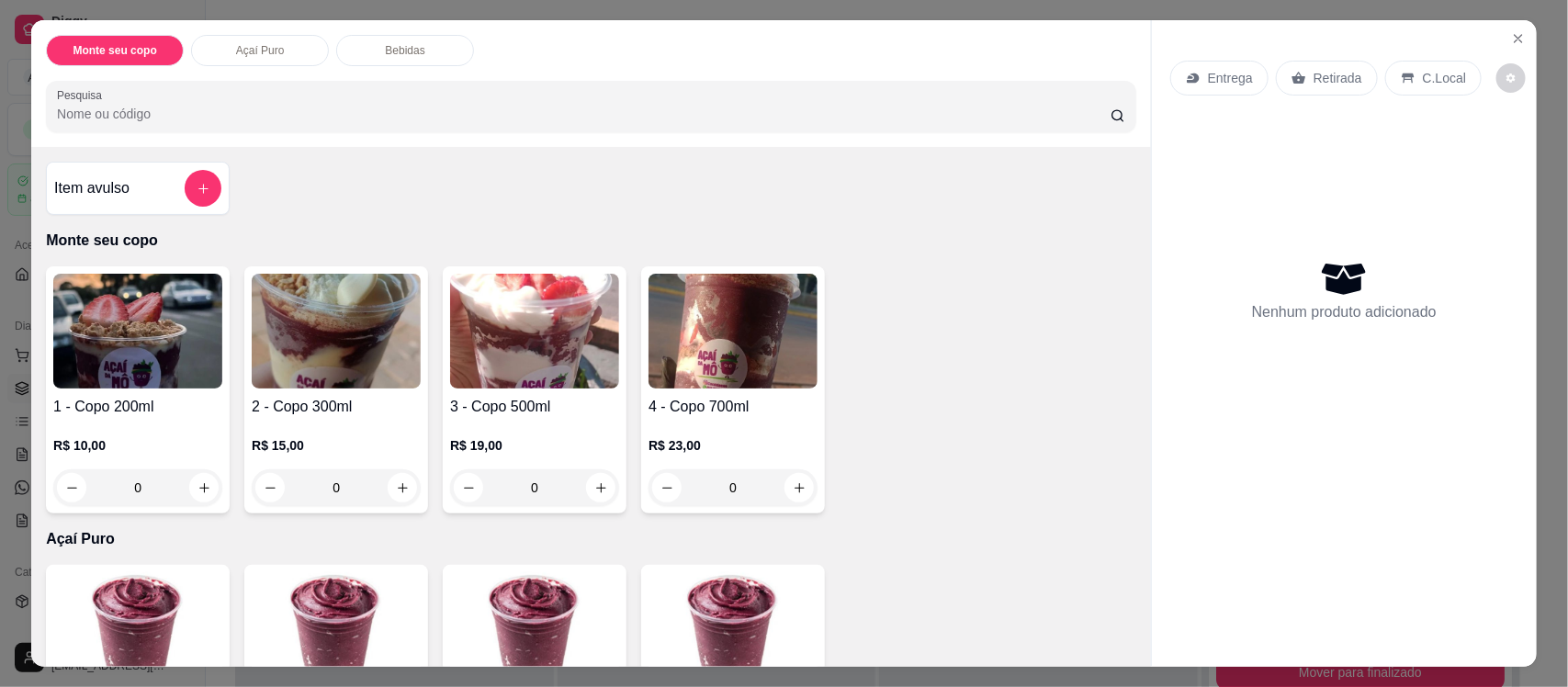
click at [350, 355] on img at bounding box center [336, 331] width 169 height 114
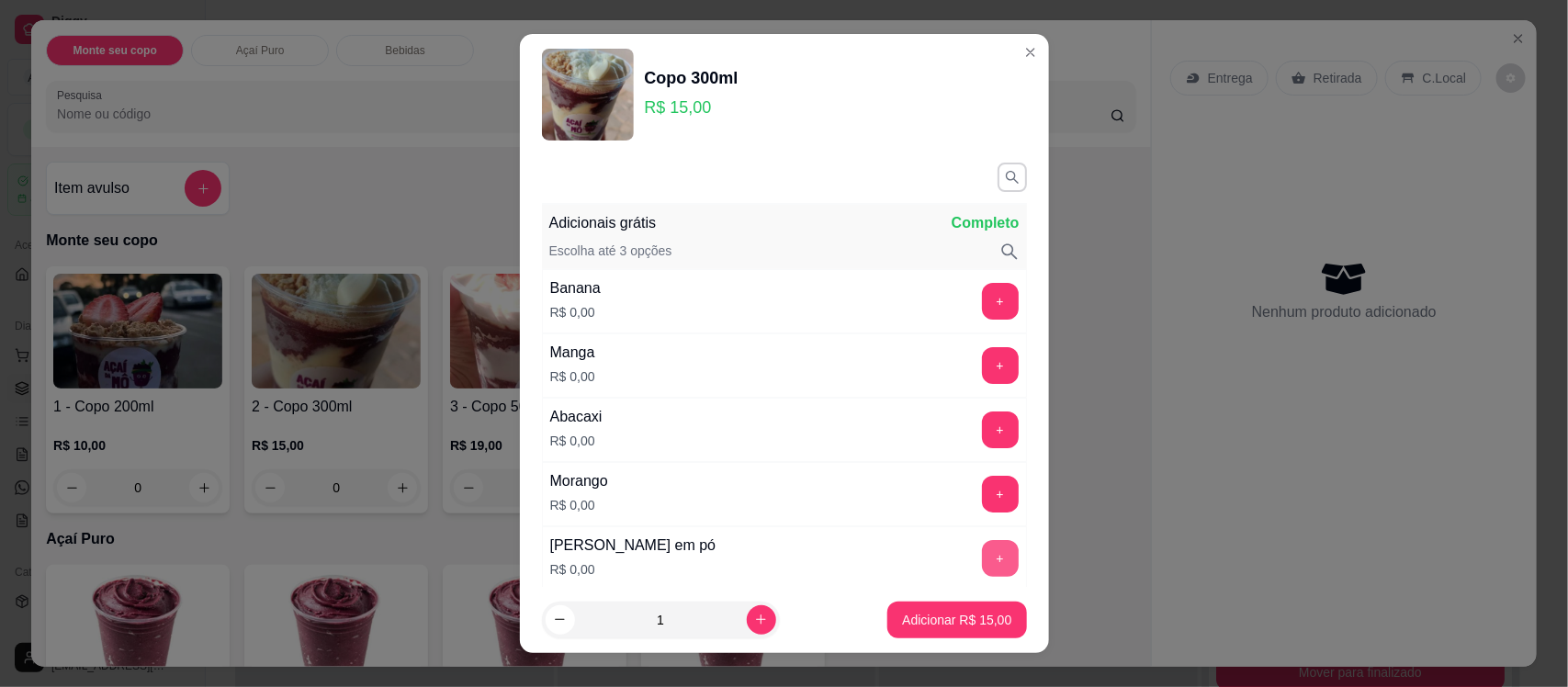
click at [982, 562] on button "+" at bounding box center [1000, 558] width 37 height 37
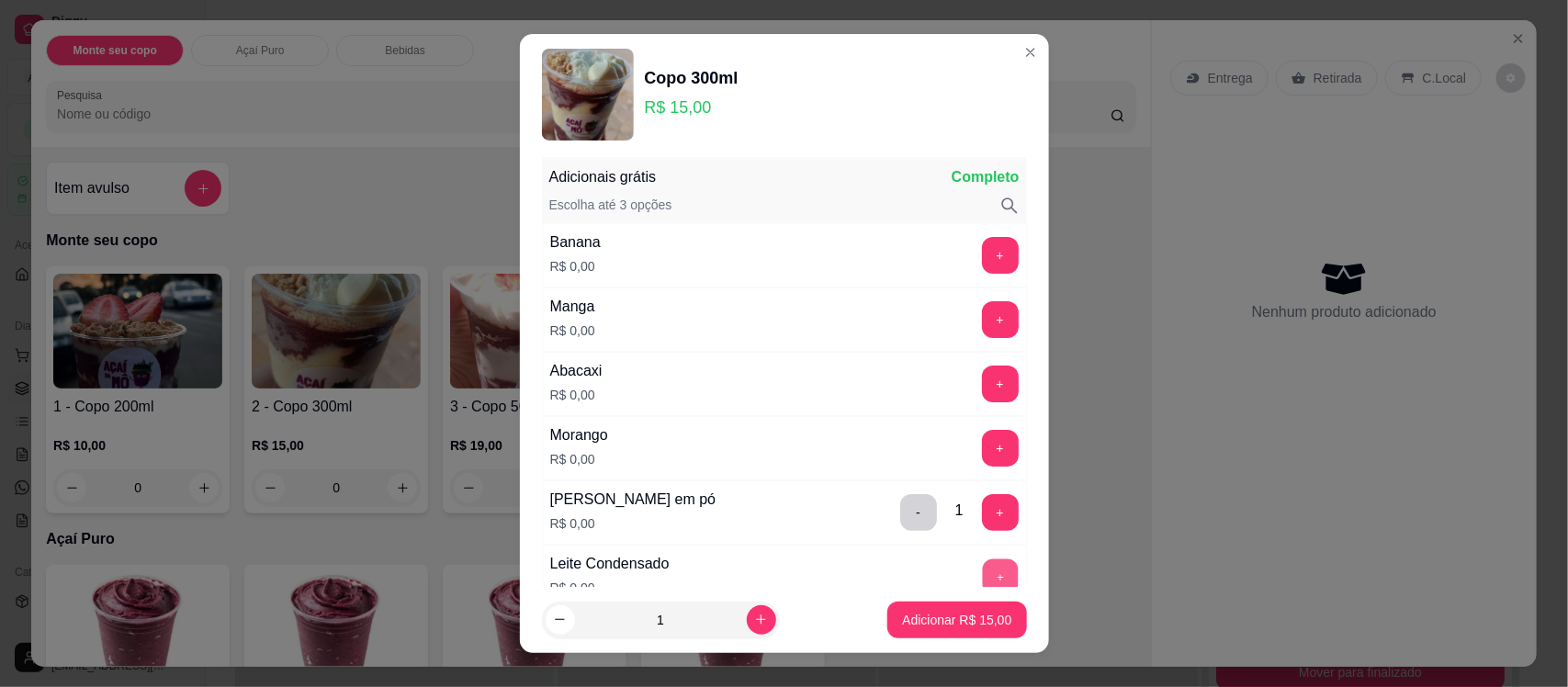
click at [982, 572] on button "+" at bounding box center [1000, 577] width 36 height 36
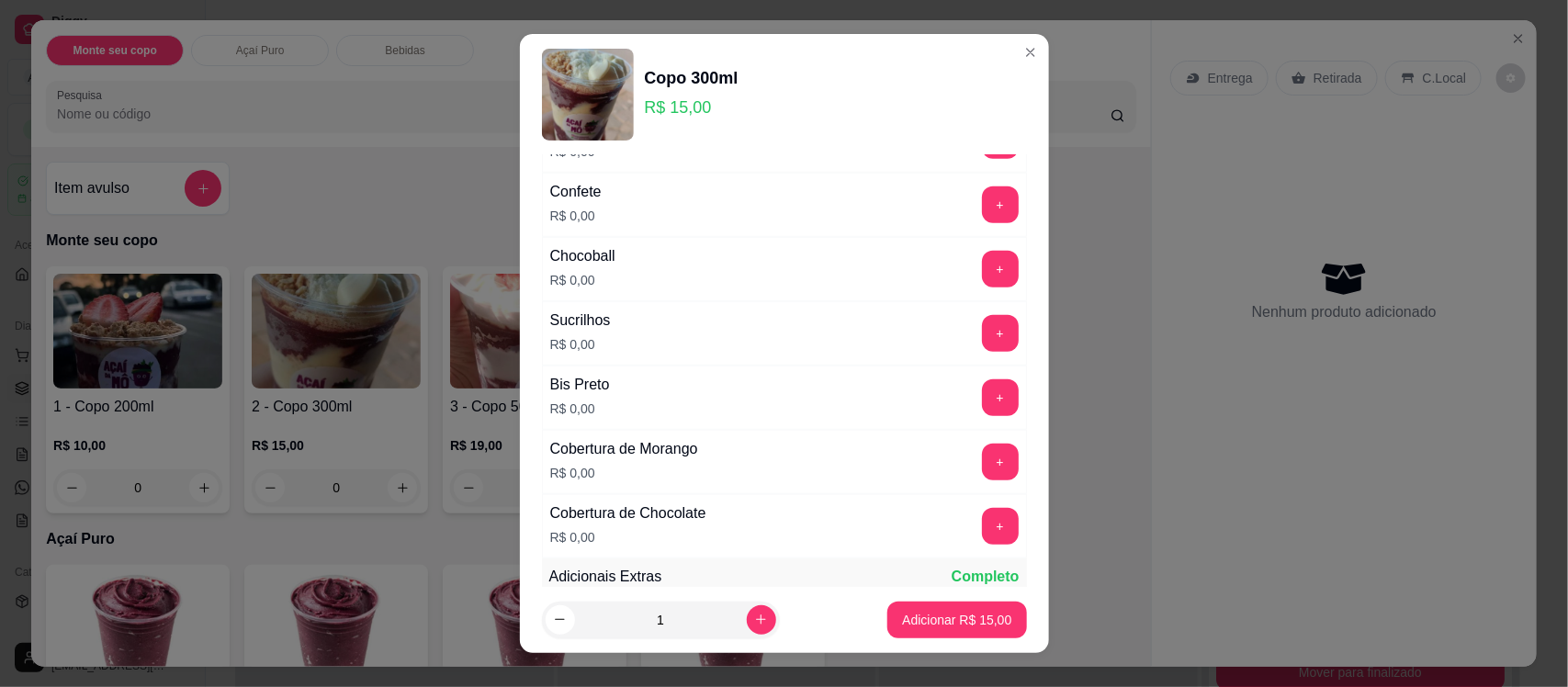
scroll to position [689, 0]
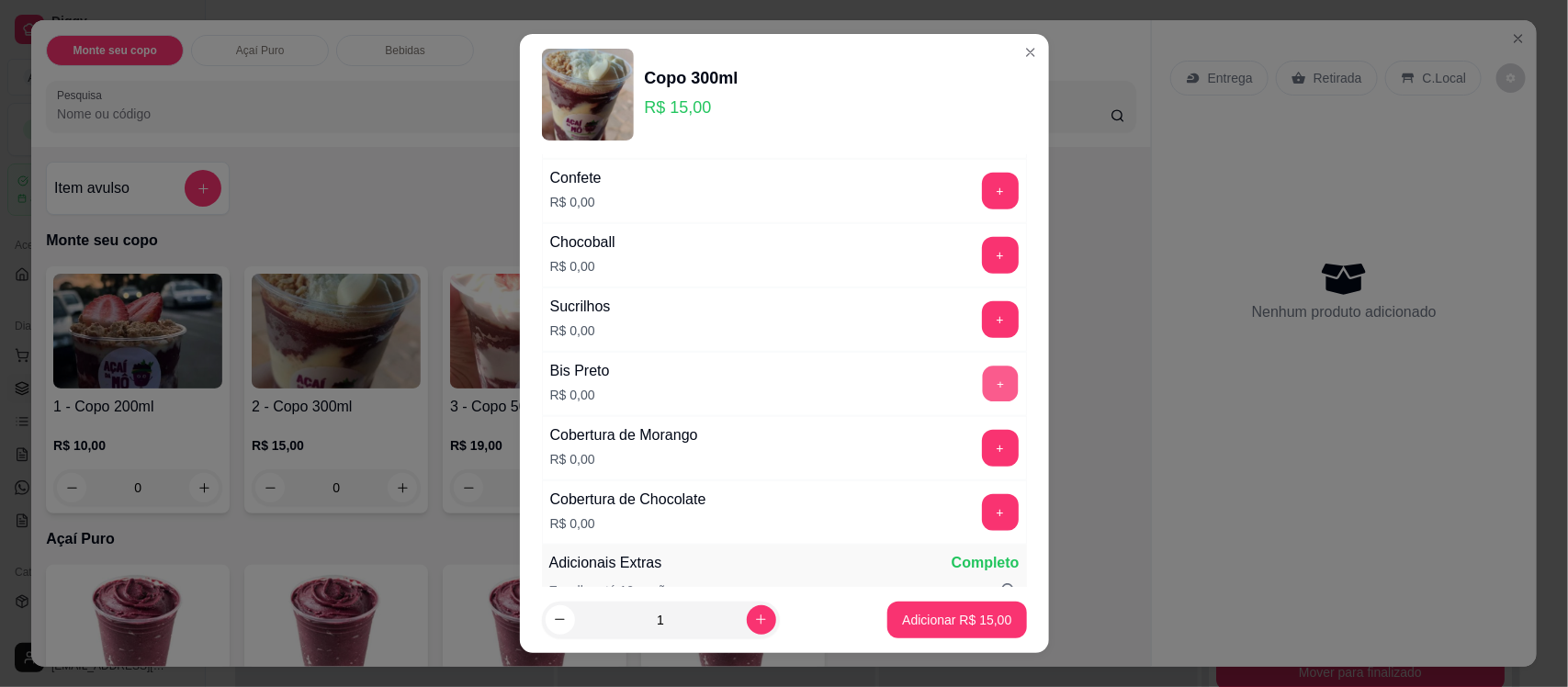
click at [982, 391] on button "+" at bounding box center [1000, 384] width 36 height 36
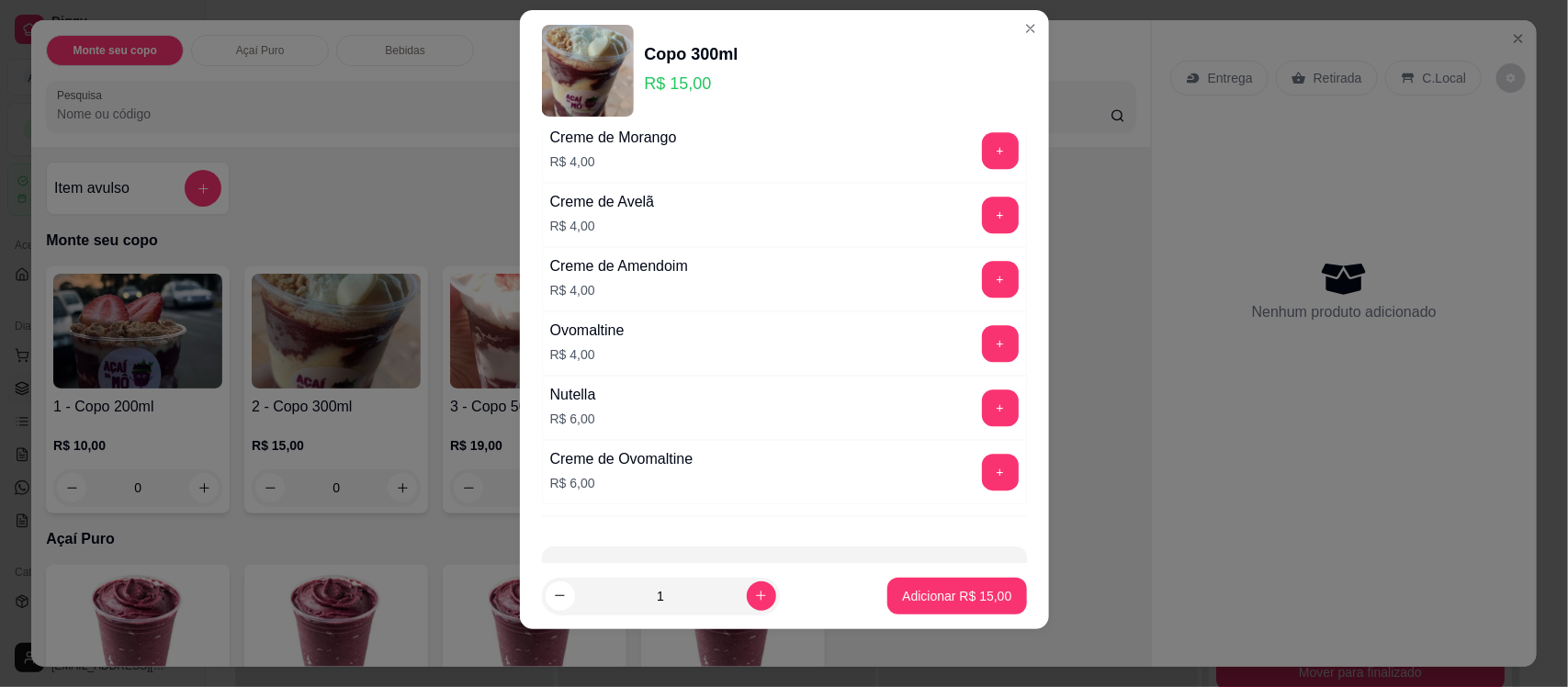
scroll to position [2335, 0]
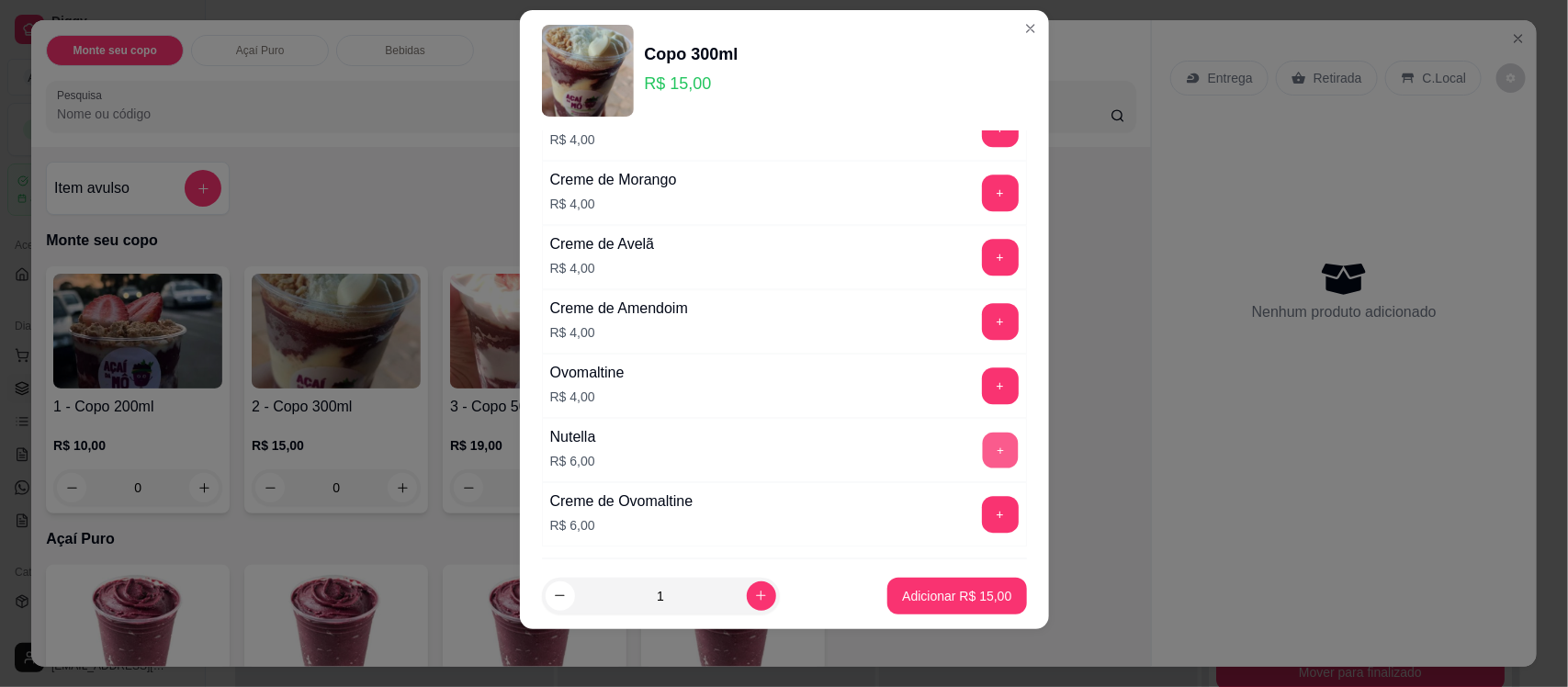
click at [982, 457] on button "+" at bounding box center [1000, 450] width 36 height 36
click at [957, 600] on p "Adicionar R$ 21,00" at bounding box center [957, 595] width 107 height 18
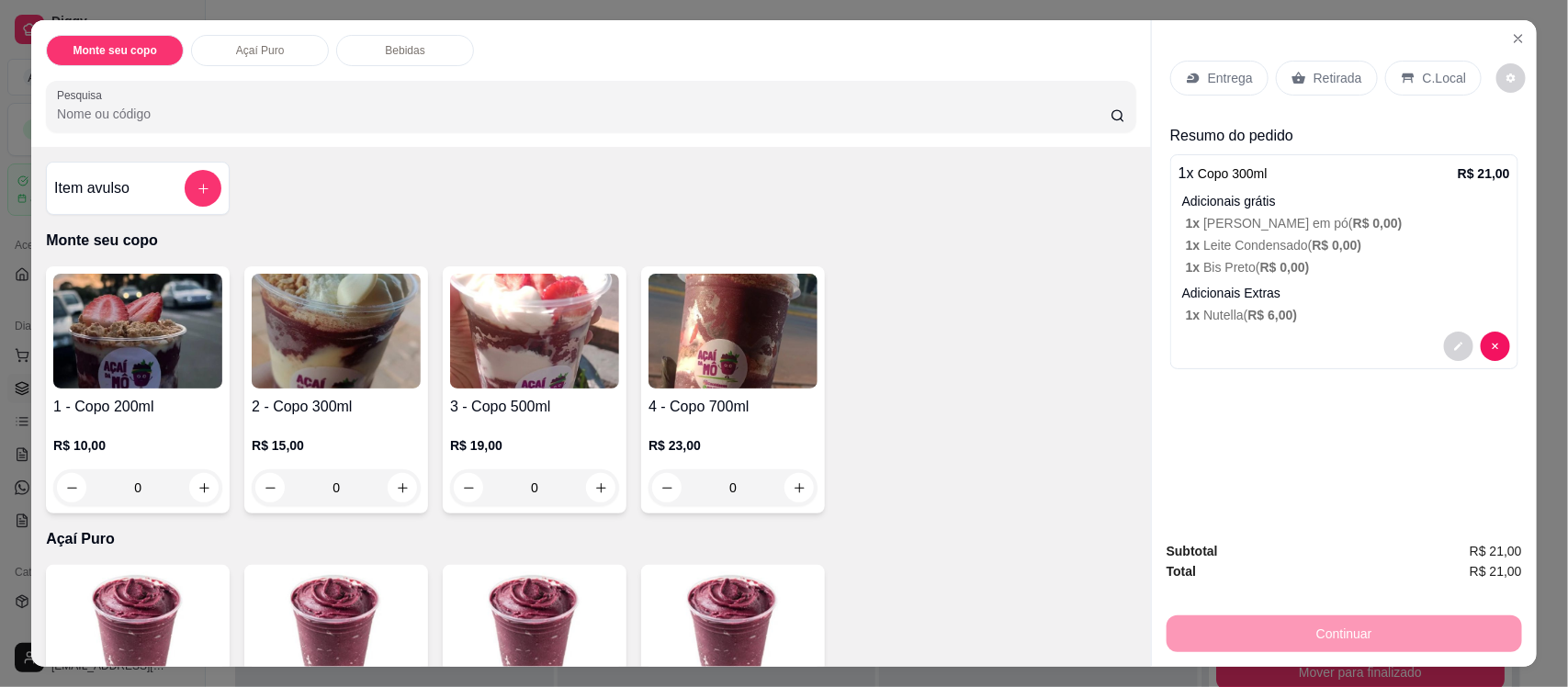
click at [1214, 73] on p "Entrega" at bounding box center [1230, 78] width 45 height 19
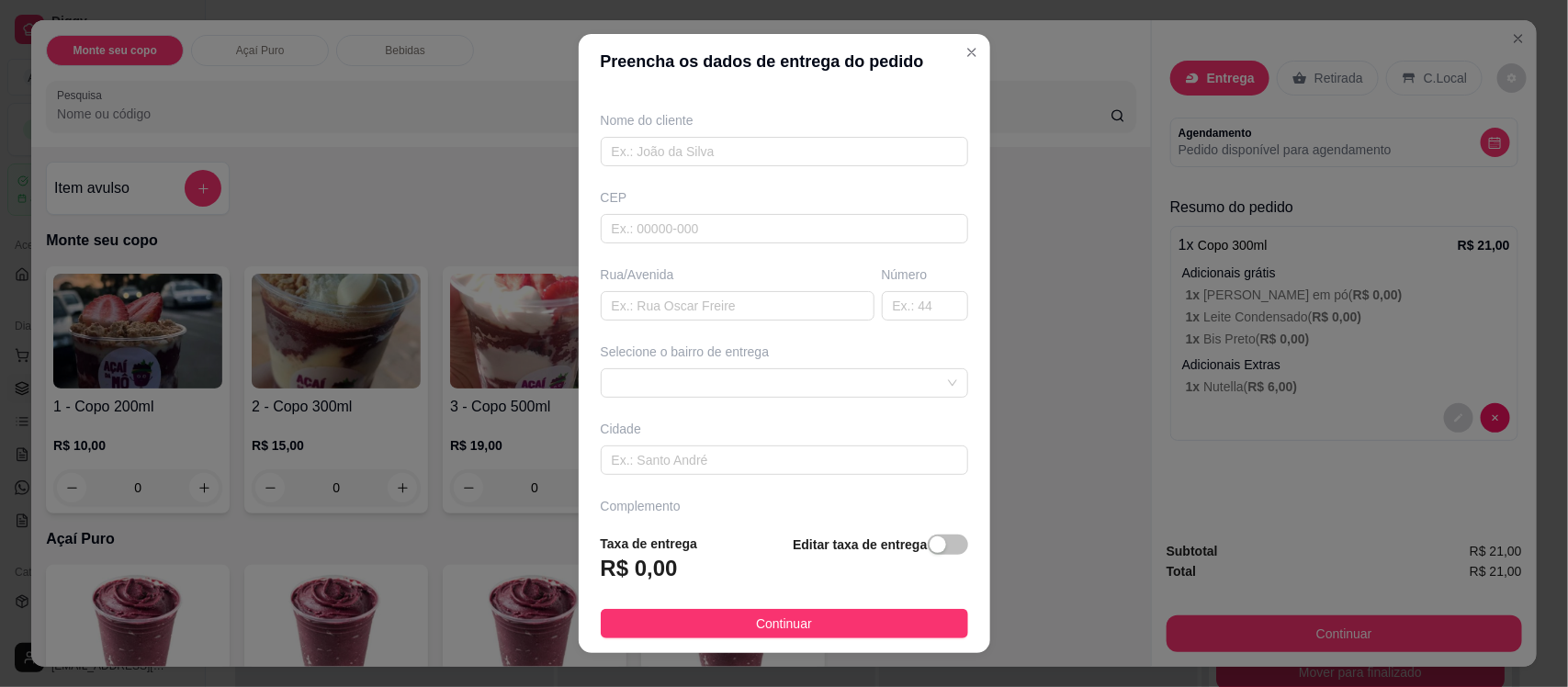
scroll to position [184, 0]
click at [837, 340] on span at bounding box center [785, 336] width 345 height 27
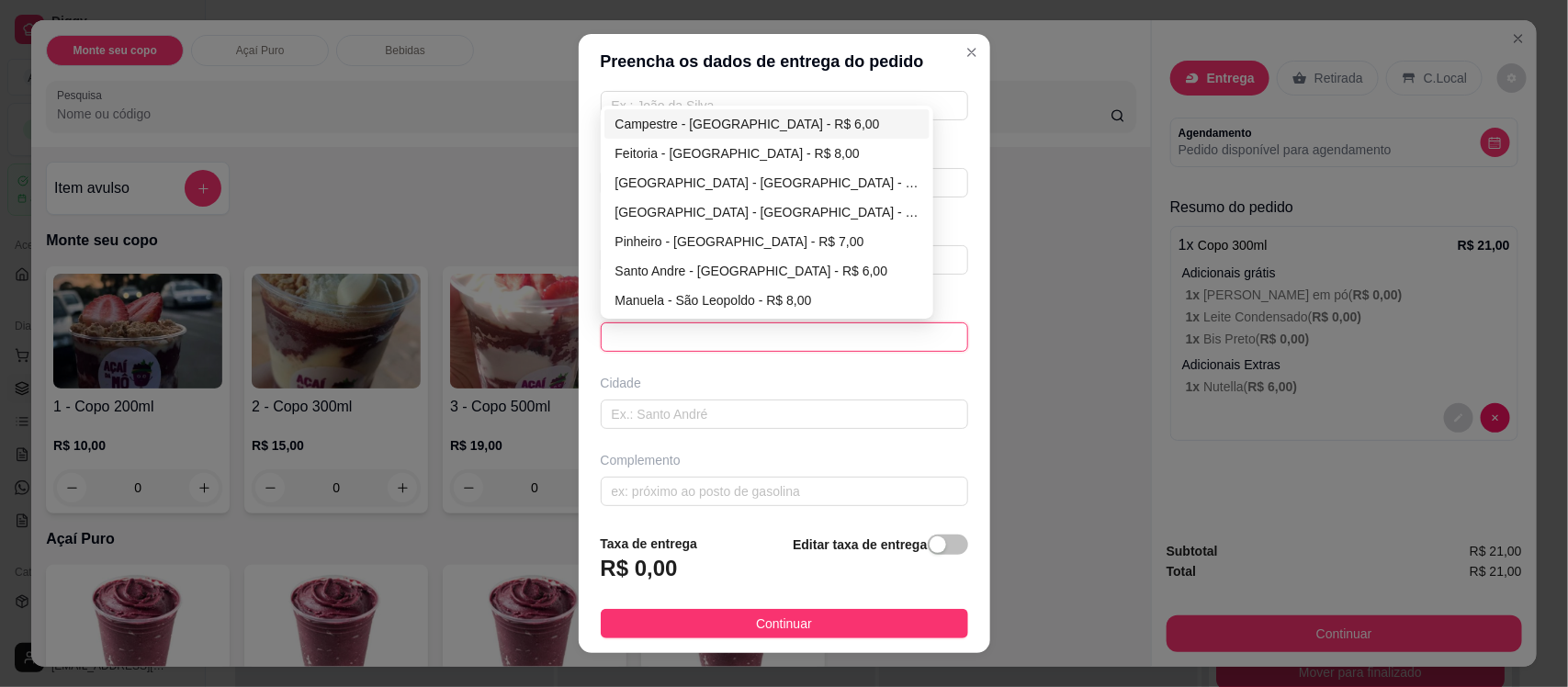
click at [775, 117] on div "Campestre - [GEOGRAPHIC_DATA] - R$ 6,00" at bounding box center [767, 124] width 304 height 21
type input "[GEOGRAPHIC_DATA]"
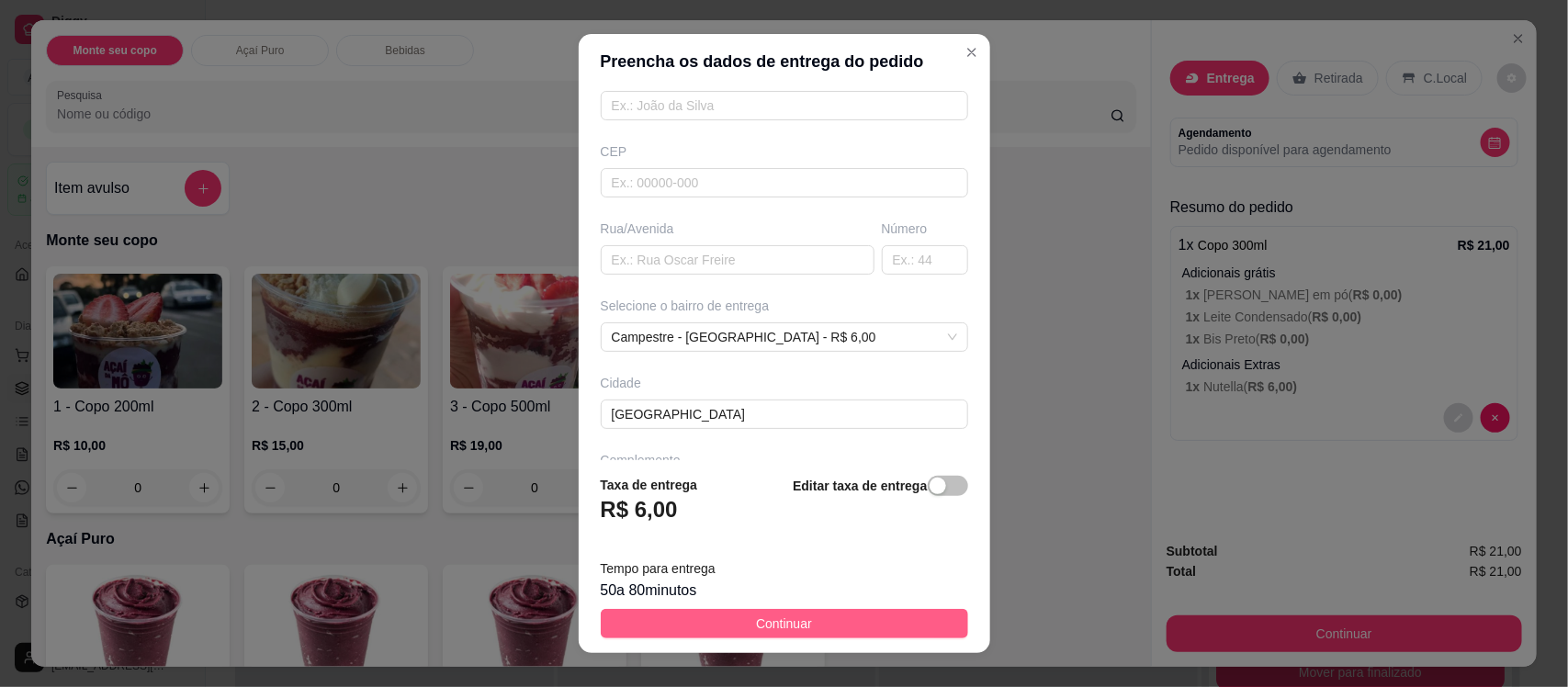
click at [828, 629] on button "Continuar" at bounding box center [785, 623] width 368 height 29
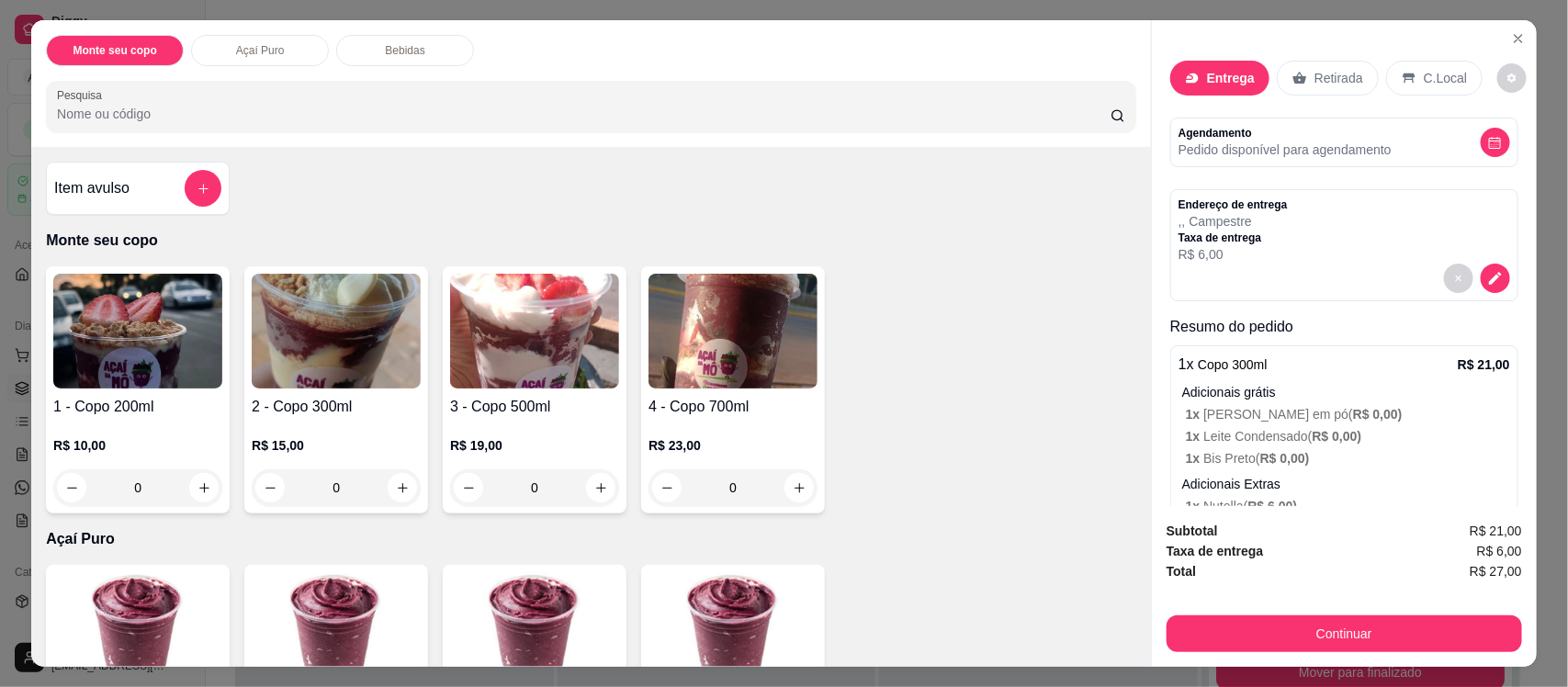
click at [1365, 613] on div "Continuar" at bounding box center [1344, 632] width 355 height 41
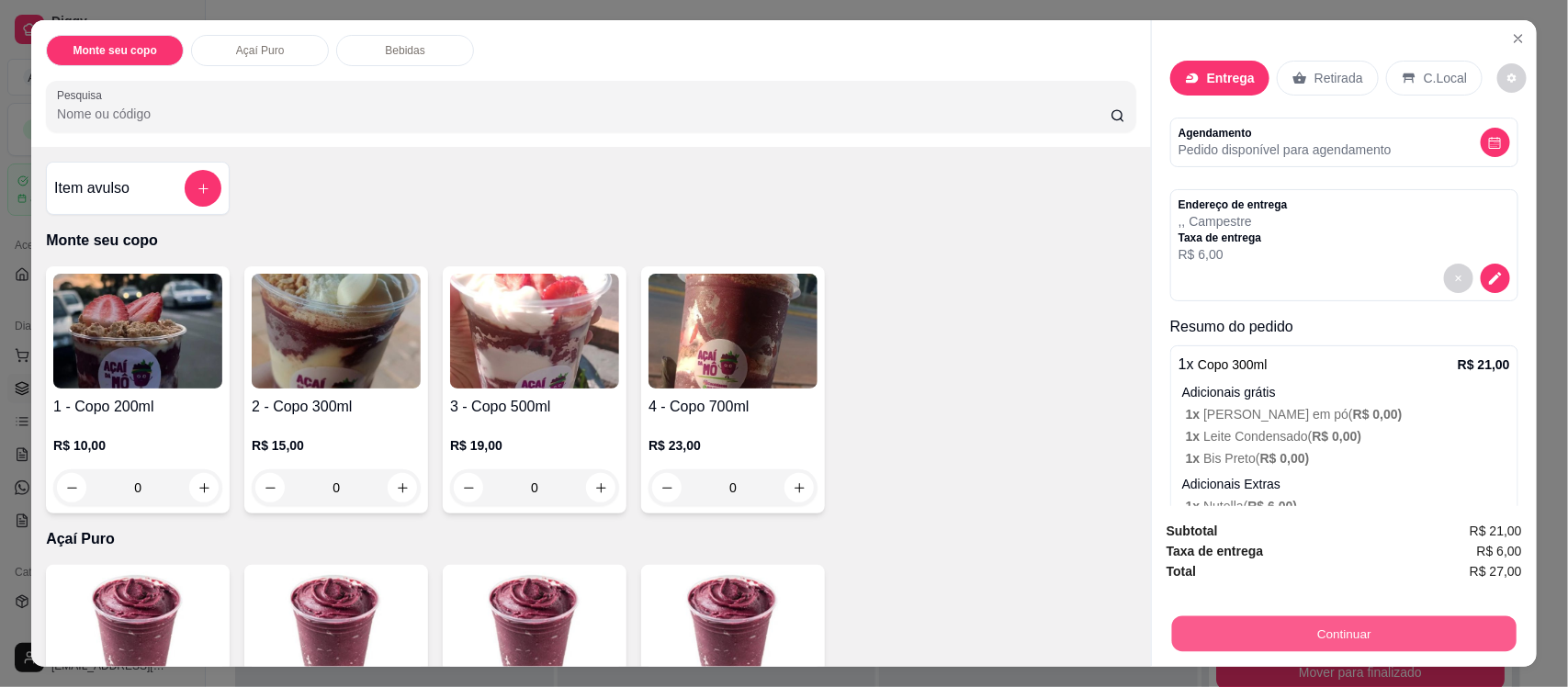
click at [1375, 635] on button "Continuar" at bounding box center [1344, 633] width 344 height 36
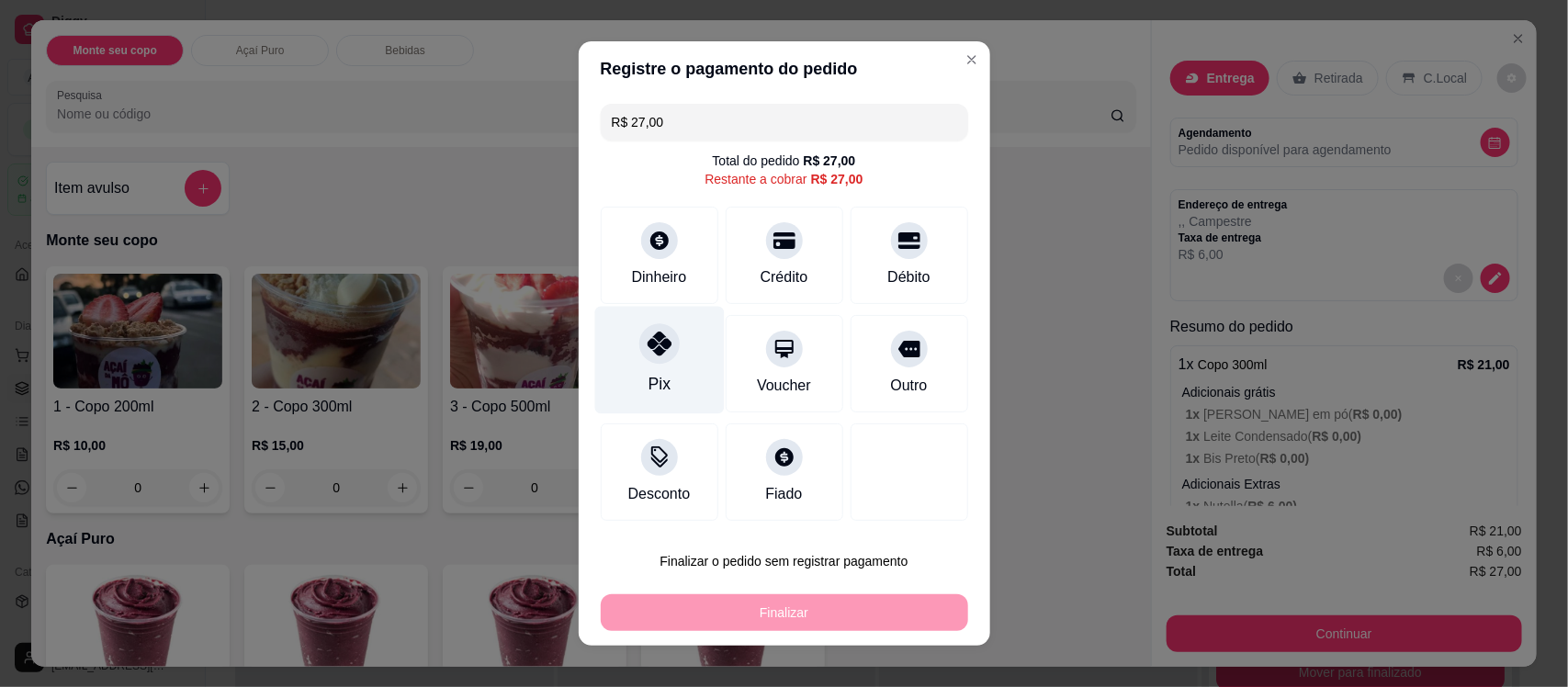
click at [657, 342] on icon at bounding box center [658, 343] width 23 height 23
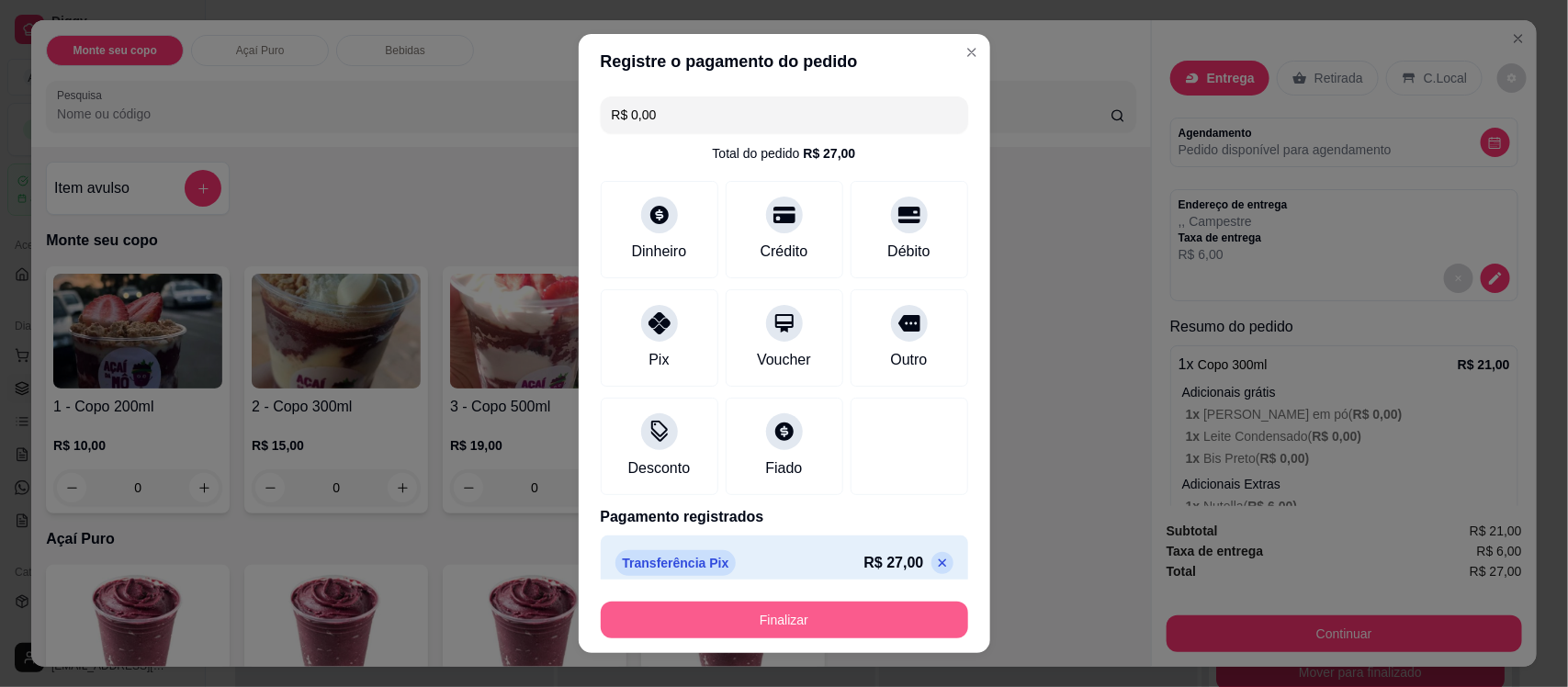
click at [807, 616] on button "Finalizar" at bounding box center [785, 620] width 368 height 37
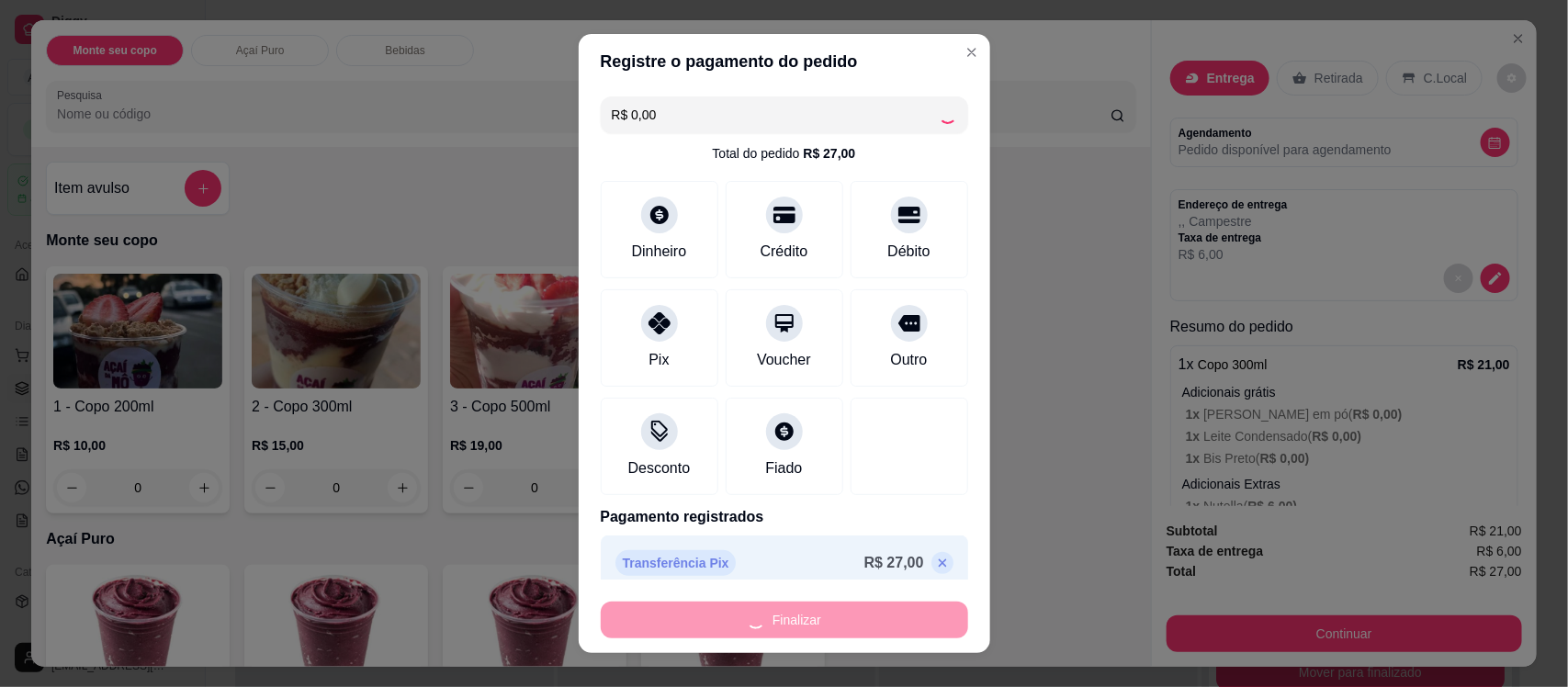
type input "-R$ 27,00"
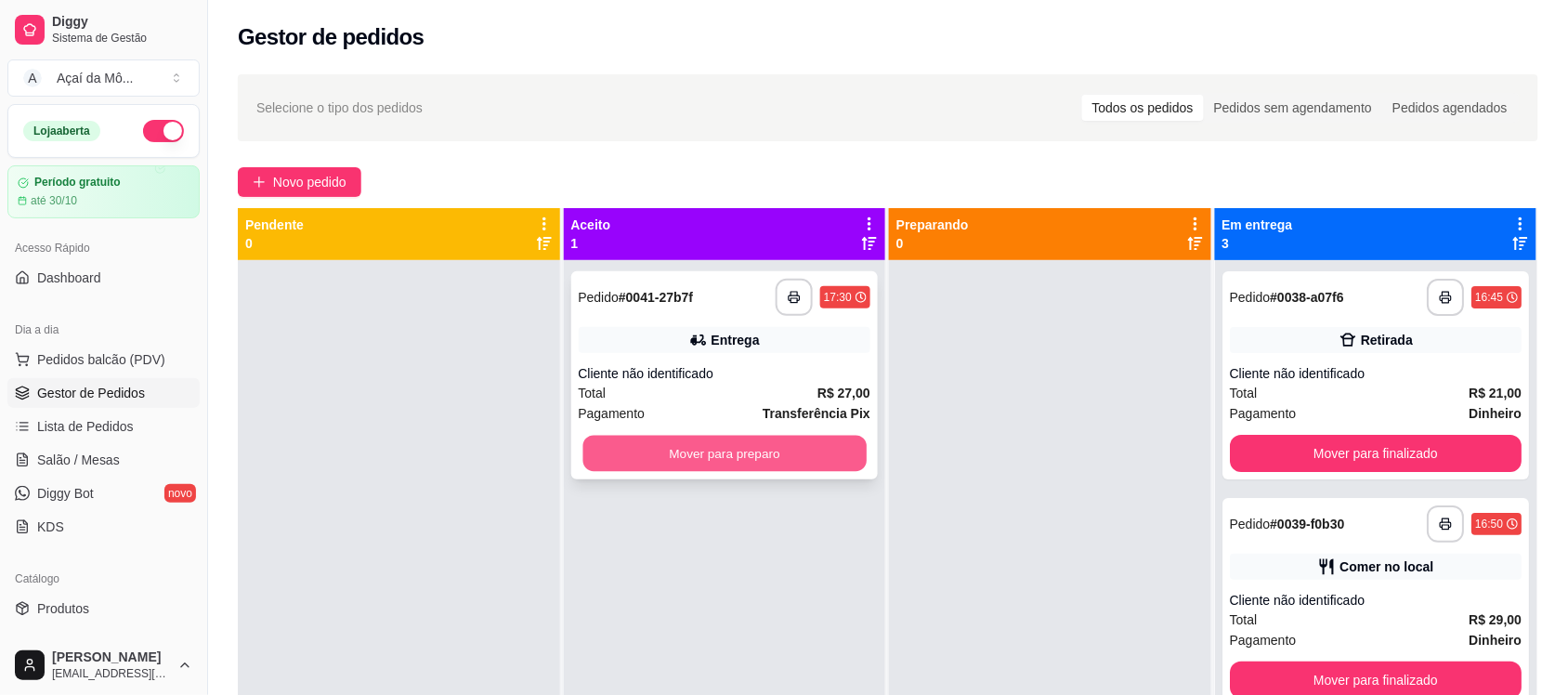
click at [690, 450] on button "Mover para preparo" at bounding box center [723, 454] width 283 height 36
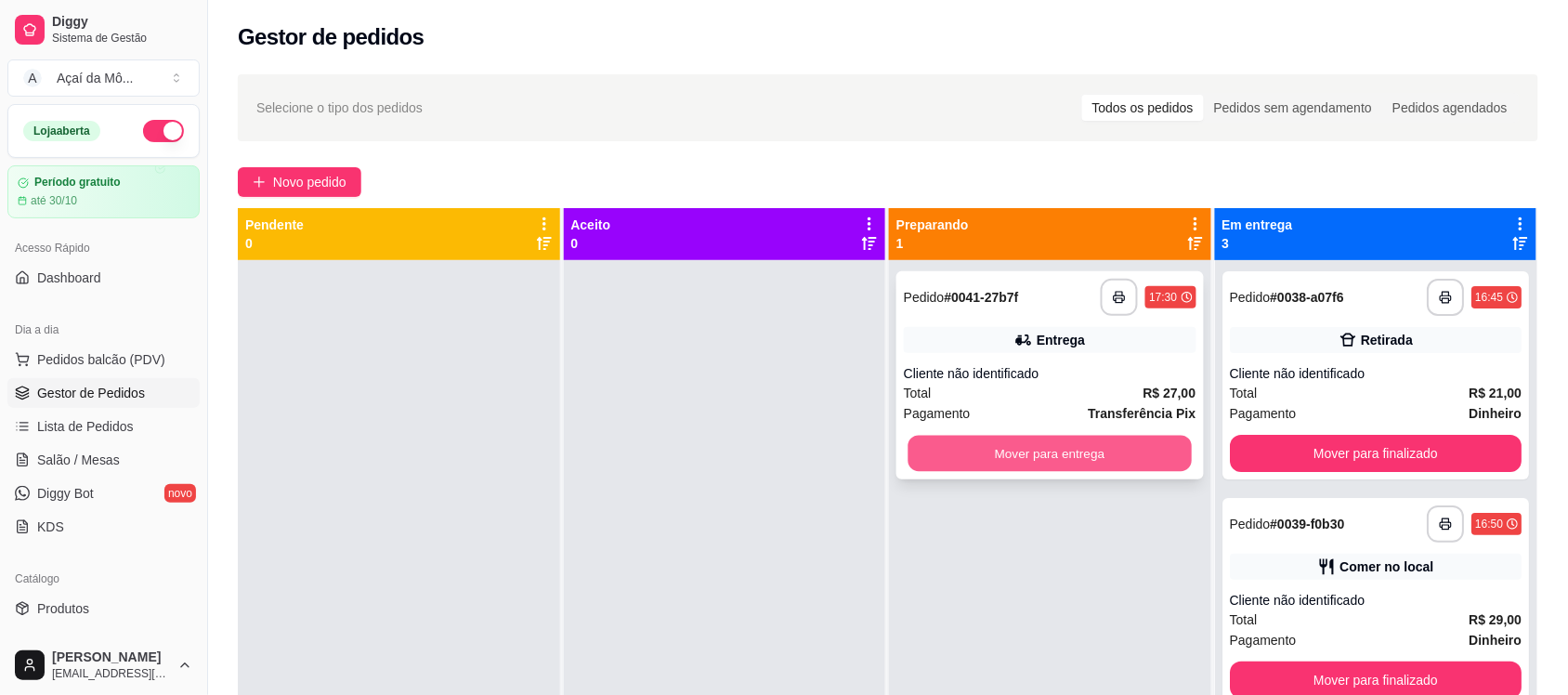
click at [973, 441] on button "Mover para entrega" at bounding box center [1049, 454] width 283 height 36
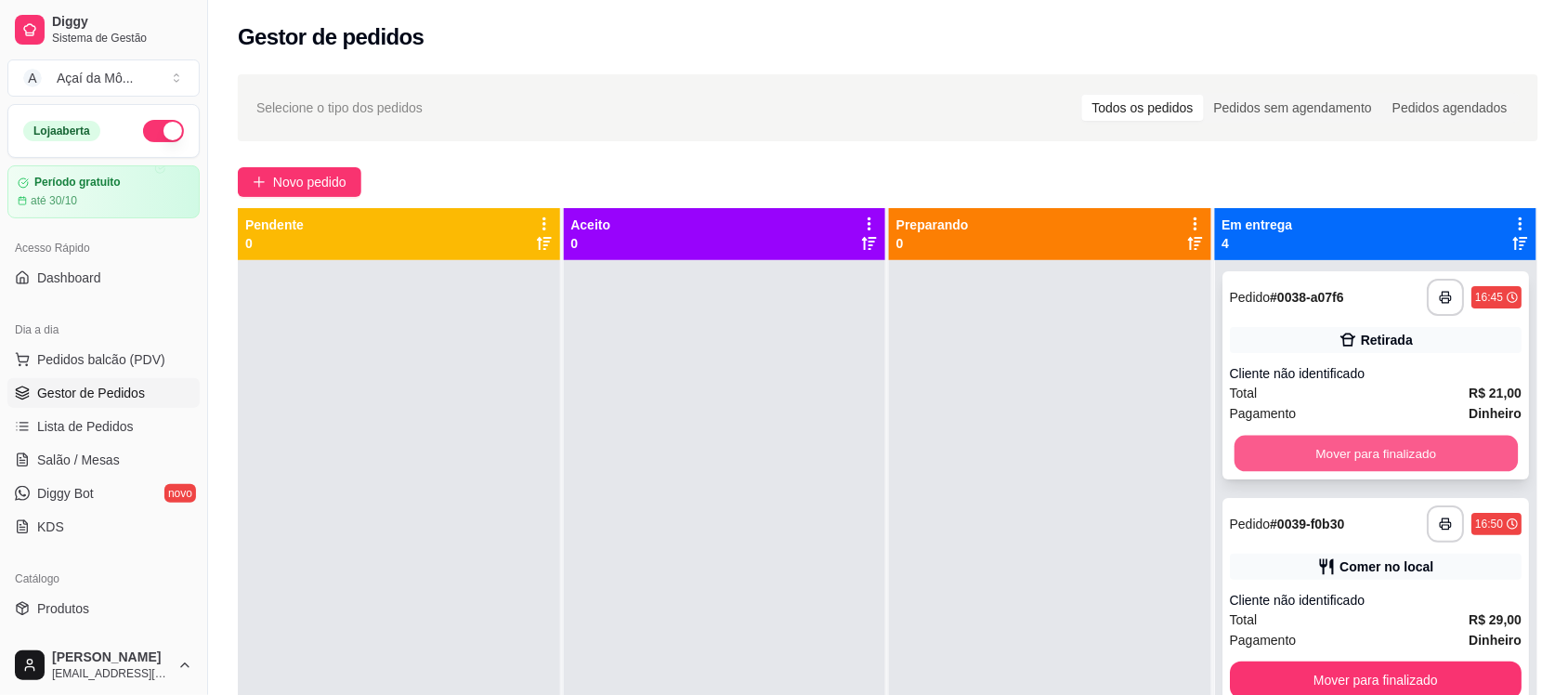
click at [1416, 462] on button "Mover para finalizado" at bounding box center [1375, 454] width 283 height 36
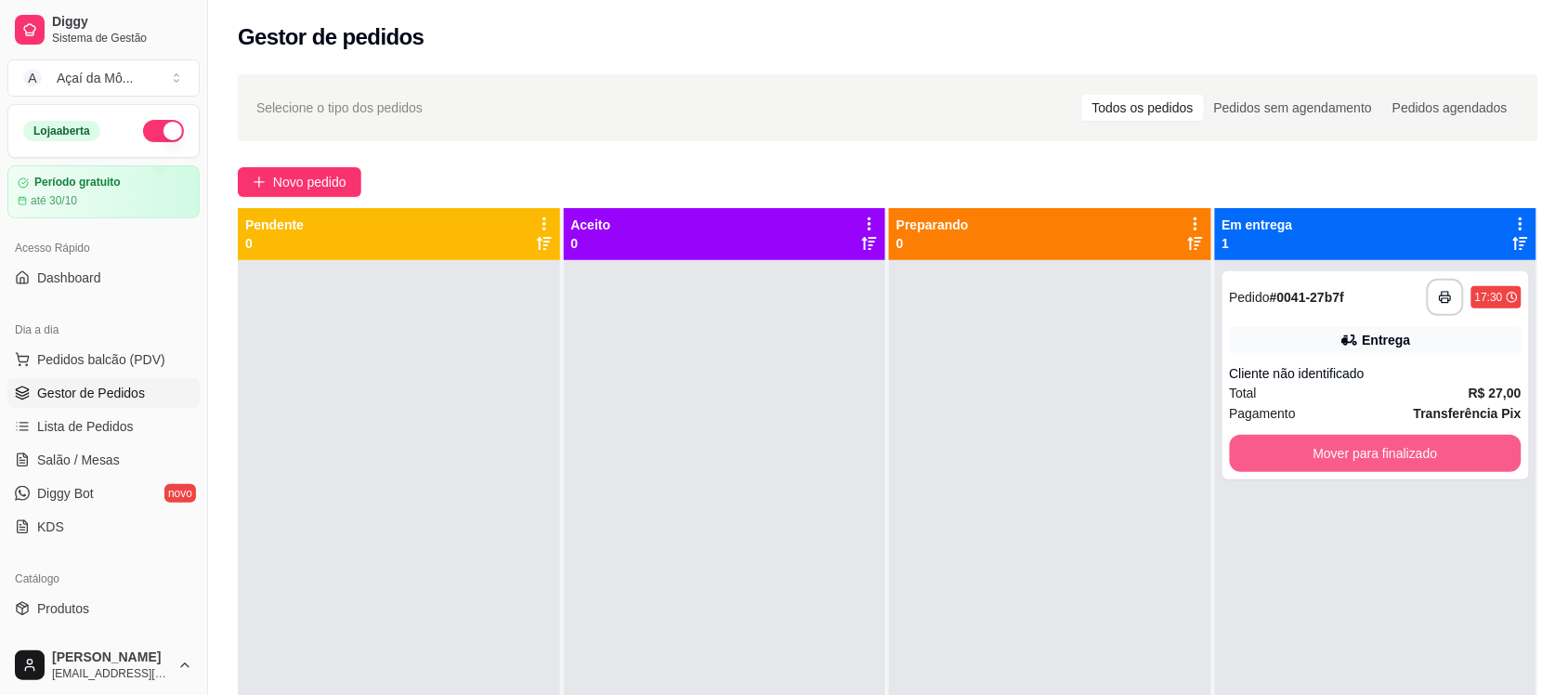
click at [1416, 462] on button "Mover para finalizado" at bounding box center [1376, 453] width 293 height 37
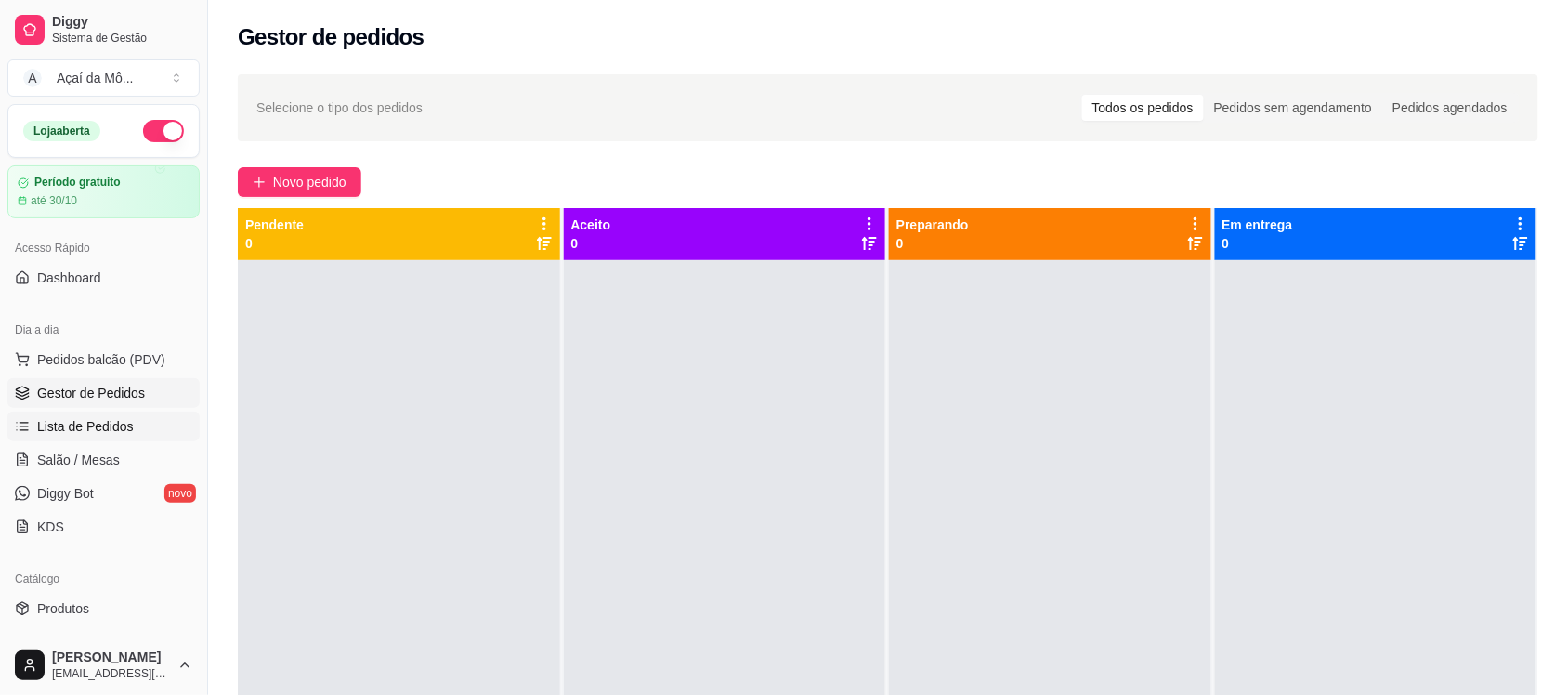
click at [120, 428] on span "Lista de Pedidos" at bounding box center [85, 427] width 97 height 19
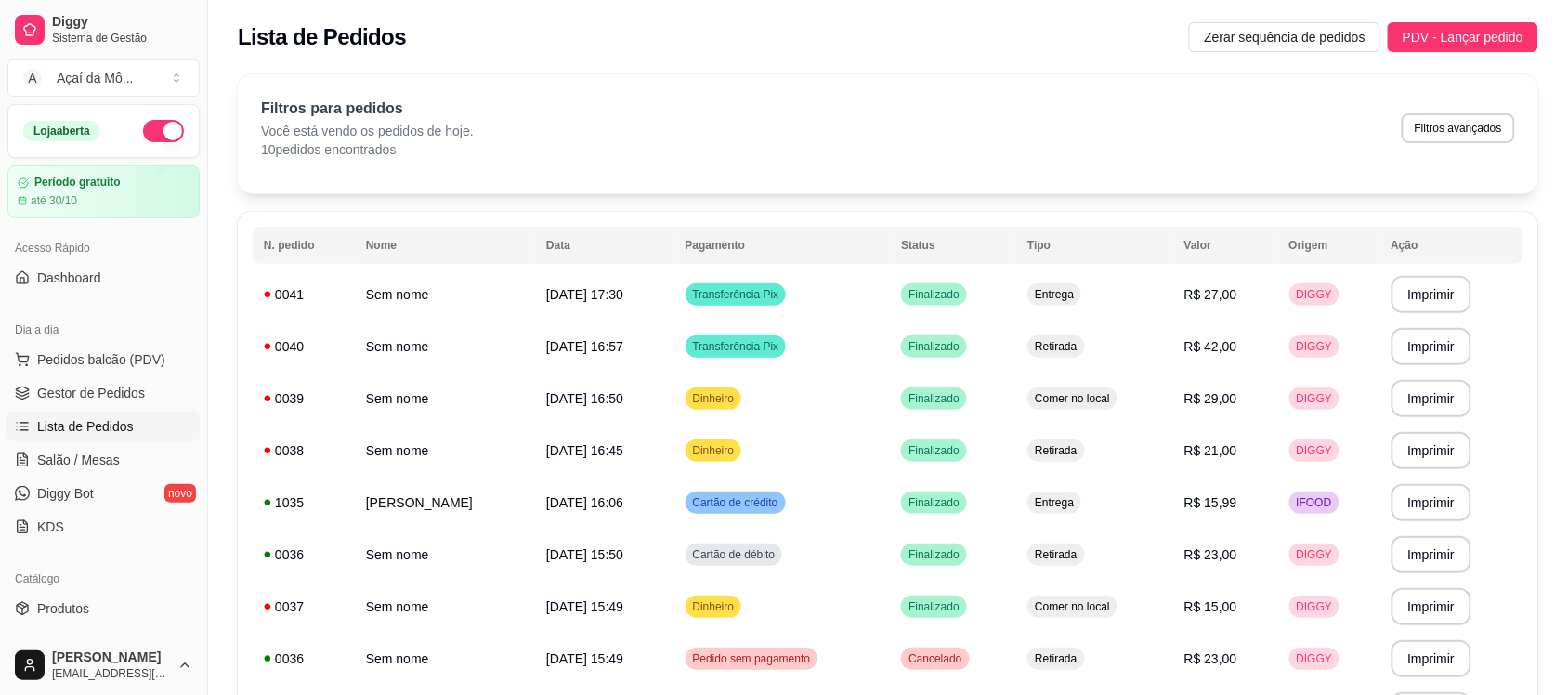
click at [141, 409] on ul "Pedidos balcão (PDV) Gestor de Pedidos Lista de Pedidos Salão / Mesas Diggy Bot…" at bounding box center [103, 443] width 192 height 197
click at [84, 383] on link "Gestor de Pedidos" at bounding box center [103, 393] width 192 height 29
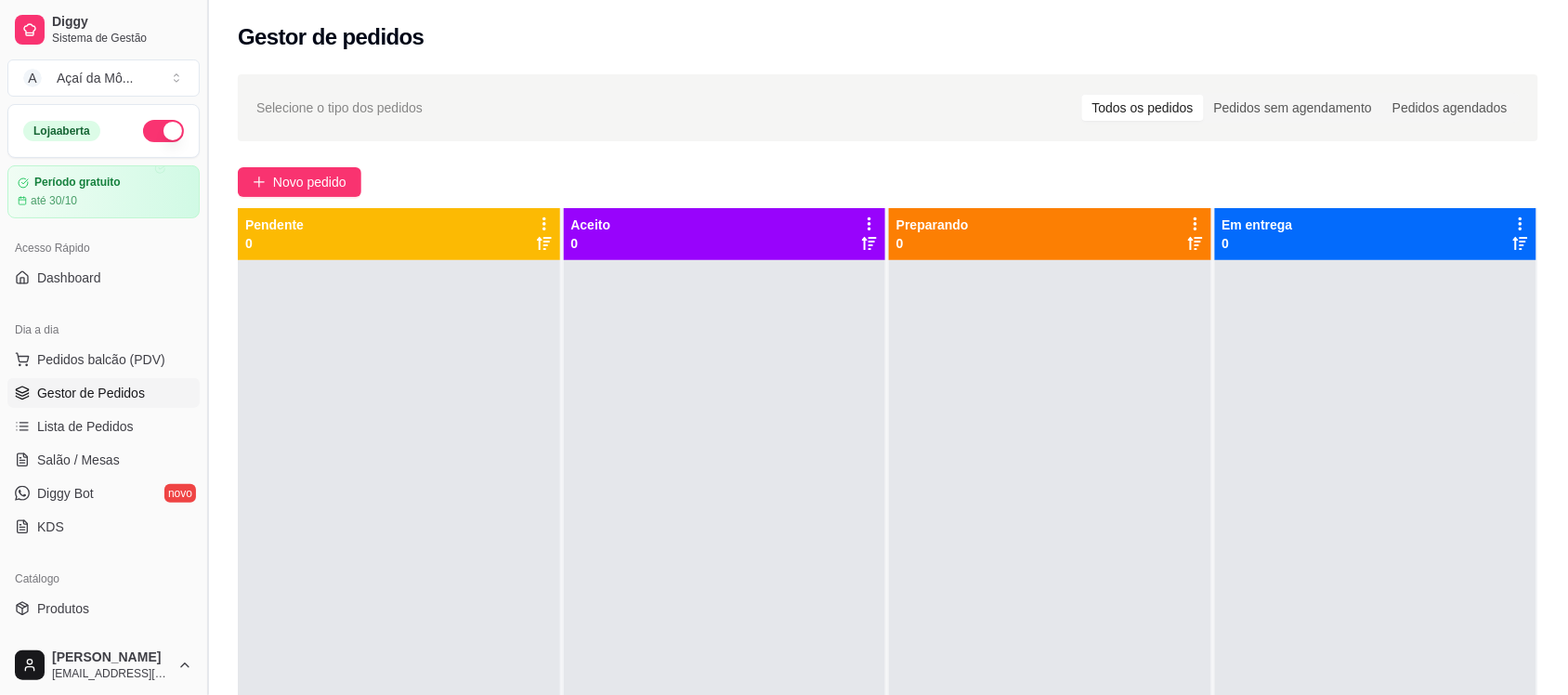
click at [200, 192] on button "Toggle Sidebar" at bounding box center [208, 347] width 15 height 695
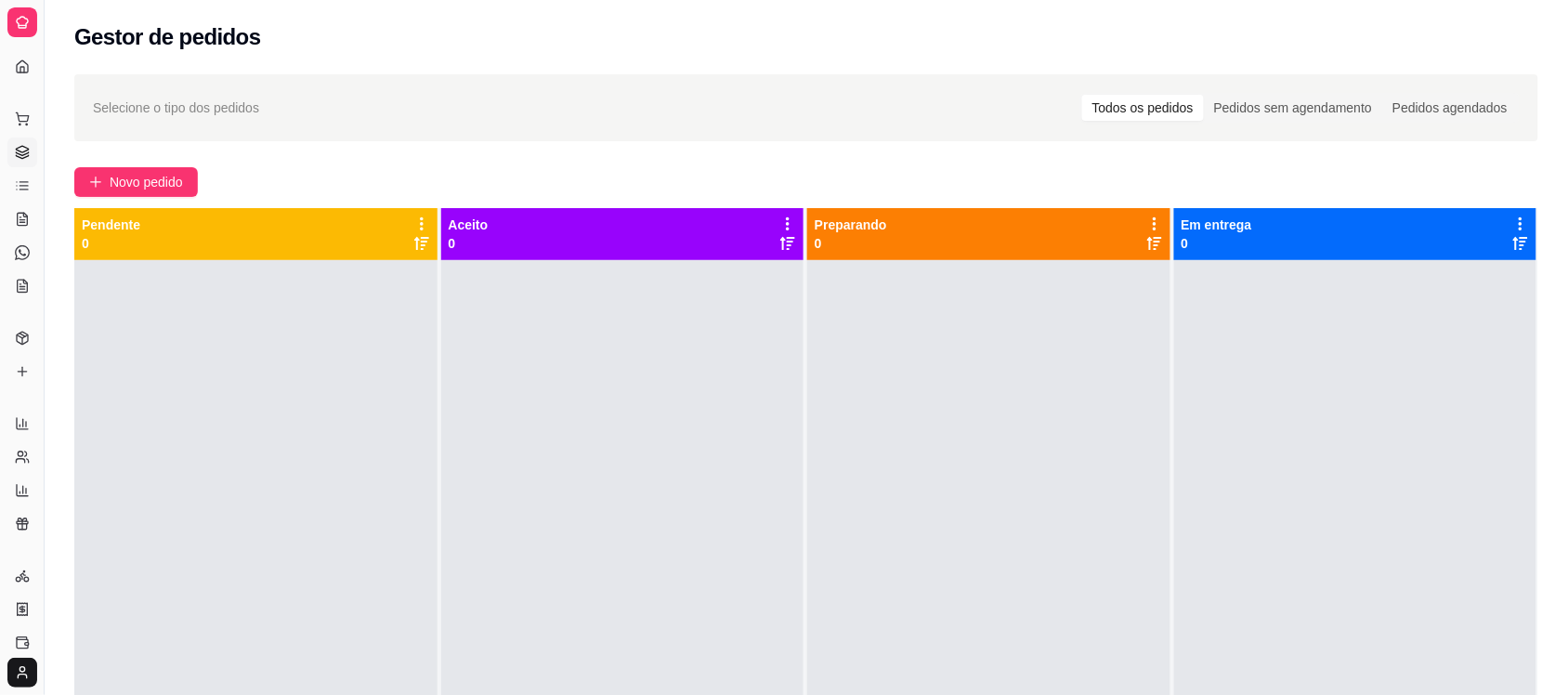
click at [43, 209] on button "Toggle Sidebar" at bounding box center [44, 347] width 15 height 695
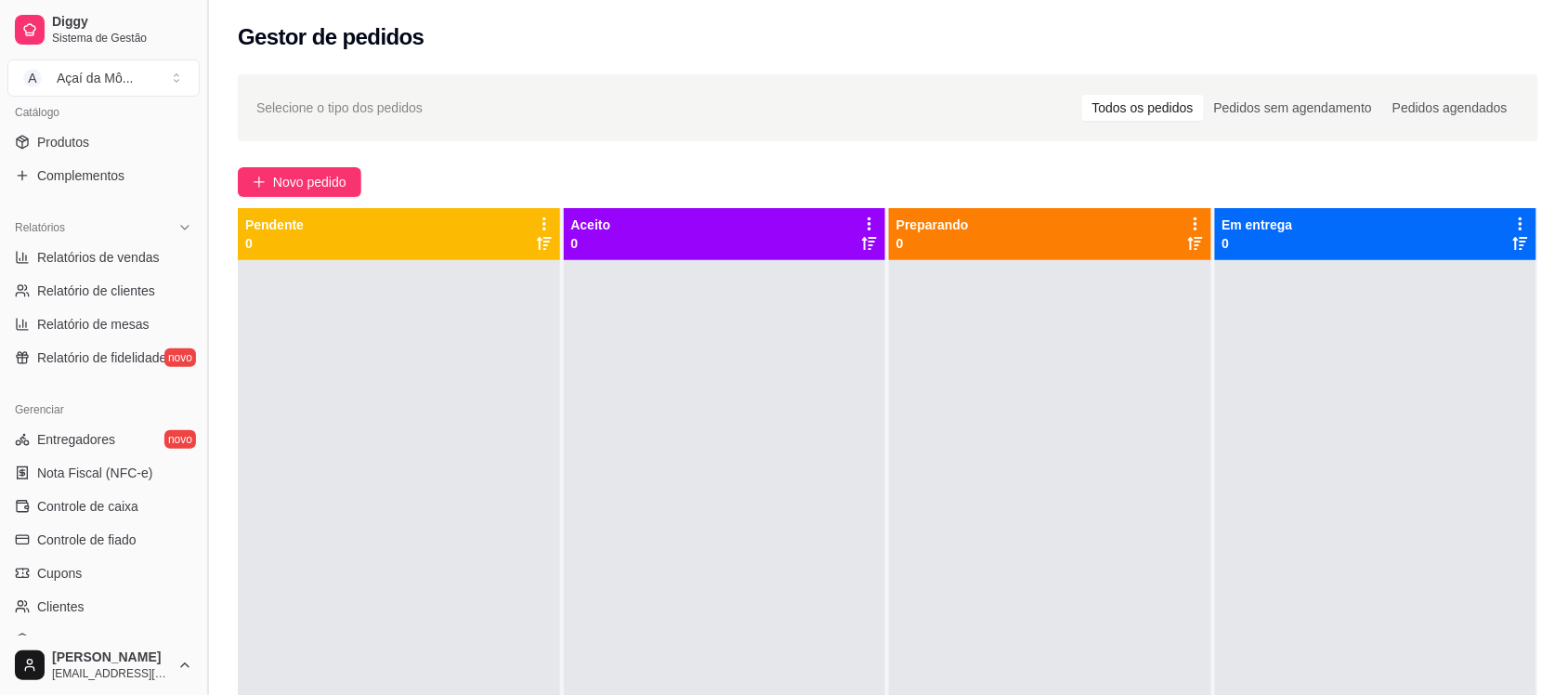
scroll to position [470, 0]
click at [144, 507] on link "Controle de caixa" at bounding box center [103, 502] width 192 height 29
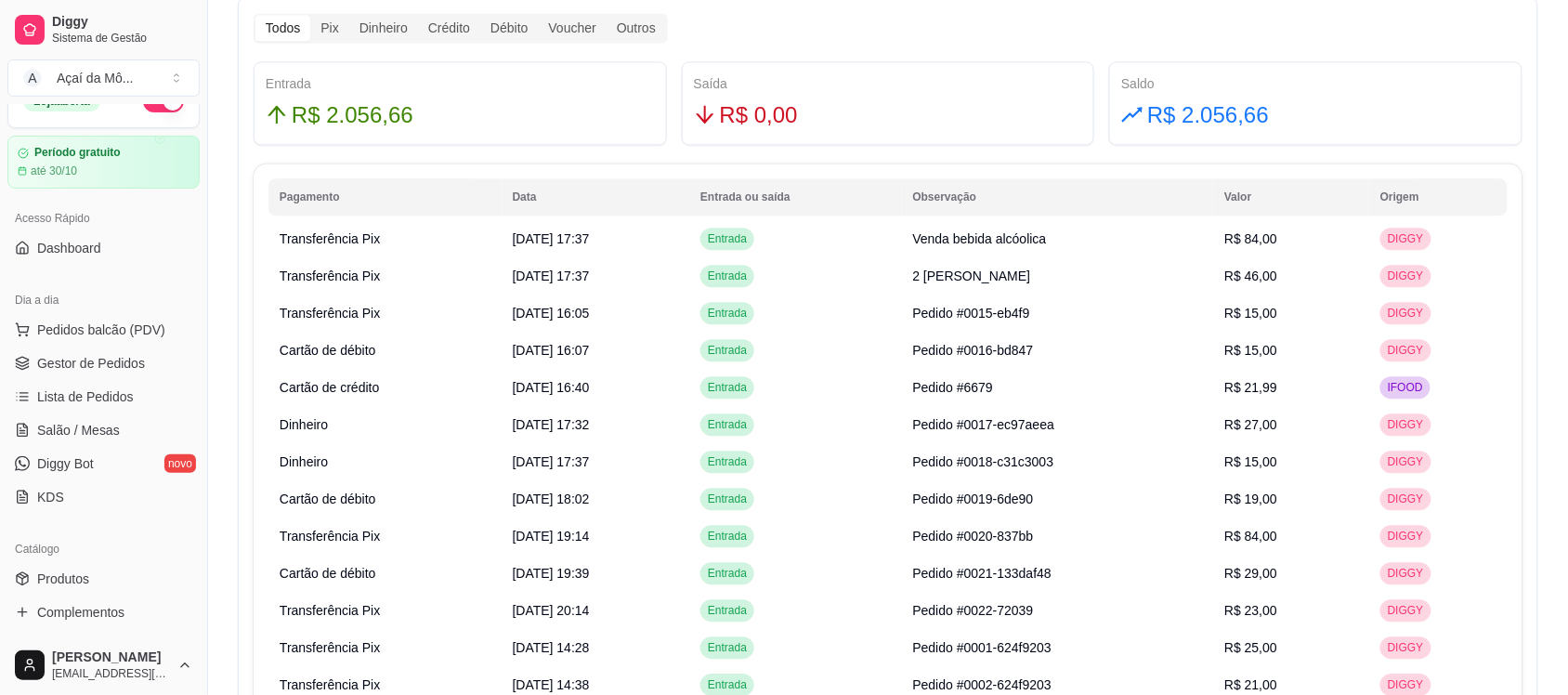
scroll to position [5, 0]
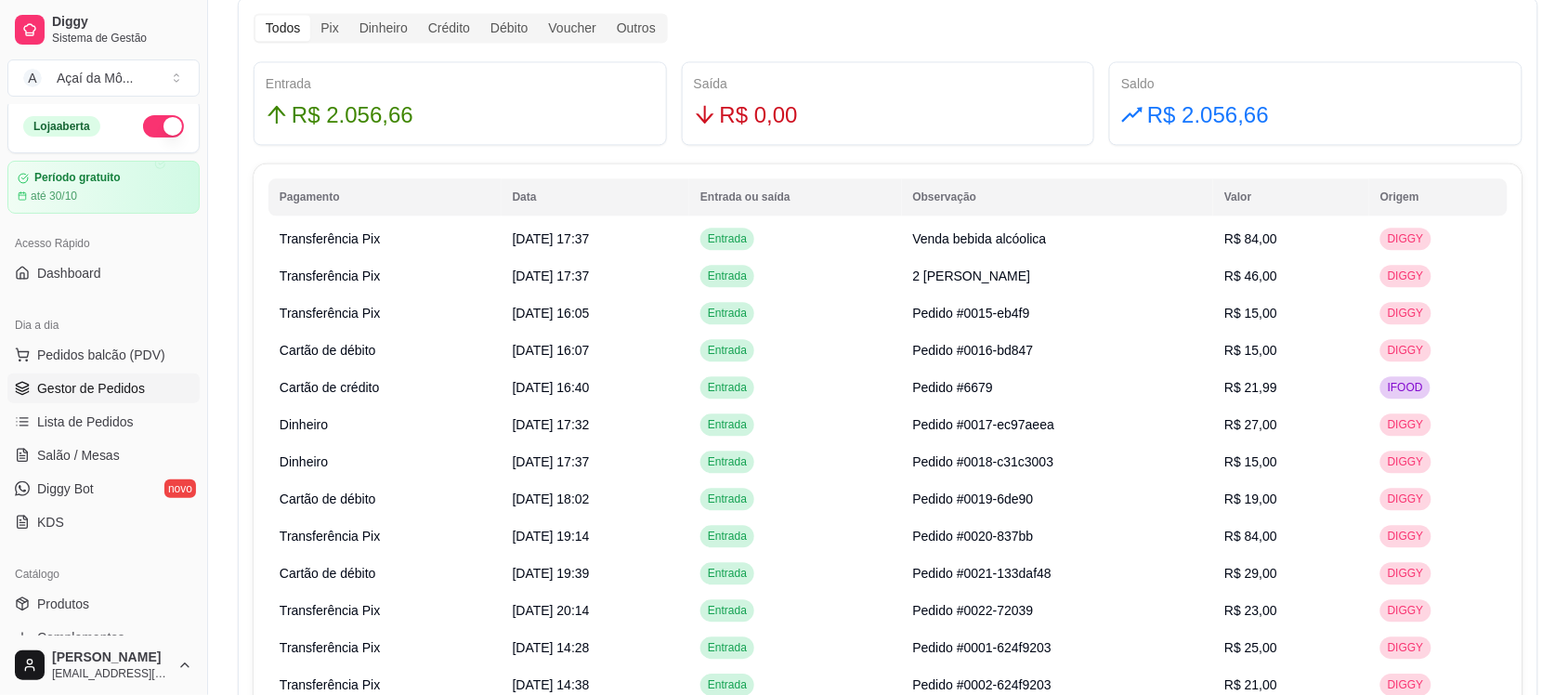
click at [136, 388] on span "Gestor de Pedidos" at bounding box center [91, 389] width 108 height 19
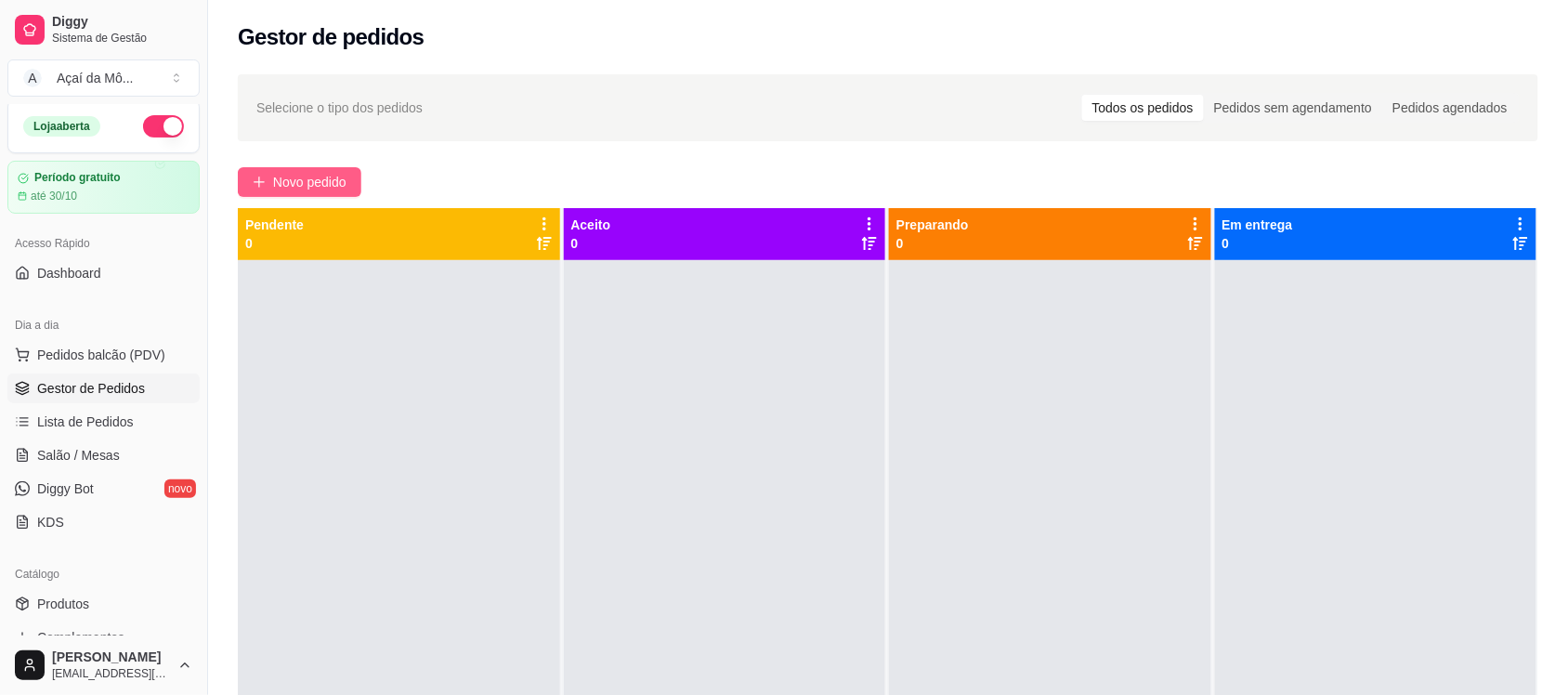
click at [327, 172] on span "Novo pedido" at bounding box center [309, 182] width 73 height 21
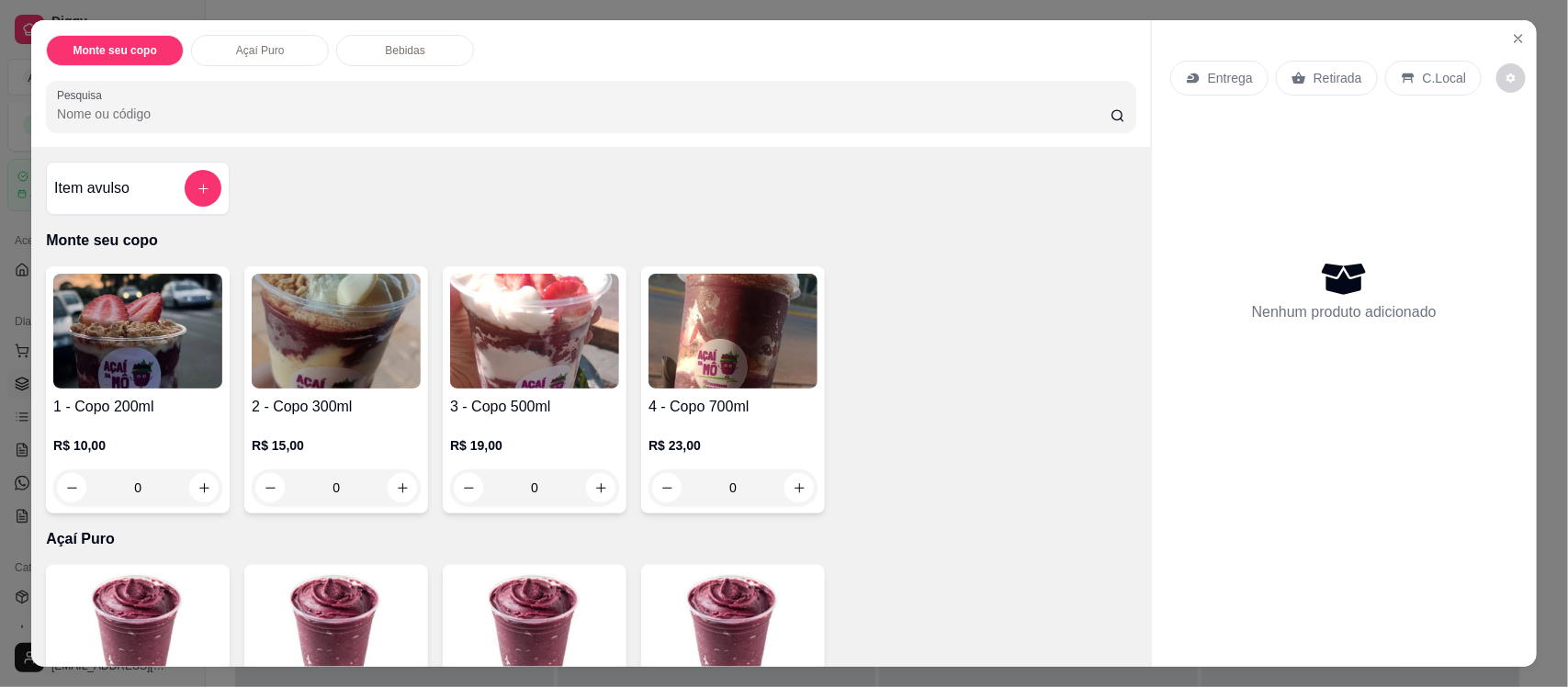
click at [690, 344] on img at bounding box center [733, 331] width 169 height 114
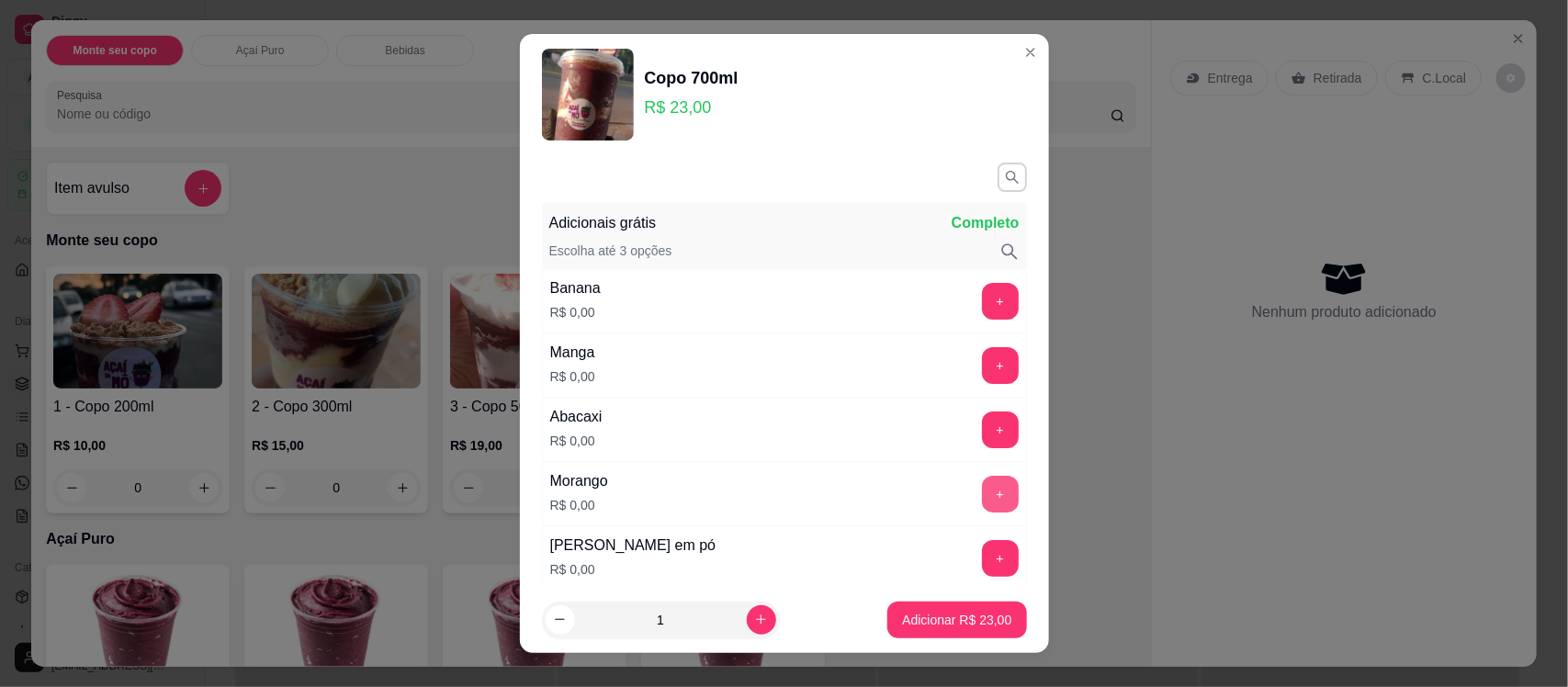
click at [982, 494] on button "+" at bounding box center [1000, 494] width 37 height 37
click at [982, 571] on button "+" at bounding box center [1000, 559] width 36 height 36
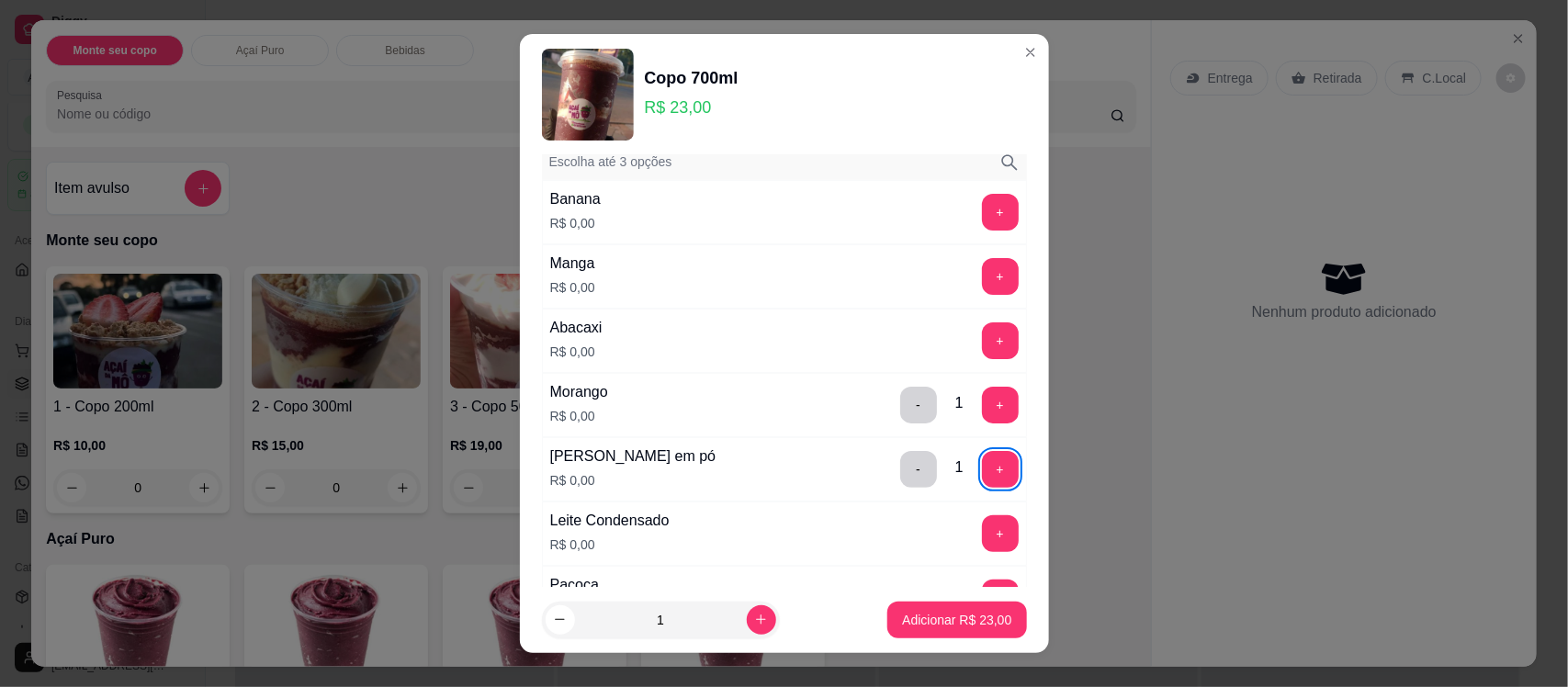
scroll to position [92, 0]
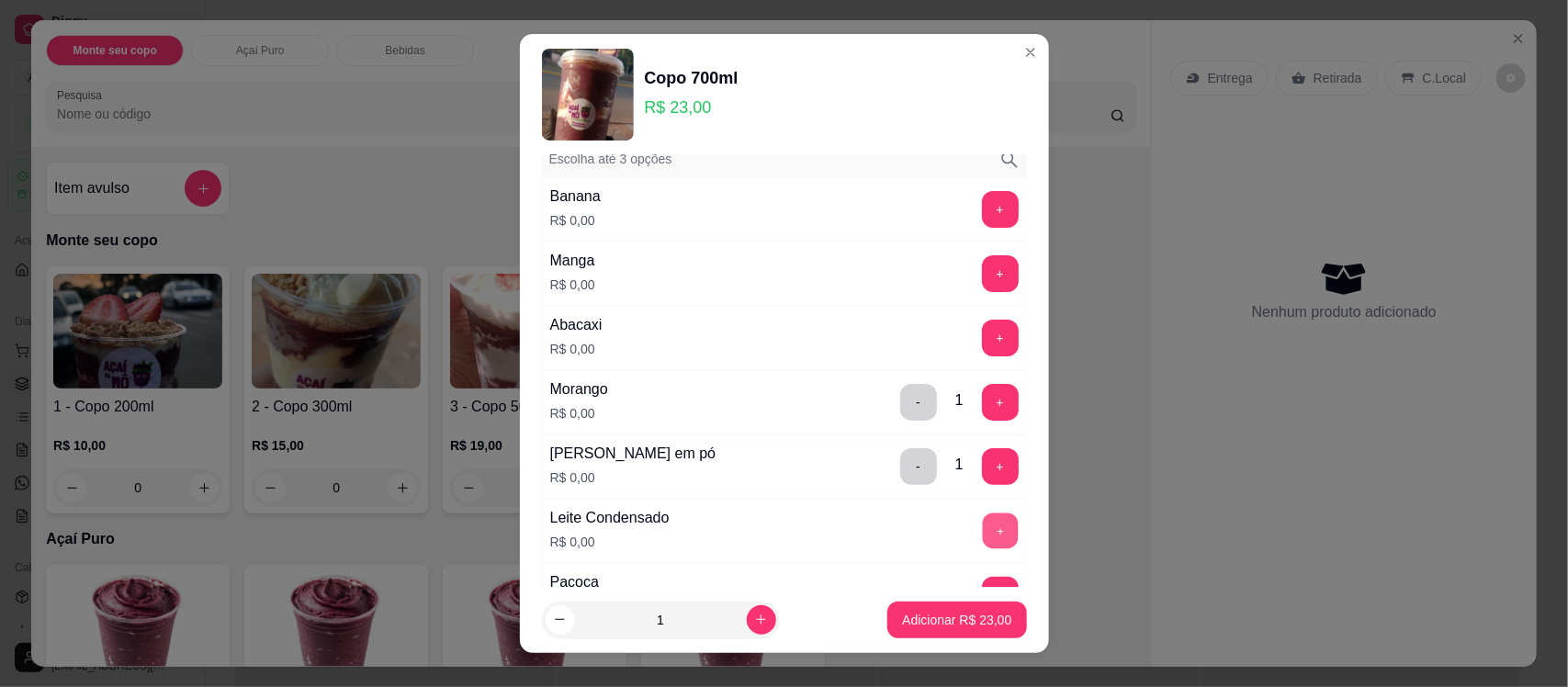
click at [982, 521] on button "+" at bounding box center [1000, 531] width 36 height 36
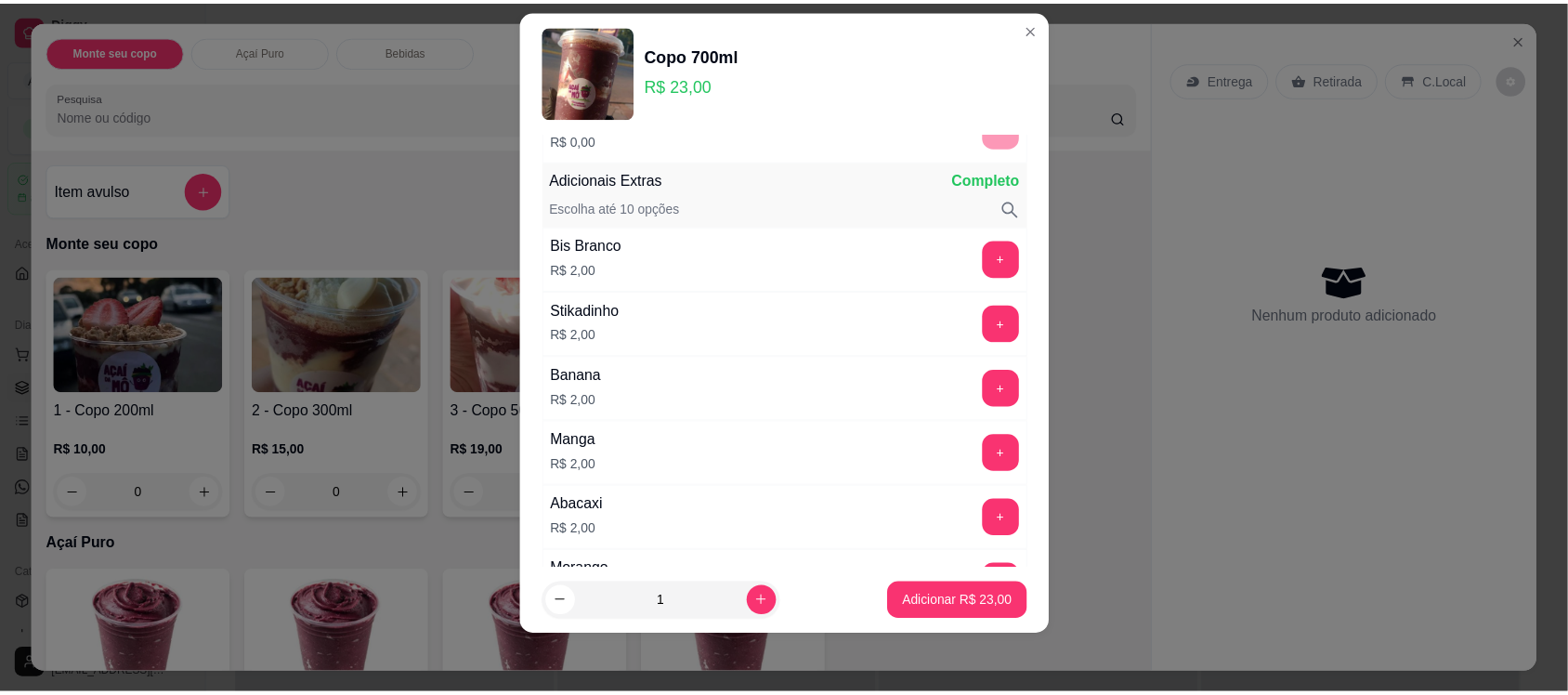
scroll to position [1097, 0]
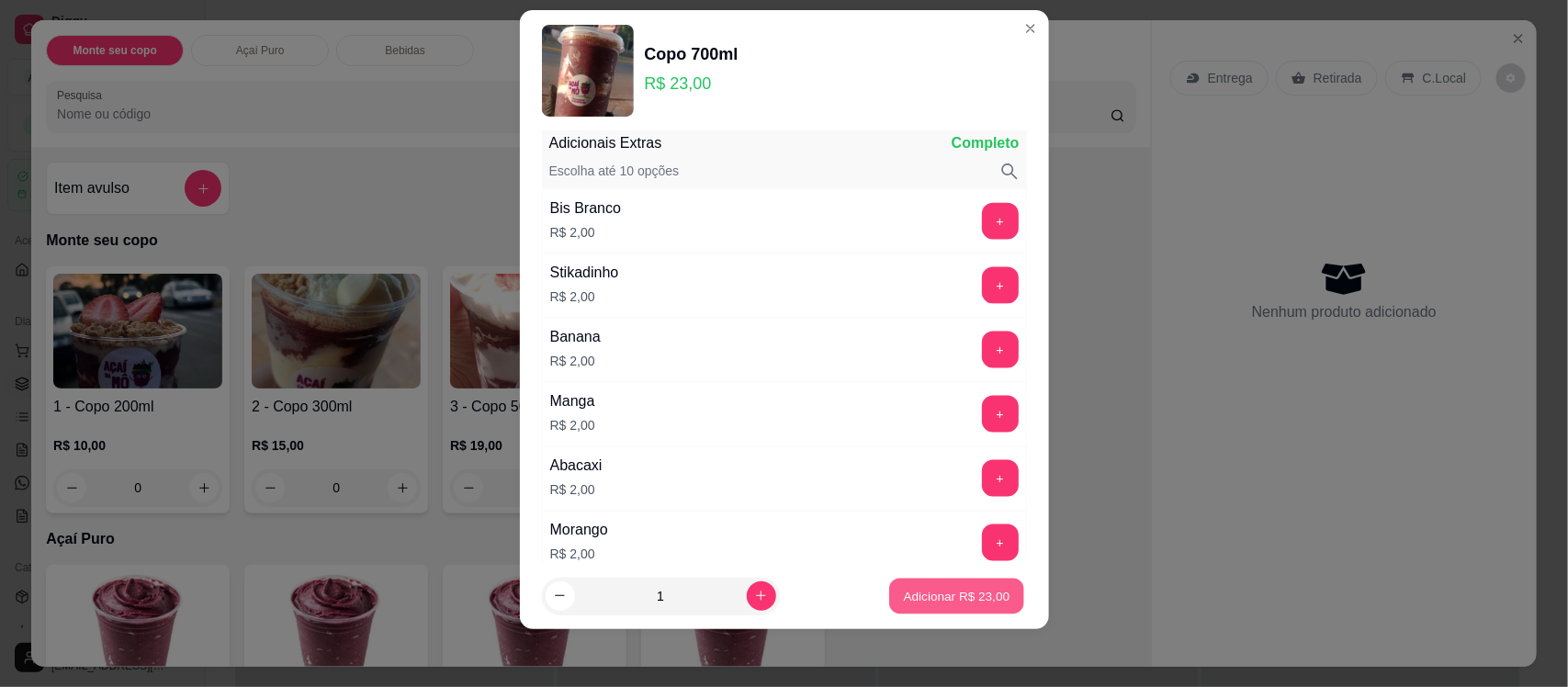
click at [975, 600] on p "Adicionar R$ 23,00" at bounding box center [957, 595] width 107 height 18
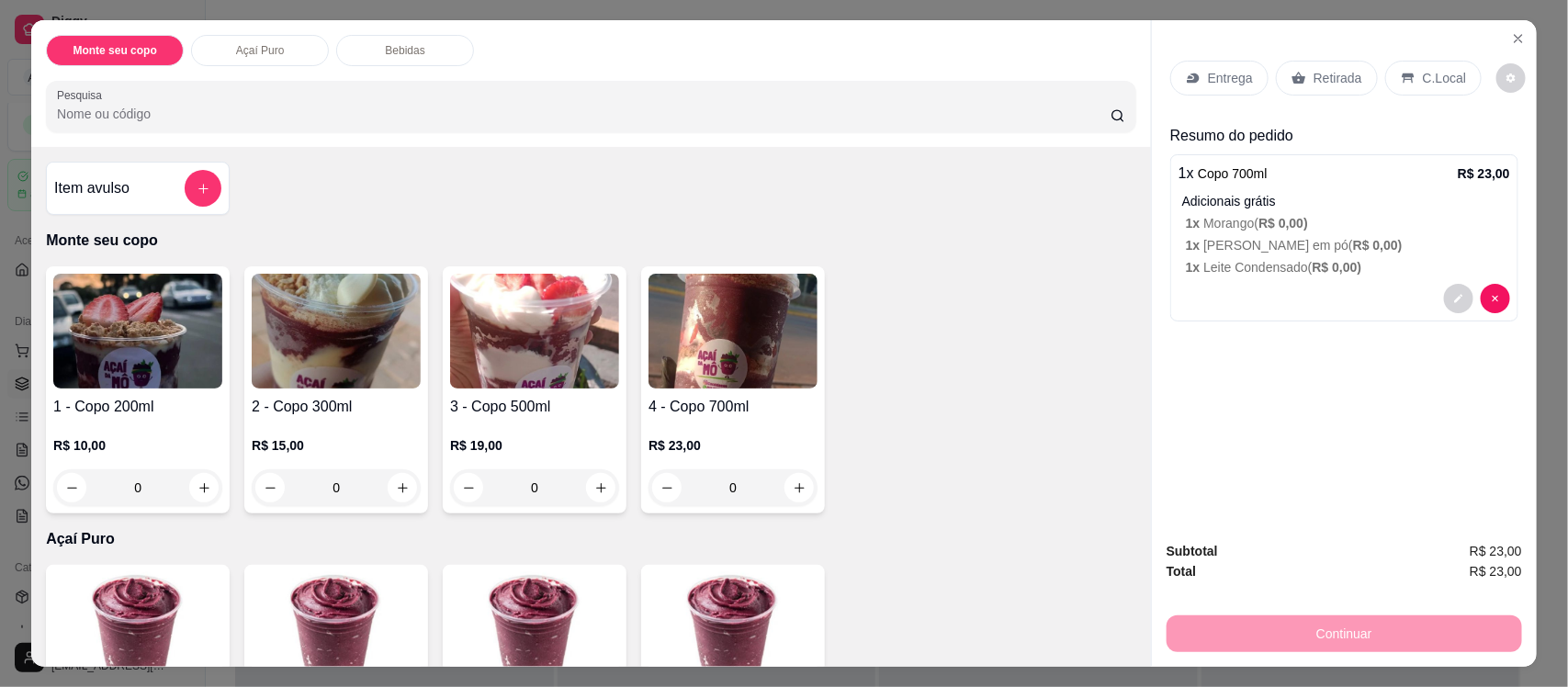
click at [1403, 82] on icon at bounding box center [1409, 78] width 15 height 15
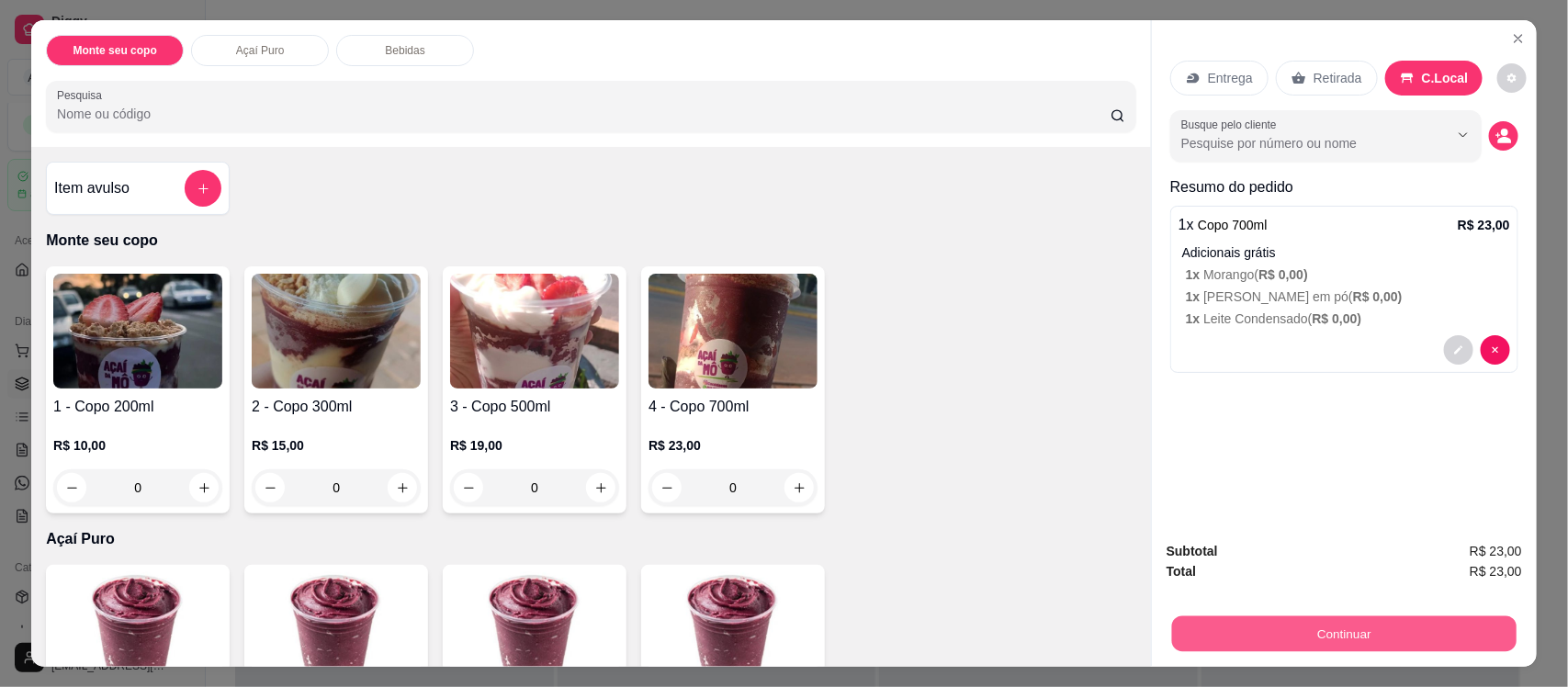
click at [1331, 631] on button "Continuar" at bounding box center [1344, 633] width 344 height 36
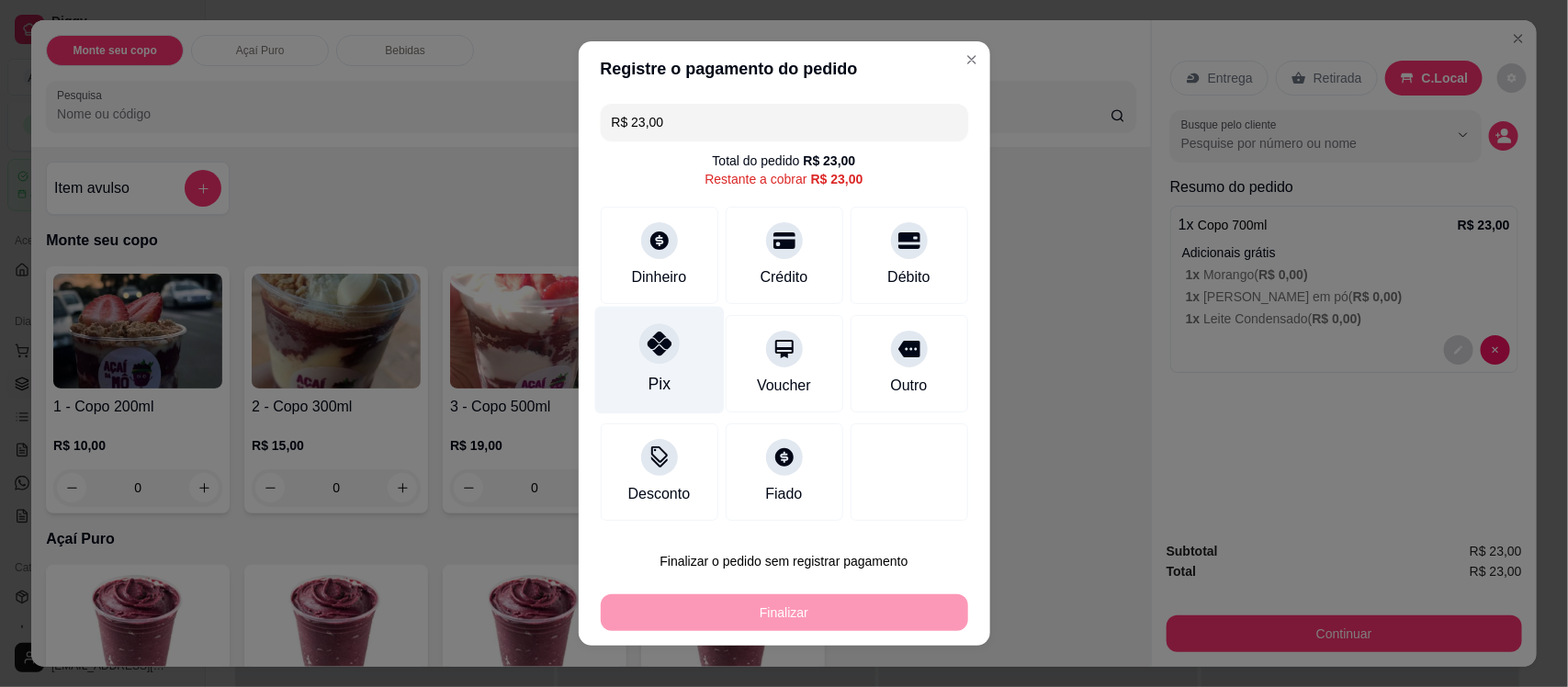
click at [666, 364] on div "Pix" at bounding box center [659, 360] width 129 height 108
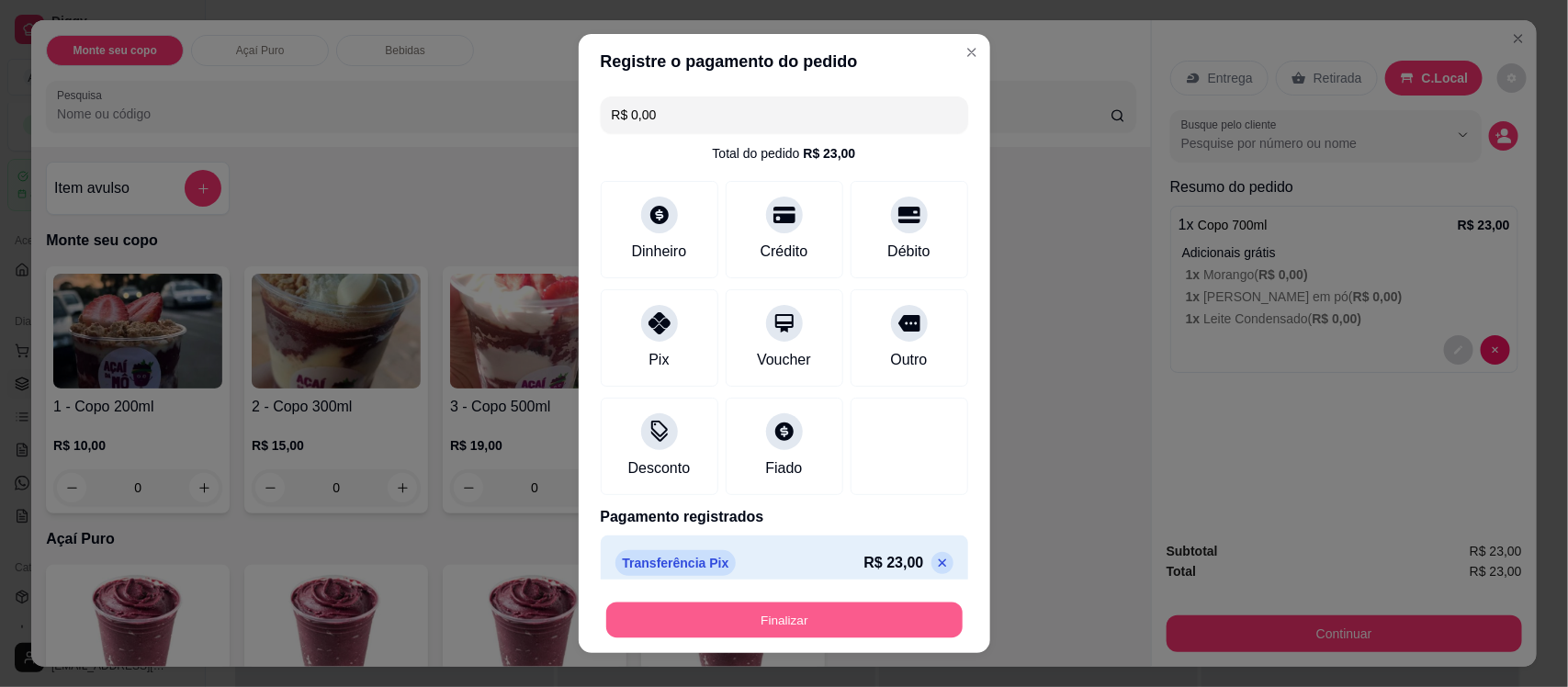
click at [905, 608] on button "Finalizar" at bounding box center [785, 620] width 356 height 36
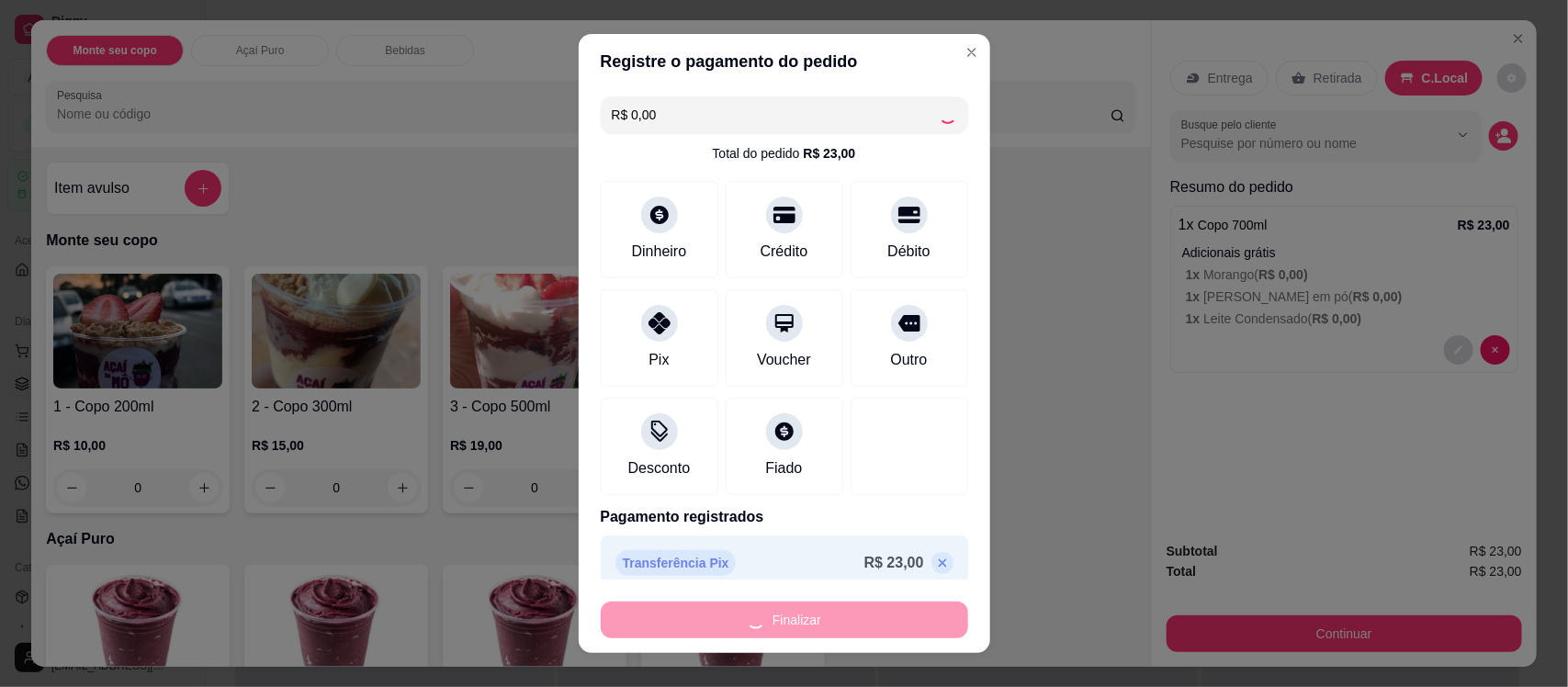
type input "-R$ 23,00"
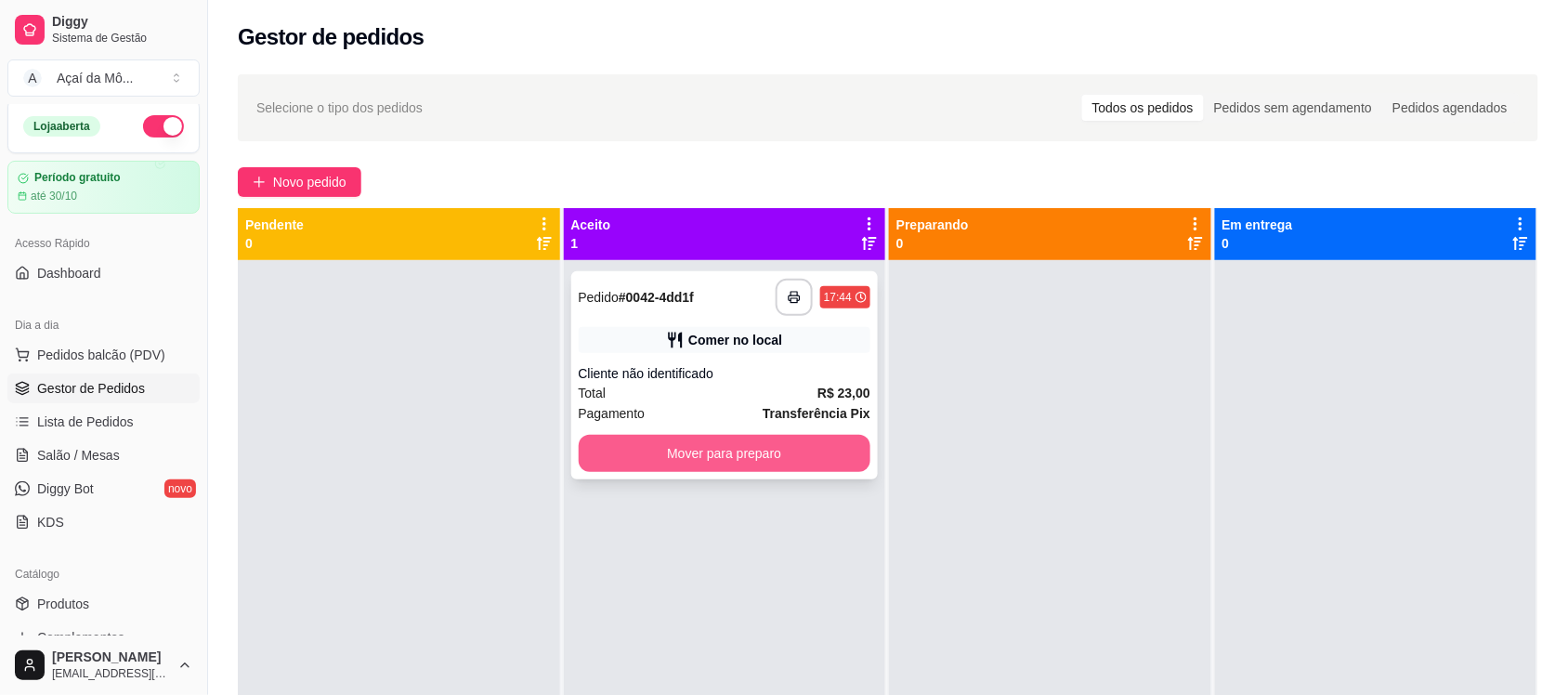
click at [712, 466] on button "Mover para preparo" at bounding box center [724, 453] width 293 height 37
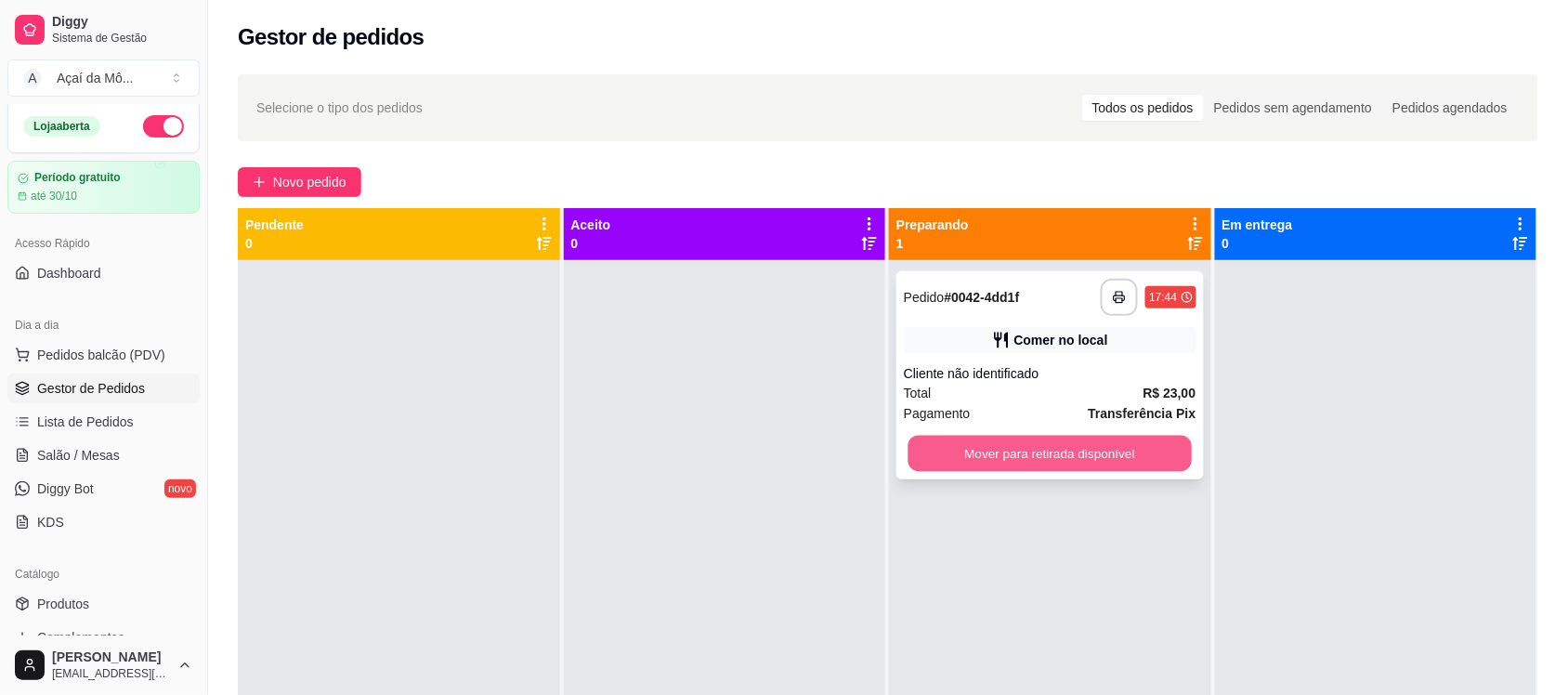
click at [1101, 450] on button "Mover para retirada disponível" at bounding box center [1049, 454] width 283 height 36
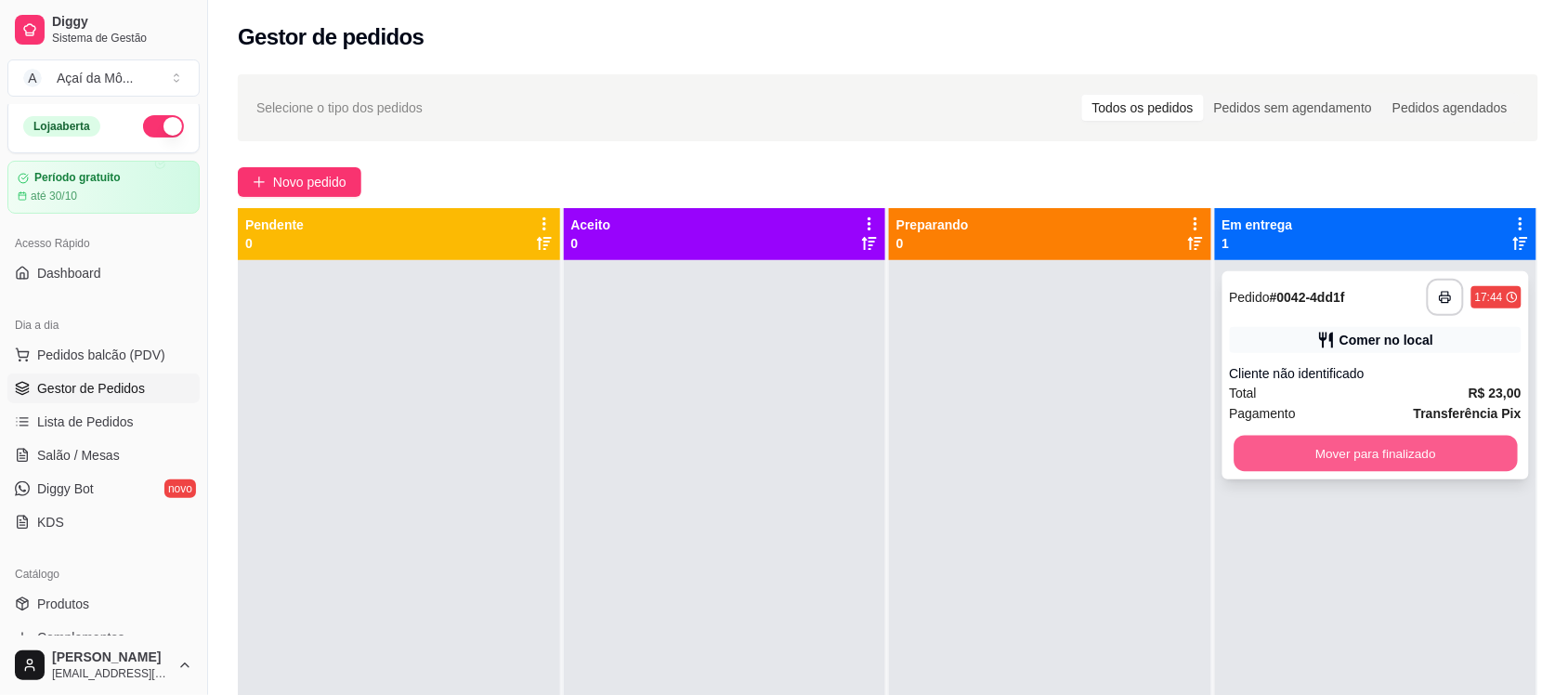
click at [1307, 455] on button "Mover para finalizado" at bounding box center [1375, 454] width 283 height 36
